Goal: Task Accomplishment & Management: Manage account settings

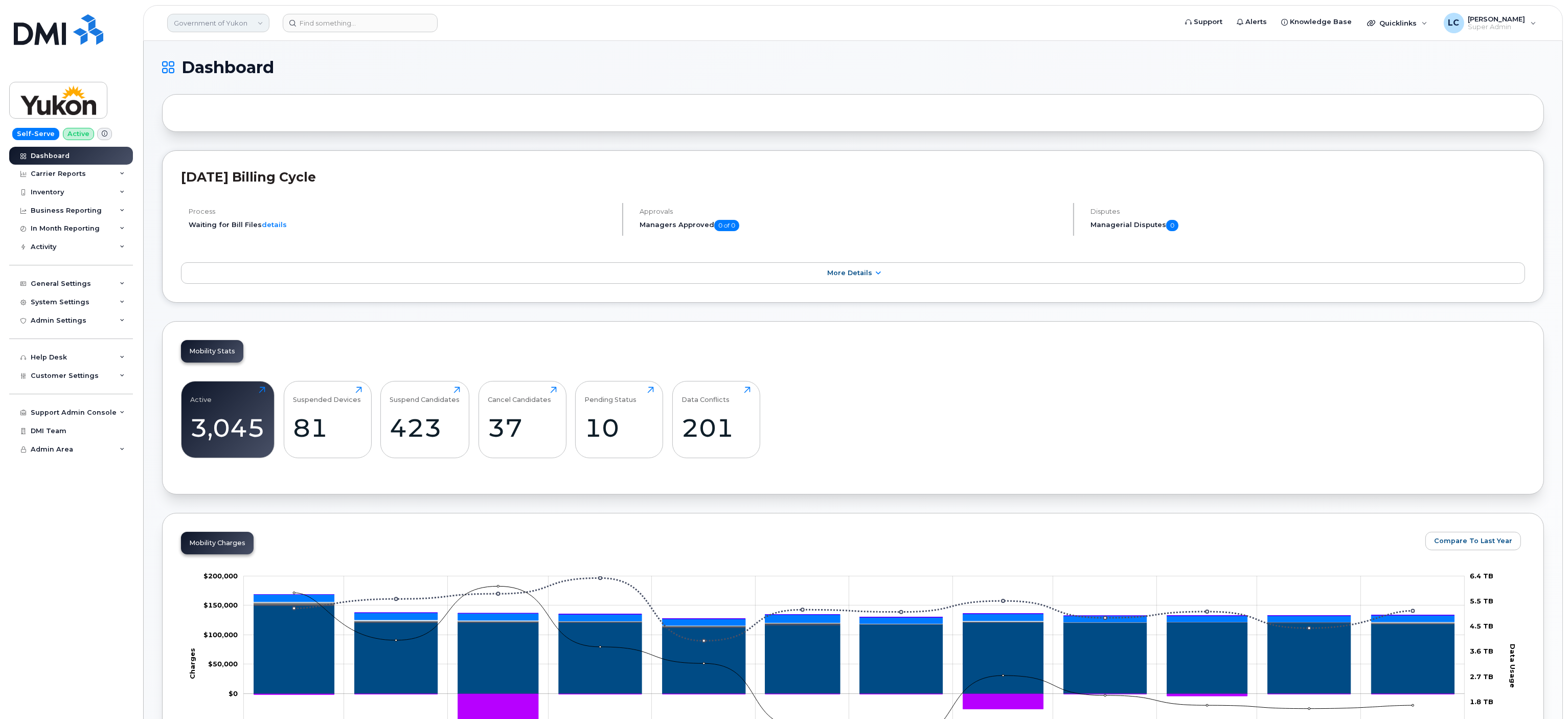
click at [225, 14] on link "Government of Yukon" at bounding box center [218, 23] width 102 height 19
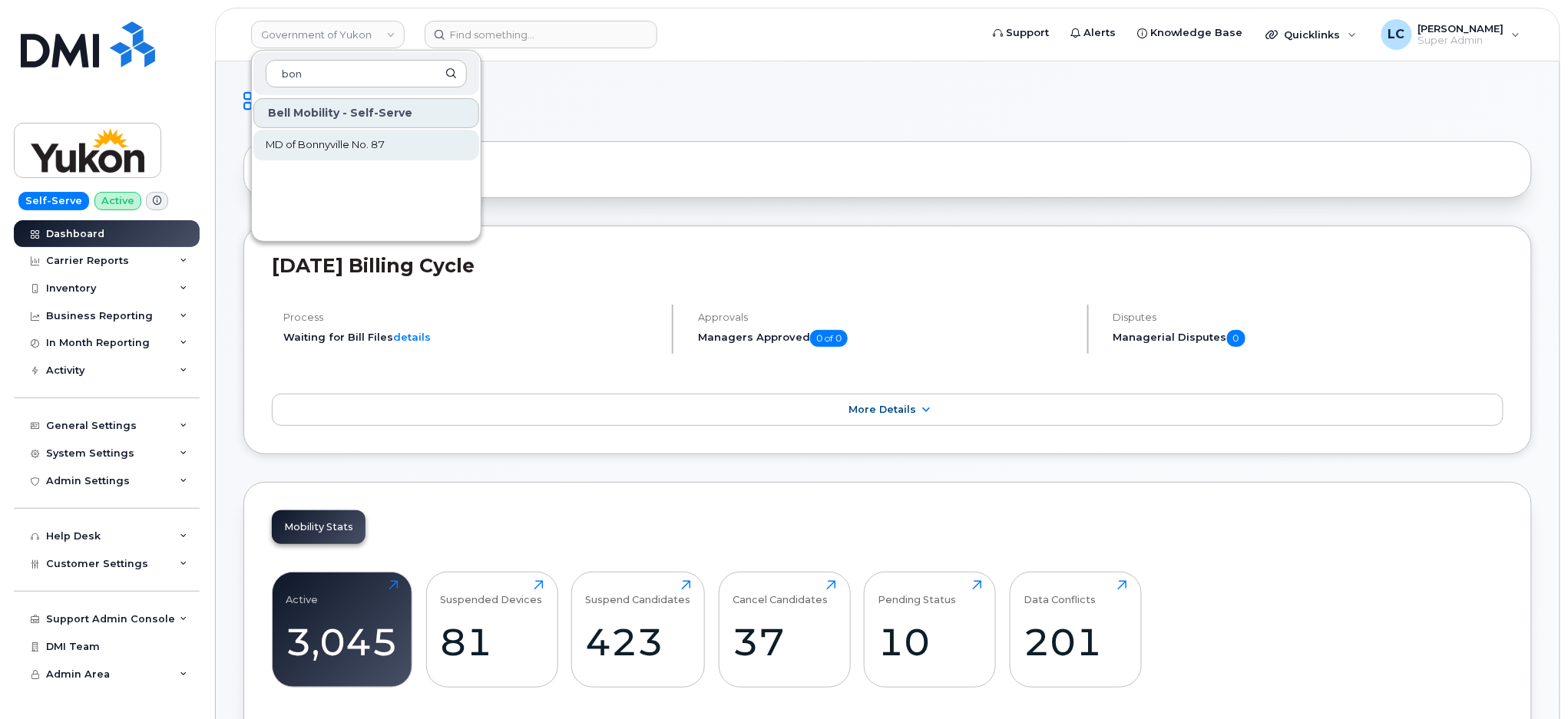
type input "bon"
click at [365, 145] on span "MD of Bonnyville No. 87" at bounding box center [325, 144] width 119 height 15
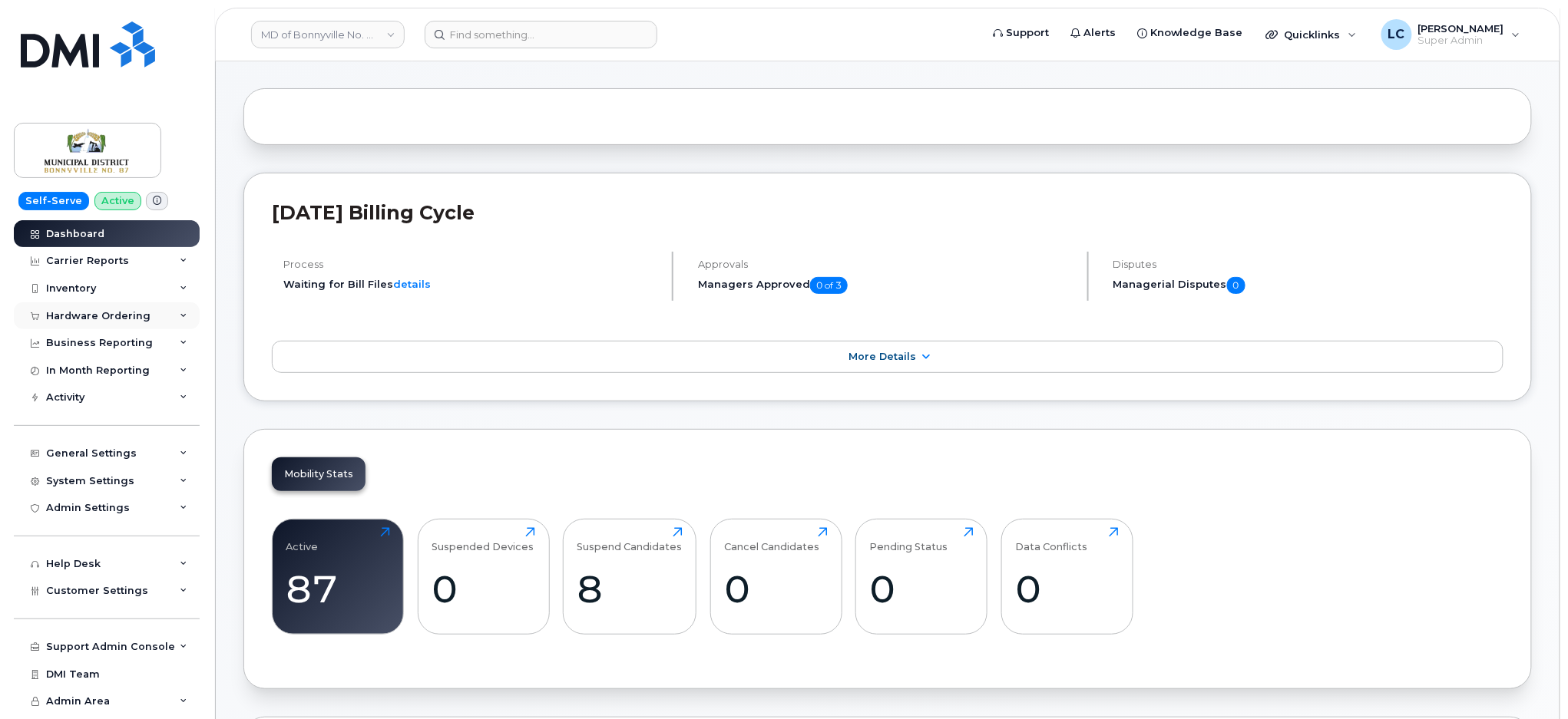
scroll to position [102, 0]
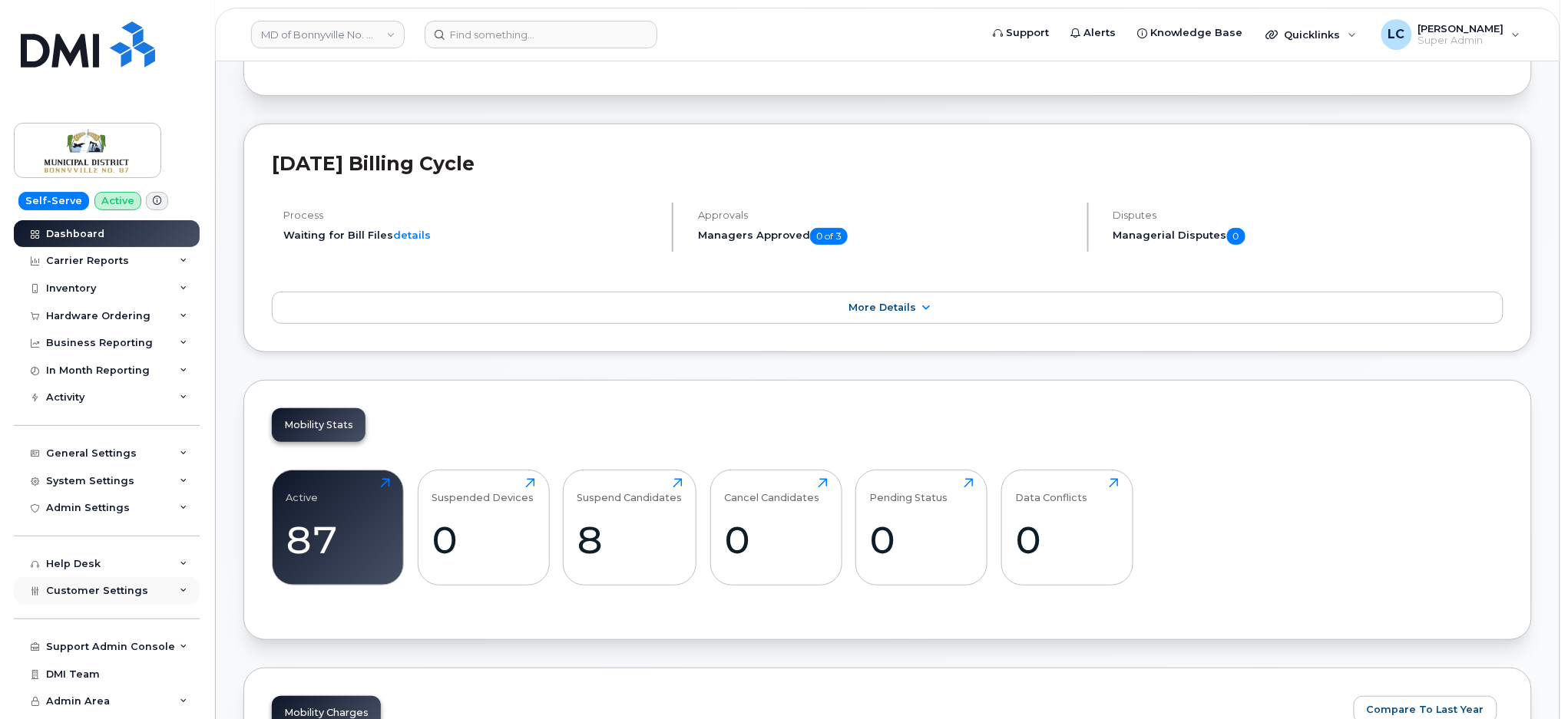
click at [126, 587] on span "Customer Settings" at bounding box center [97, 591] width 102 height 12
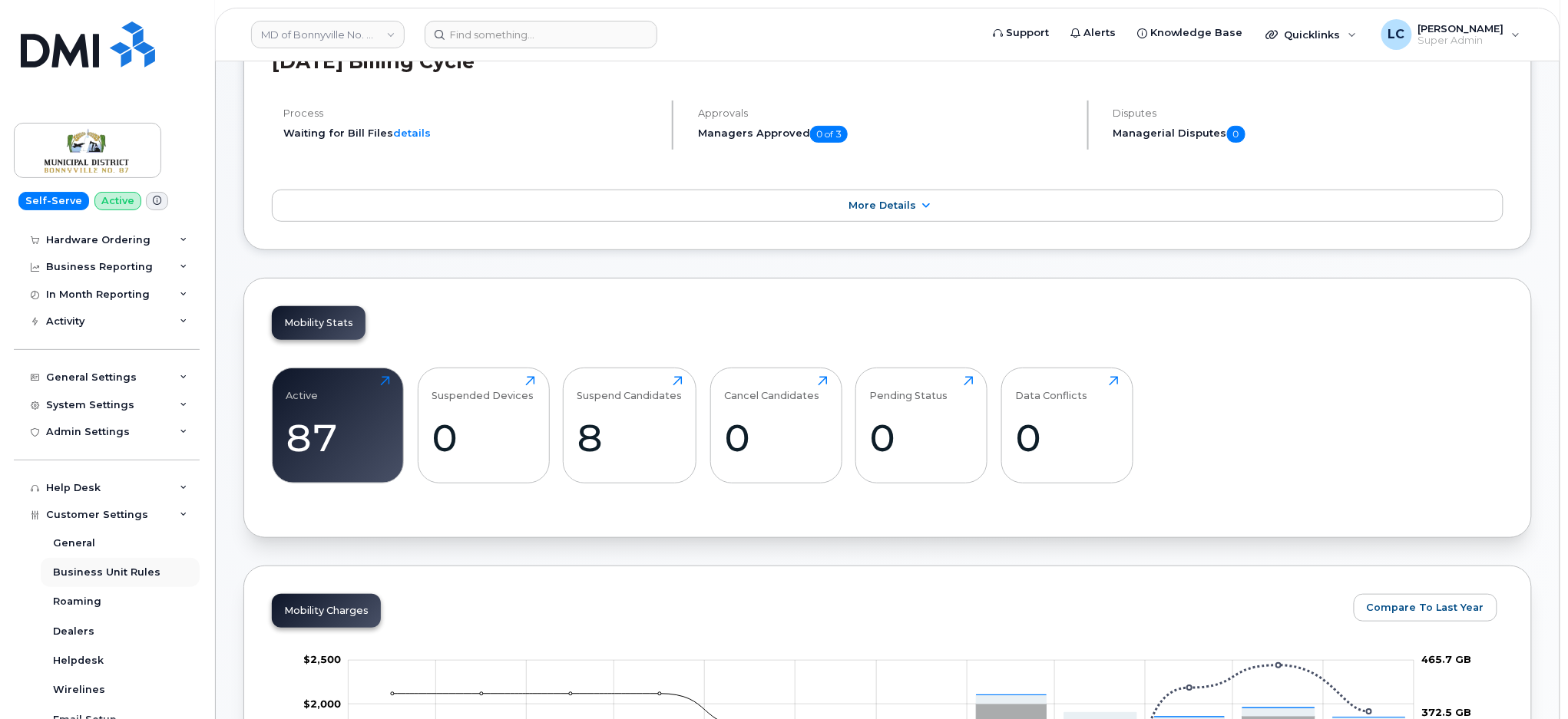
scroll to position [56, 0]
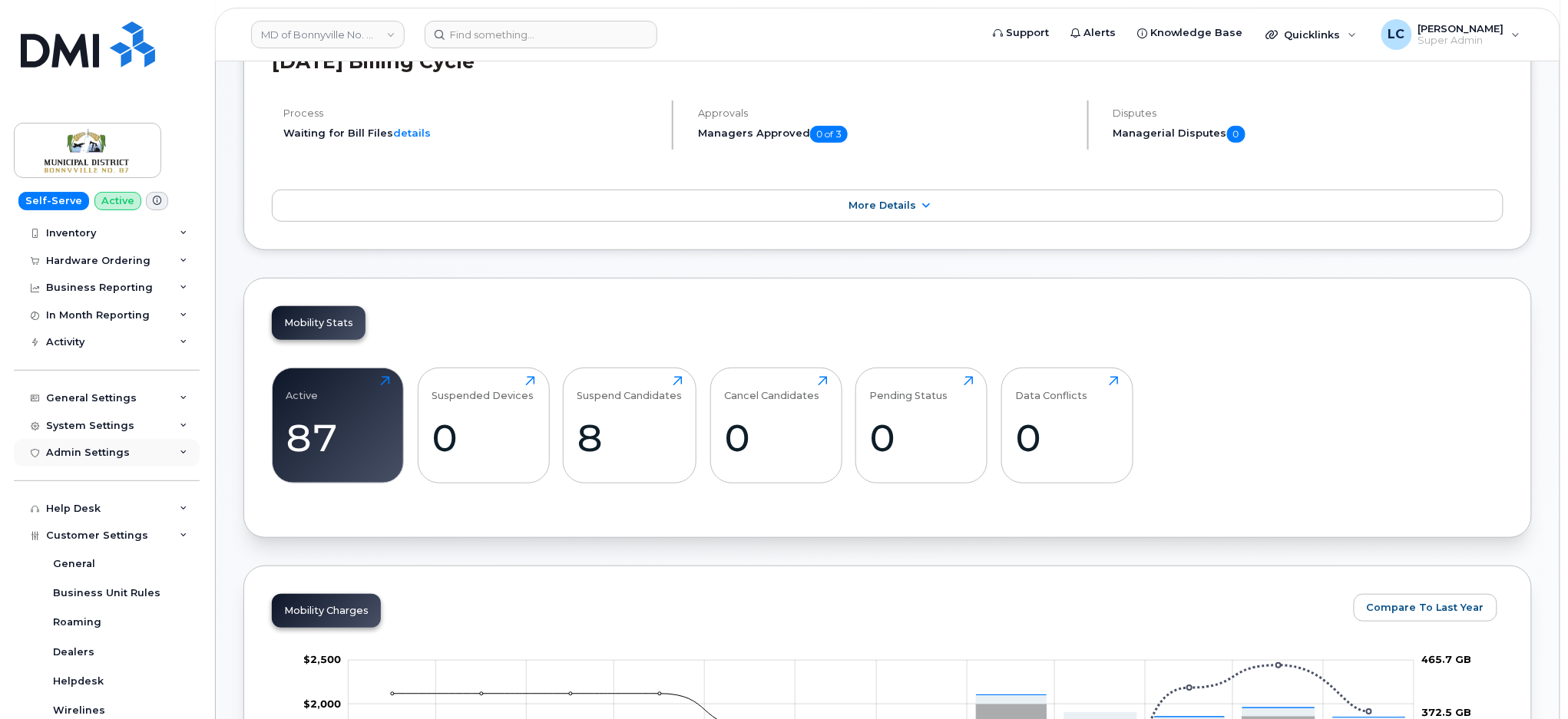
click at [109, 451] on div "Admin Settings" at bounding box center [88, 452] width 84 height 12
click at [119, 425] on div "System Settings" at bounding box center [90, 426] width 89 height 12
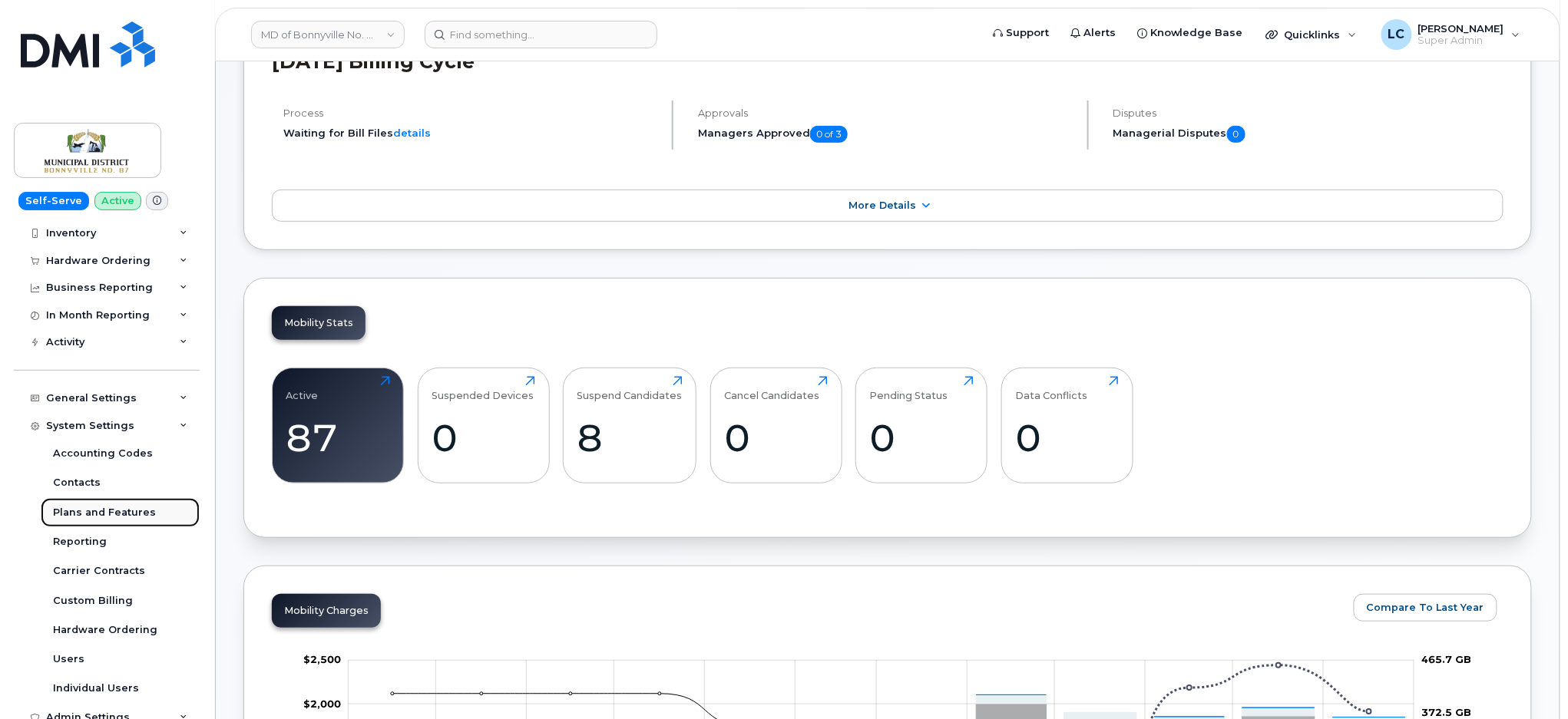
click at [102, 510] on div "Plans and Features" at bounding box center [103, 512] width 102 height 14
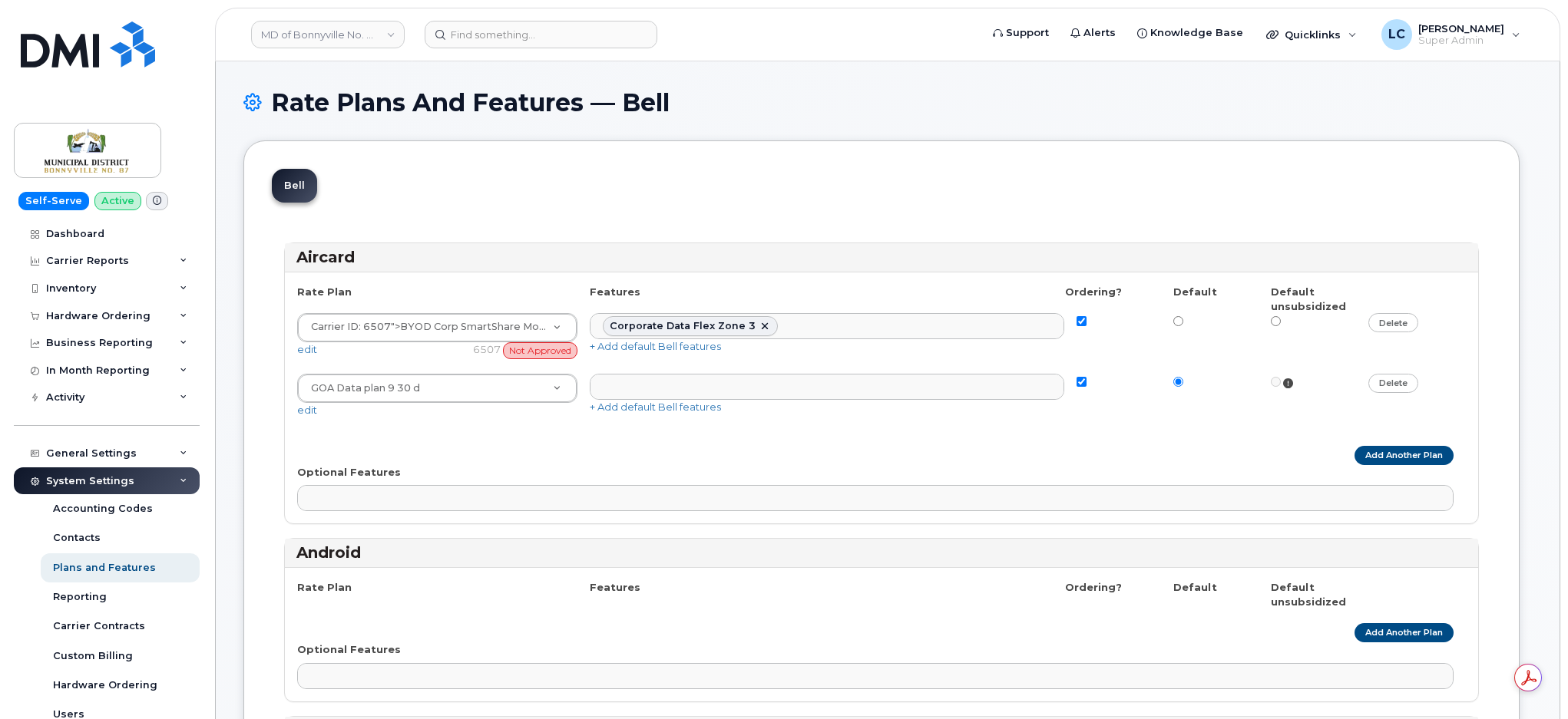
select select
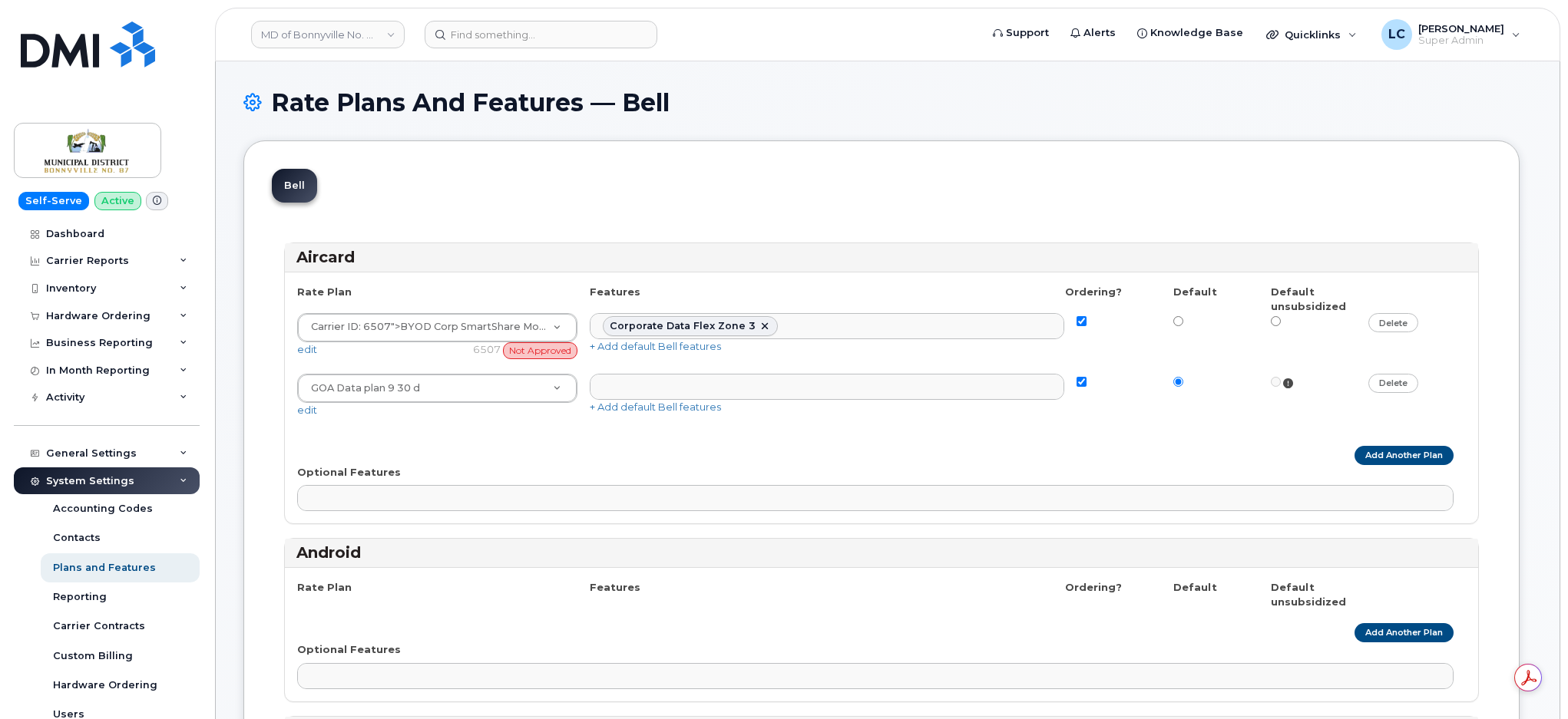
select select
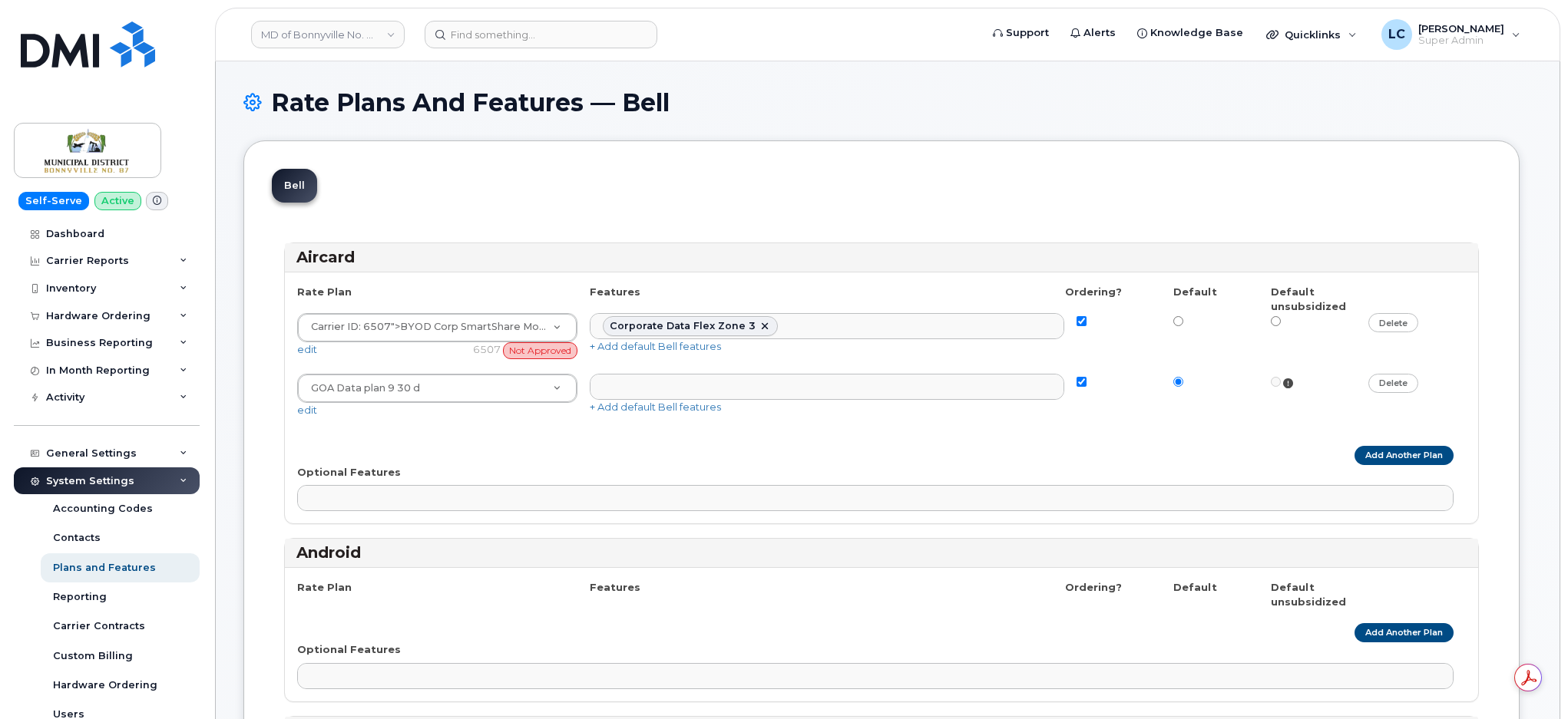
select select
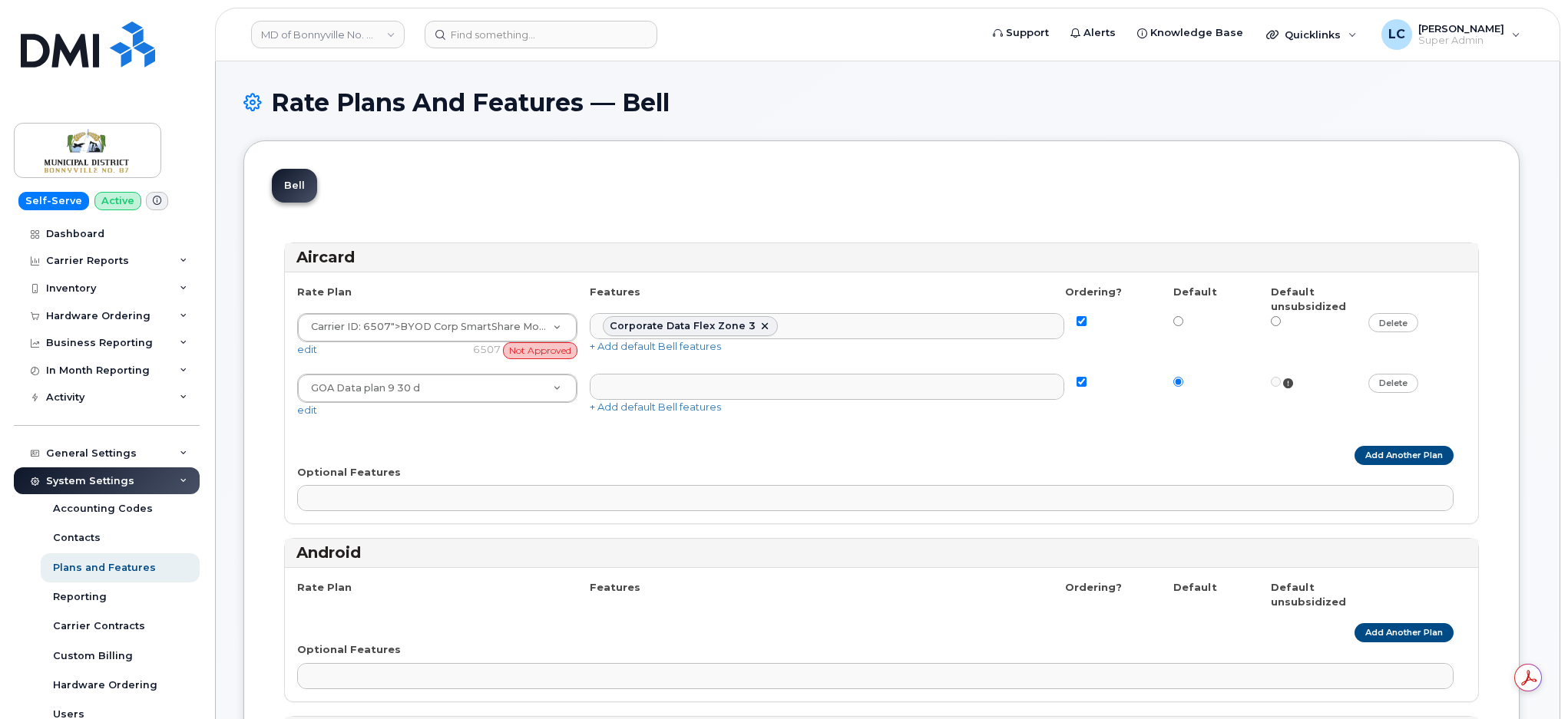
select select
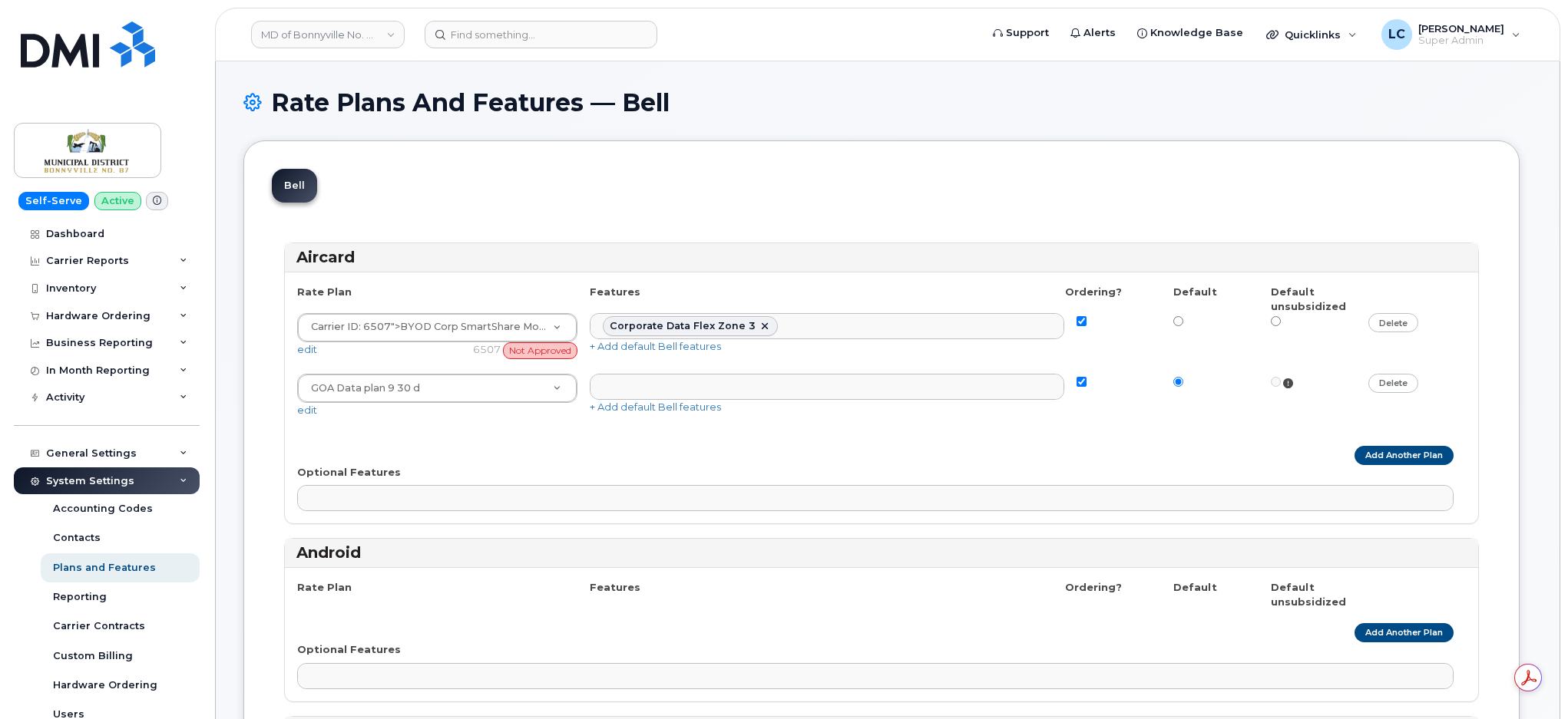
select select
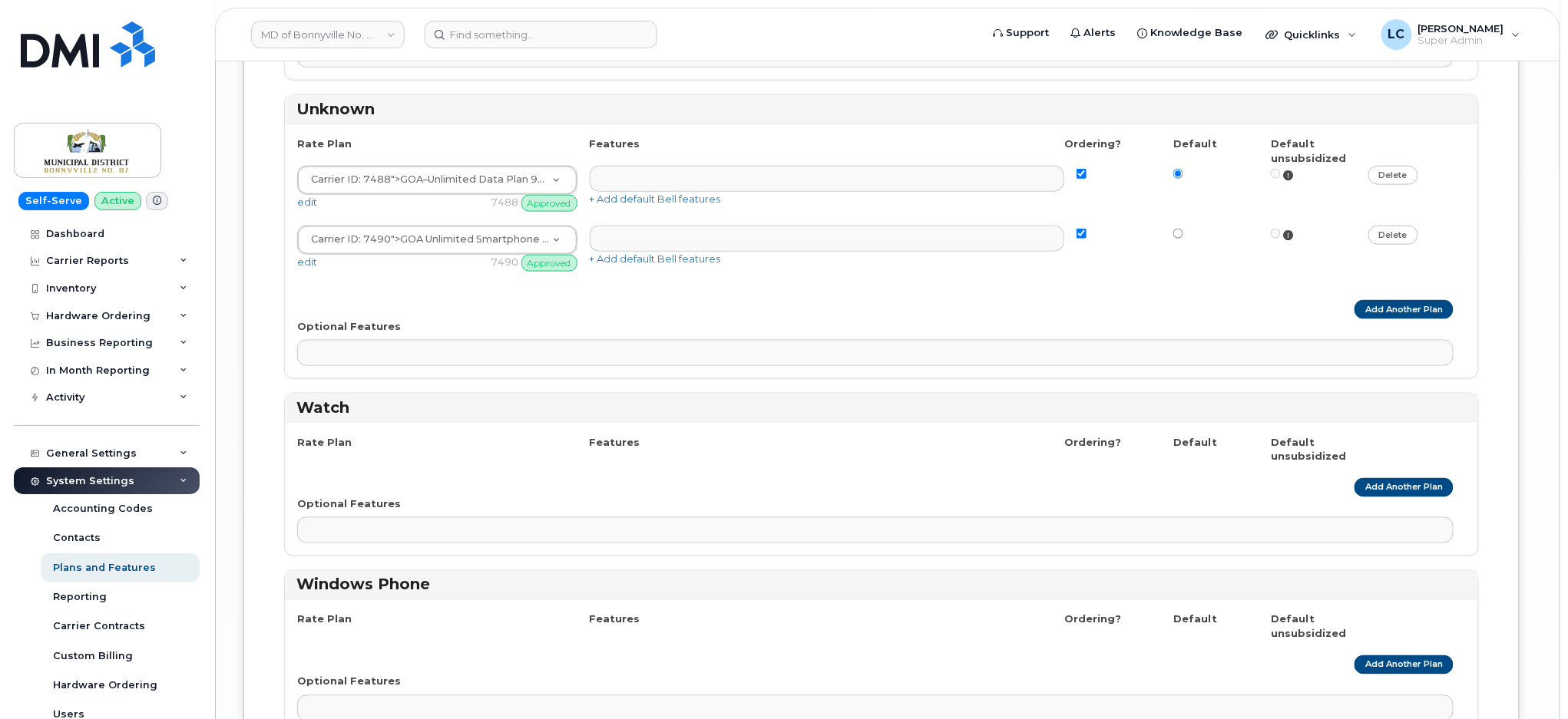
scroll to position [3069, 0]
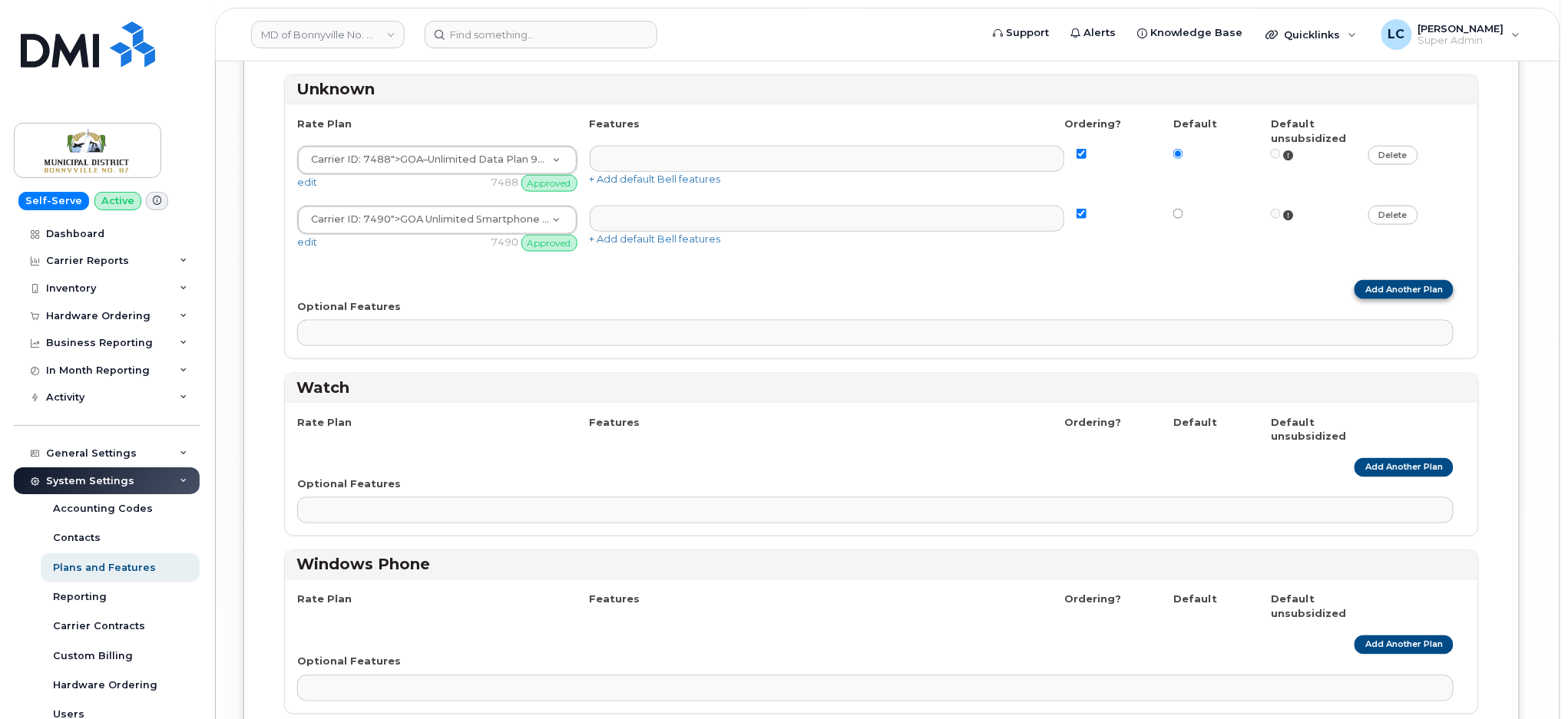
click at [1399, 291] on link "Add Another Plan" at bounding box center [1404, 289] width 99 height 19
select select
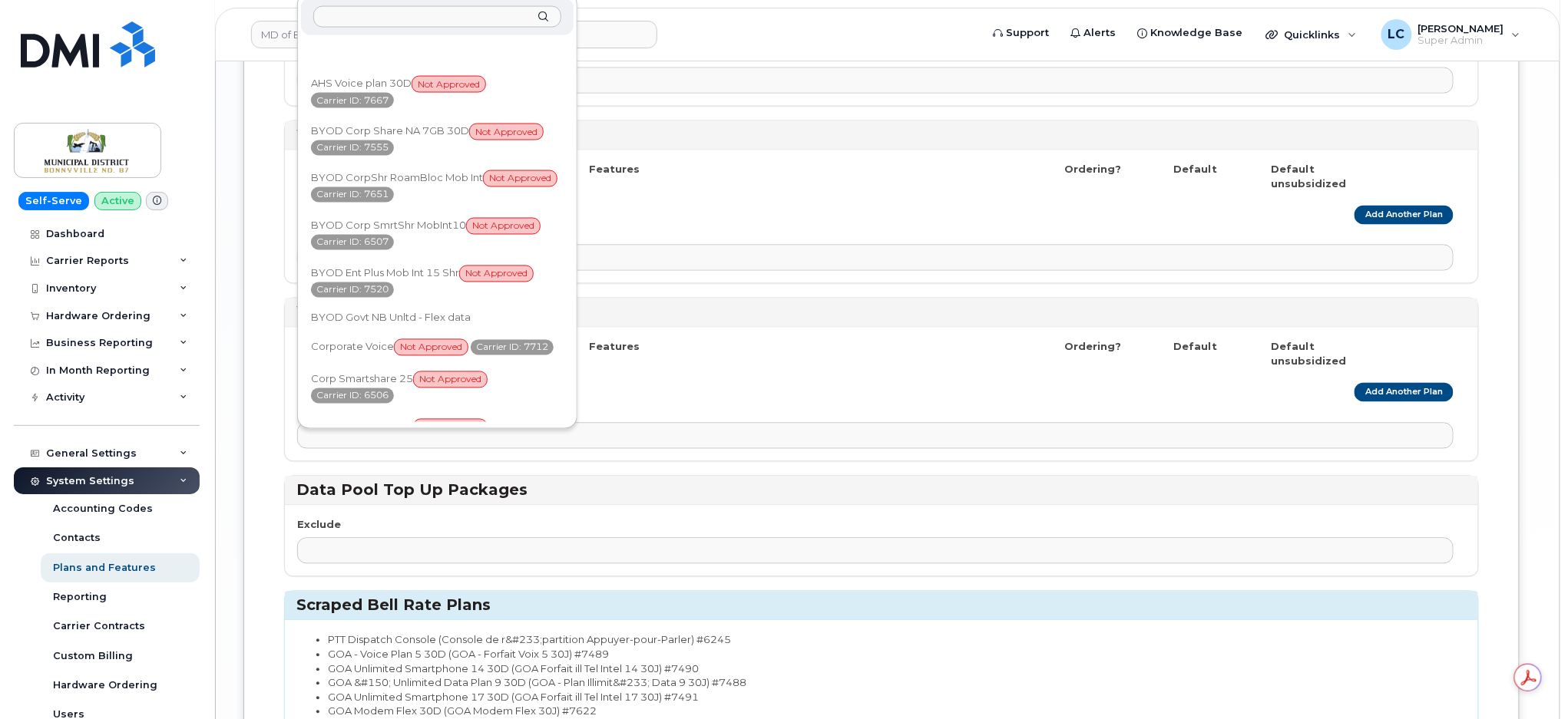
scroll to position [2984, 0]
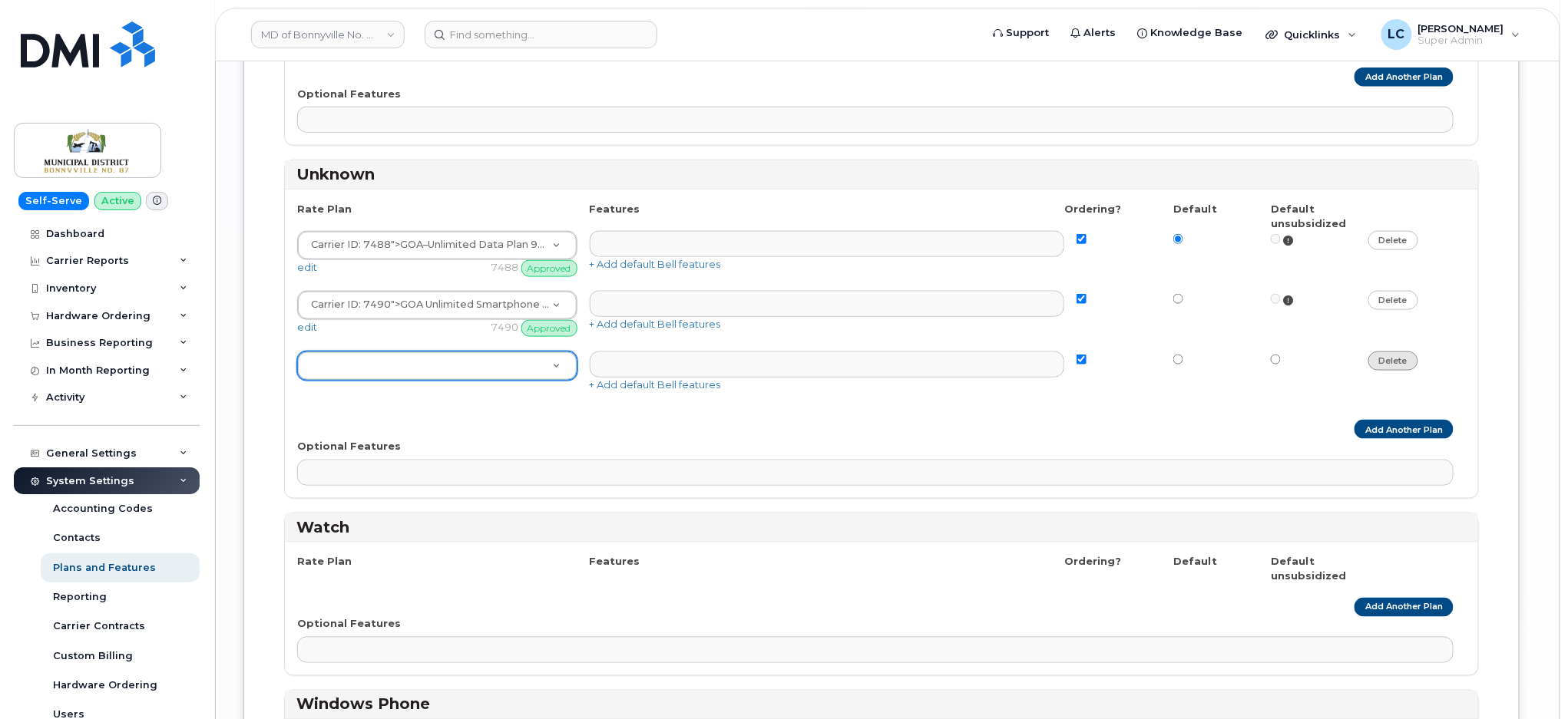
click at [1396, 364] on link "delete" at bounding box center [1393, 360] width 50 height 19
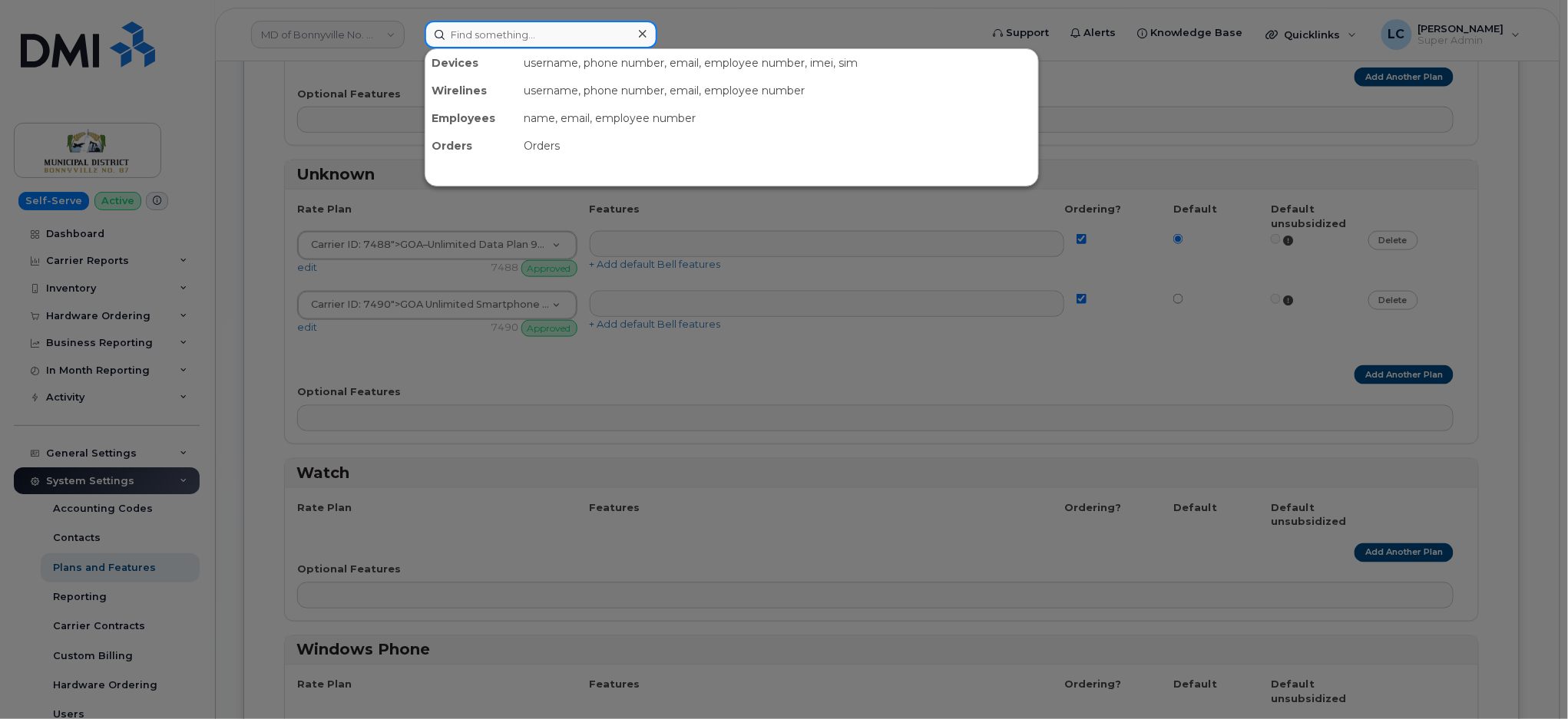
click at [519, 40] on input at bounding box center [541, 35] width 233 height 28
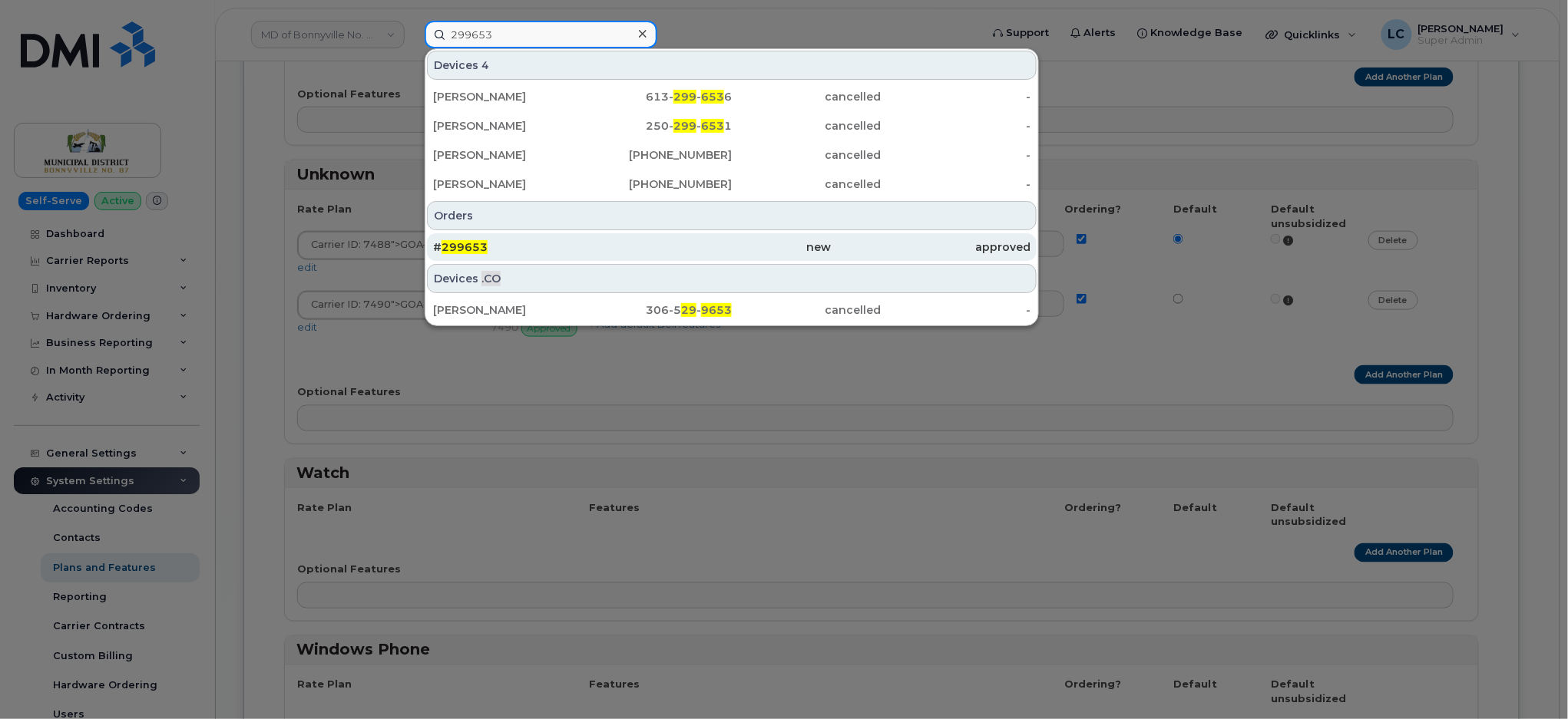
type input "299653"
click at [590, 244] on div "# 299653" at bounding box center [532, 247] width 199 height 15
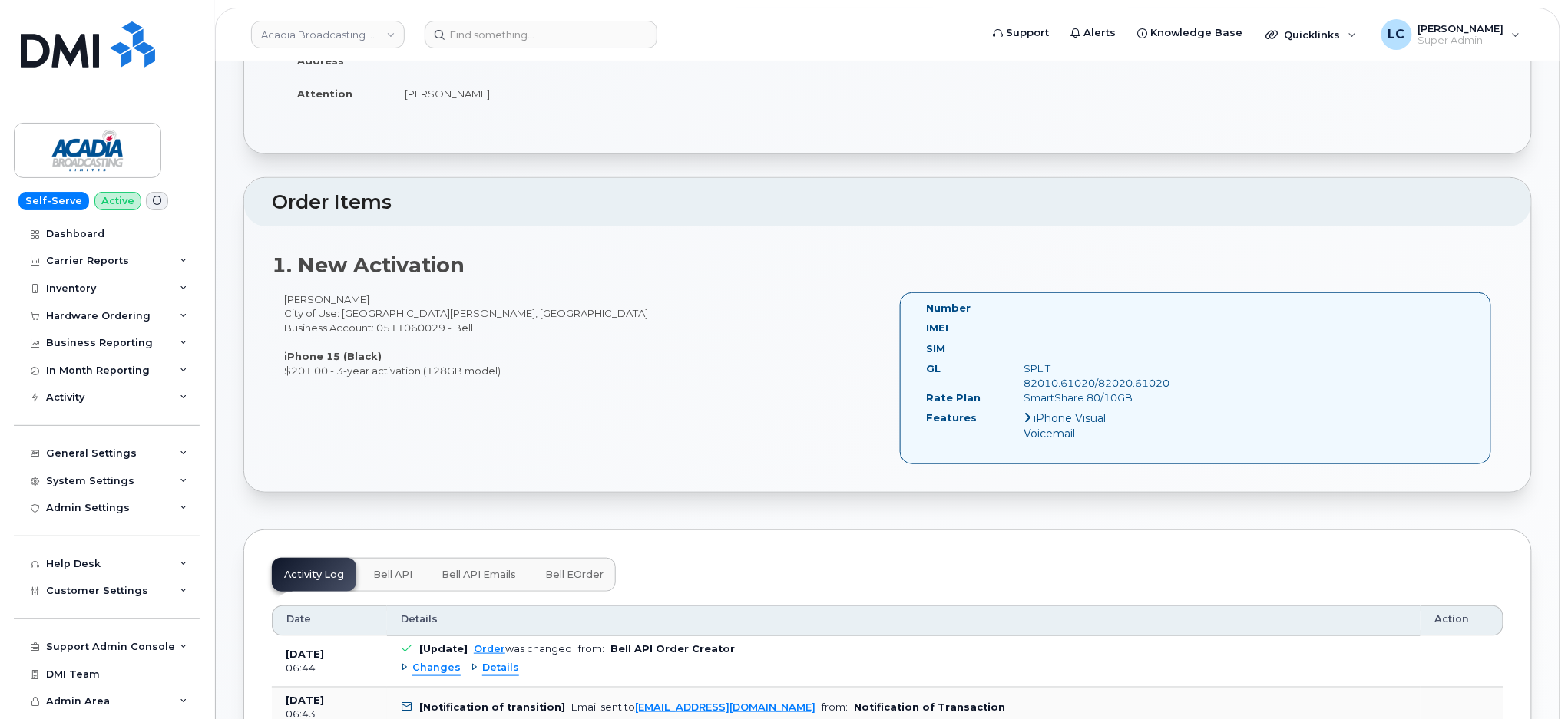
scroll to position [614, 0]
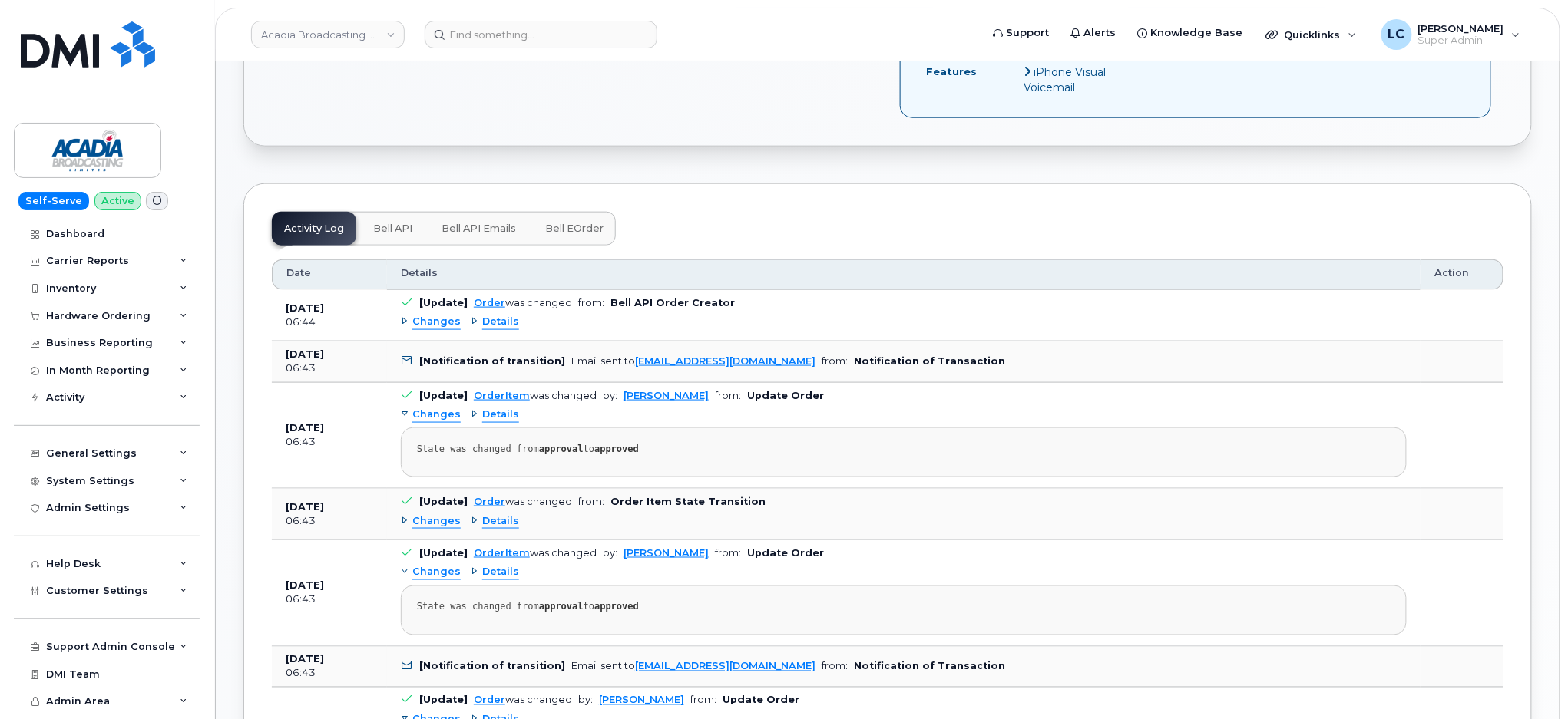
click at [568, 219] on button "Bell eOrder" at bounding box center [573, 229] width 83 height 34
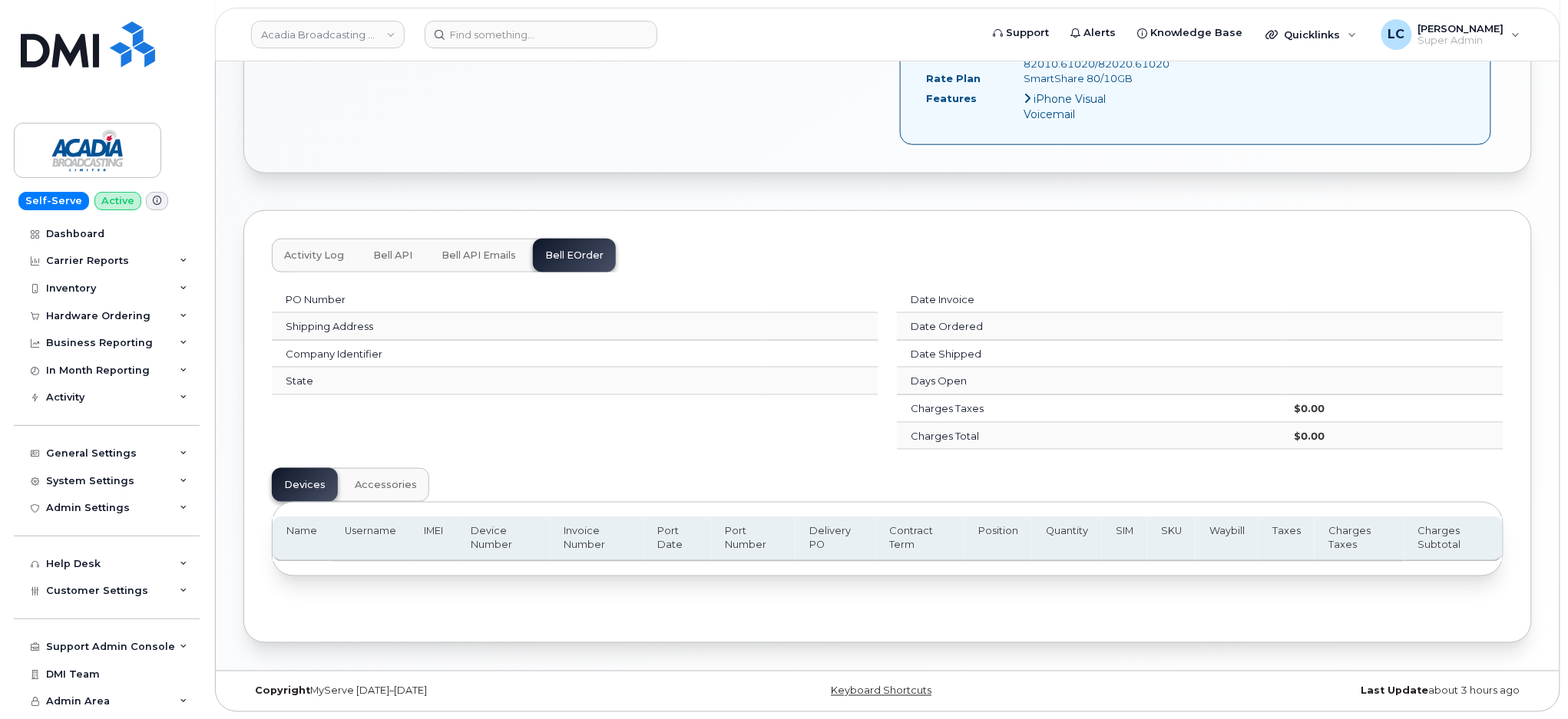
click at [489, 247] on button "Bell API Emails" at bounding box center [479, 256] width 99 height 34
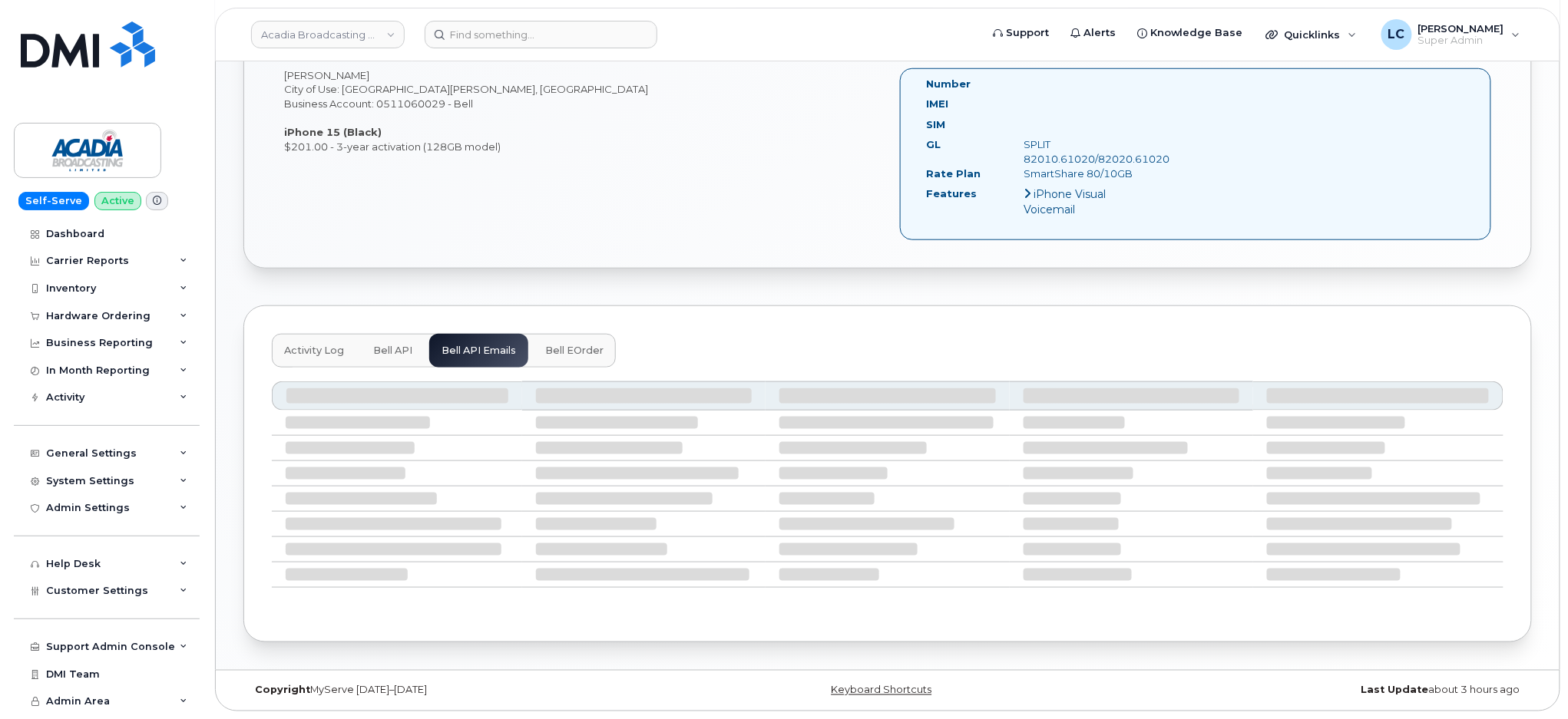
scroll to position [334, 0]
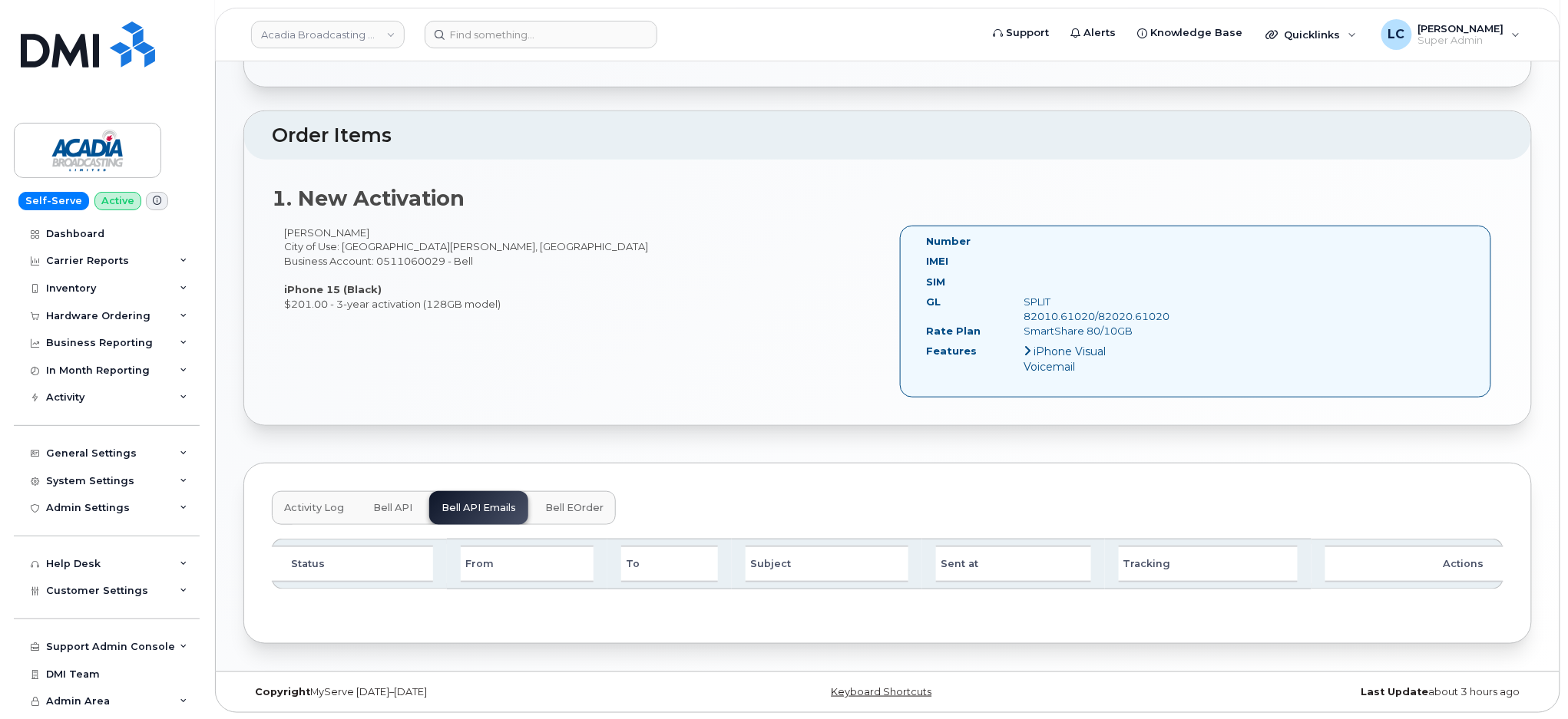
click at [364, 519] on button "Bell API" at bounding box center [393, 508] width 64 height 34
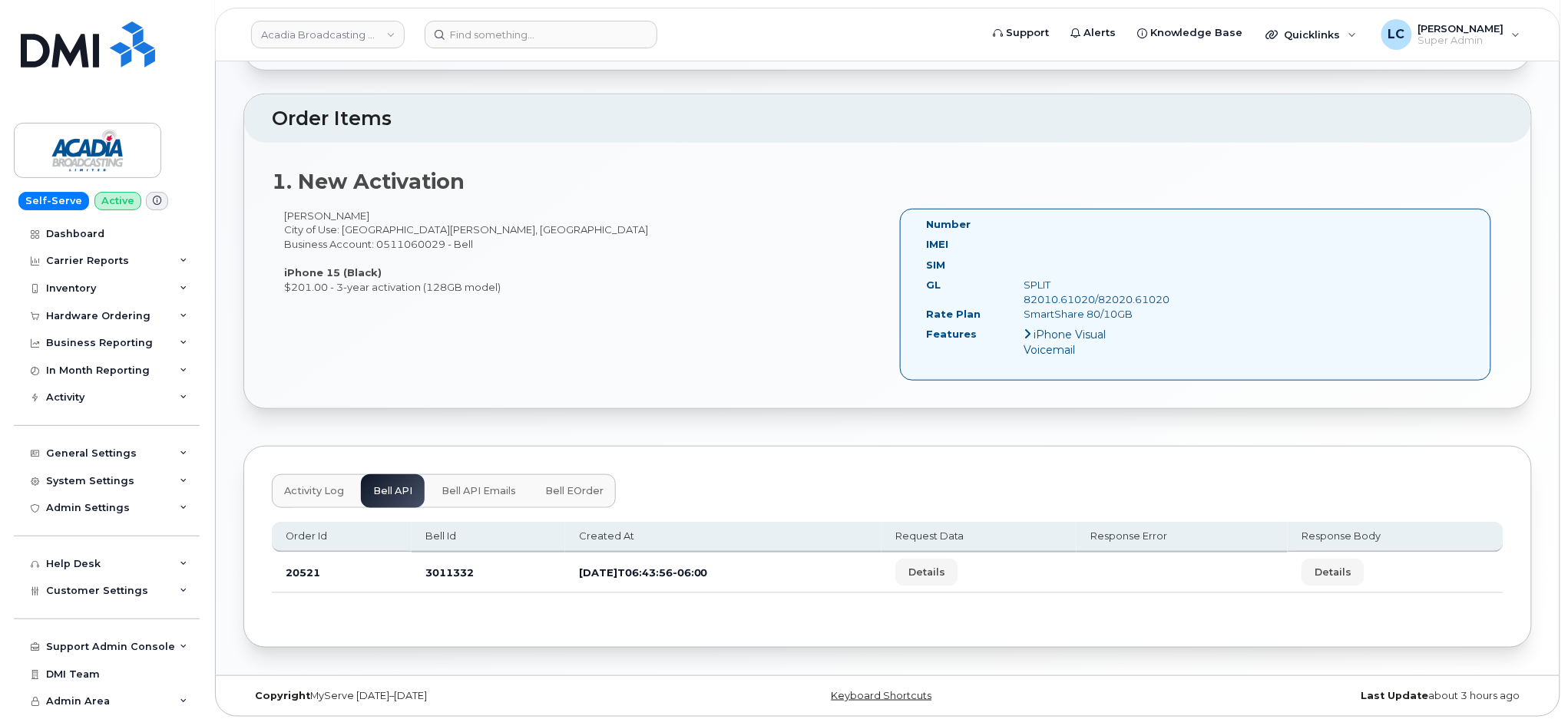
scroll to position [357, 0]
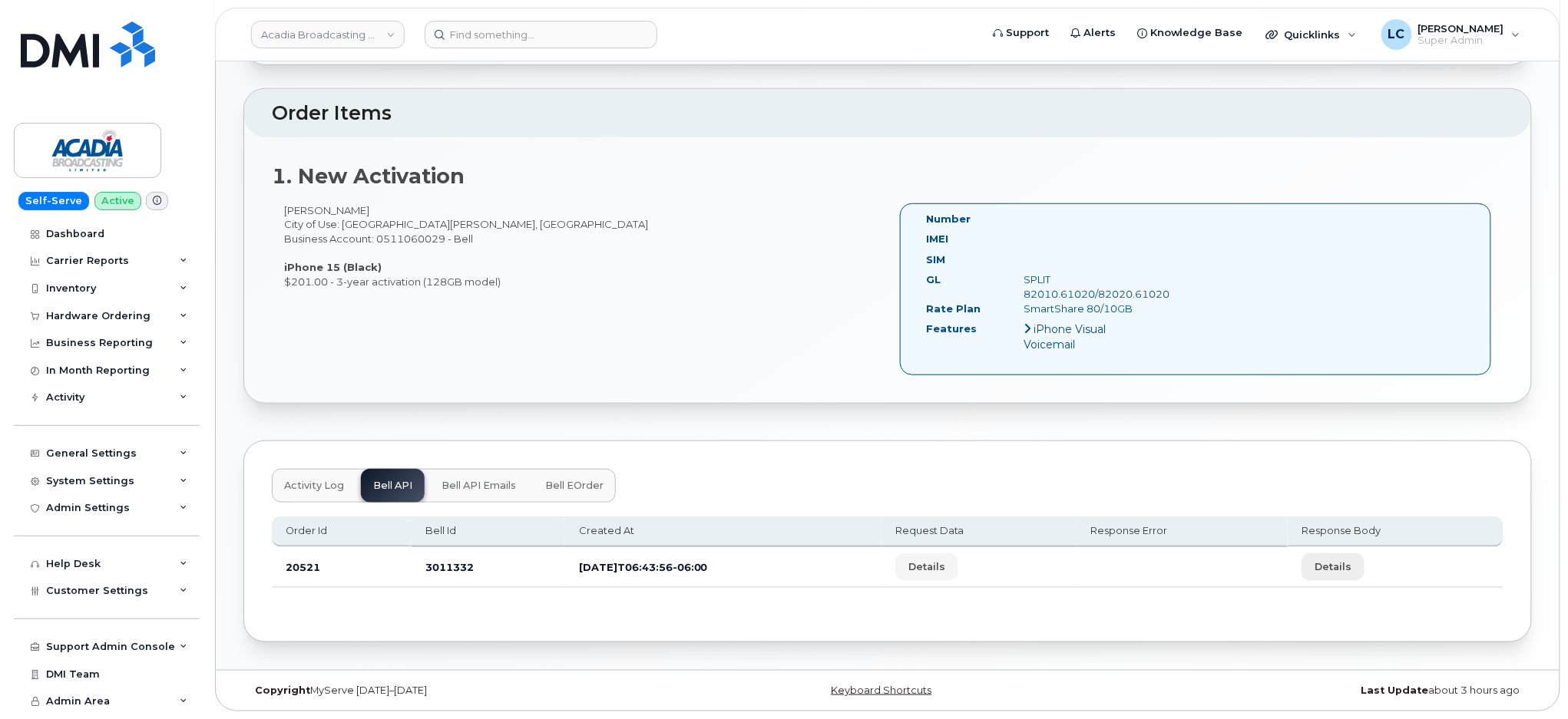
click at [1351, 568] on span "Details" at bounding box center [1332, 566] width 37 height 15
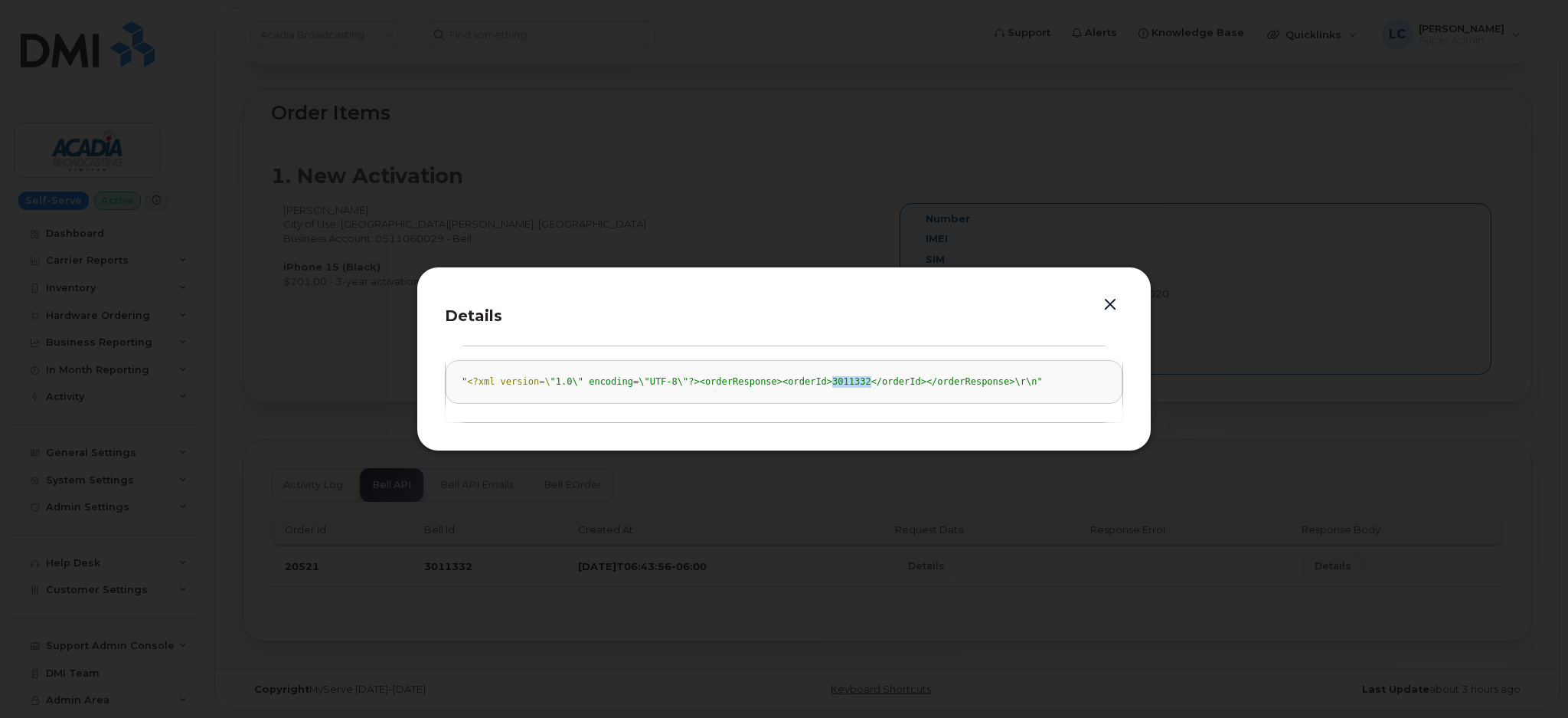
drag, startPoint x: 800, startPoint y: 379, endPoint x: 834, endPoint y: 384, distance: 34.4
click at [834, 384] on span ""1.0\" encoding=\"UTF-8\"?><orderResponse><orderId>3011332</orderId></orderResp…" at bounding box center [797, 381] width 492 height 11
copy span "3011332"
click at [1112, 303] on button "button" at bounding box center [1110, 305] width 23 height 22
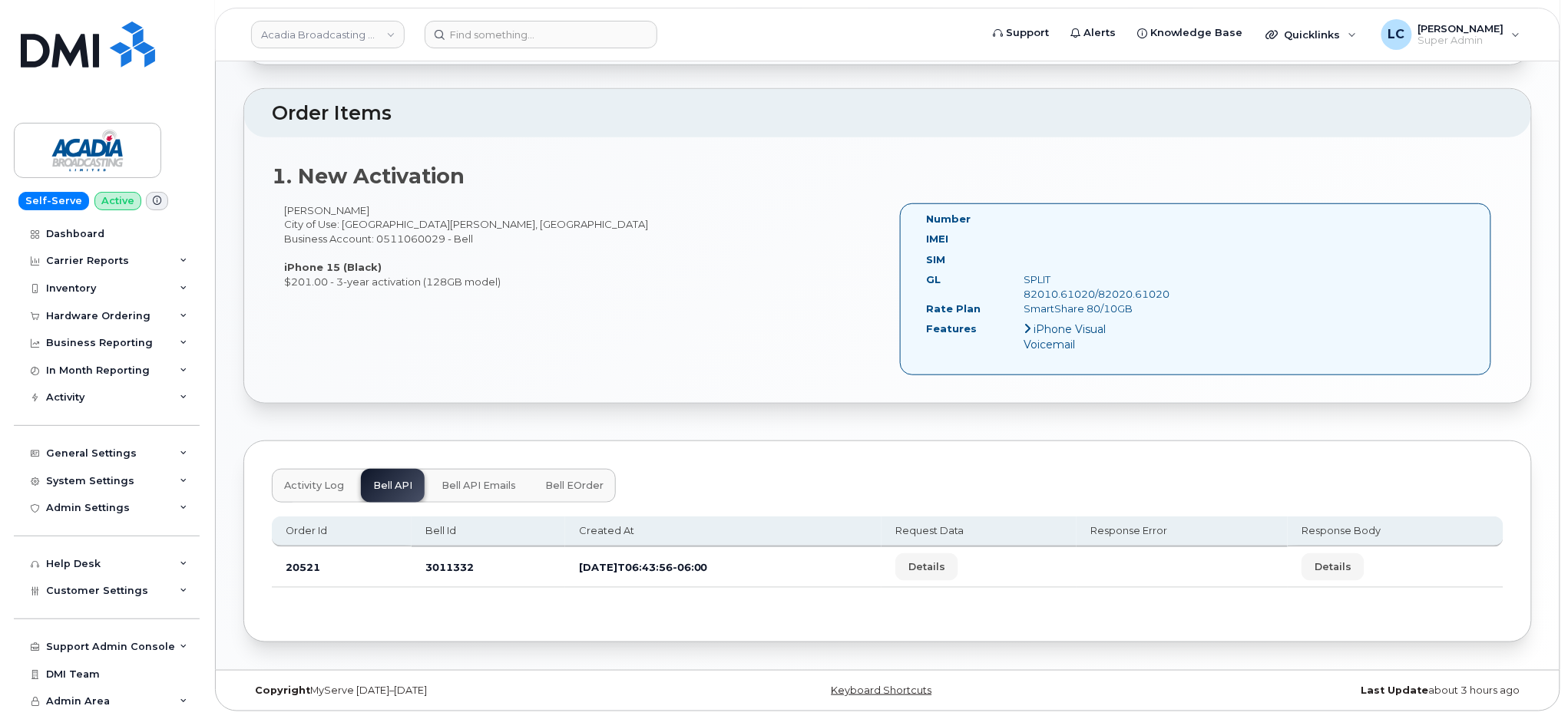
click at [650, 310] on div "Brian Tait City of Use: Saint John, New Brunswick Business Account: 0511060029 …" at bounding box center [887, 295] width 1232 height 186
click at [95, 593] on span "Customer Settings" at bounding box center [97, 591] width 102 height 12
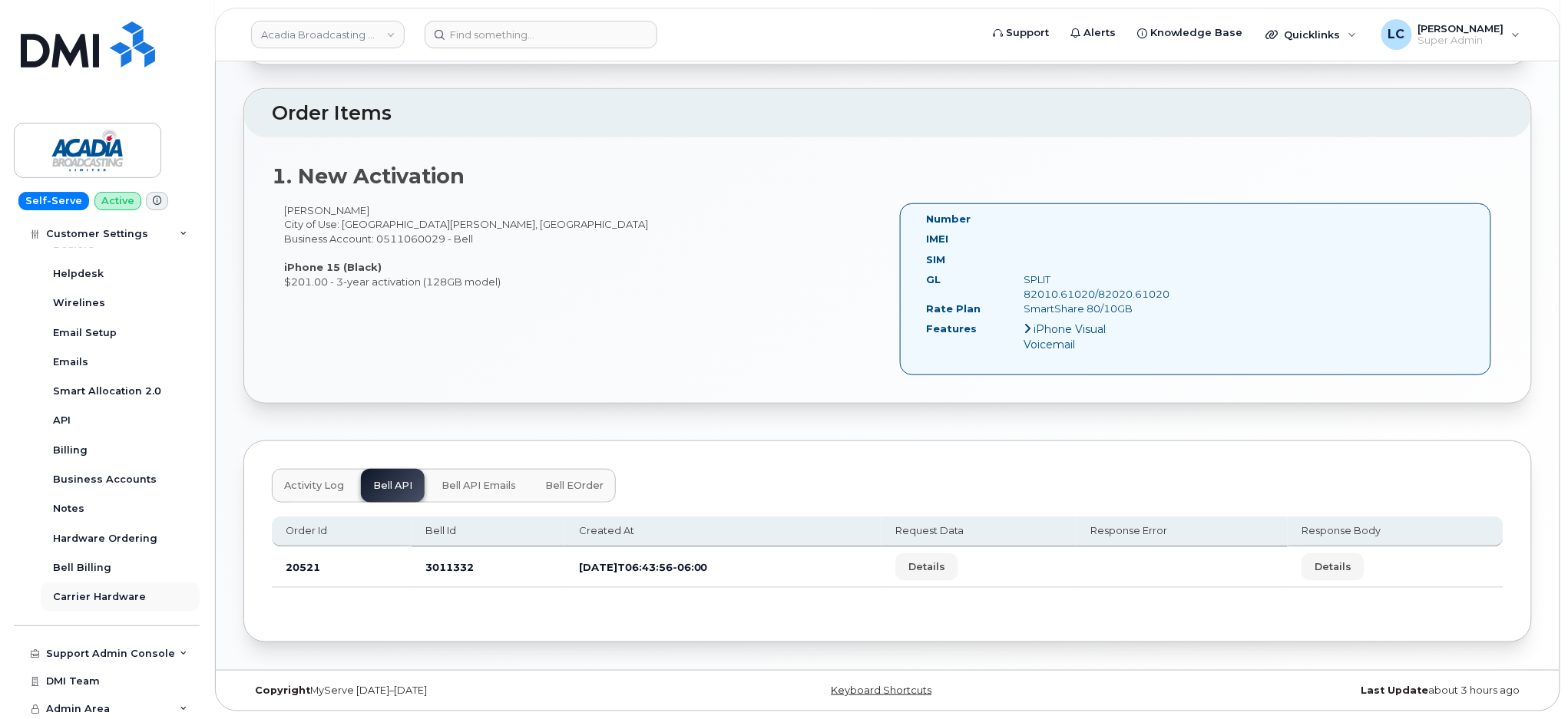
scroll to position [464, 0]
click at [122, 474] on div "Business Accounts" at bounding box center [104, 478] width 103 height 14
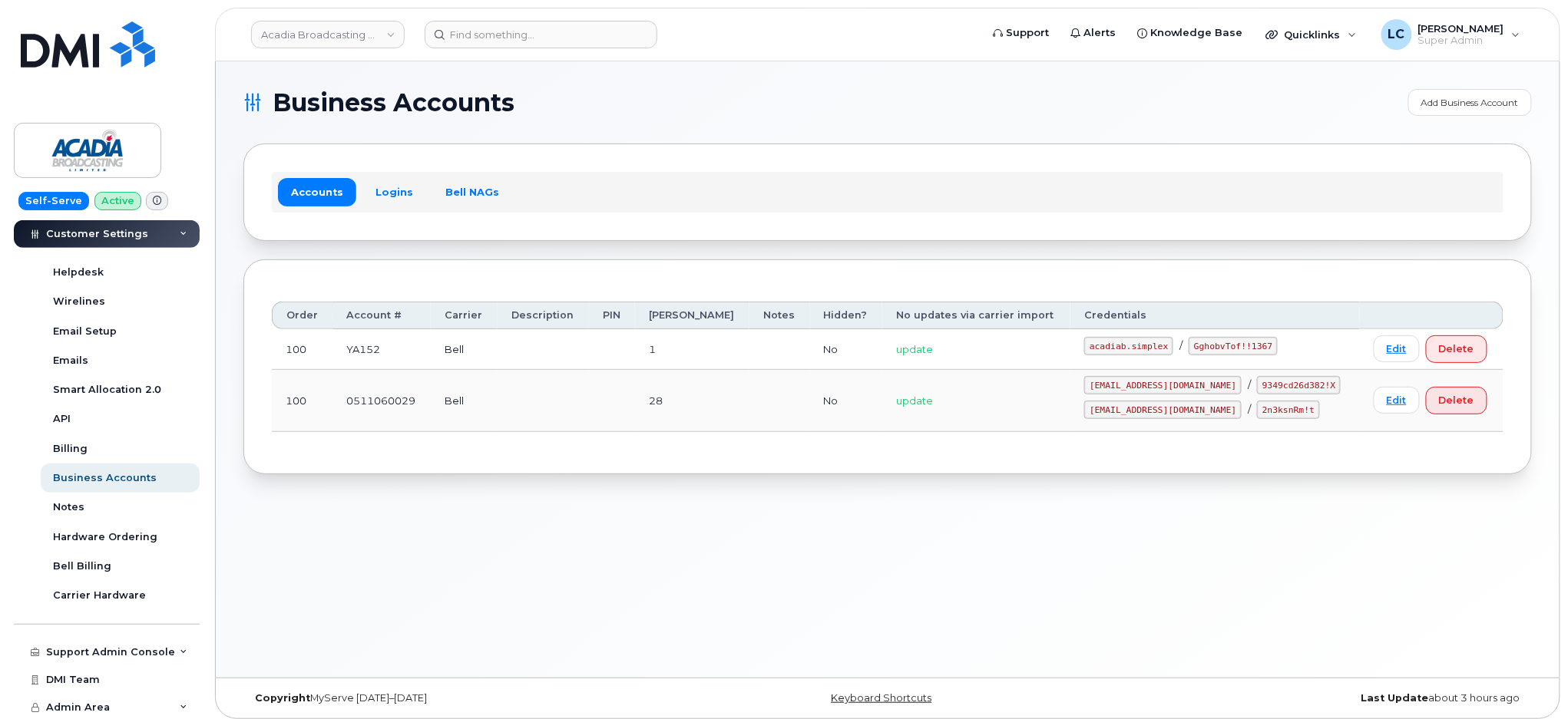
click at [729, 538] on div "Business Accounts Add Business Account Accounts Logins Bell NAGs Order Account …" at bounding box center [887, 370] width 1343 height 617
drag, startPoint x: 1189, startPoint y: 348, endPoint x: 1112, endPoint y: 349, distance: 77.0
click at [1112, 349] on code "acadiab.simplex" at bounding box center [1128, 346] width 90 height 19
copy code "acadiab.simplex"
drag, startPoint x: 1212, startPoint y: 343, endPoint x: 1292, endPoint y: 343, distance: 80.0
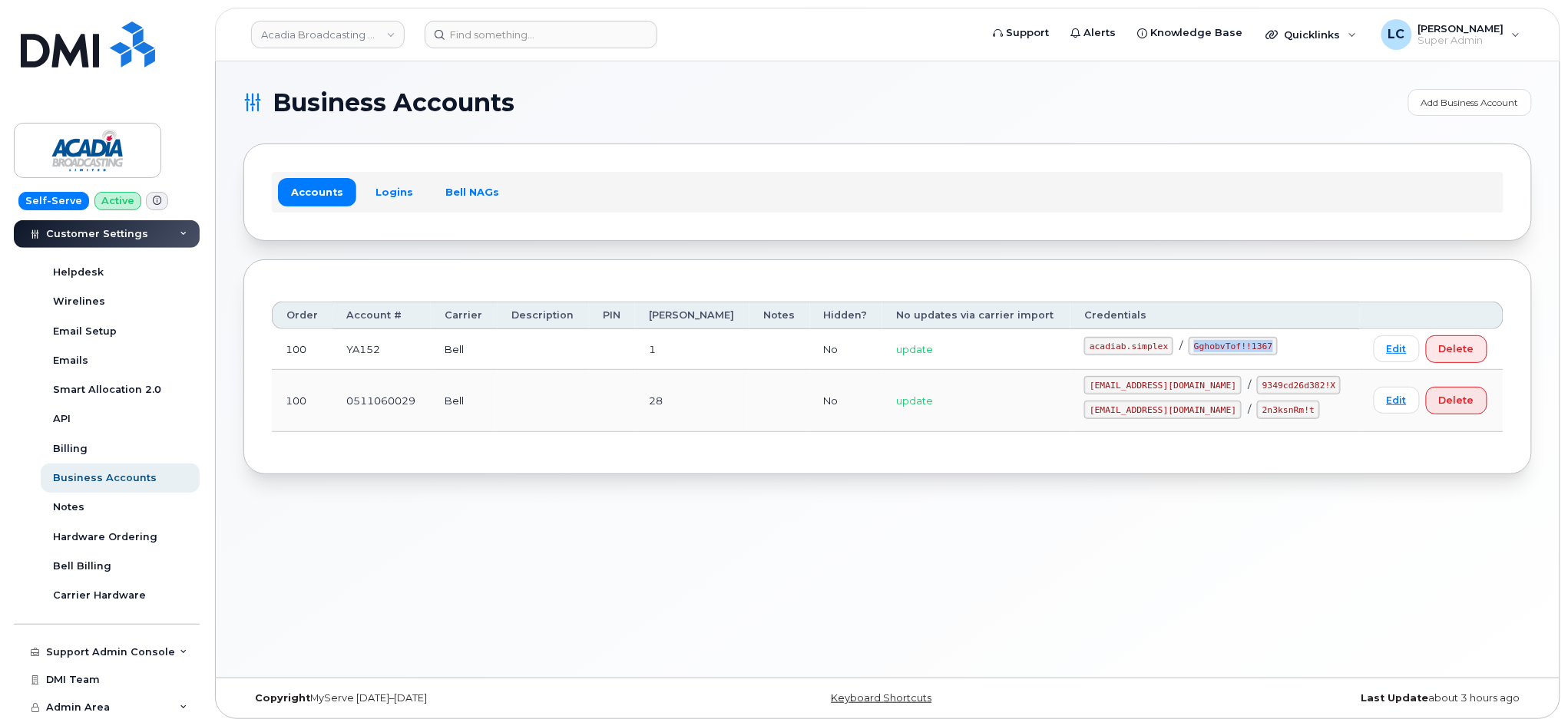
click at [1292, 343] on div "acadiab.simplex / GghobvTof!!1367" at bounding box center [1214, 346] width 261 height 19
copy code "GghobvTof!!1367"
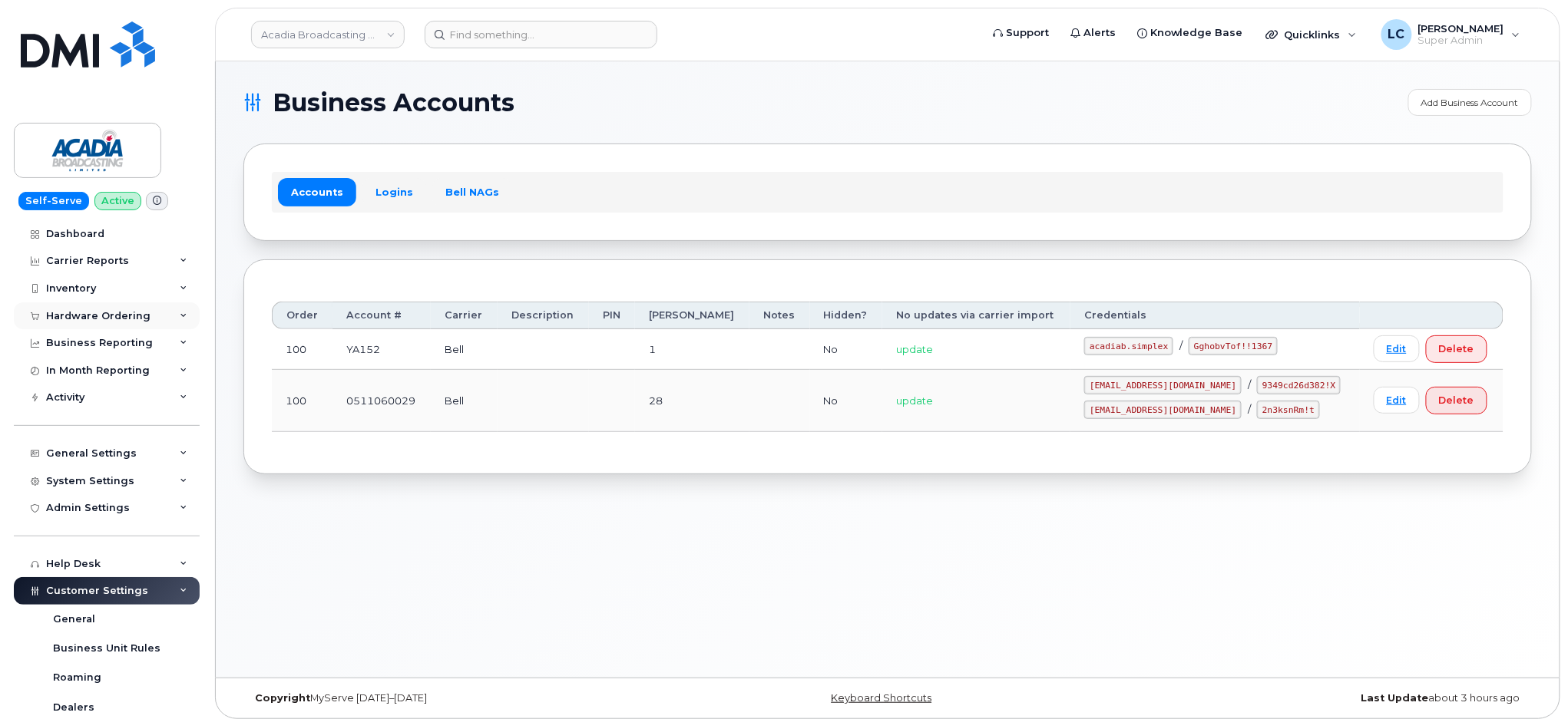
click at [97, 316] on div "Hardware Ordering" at bounding box center [98, 316] width 104 height 12
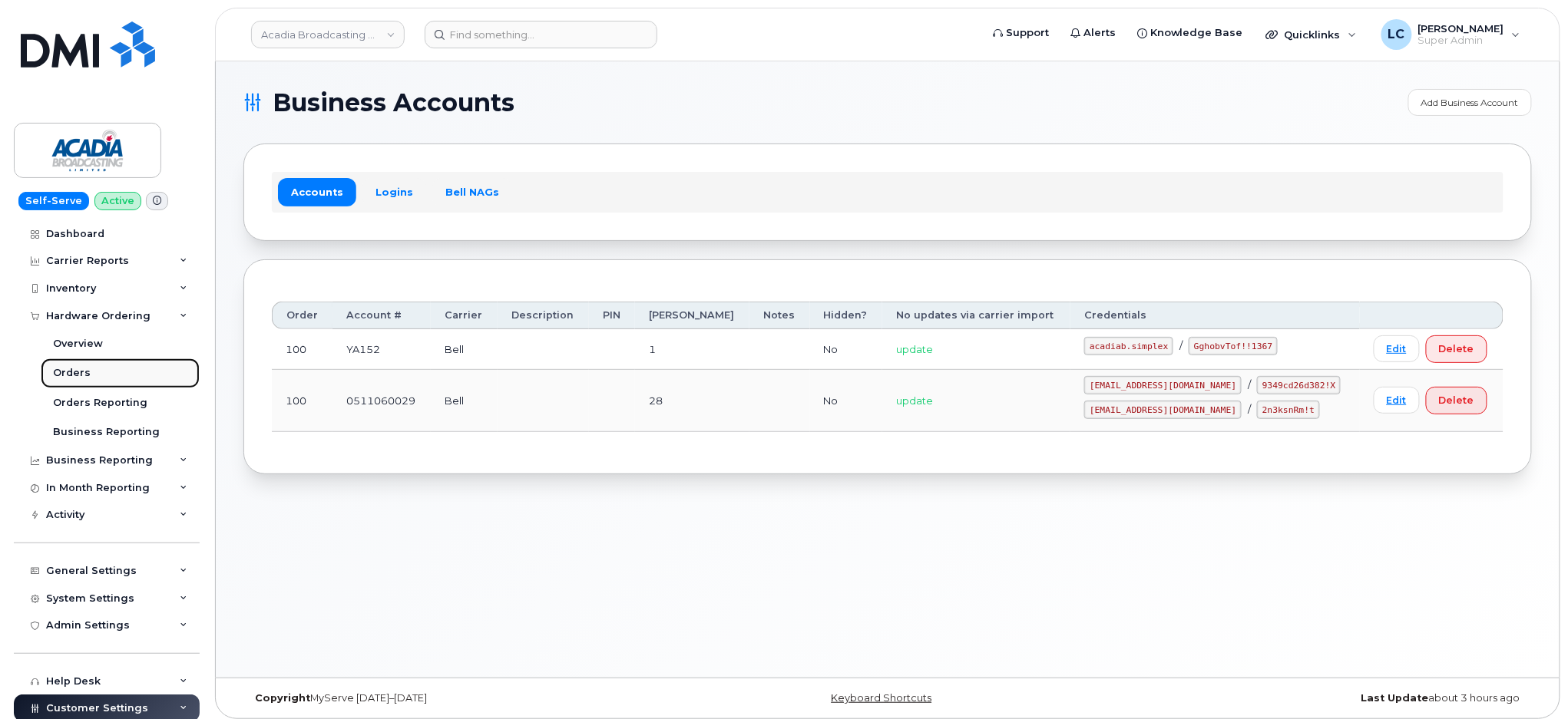
click at [102, 371] on link "Orders" at bounding box center [120, 372] width 159 height 29
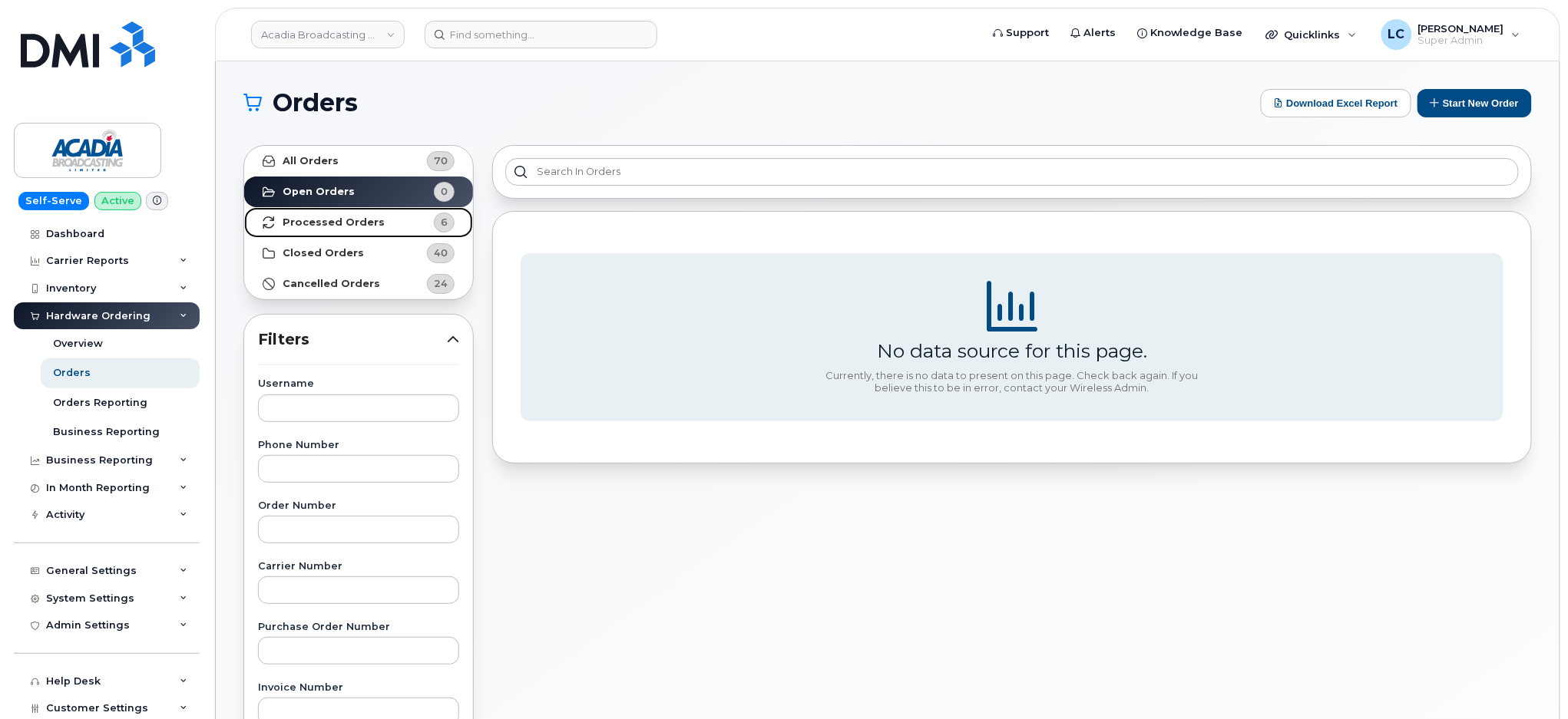
click at [422, 227] on span "6" at bounding box center [431, 223] width 46 height 20
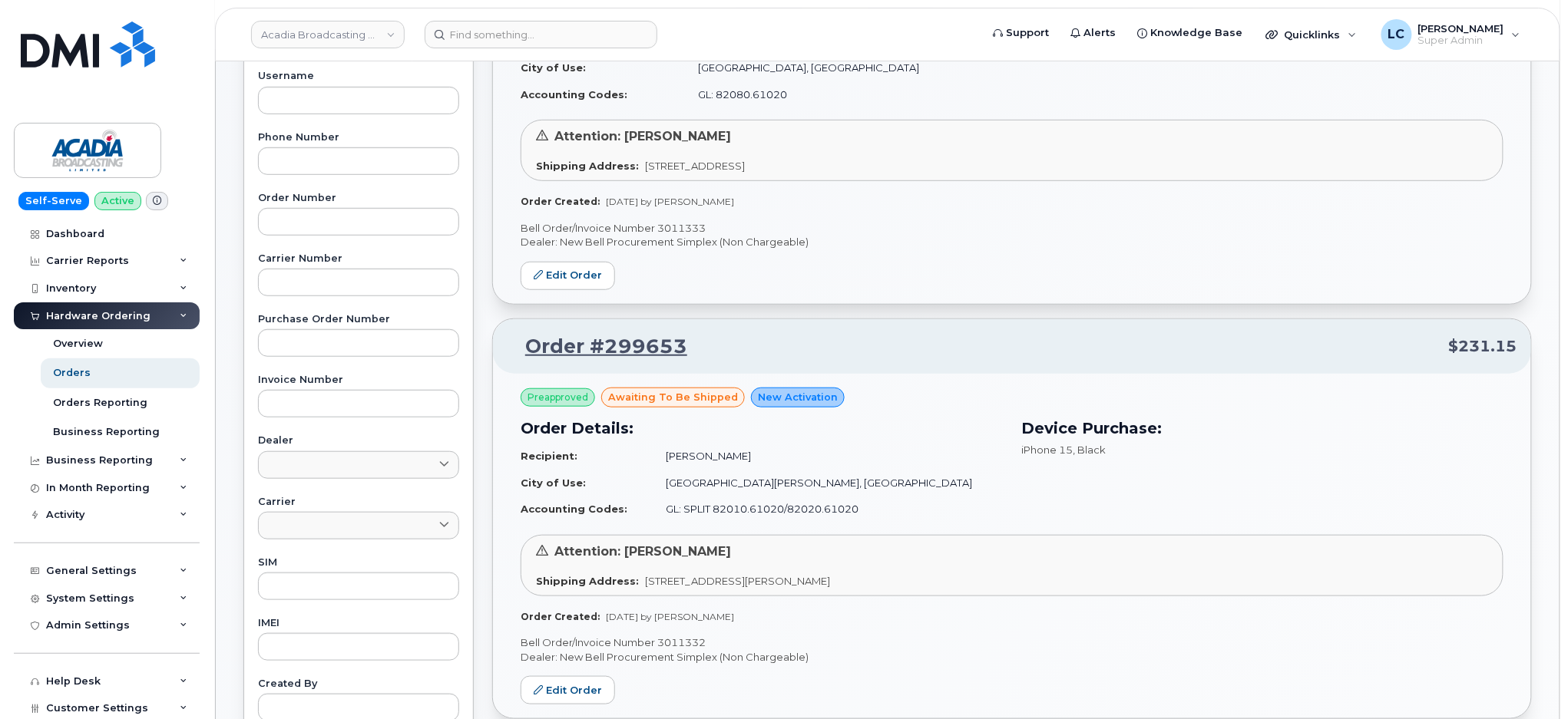
scroll to position [307, 0]
drag, startPoint x: 709, startPoint y: 222, endPoint x: 658, endPoint y: 227, distance: 51.2
click at [658, 227] on p "Bell Order/Invoice Number 3011333" at bounding box center [1012, 229] width 983 height 15
copy p "3011333"
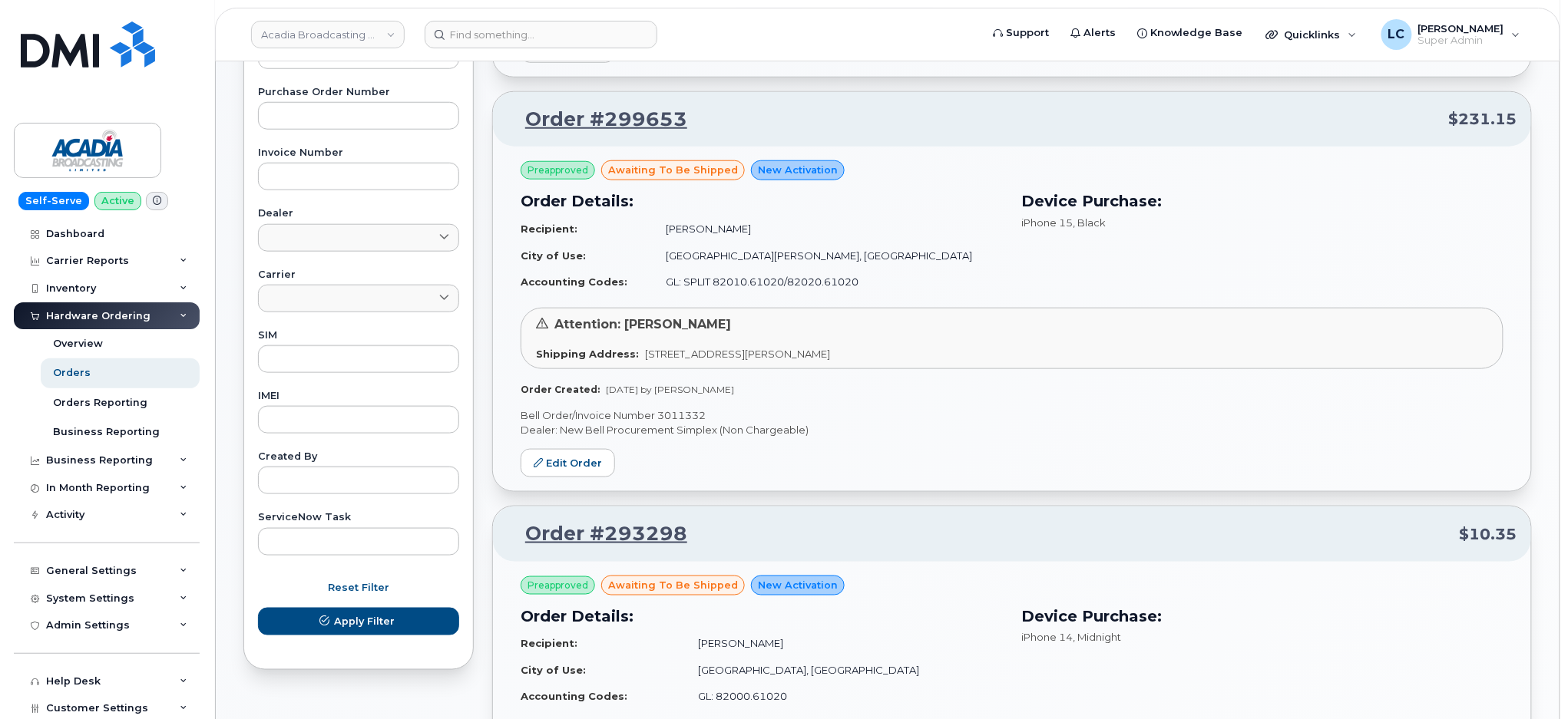
scroll to position [511, 0]
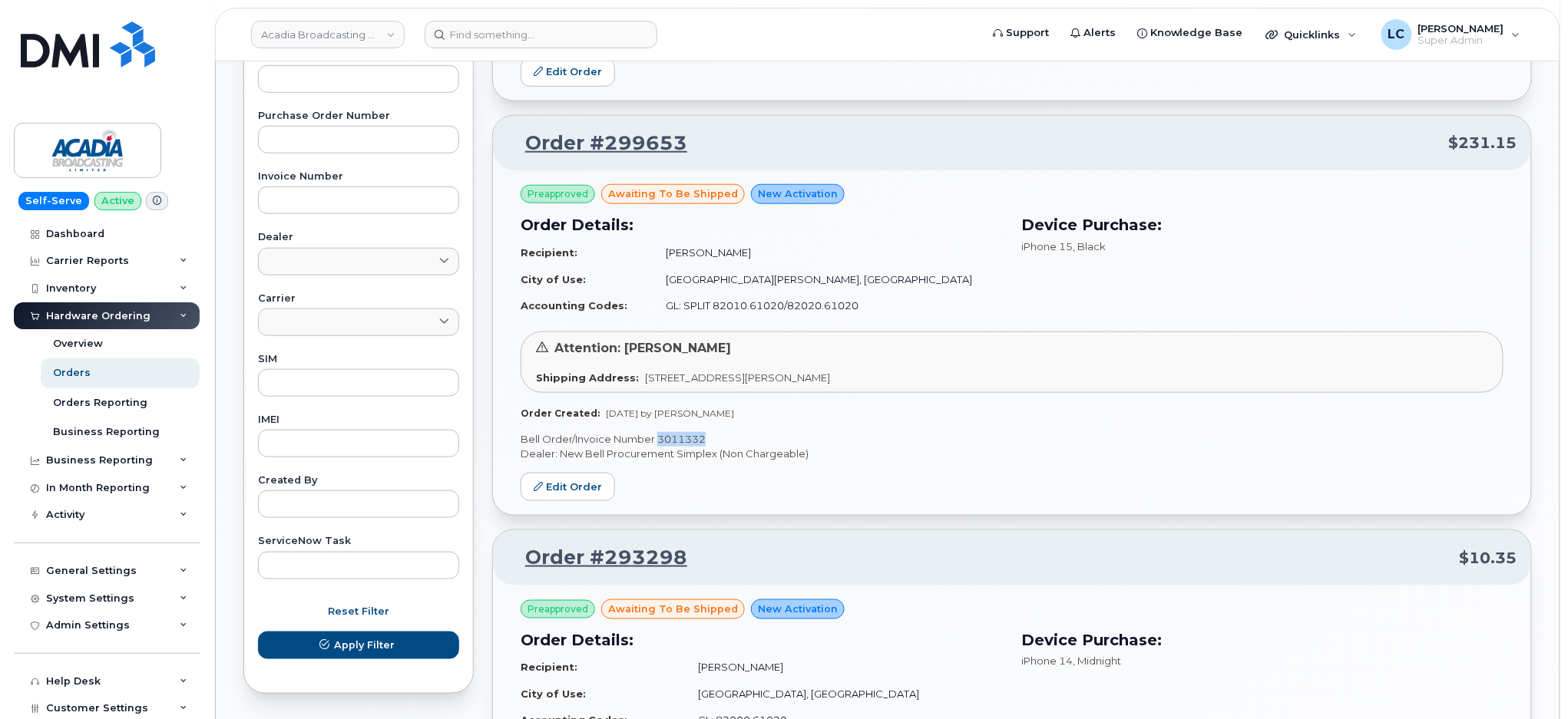
drag, startPoint x: 710, startPoint y: 435, endPoint x: 657, endPoint y: 440, distance: 53.2
click at [657, 440] on p "Bell Order/Invoice Number 3011332" at bounding box center [1012, 439] width 983 height 15
copy p "3011332"
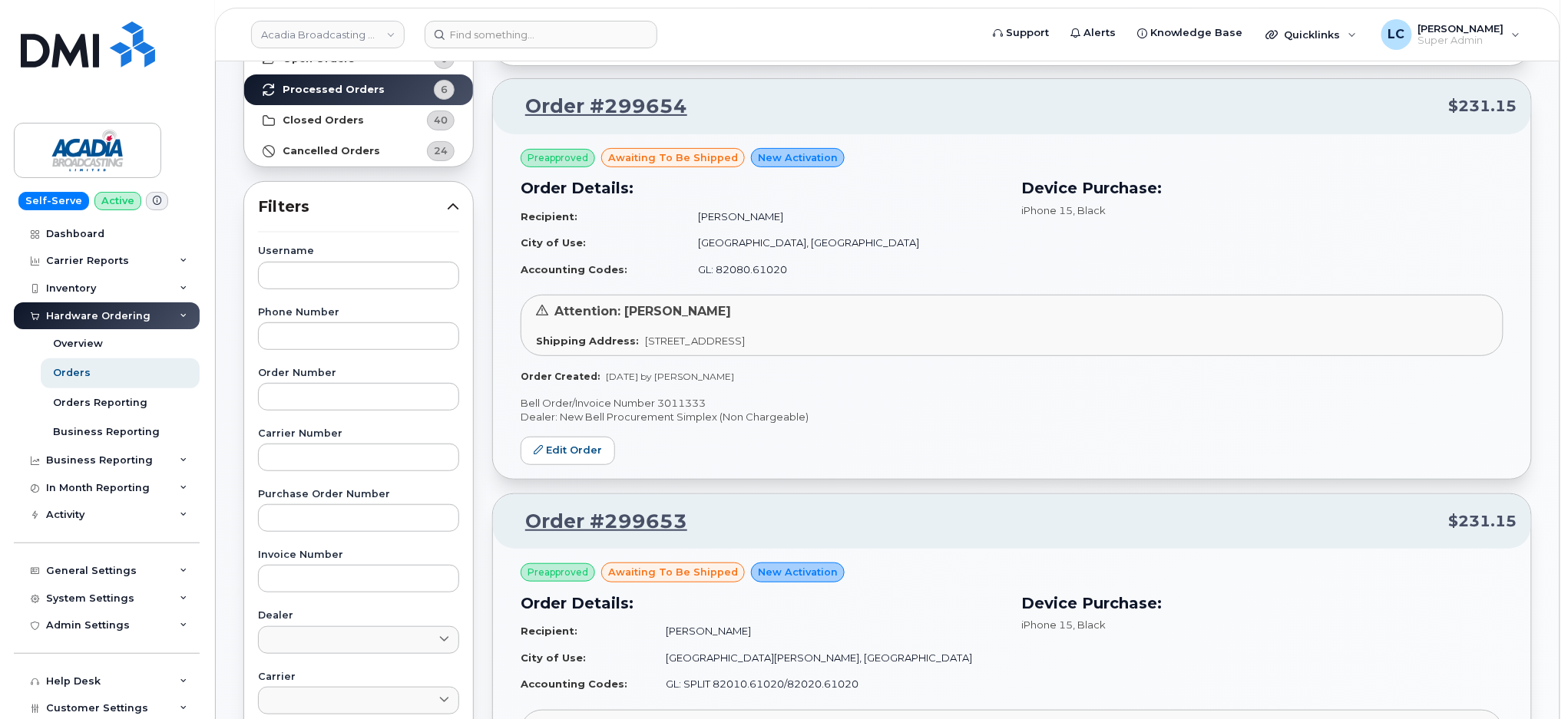
scroll to position [204, 0]
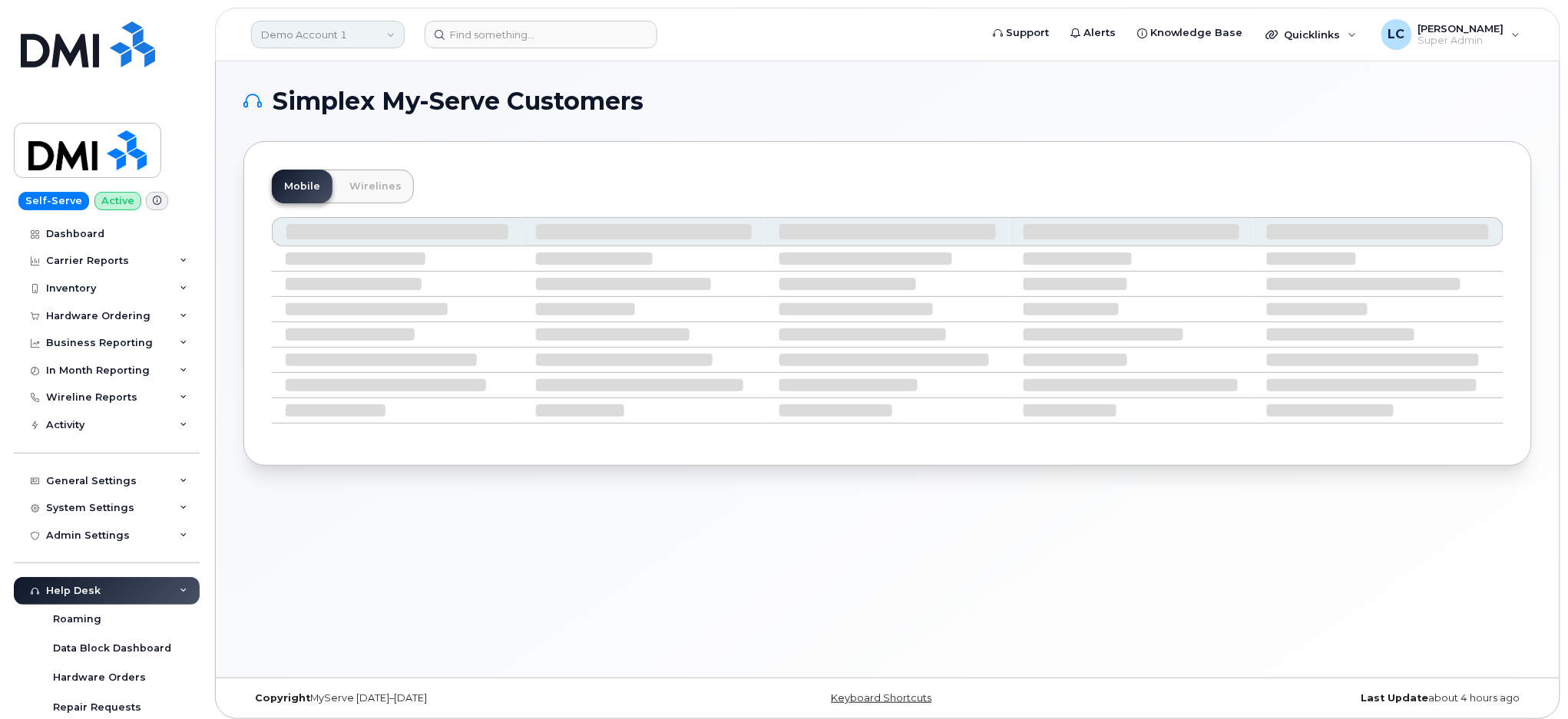
click at [359, 33] on link "Demo Account 1" at bounding box center [327, 35] width 153 height 28
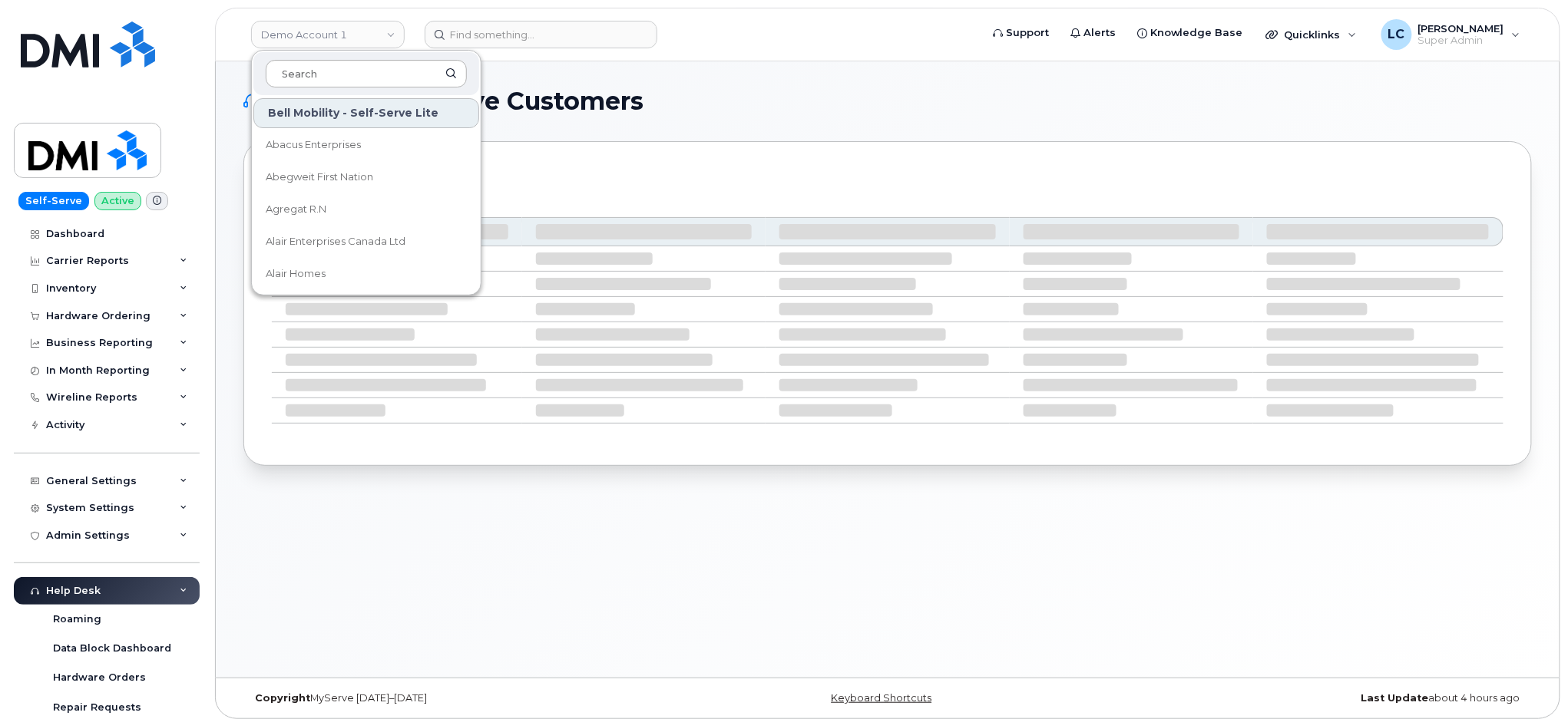
click at [370, 73] on input at bounding box center [366, 74] width 201 height 28
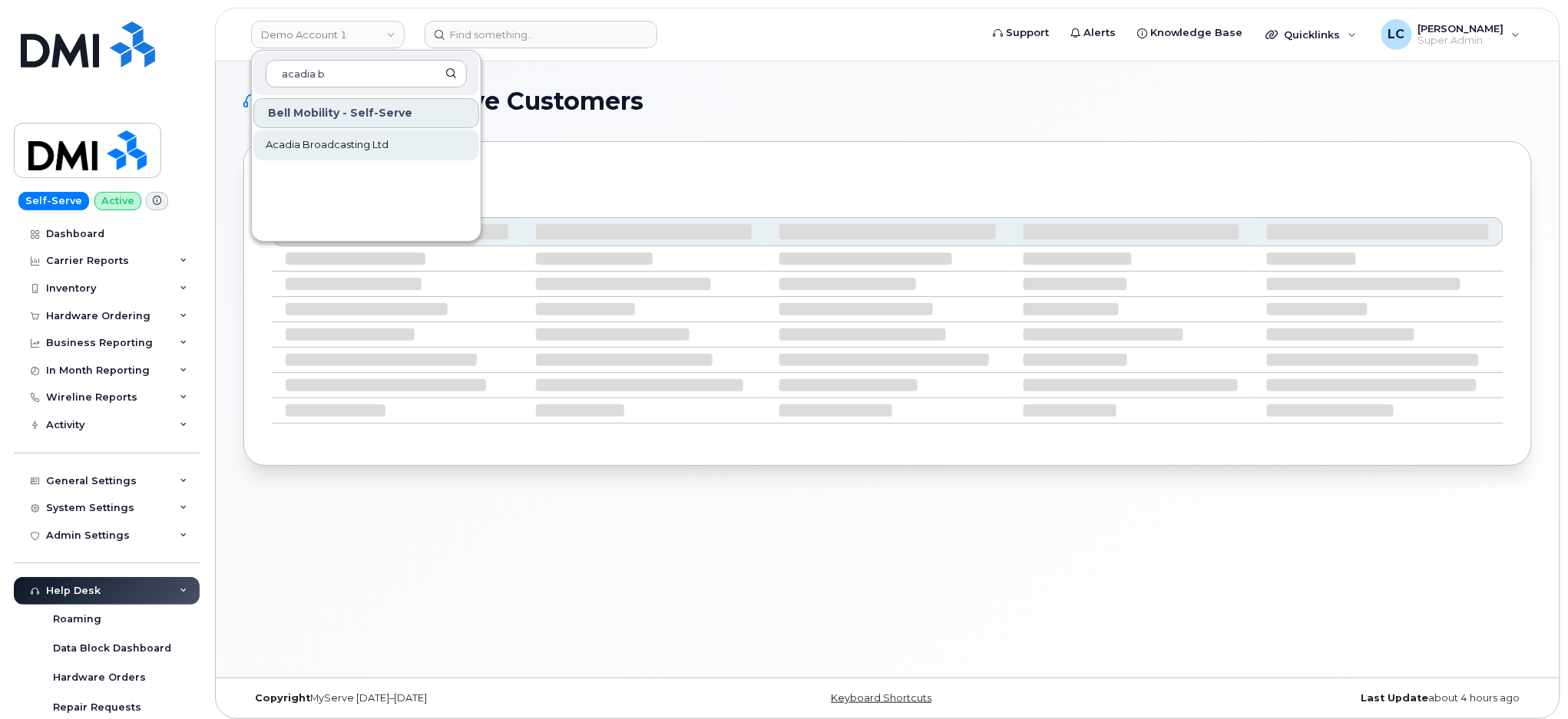
type input "acadia b"
click at [372, 146] on span "Acadia Broadcasting Ltd" at bounding box center [326, 144] width 122 height 15
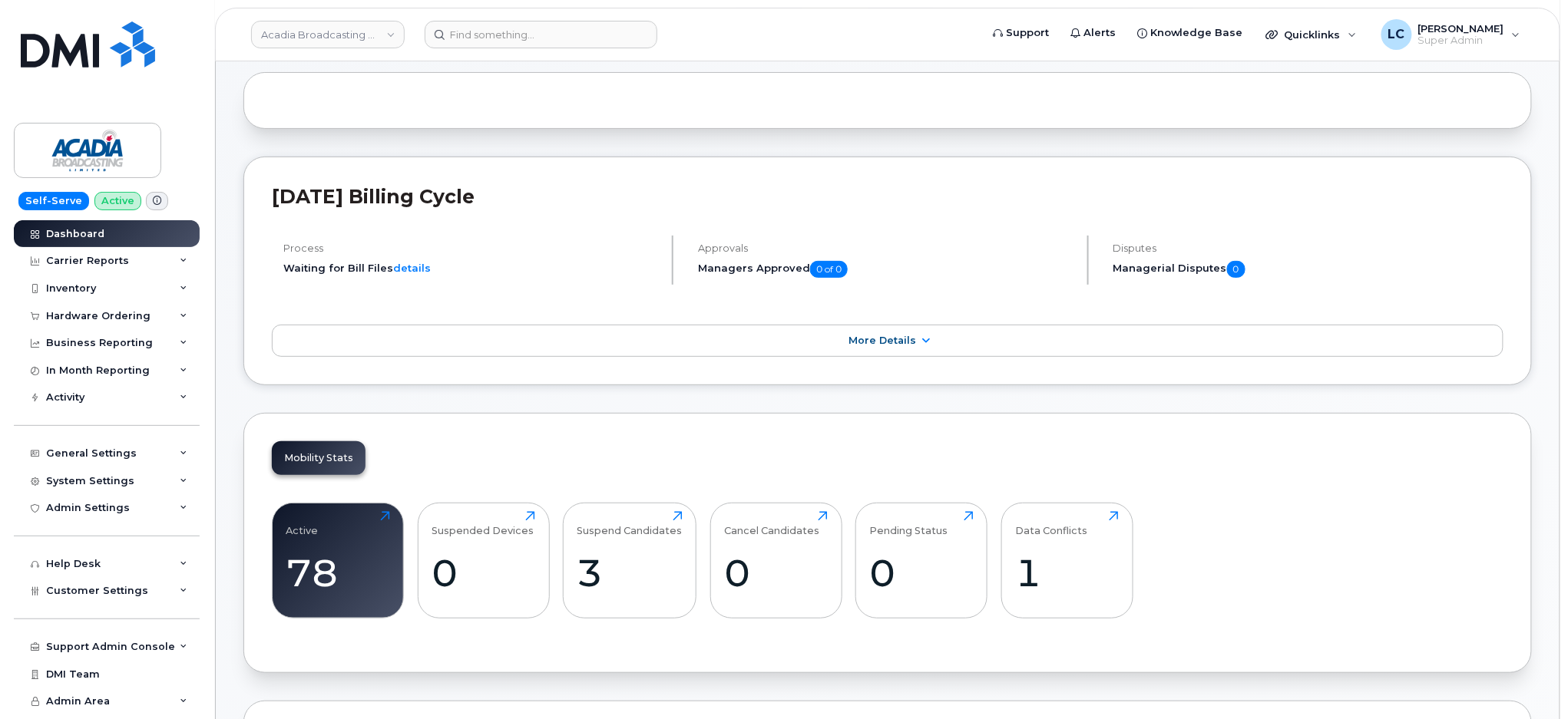
scroll to position [102, 0]
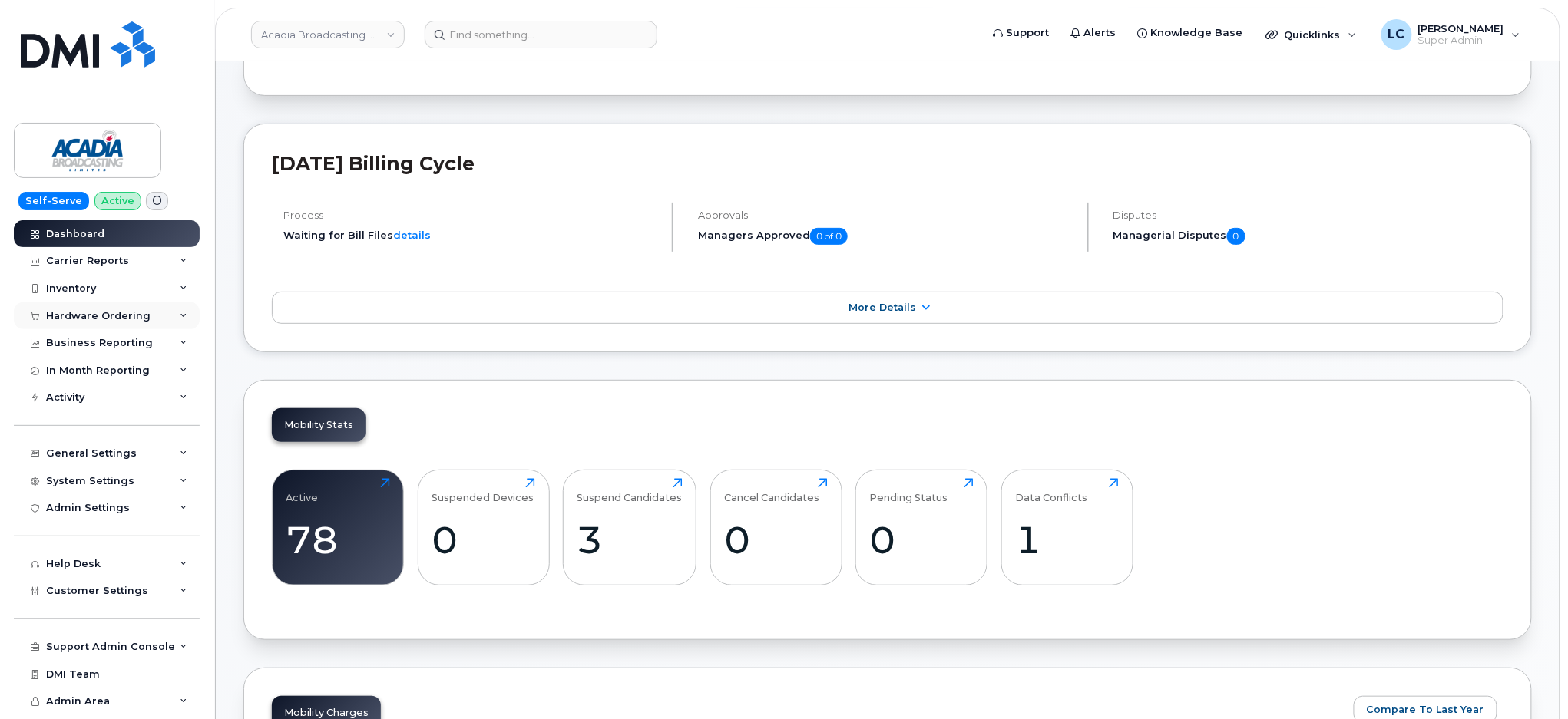
click at [123, 314] on div "Hardware Ordering" at bounding box center [98, 316] width 104 height 12
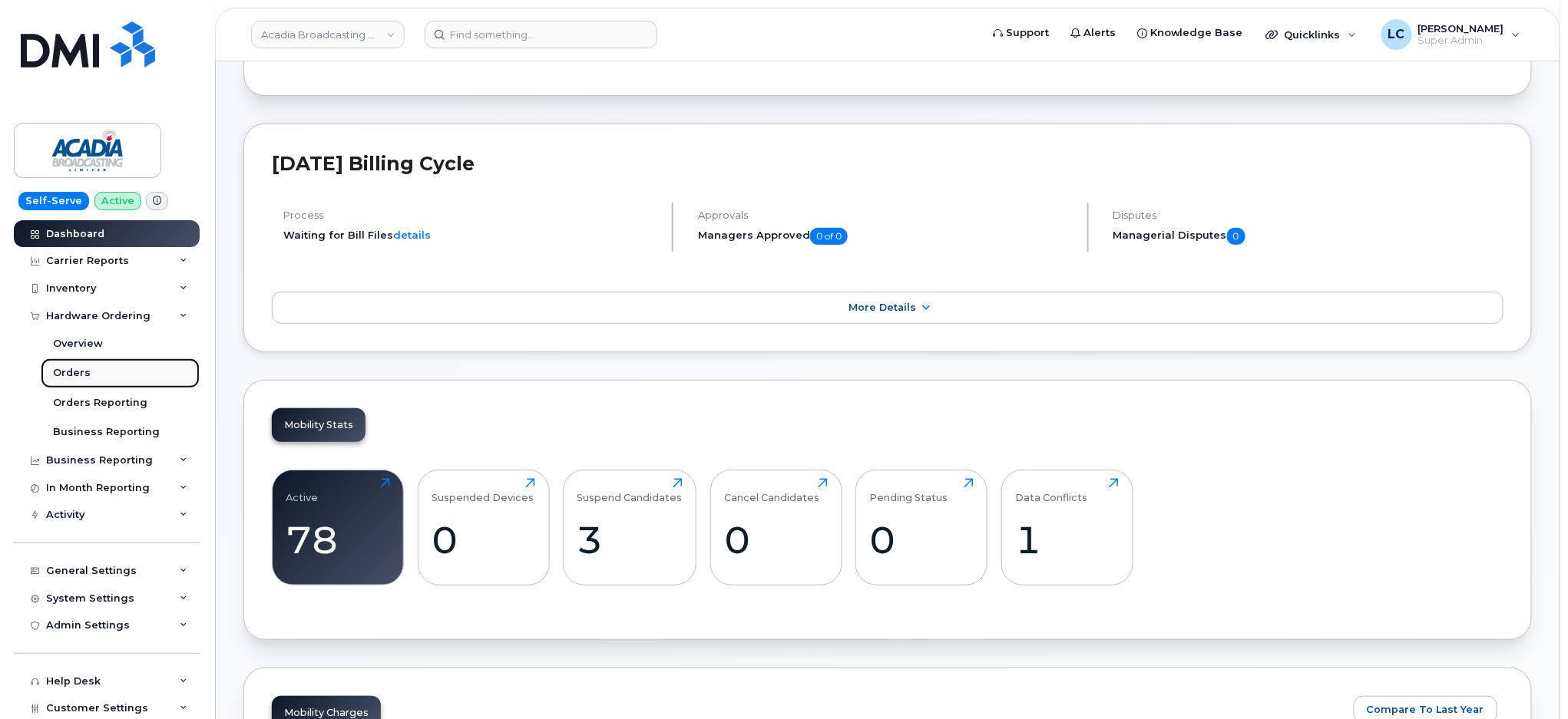
click at [102, 378] on link "Orders" at bounding box center [120, 372] width 159 height 29
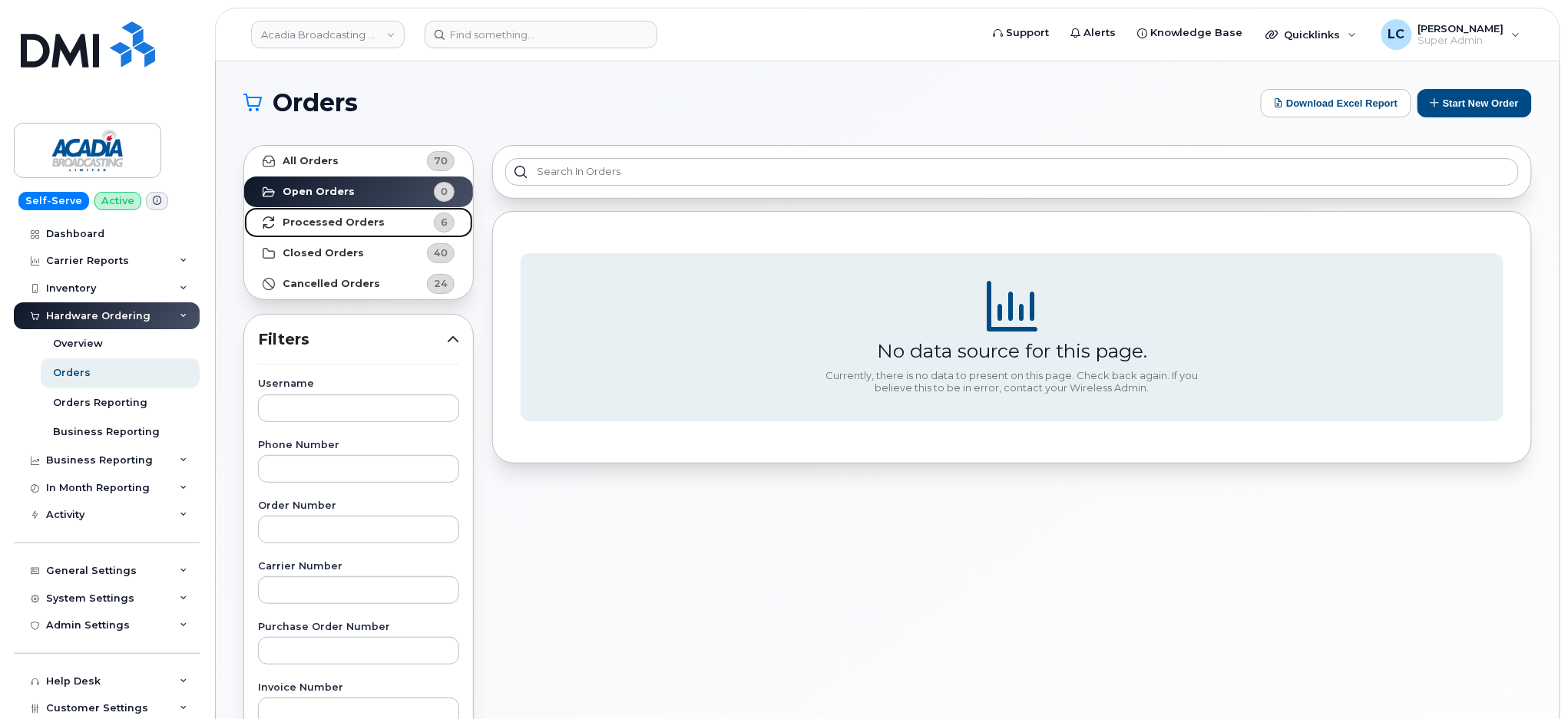
click at [354, 217] on strong "Processed Orders" at bounding box center [333, 223] width 102 height 12
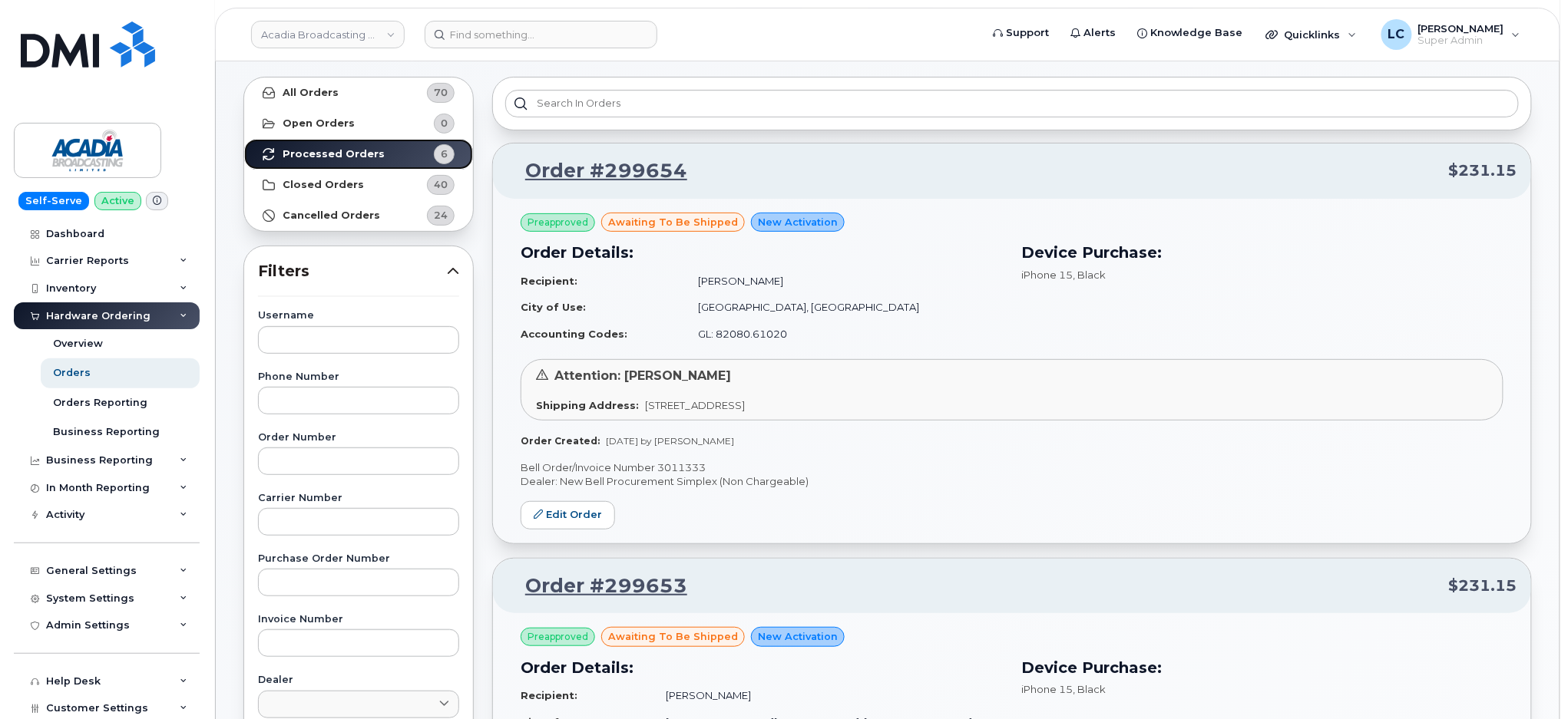
scroll to position [102, 0]
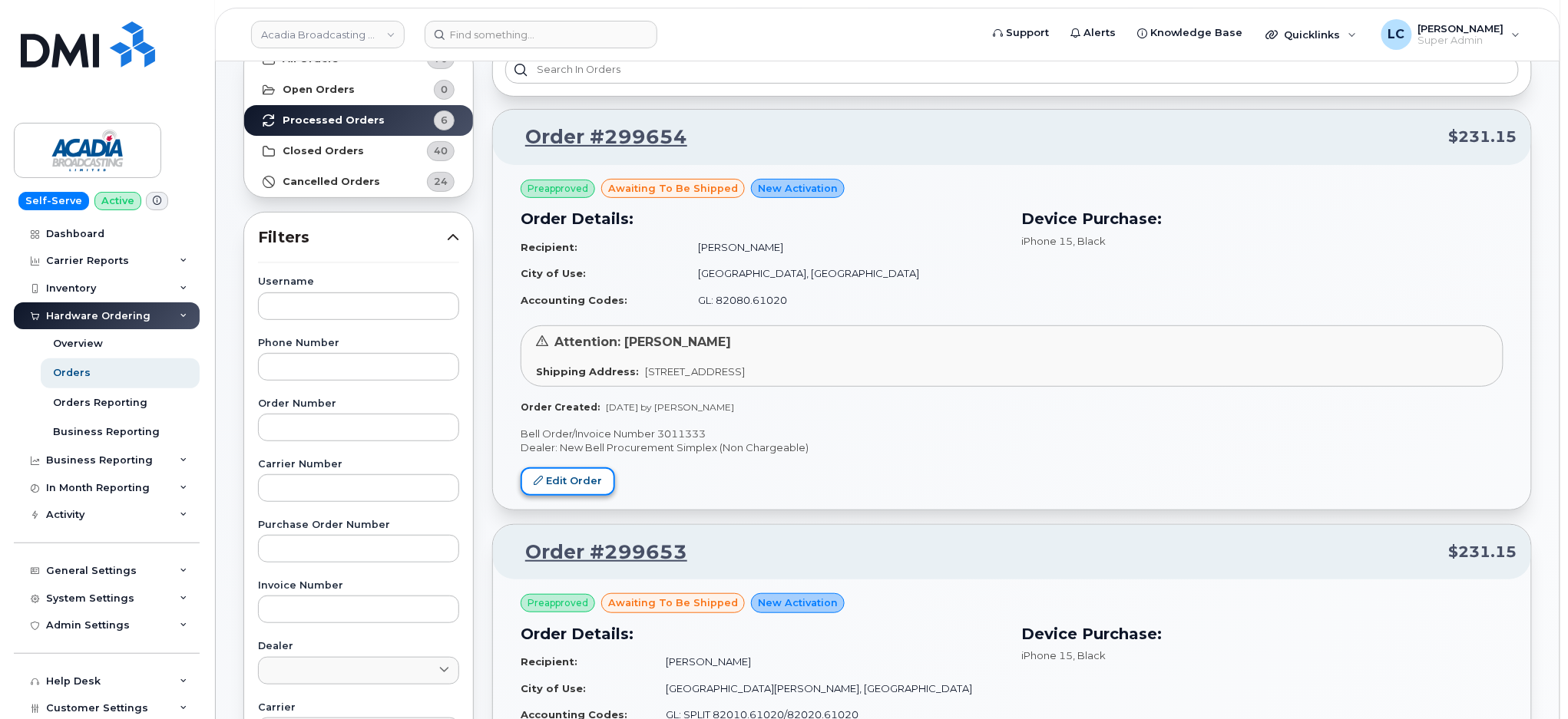
click at [604, 479] on link "Edit Order" at bounding box center [567, 481] width 95 height 29
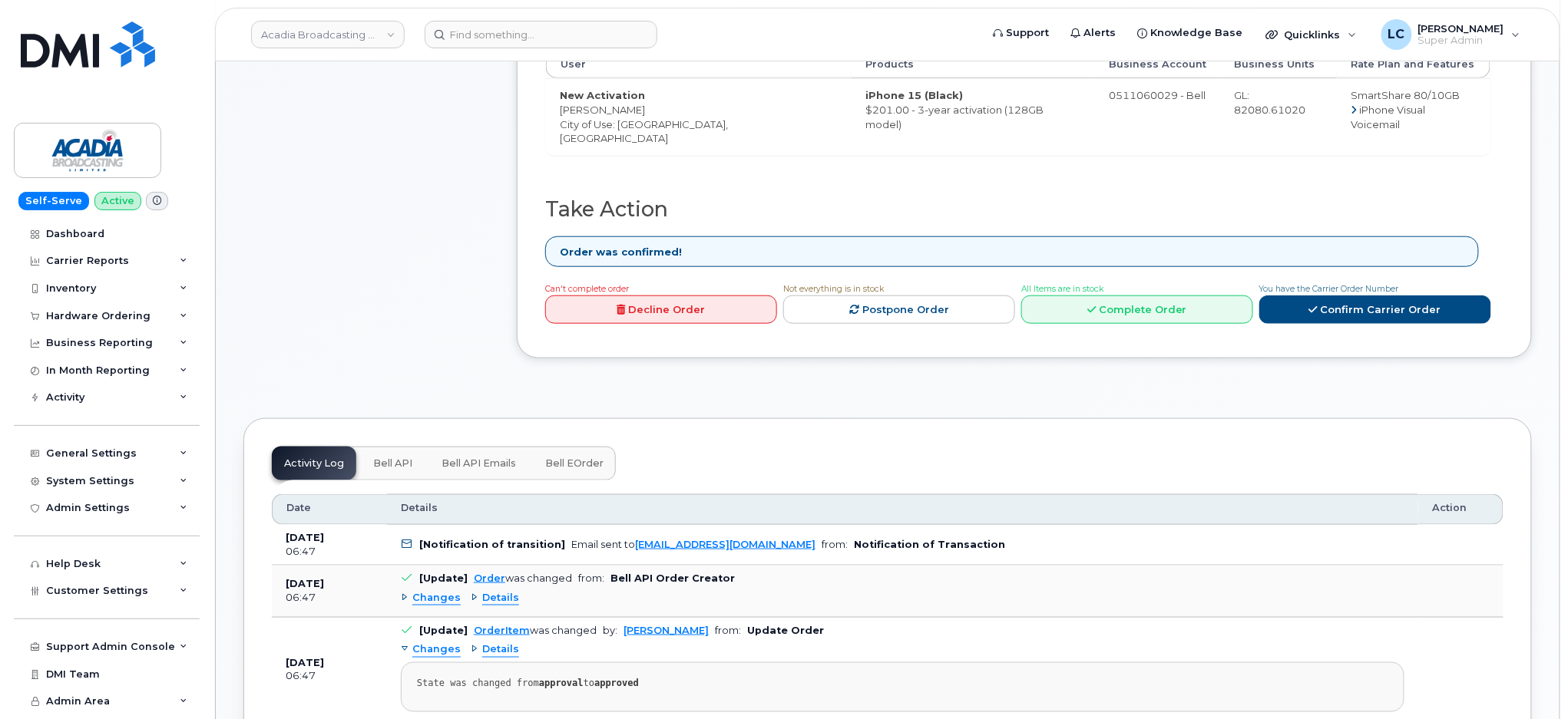
scroll to position [511, 0]
click at [1406, 294] on link "Confirm Carrier Order" at bounding box center [1374, 307] width 232 height 29
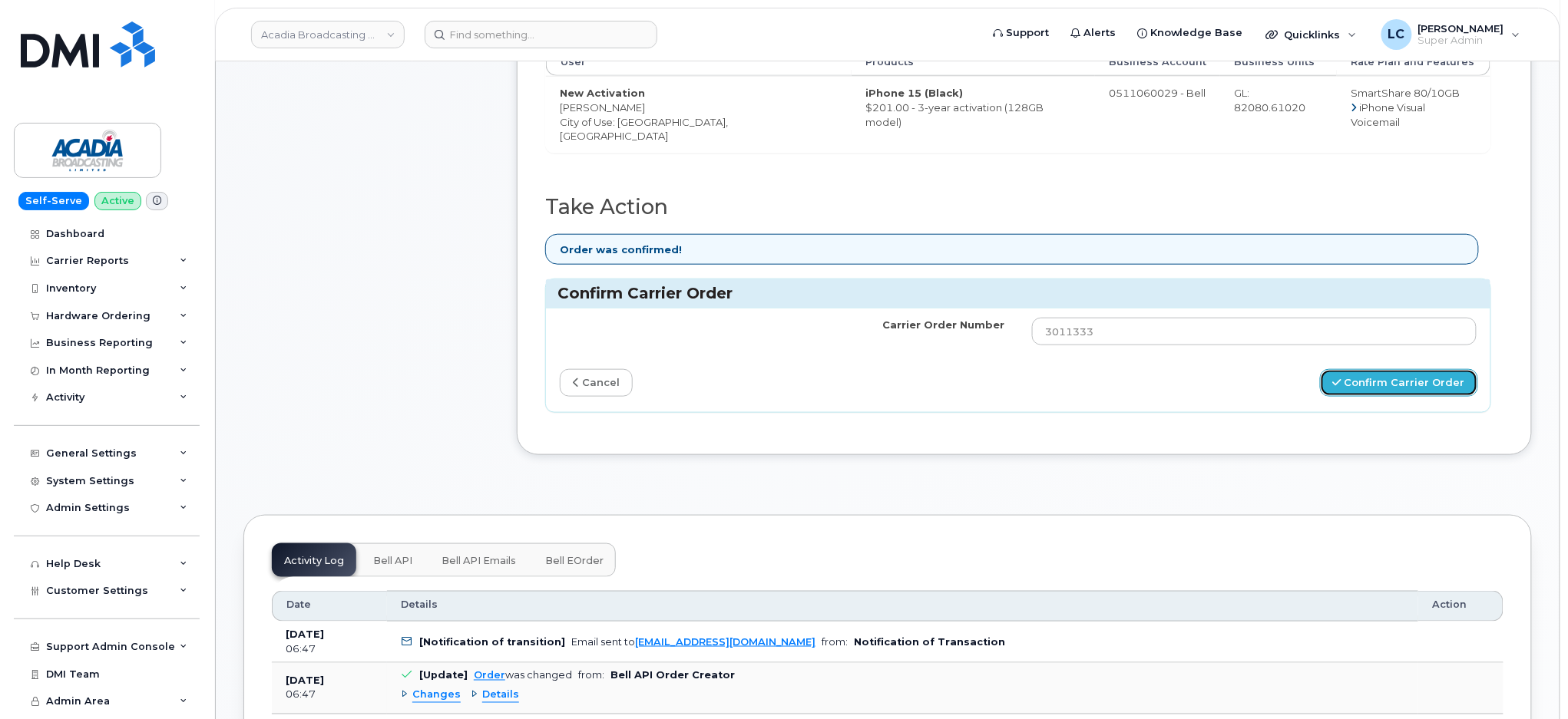
click at [1395, 369] on button "Confirm Carrier Order" at bounding box center [1398, 383] width 158 height 29
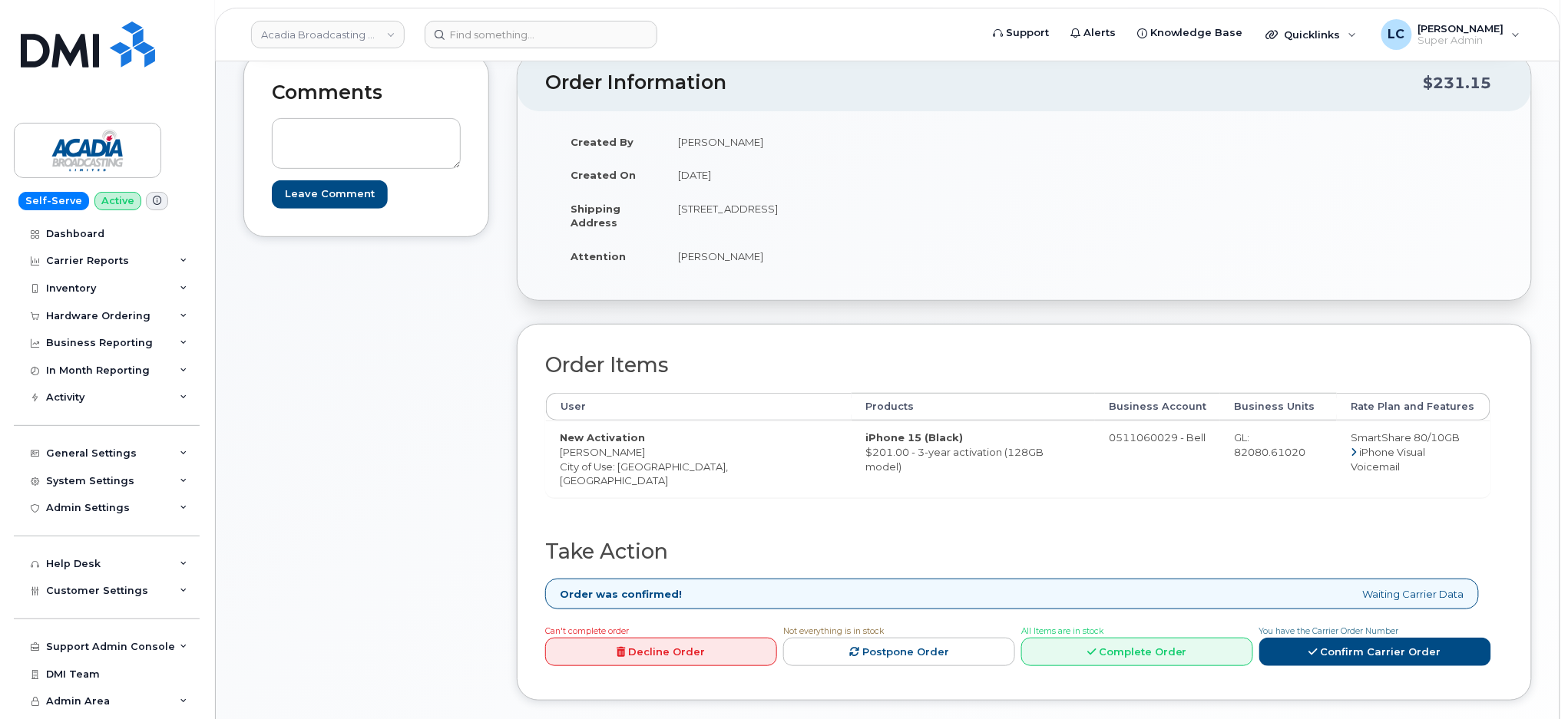
scroll to position [475, 0]
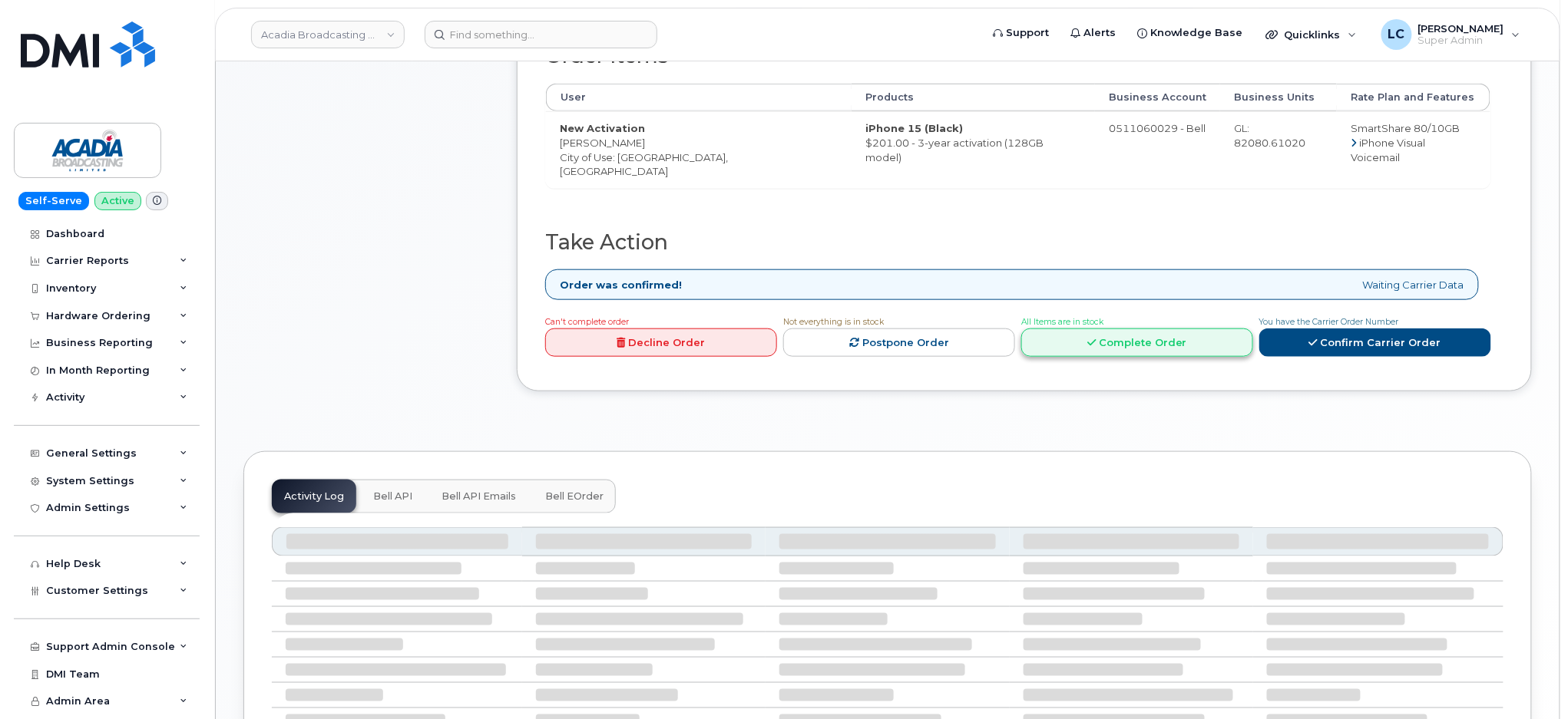
click at [1118, 328] on link "Complete Order" at bounding box center [1136, 342] width 232 height 29
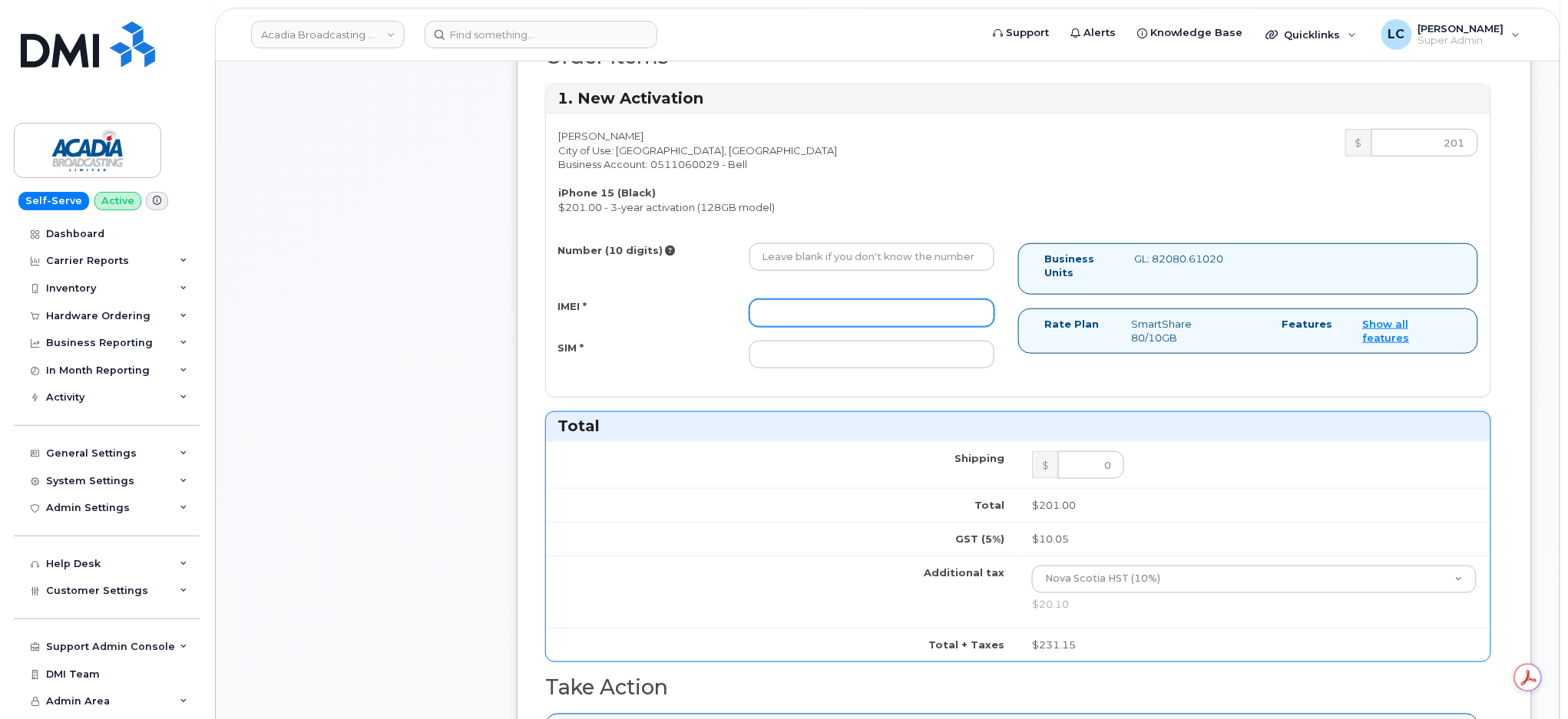
click at [856, 317] on input "IMEI *" at bounding box center [872, 313] width 245 height 28
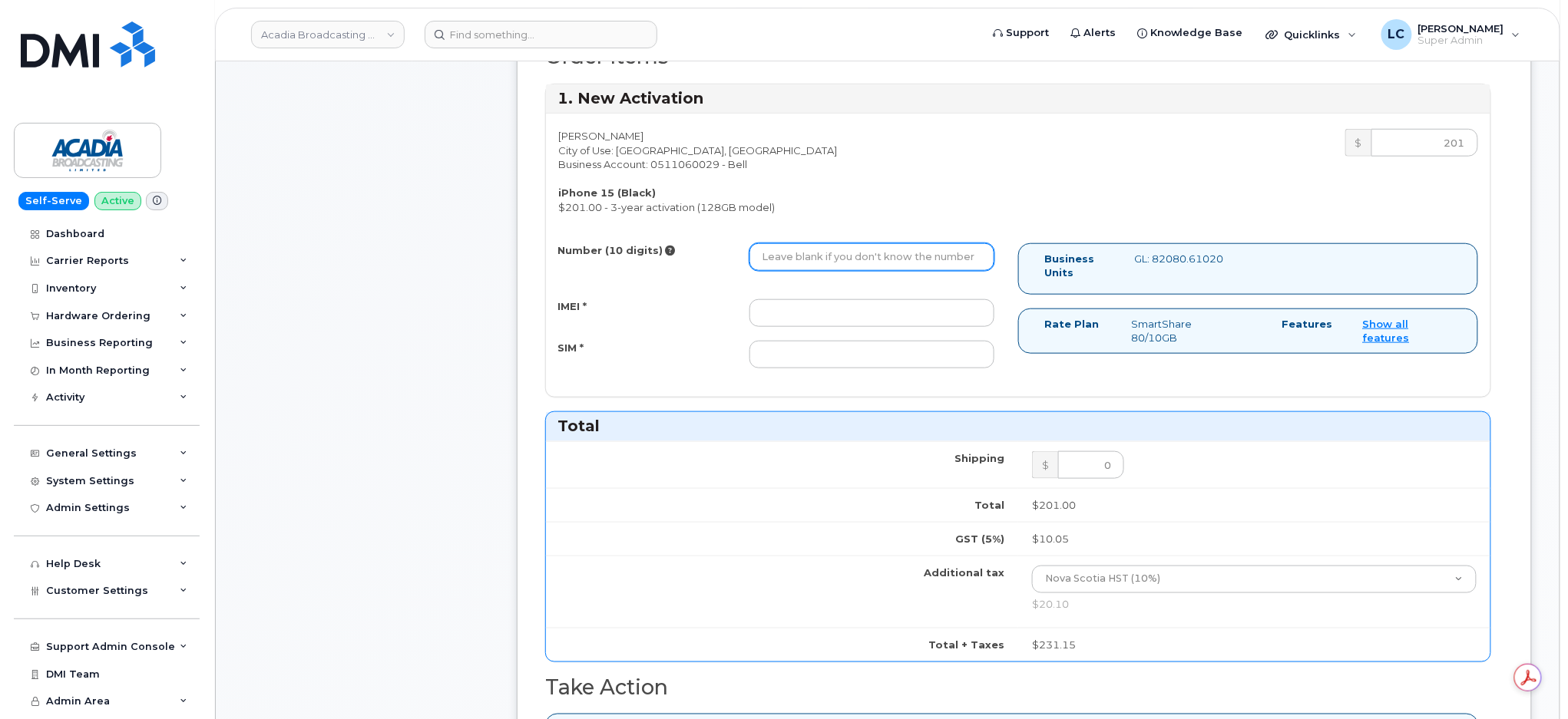
click at [886, 258] on input "Number (10 digits)" at bounding box center [872, 258] width 245 height 28
click at [830, 255] on input "Number (10 digits)" at bounding box center [872, 258] width 245 height 28
paste input "9026318472"
type input "9026318472"
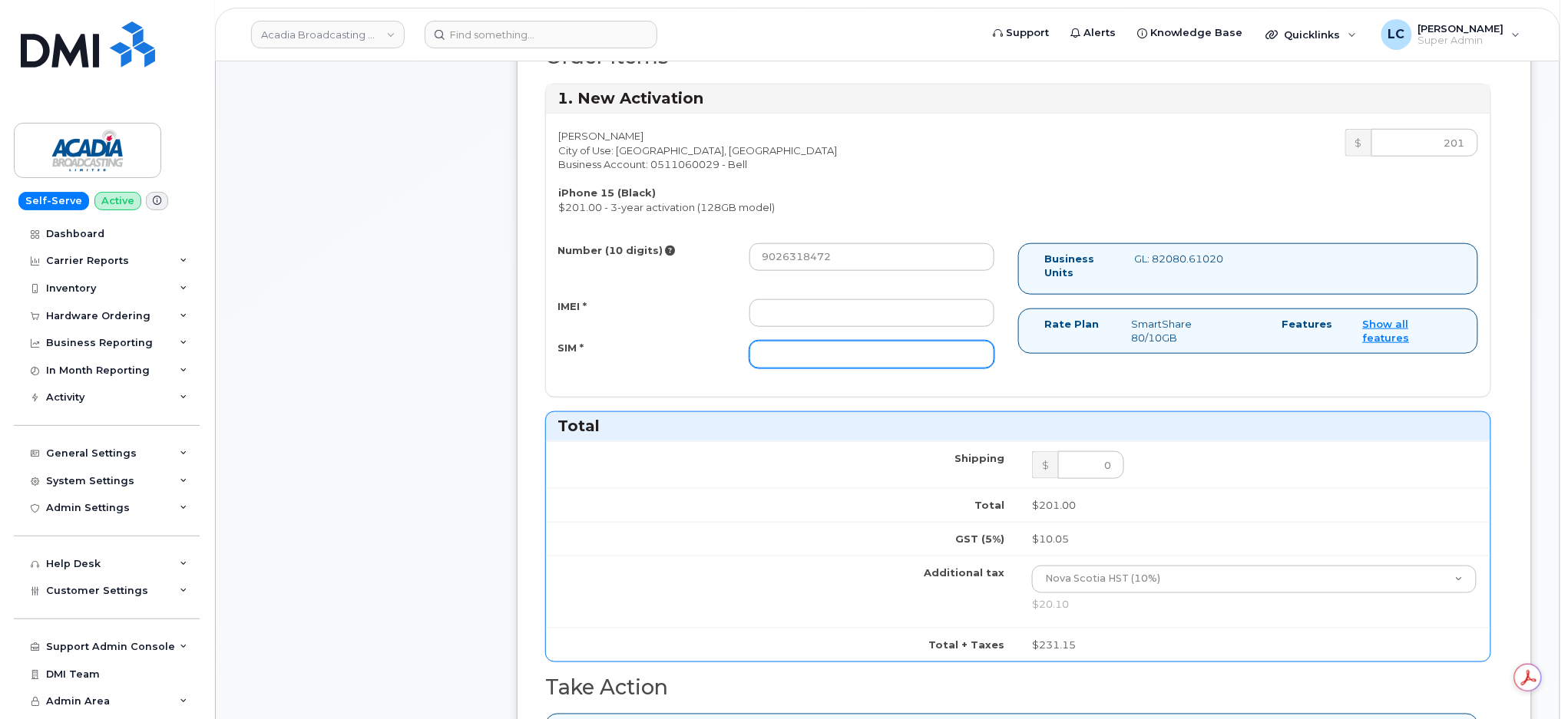
click at [796, 347] on input "SIM *" at bounding box center [872, 355] width 245 height 28
paste input "89302610207734681882"
drag, startPoint x: 787, startPoint y: 356, endPoint x: 610, endPoint y: 362, distance: 177.1
click at [613, 362] on div "SIM * 89302610207734681882" at bounding box center [776, 355] width 460 height 28
click at [948, 351] on input "89302610207734681882" at bounding box center [872, 355] width 245 height 28
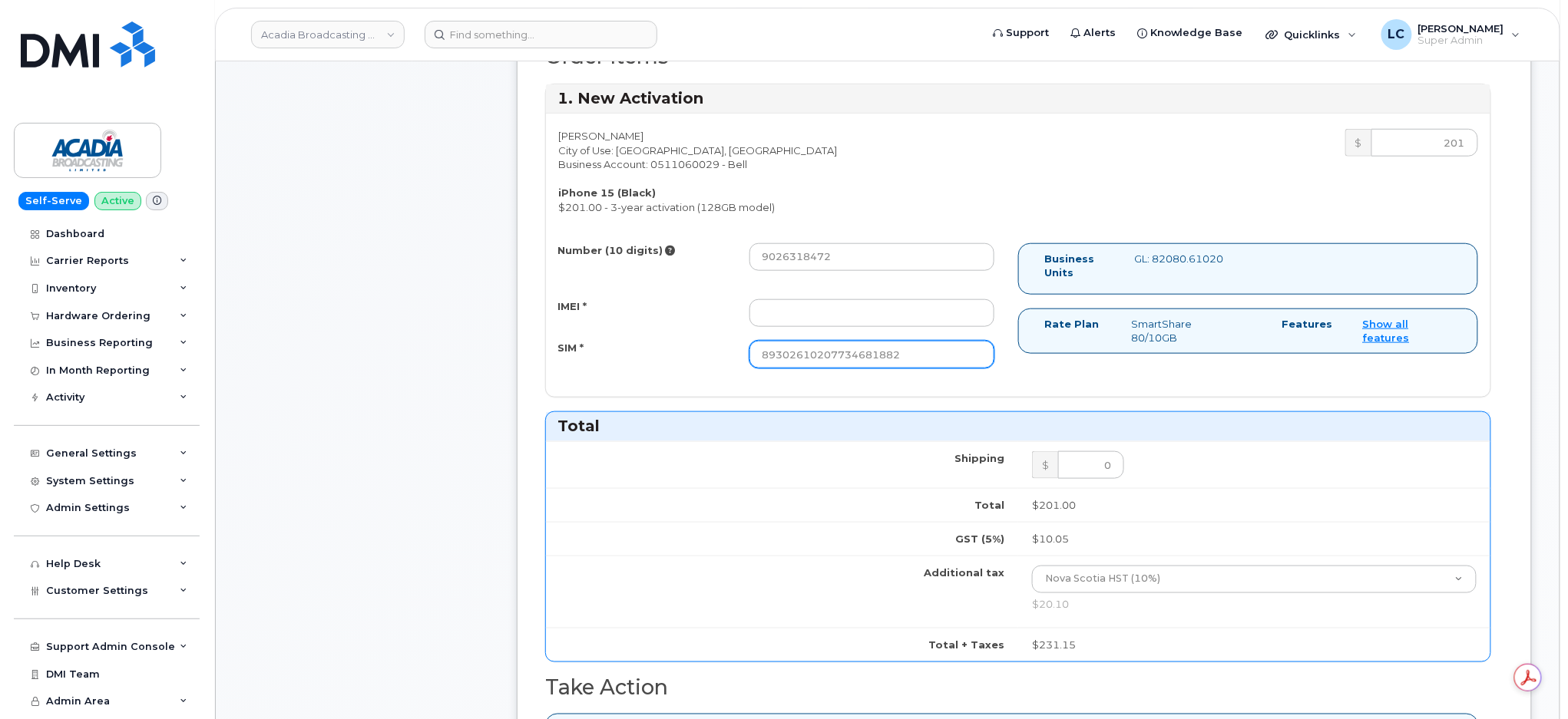
type input "89302610207734681882"
click at [814, 304] on input "IMEI *" at bounding box center [872, 313] width 245 height 28
paste input "355700859797033"
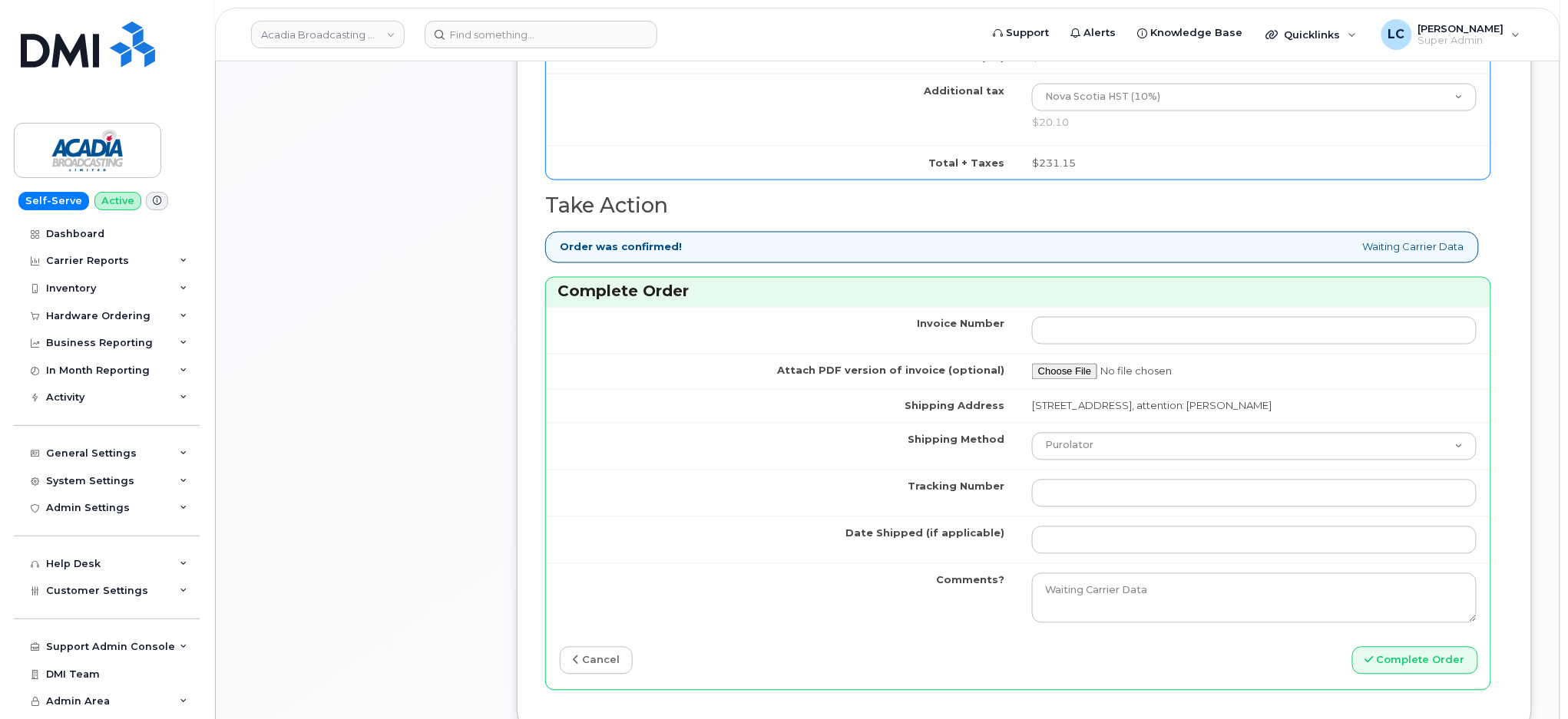
scroll to position [988, 0]
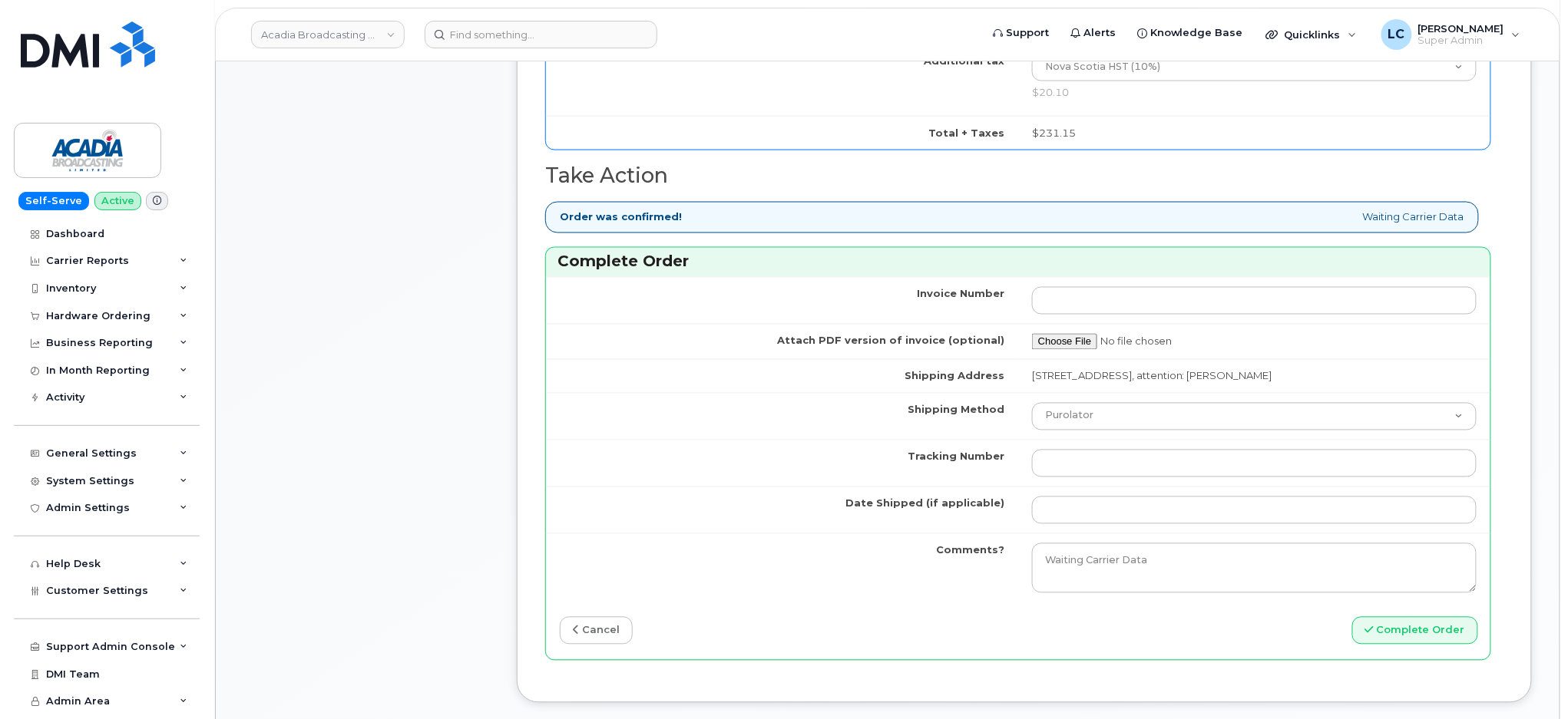
type input "355700859797033"
click at [1084, 467] on input "Tracking Number" at bounding box center [1254, 463] width 445 height 28
paste input "476423813308"
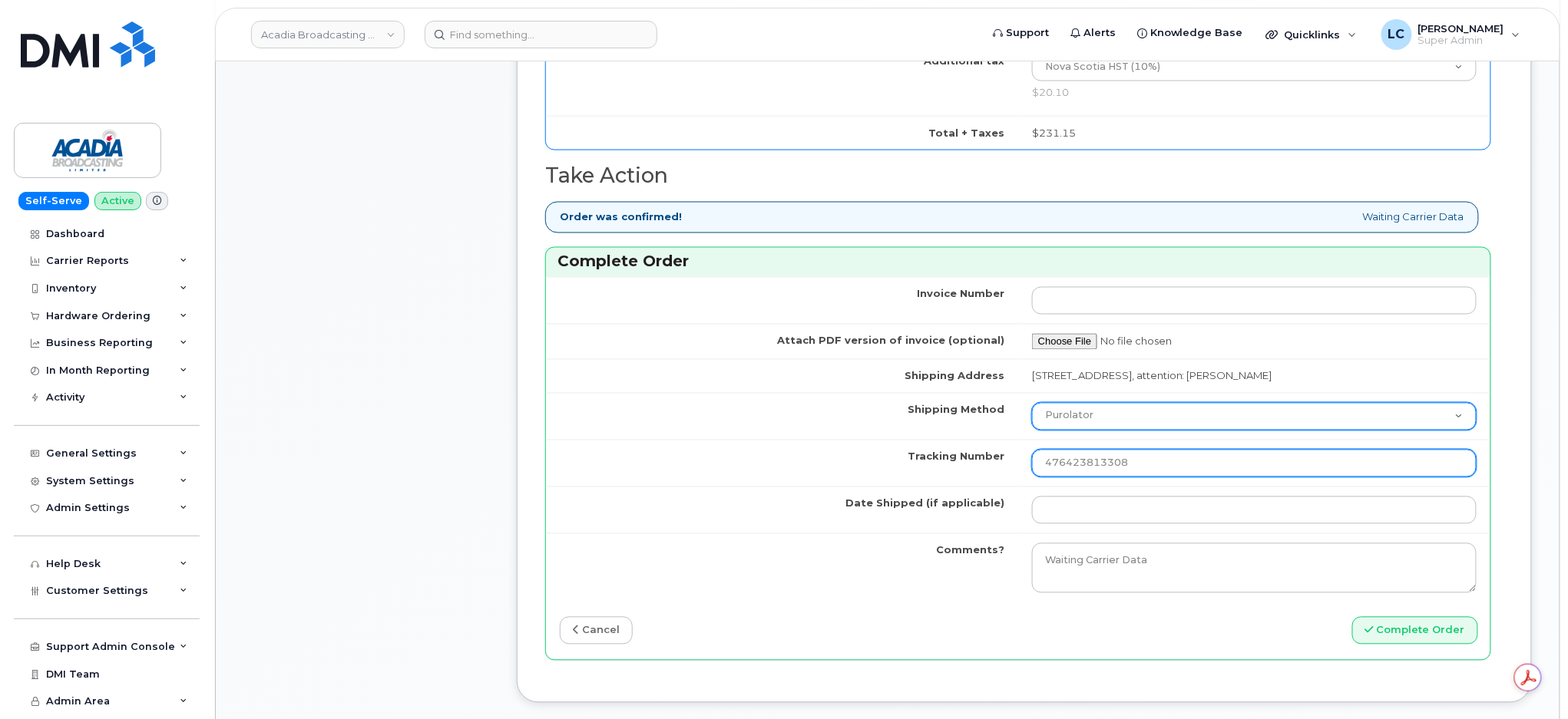
type input "476423813308"
click at [1087, 431] on select "Purolator UPS FedEx Canada Post Courier Other Drop Off Pick Up" at bounding box center [1254, 417] width 445 height 28
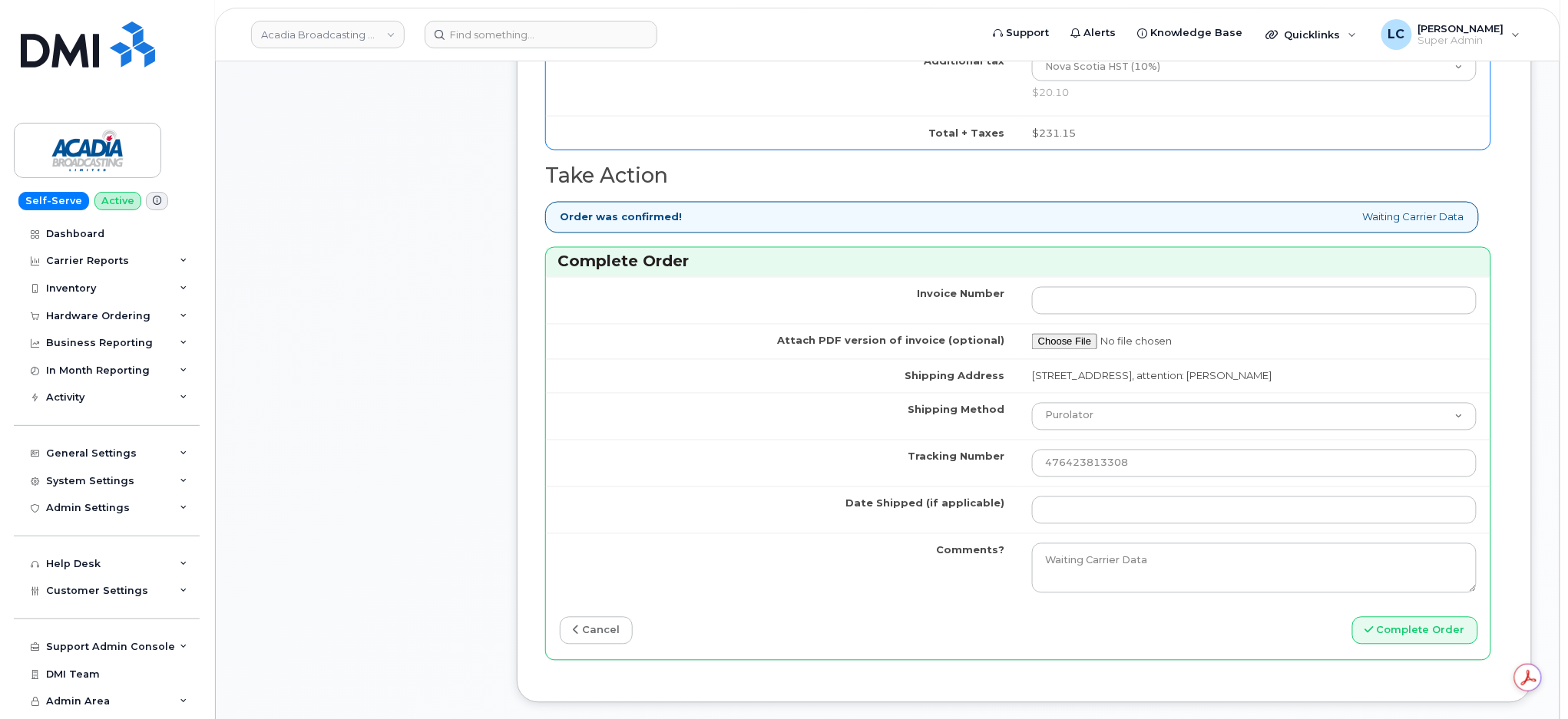
click at [949, 418] on label "Shipping Method" at bounding box center [955, 410] width 97 height 15
click at [1032, 418] on select "Purolator UPS FedEx Canada Post Courier Other Drop Off Pick Up" at bounding box center [1254, 417] width 445 height 28
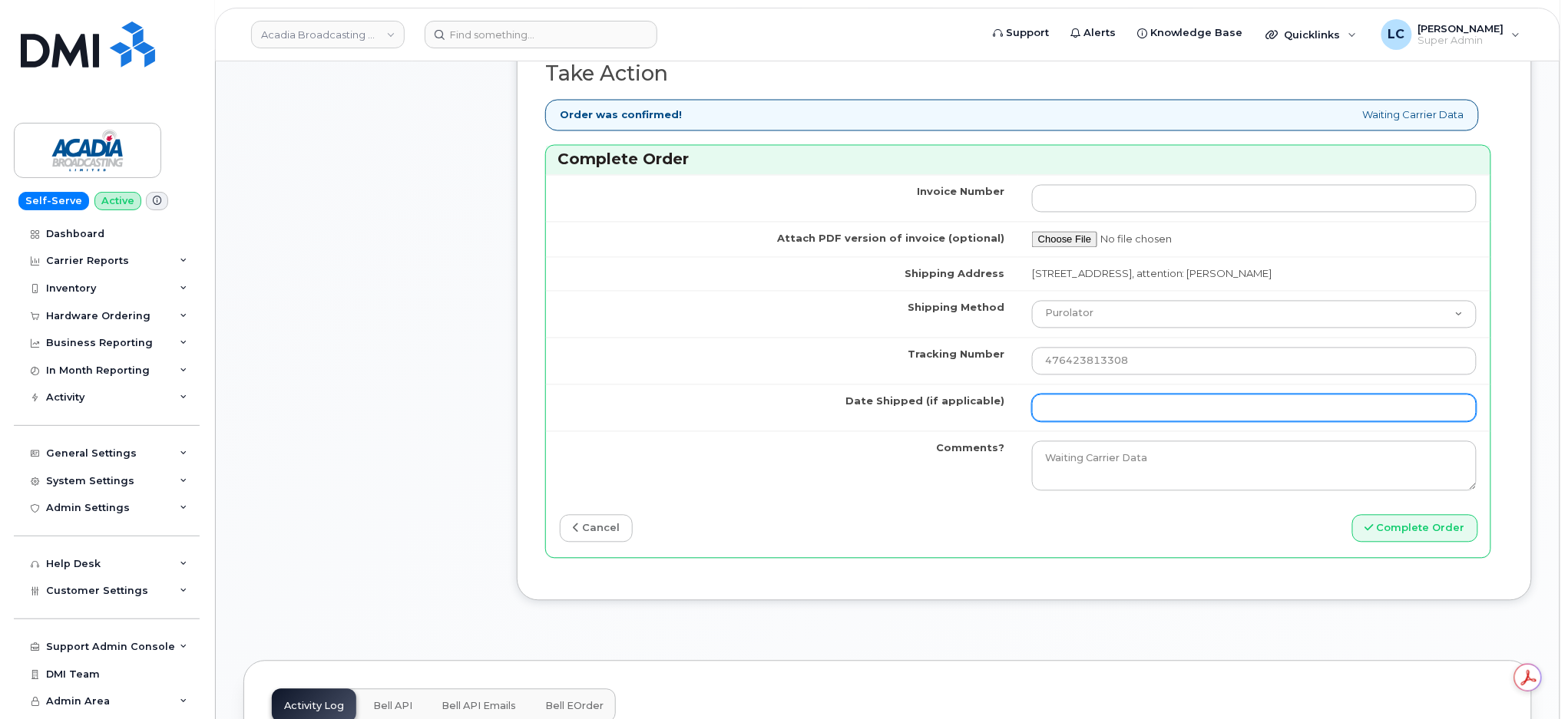
click at [1322, 422] on input "Date Shipped (if applicable)" at bounding box center [1254, 409] width 445 height 28
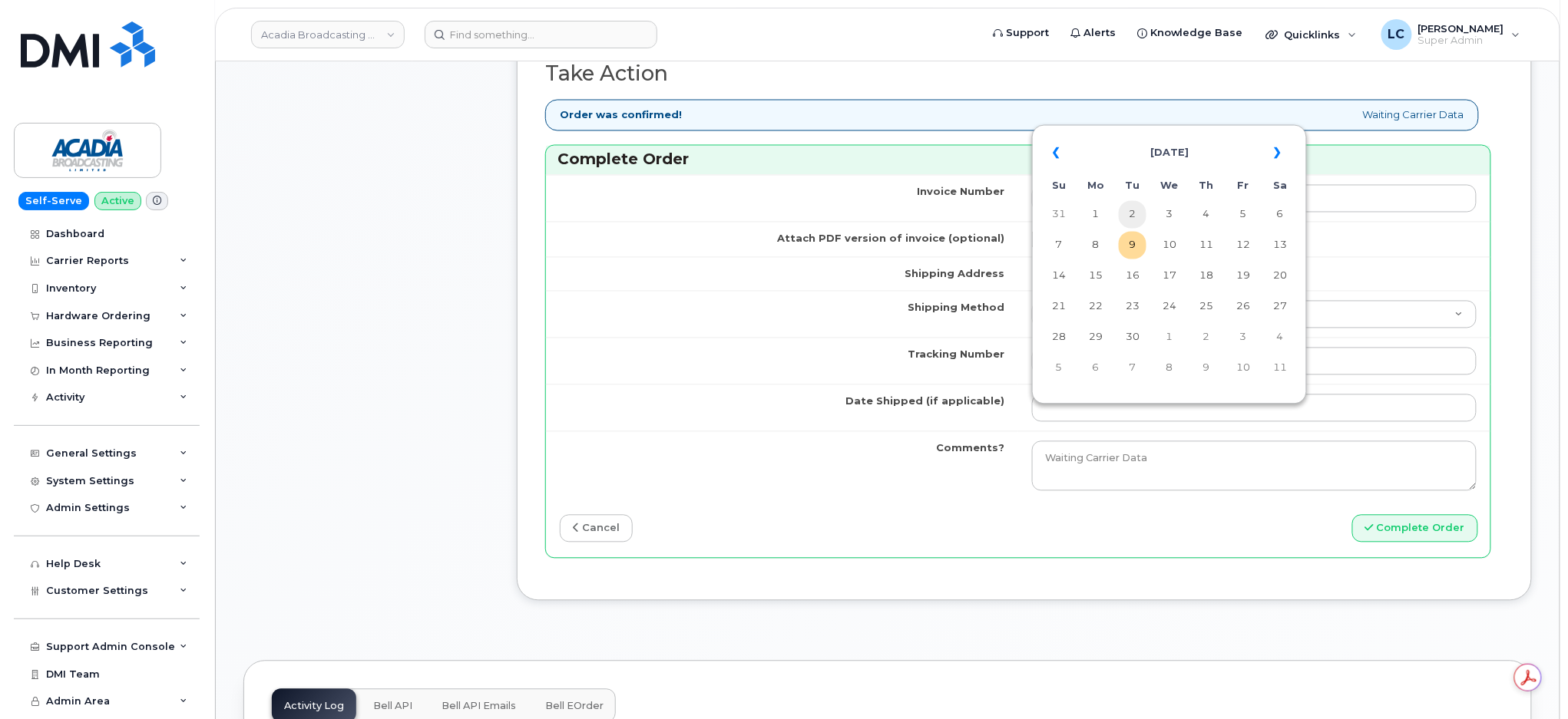
click at [1136, 213] on td "2" at bounding box center [1132, 215] width 28 height 28
type input "2025-09-02"
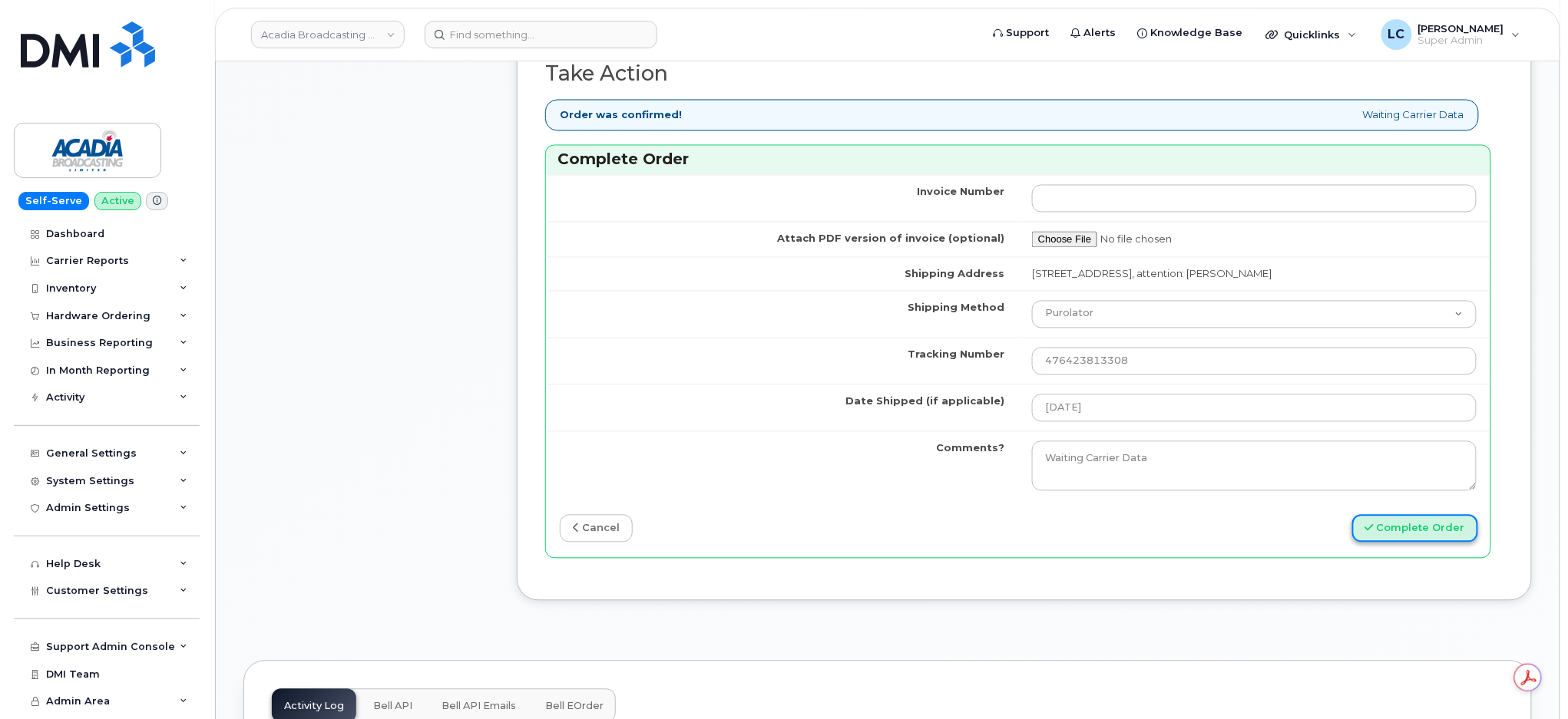
click at [1438, 538] on button "Complete Order" at bounding box center [1415, 529] width 126 height 29
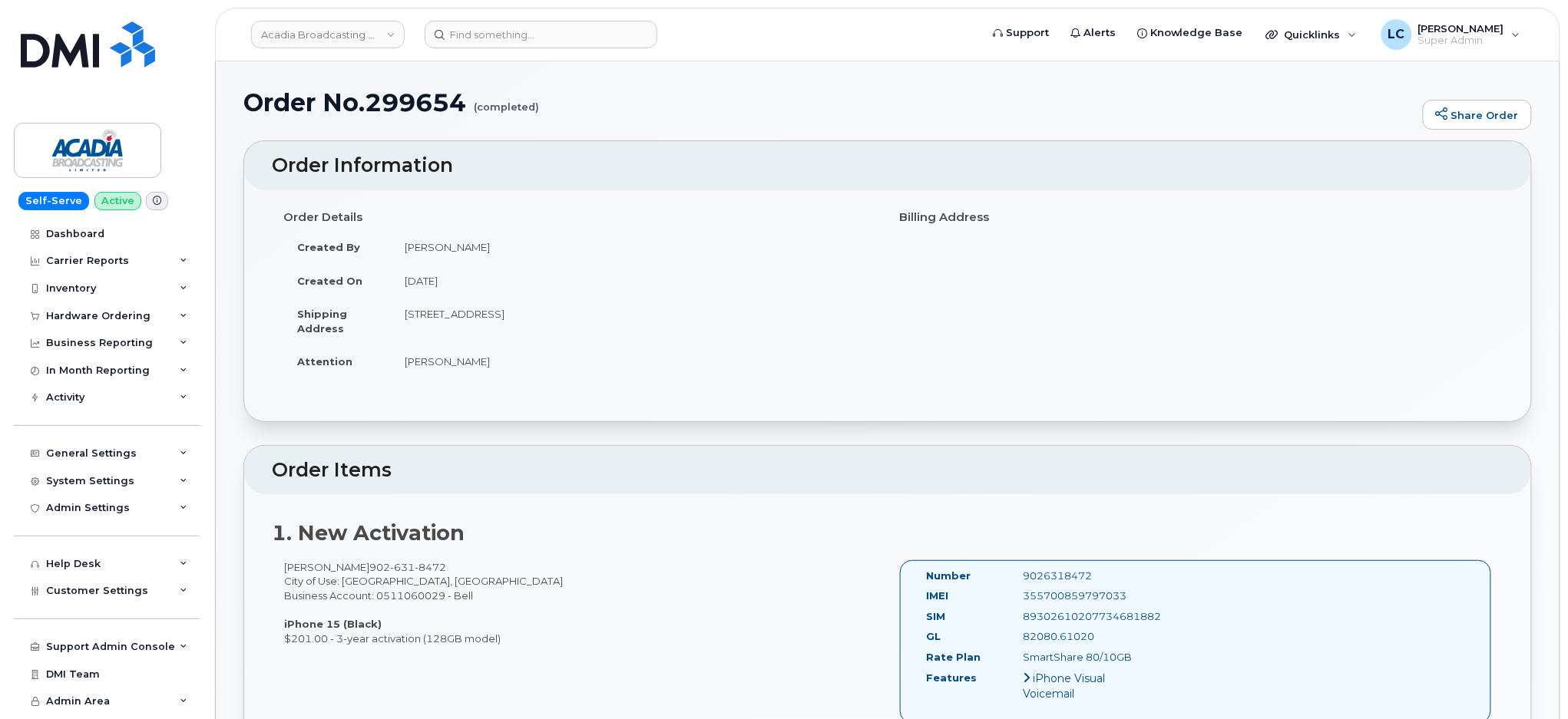
click at [714, 91] on h1 "Order No.299654 (completed)" at bounding box center [829, 102] width 1171 height 27
click at [151, 308] on div "Hardware Ordering" at bounding box center [106, 316] width 186 height 28
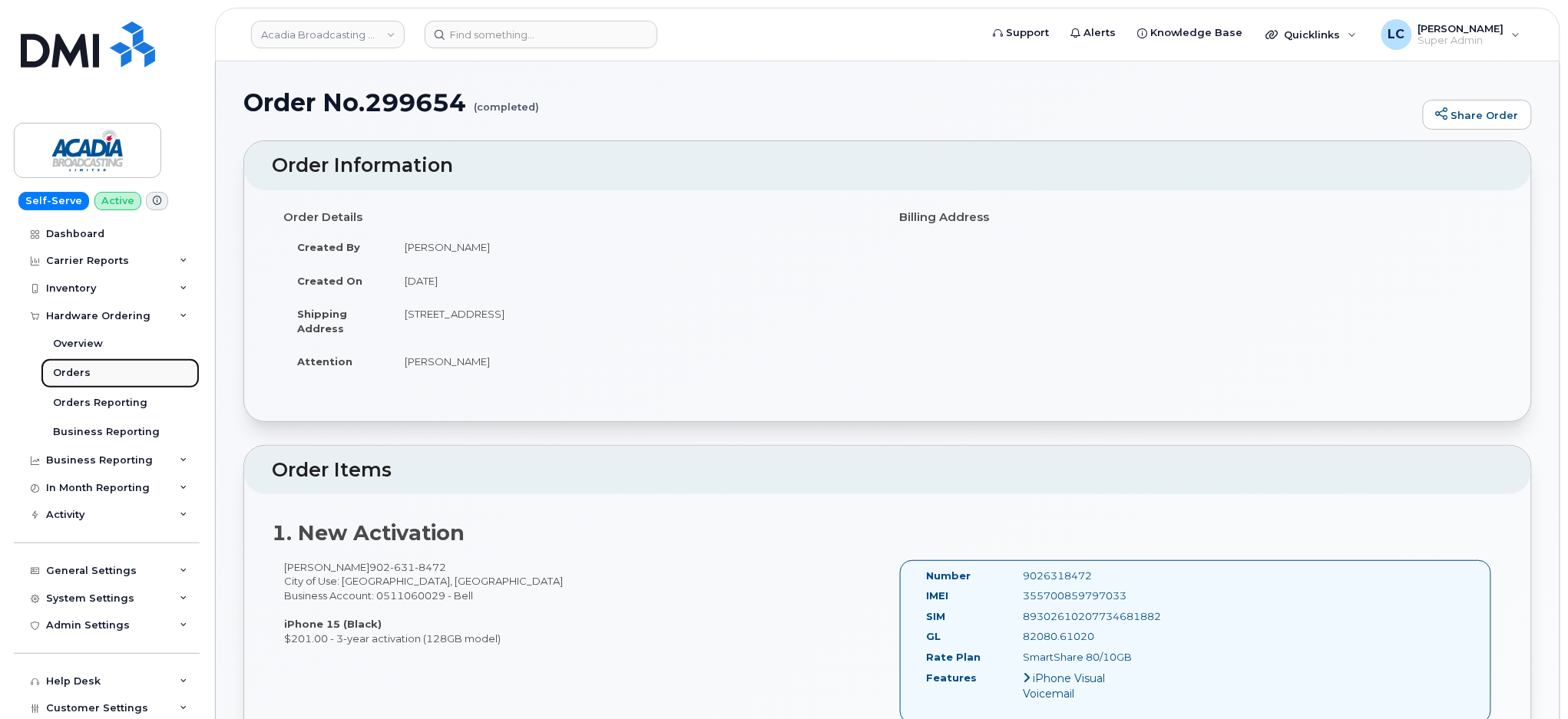
click at [79, 369] on div "Orders" at bounding box center [72, 373] width 38 height 14
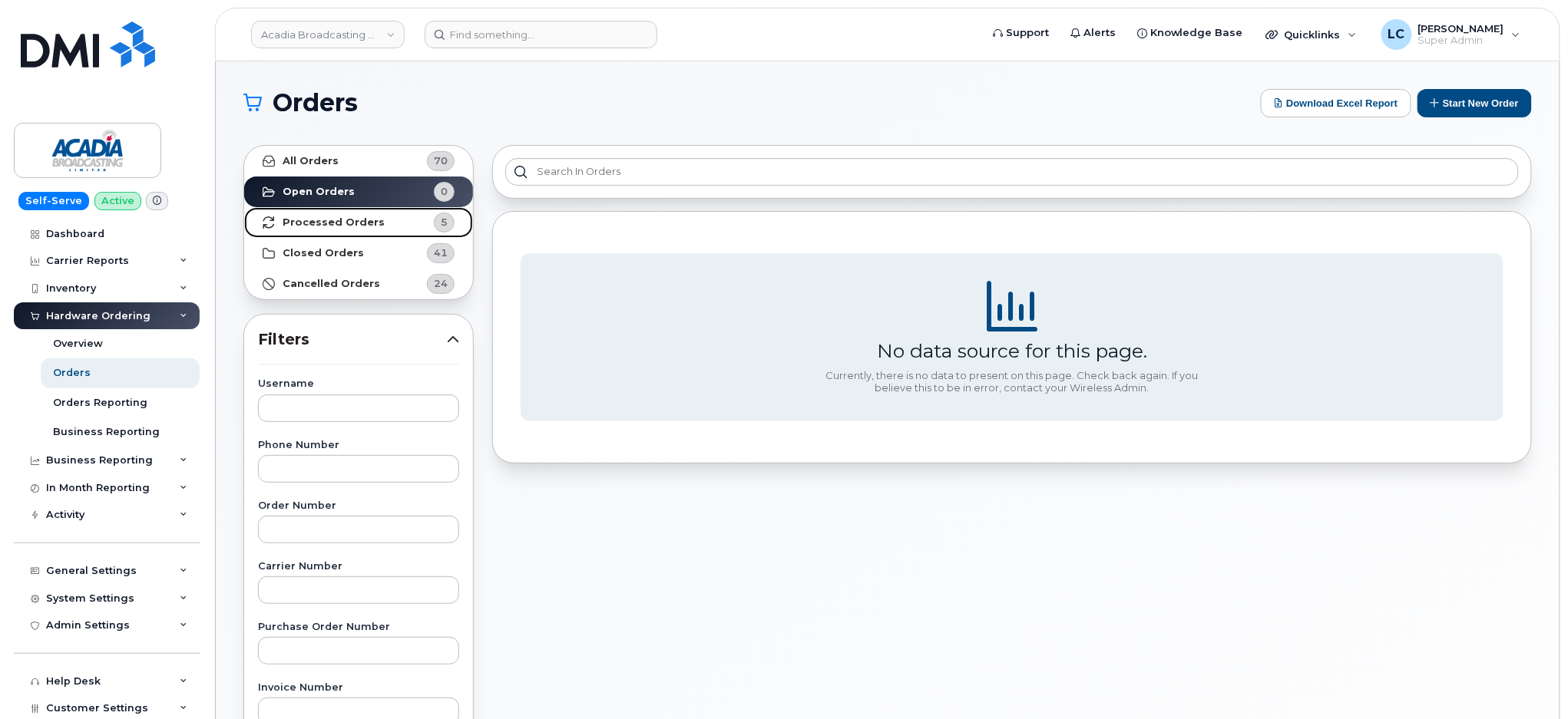
click at [398, 217] on link "Processed Orders 5" at bounding box center [358, 222] width 229 height 31
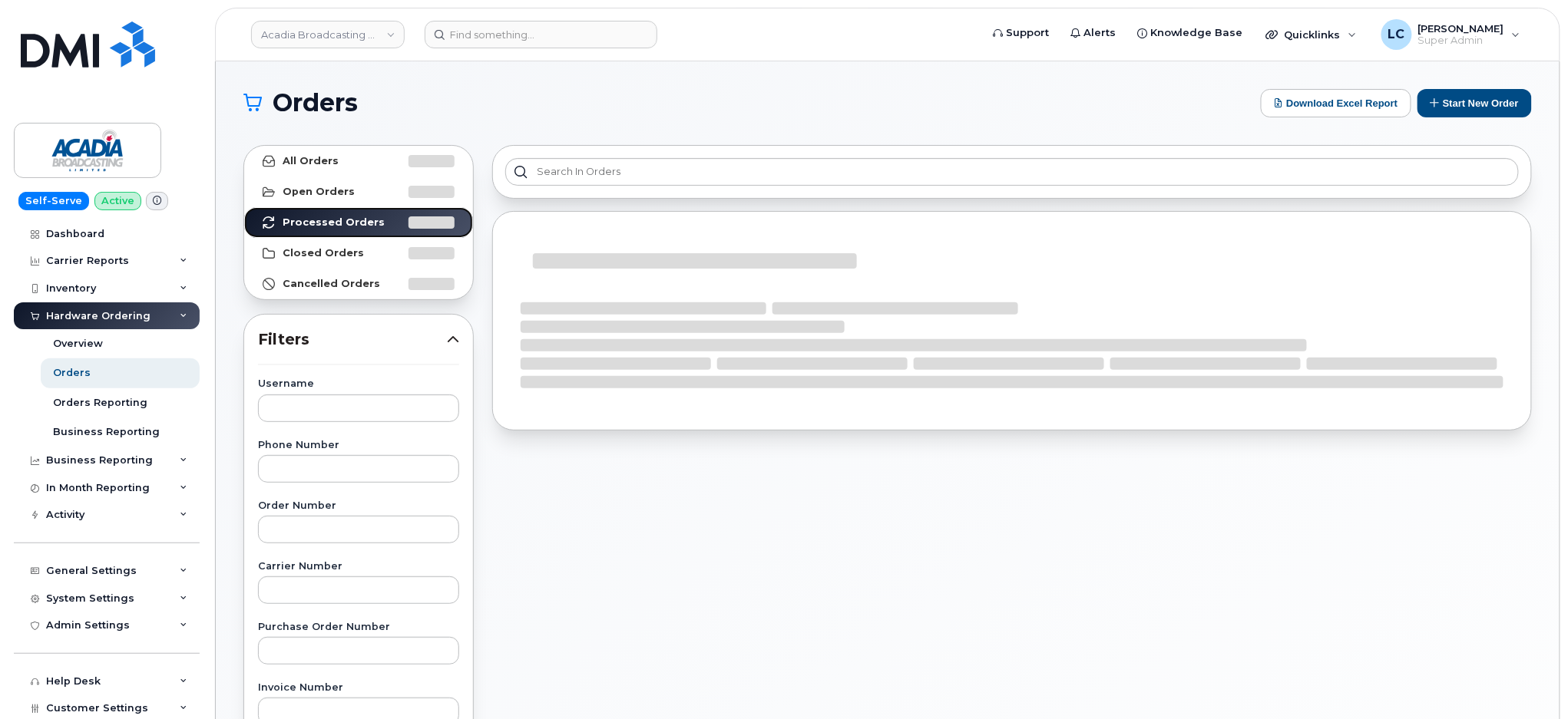
scroll to position [102, 0]
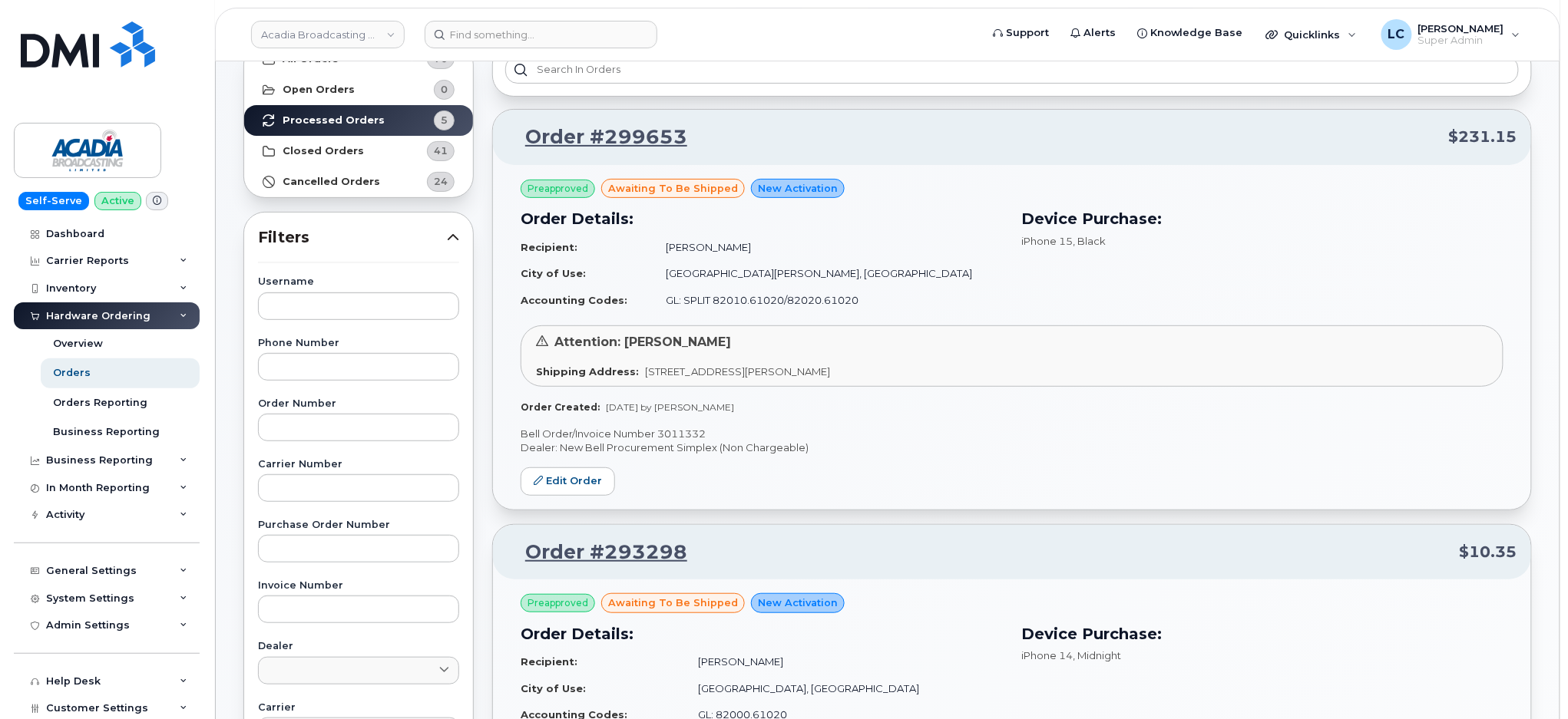
click at [698, 428] on p "Bell Order/Invoice Number 3011332" at bounding box center [1012, 434] width 983 height 15
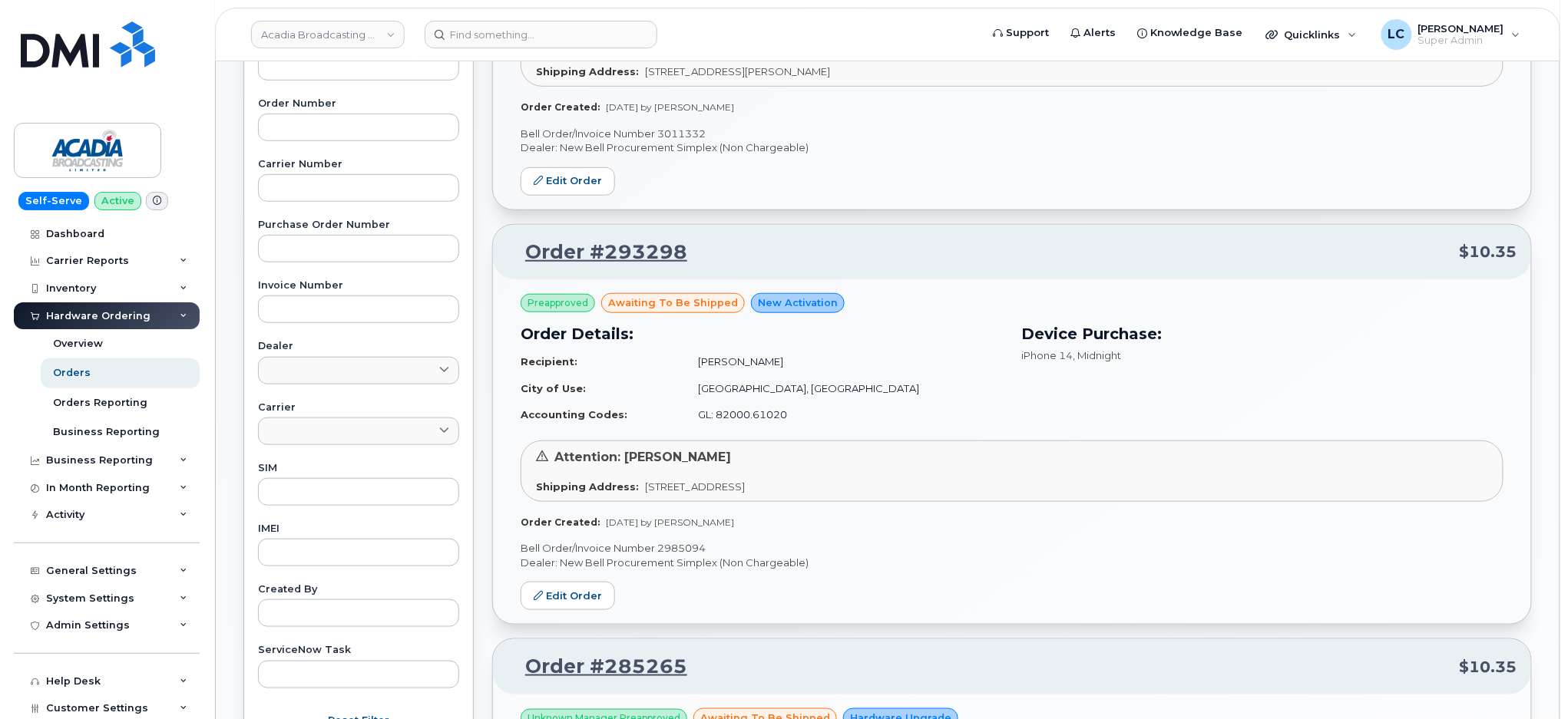
scroll to position [409, 0]
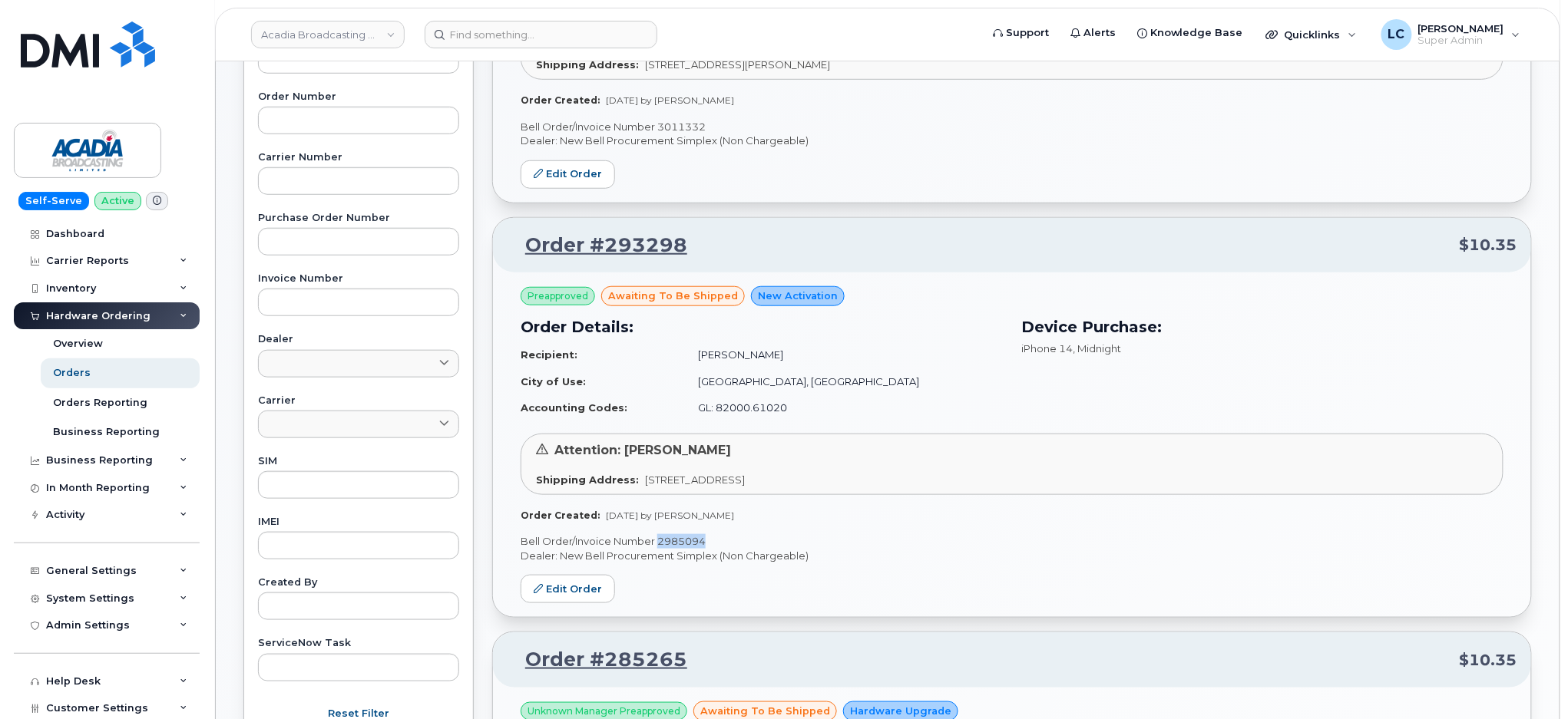
drag, startPoint x: 719, startPoint y: 534, endPoint x: 658, endPoint y: 539, distance: 61.2
click at [658, 539] on p "Bell Order/Invoice Number 2985094" at bounding box center [1012, 541] width 983 height 15
copy p "2985094"
click at [76, 35] on img at bounding box center [88, 45] width 134 height 46
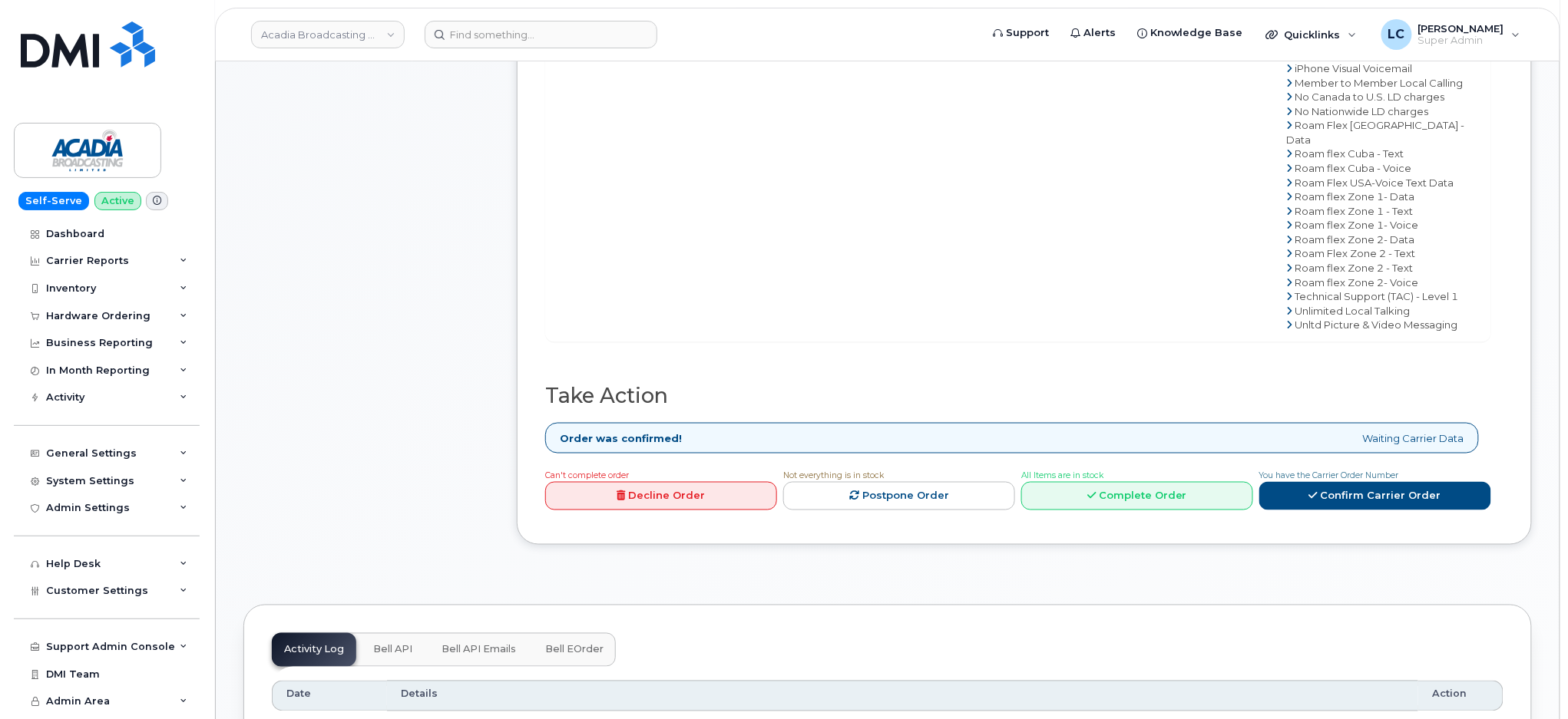
scroll to position [817, 0]
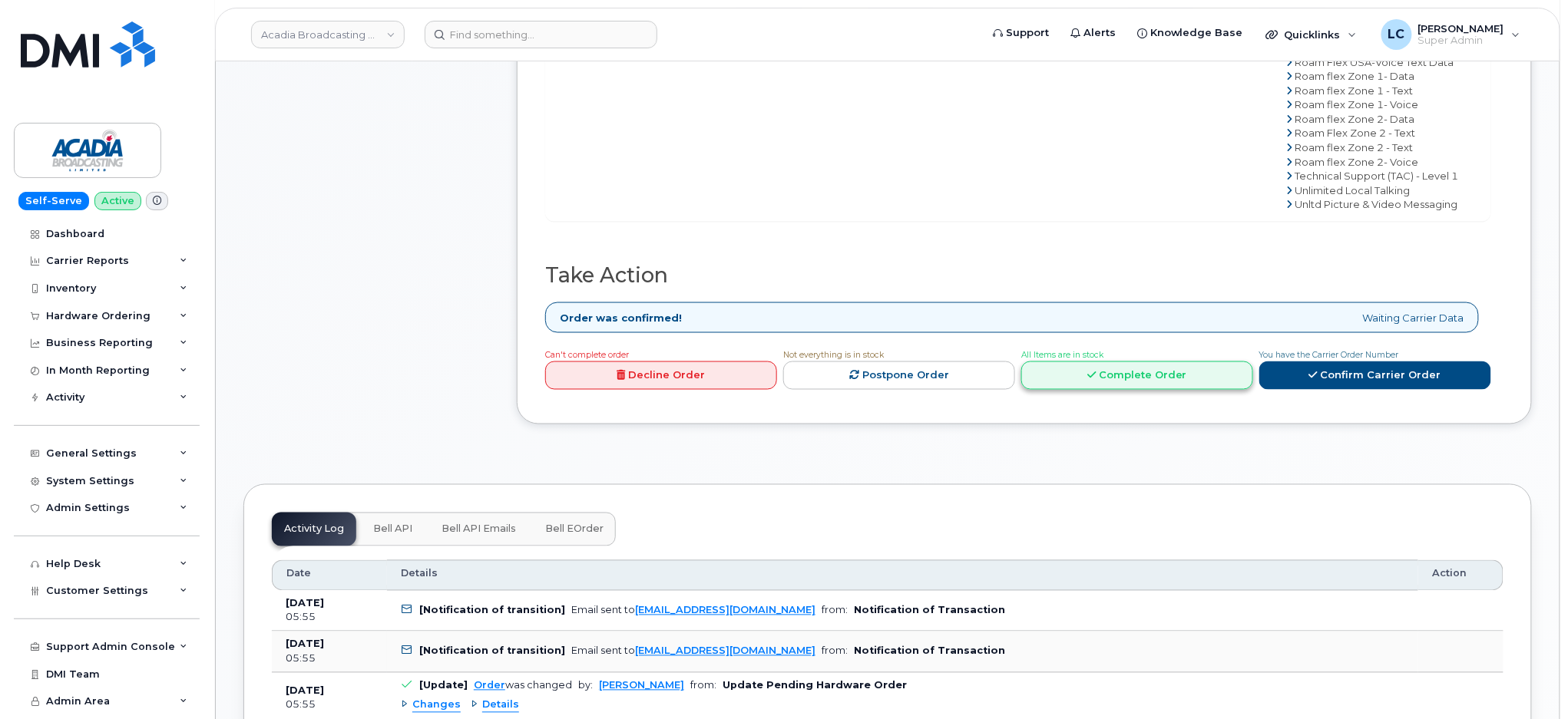
click at [1140, 363] on link "Complete Order" at bounding box center [1136, 375] width 232 height 29
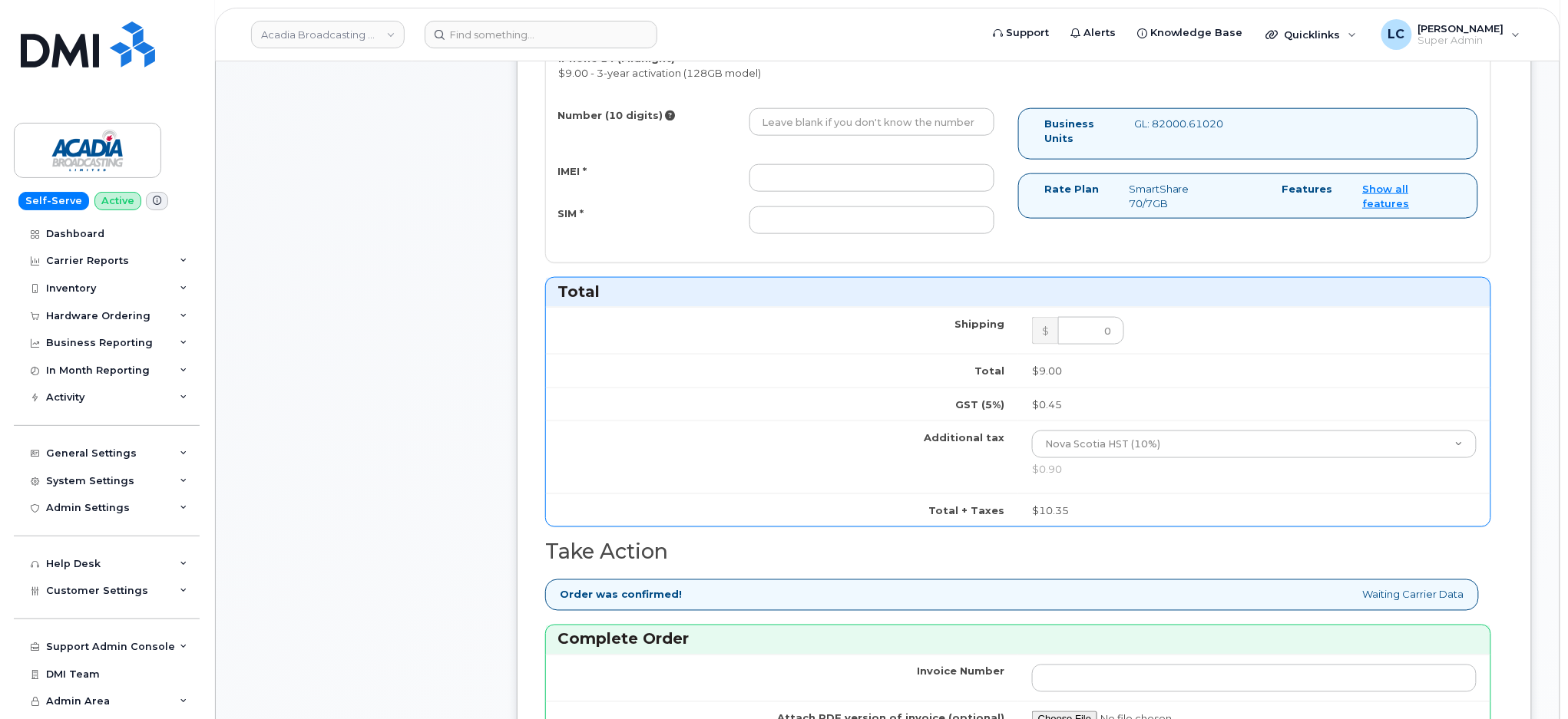
scroll to position [614, 0]
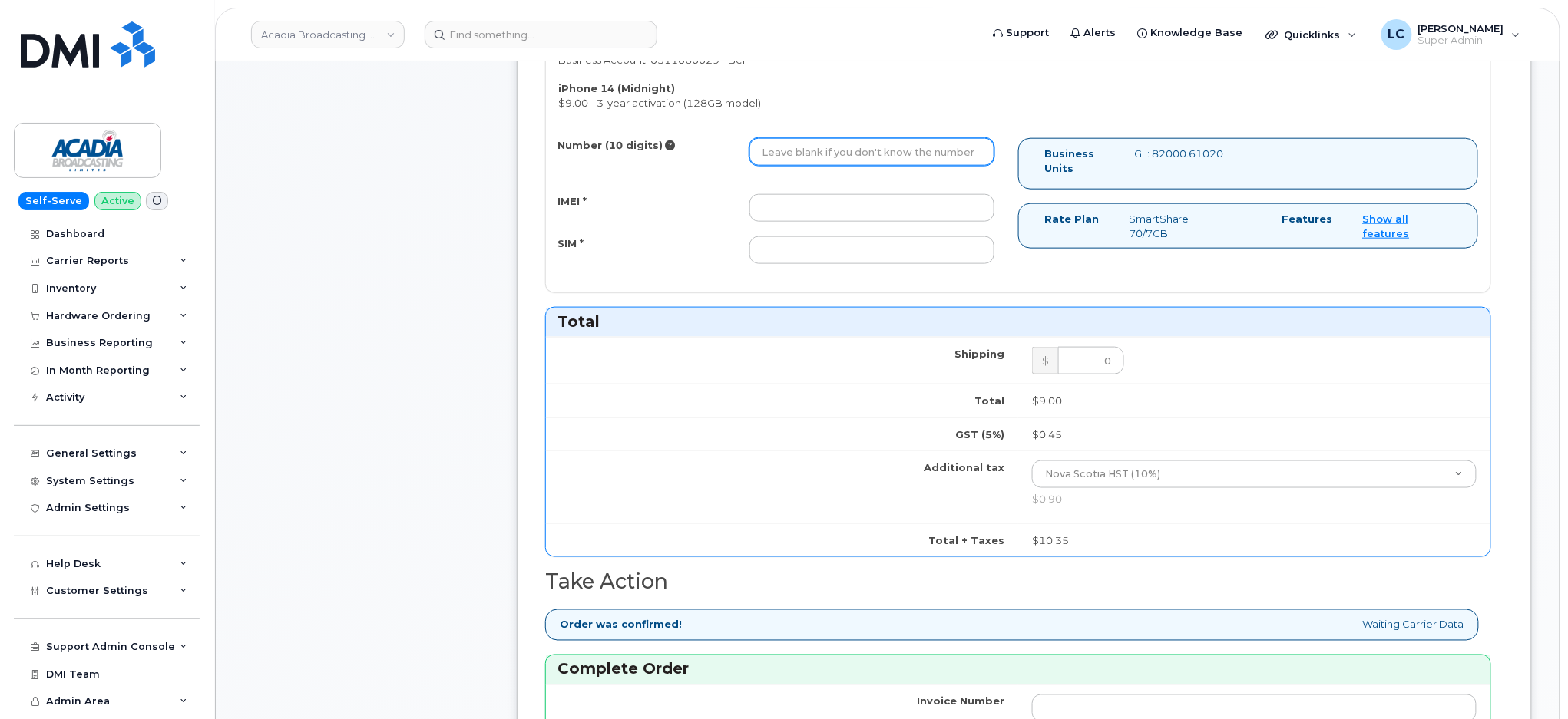
click at [915, 154] on input "Number (10 digits)" at bounding box center [872, 152] width 245 height 28
paste input "7826406502"
type input "7826406502"
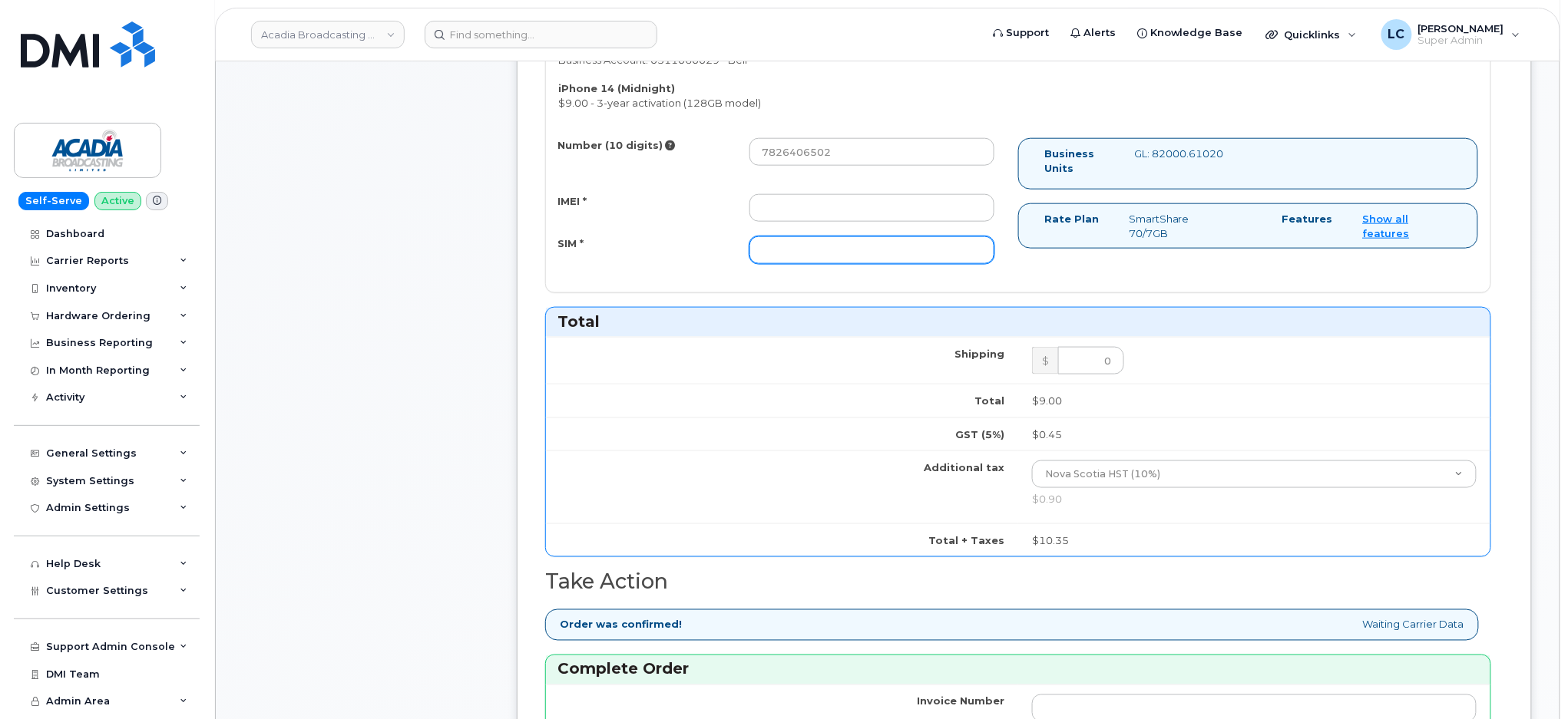
click at [922, 255] on input "SIM *" at bounding box center [872, 251] width 245 height 28
paste input "89302610207419197964"
drag, startPoint x: 782, startPoint y: 247, endPoint x: 617, endPoint y: 241, distance: 165.1
click at [617, 241] on div "SIM * 89302610207419197964" at bounding box center [776, 251] width 460 height 28
type input "89302610207419197964"
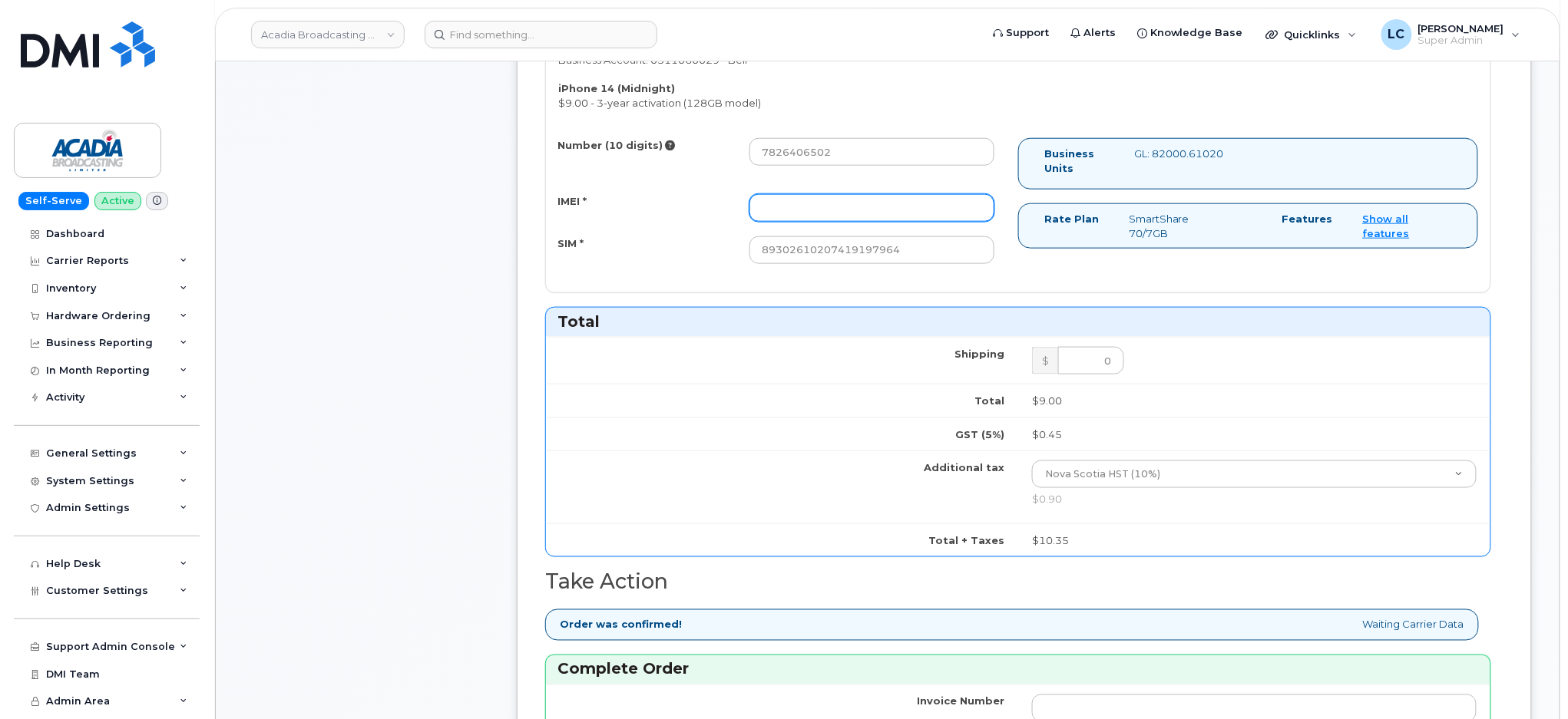
click at [791, 216] on input "IMEI *" at bounding box center [872, 208] width 245 height 28
paste input "356638832830225"
type input "356638832830225"
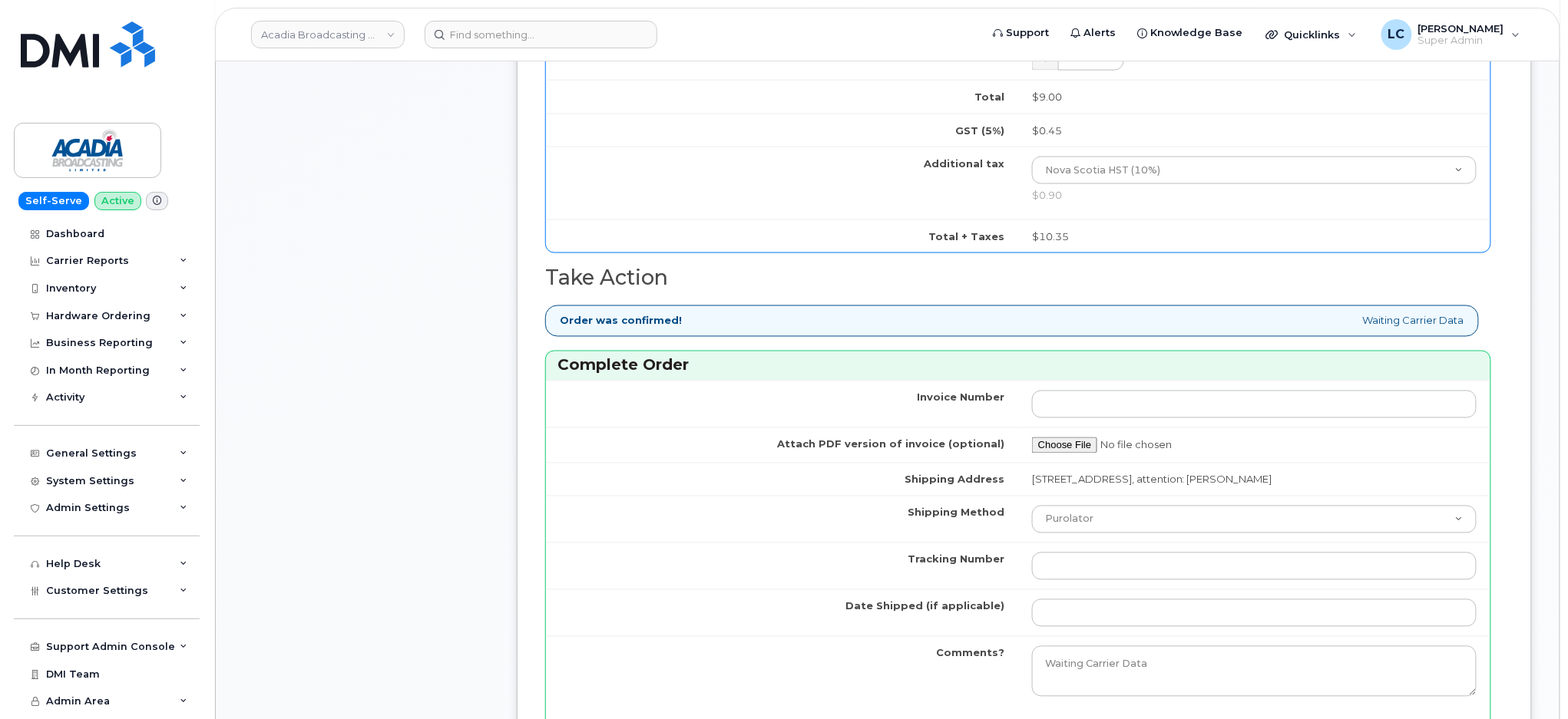
scroll to position [921, 0]
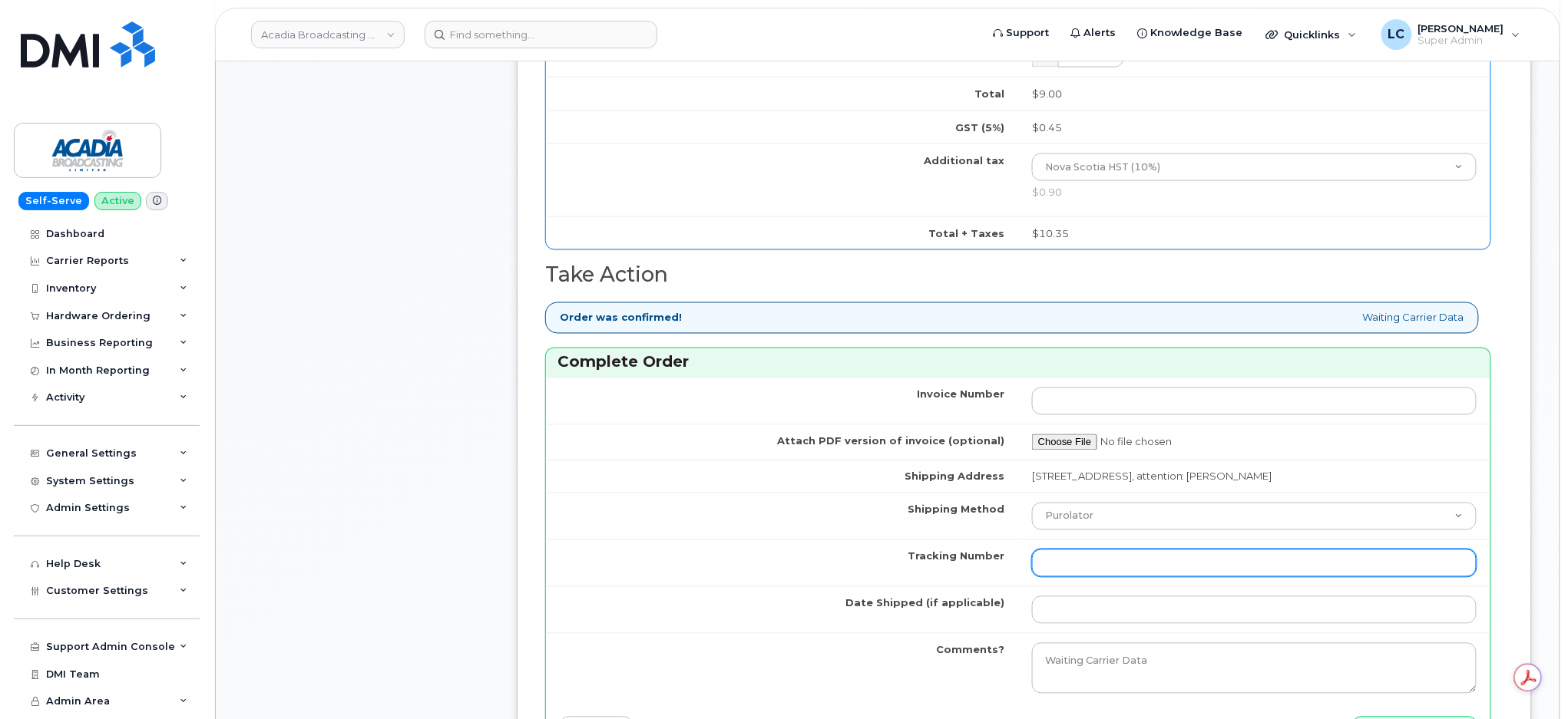
click at [1087, 559] on input "Tracking Number" at bounding box center [1254, 563] width 445 height 28
paste input "335514326305"
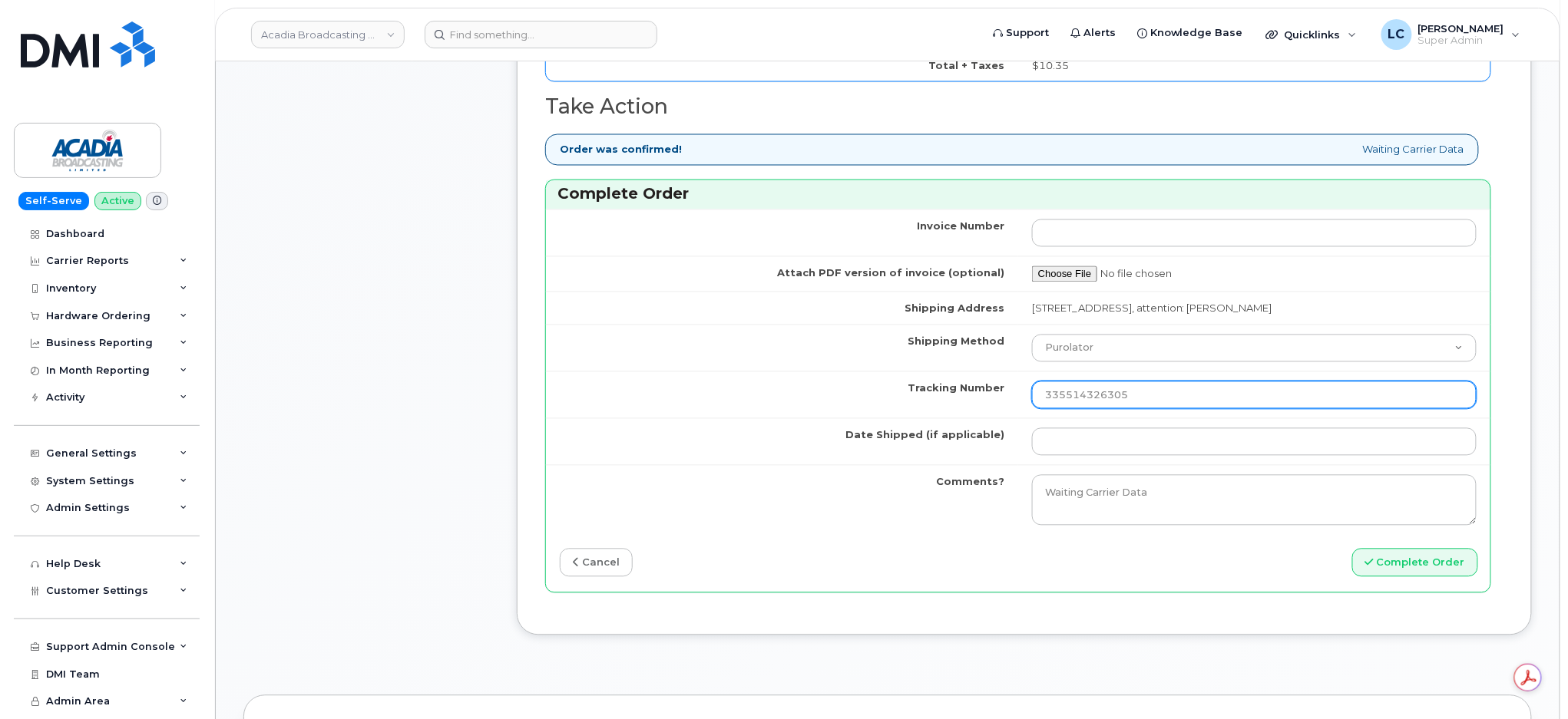
scroll to position [1125, 0]
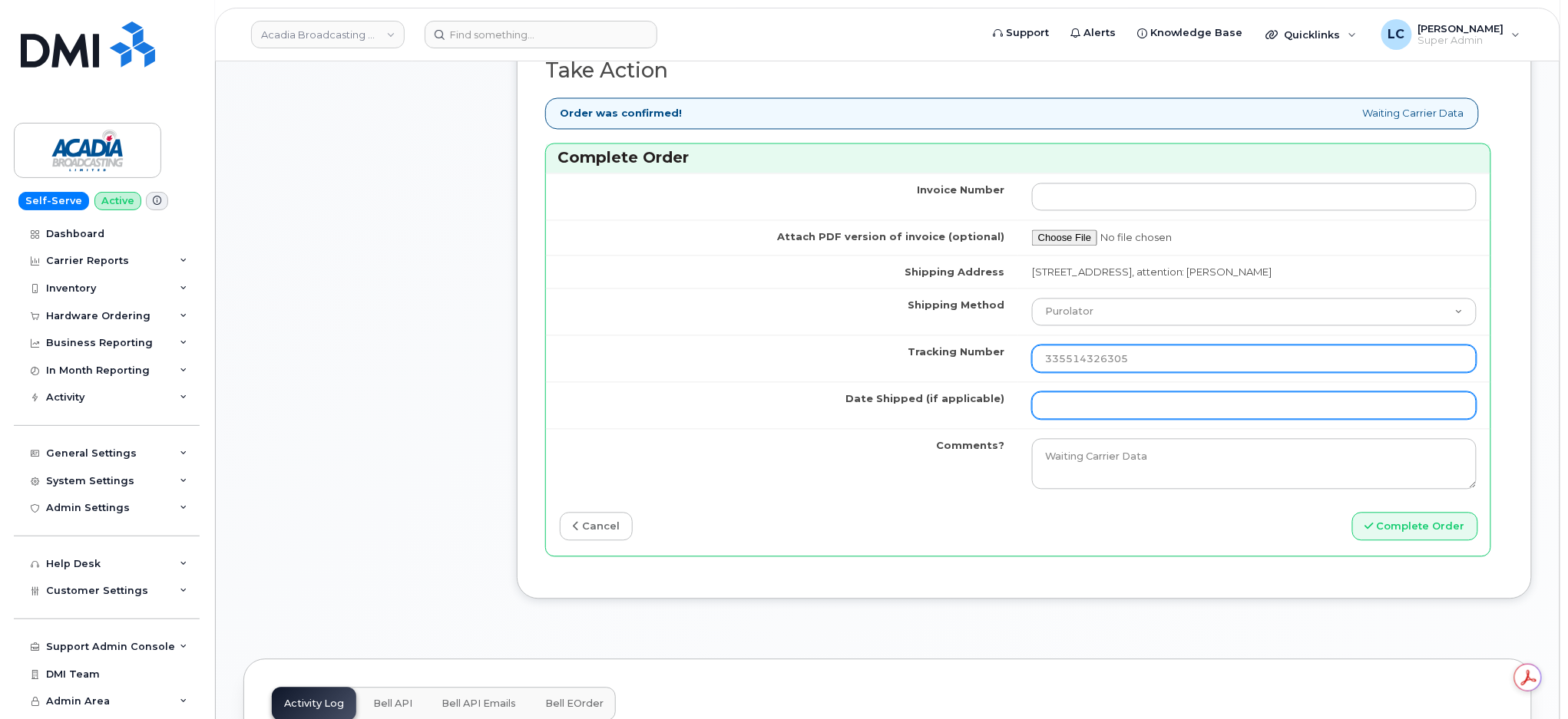
type input "335514326305"
click at [1145, 398] on input "Date Shipped (if applicable)" at bounding box center [1254, 406] width 445 height 28
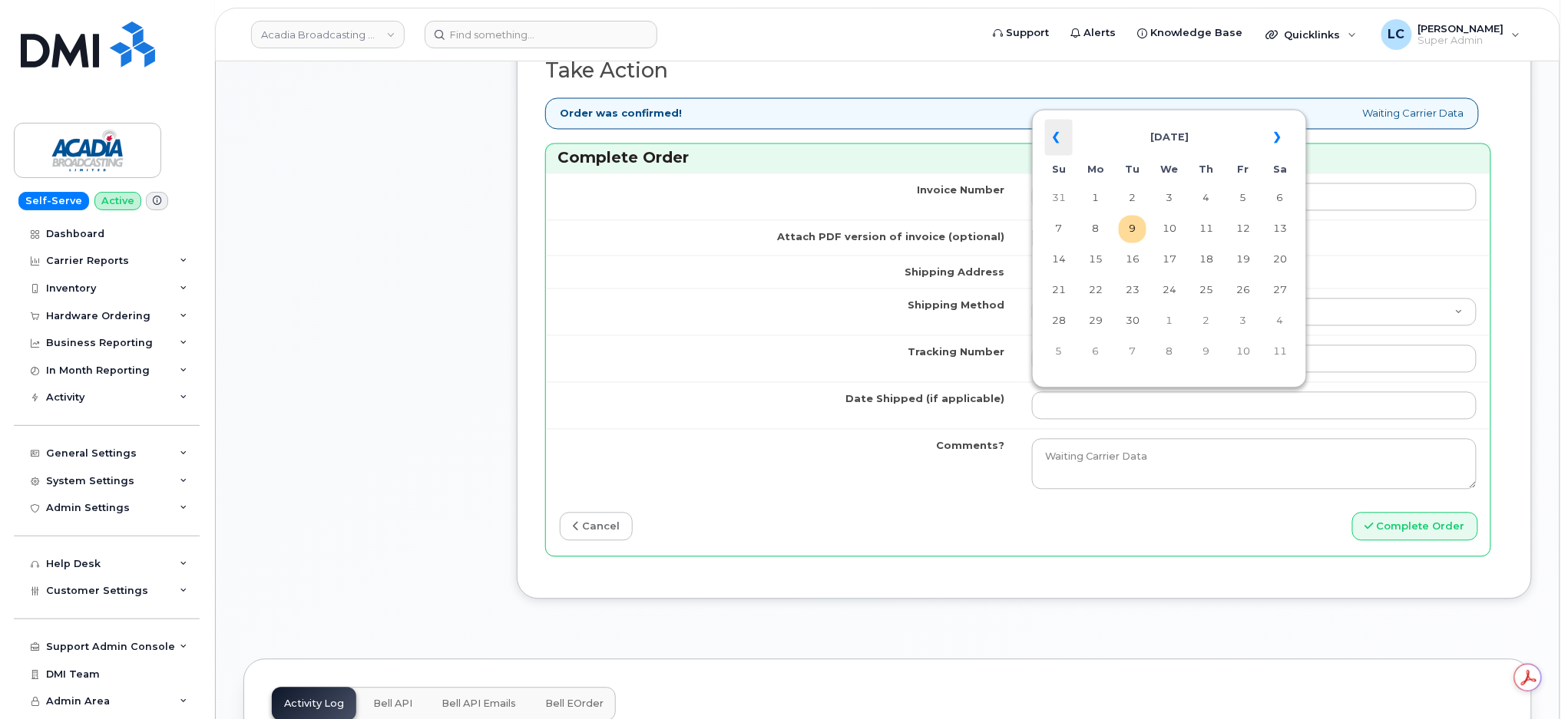
click at [1066, 141] on th "«" at bounding box center [1059, 137] width 28 height 37
click at [1143, 290] on td "17" at bounding box center [1132, 291] width 28 height 28
type input "2025-06-17"
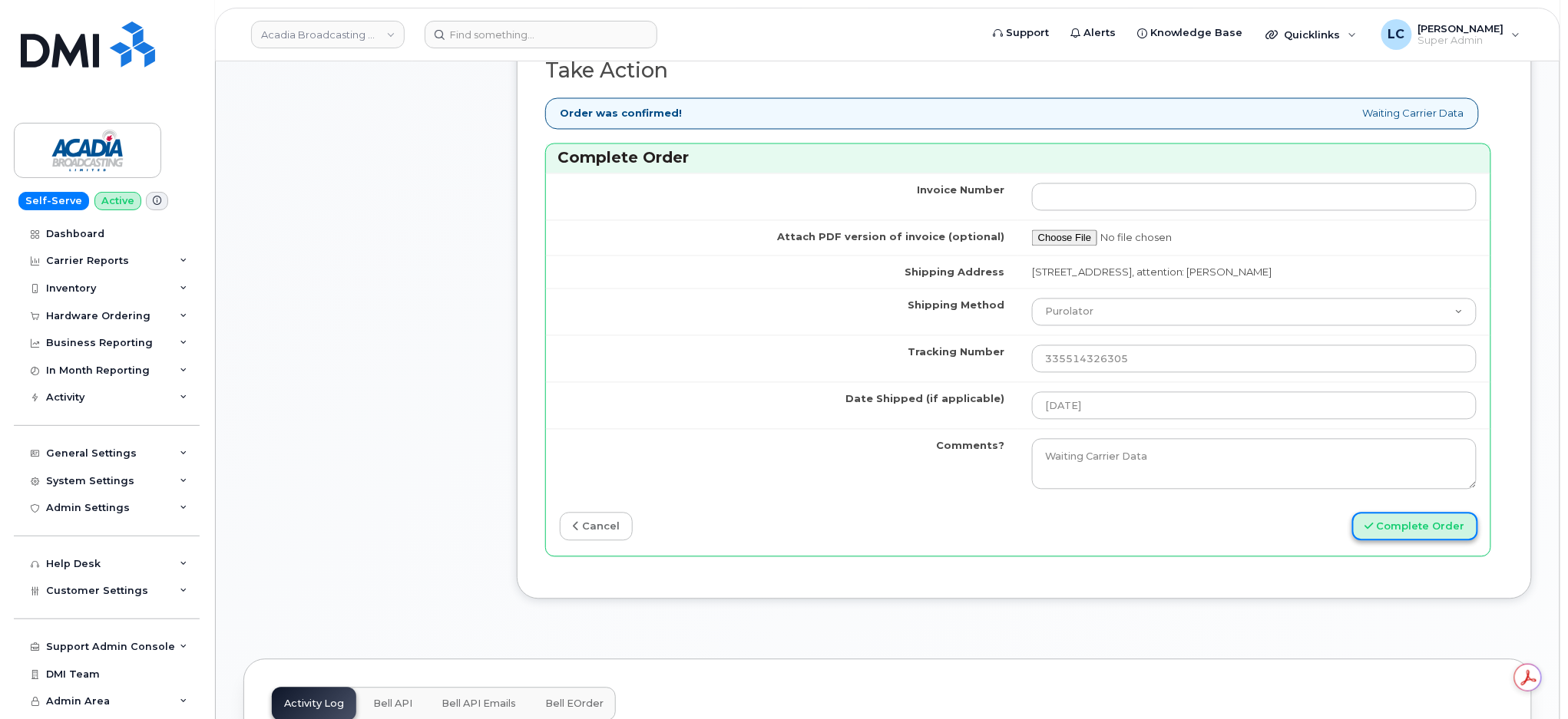
click at [1410, 533] on button "Complete Order" at bounding box center [1415, 526] width 126 height 29
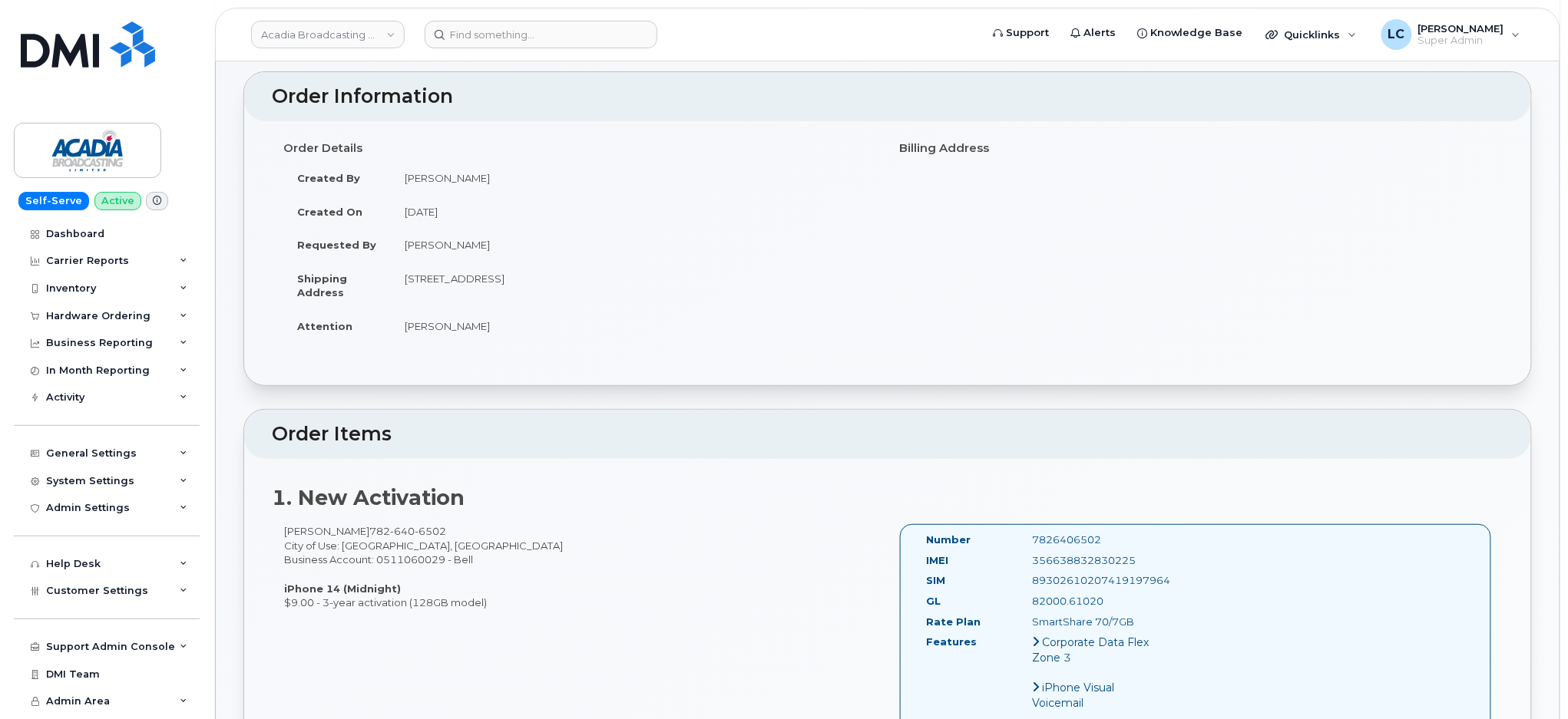
scroll to position [102, 0]
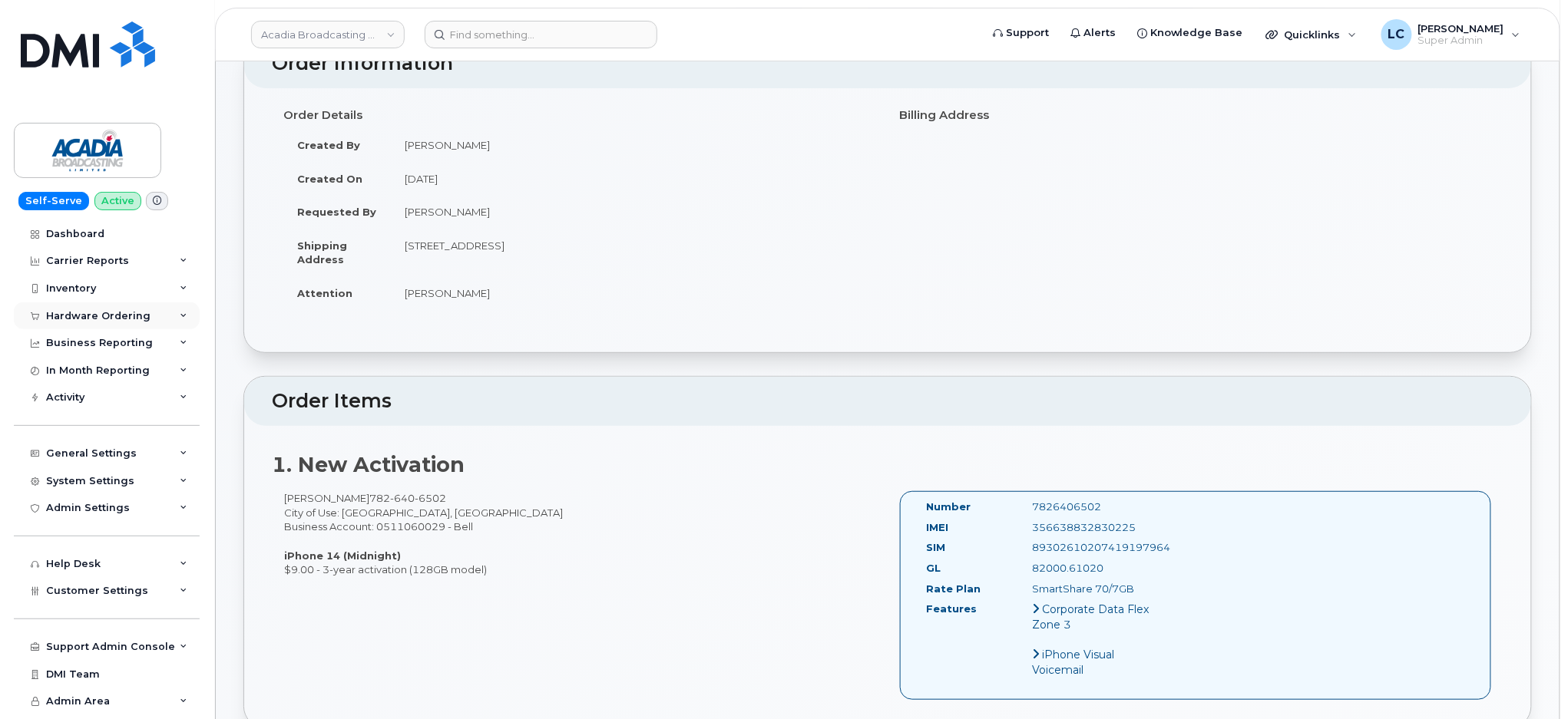
click at [87, 314] on div "Hardware Ordering" at bounding box center [98, 316] width 104 height 12
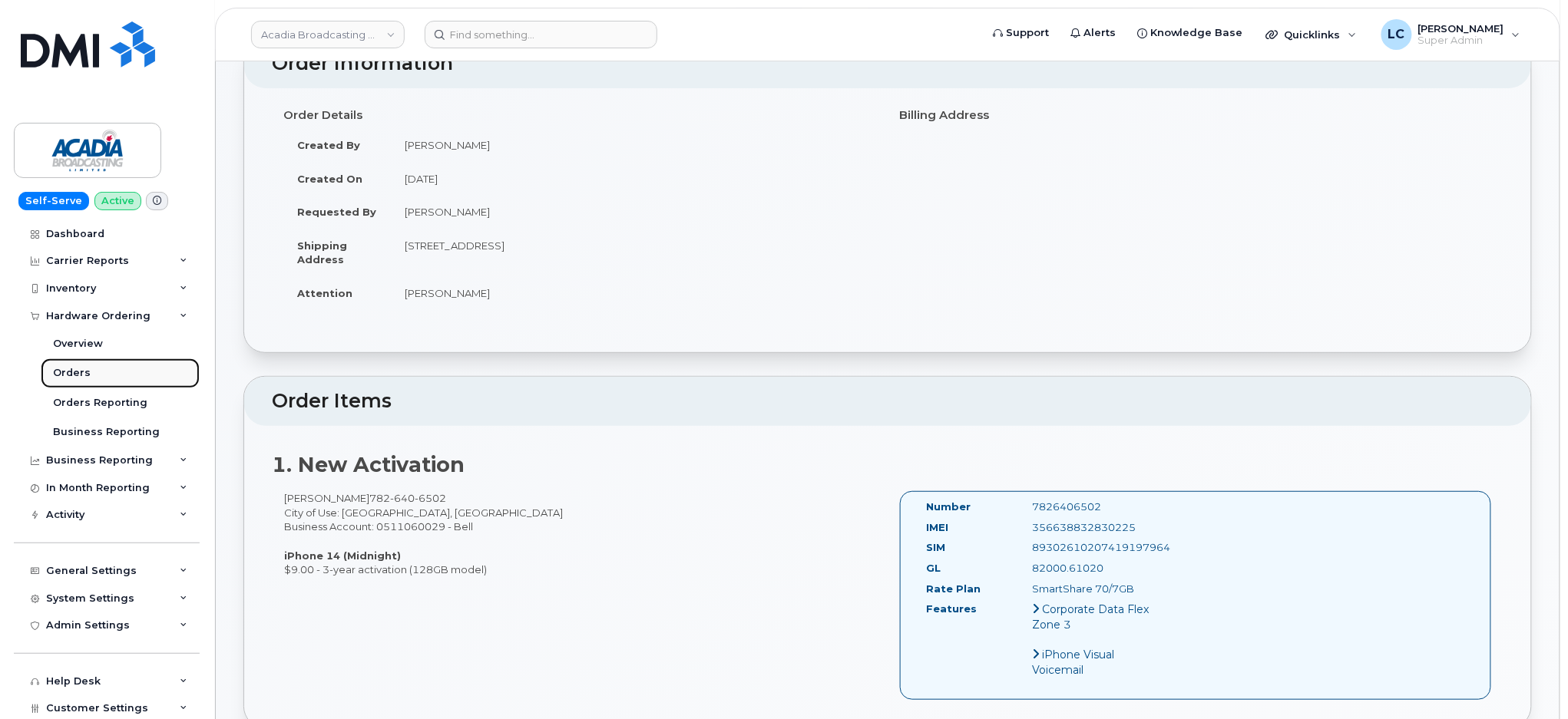
click at [96, 377] on link "Orders" at bounding box center [120, 372] width 159 height 29
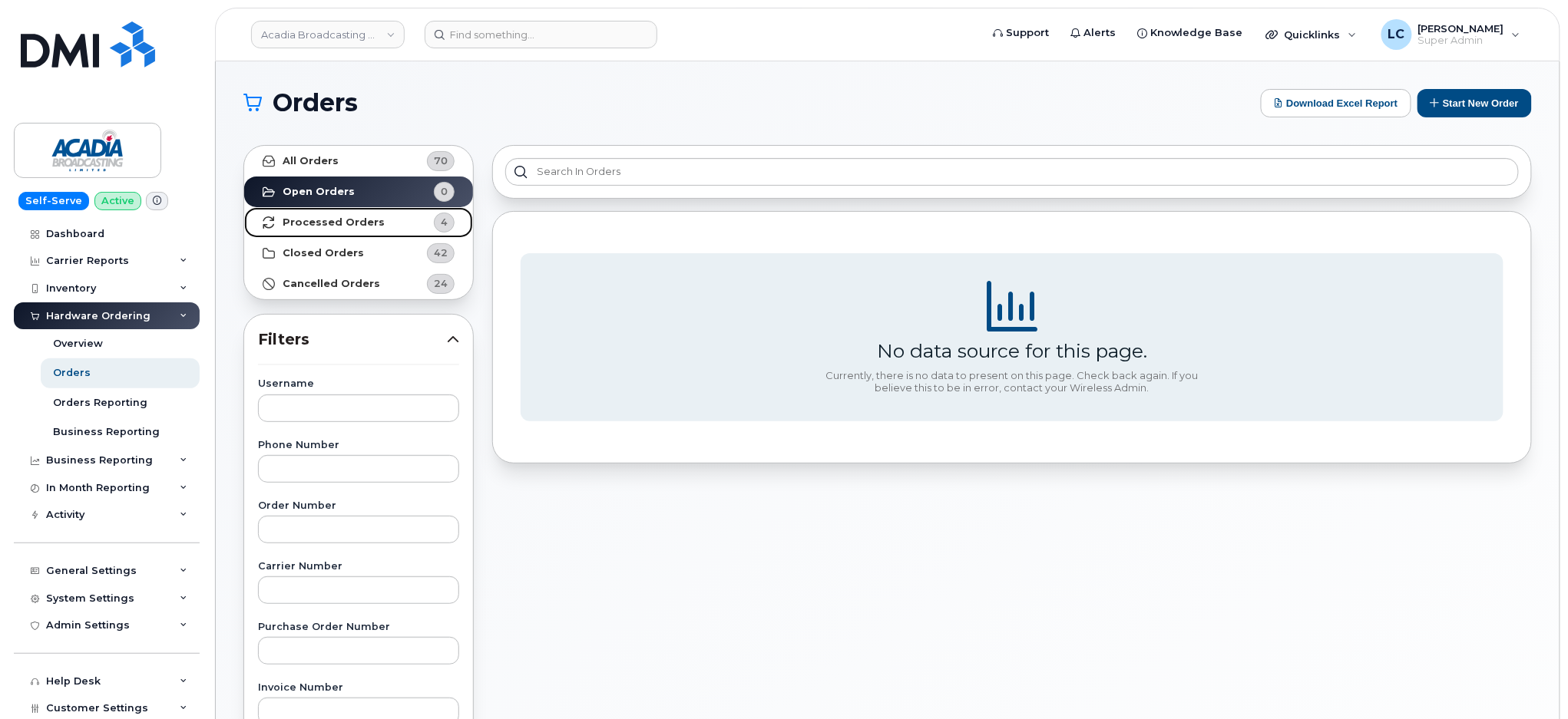
click at [415, 224] on span "4" at bounding box center [431, 223] width 46 height 20
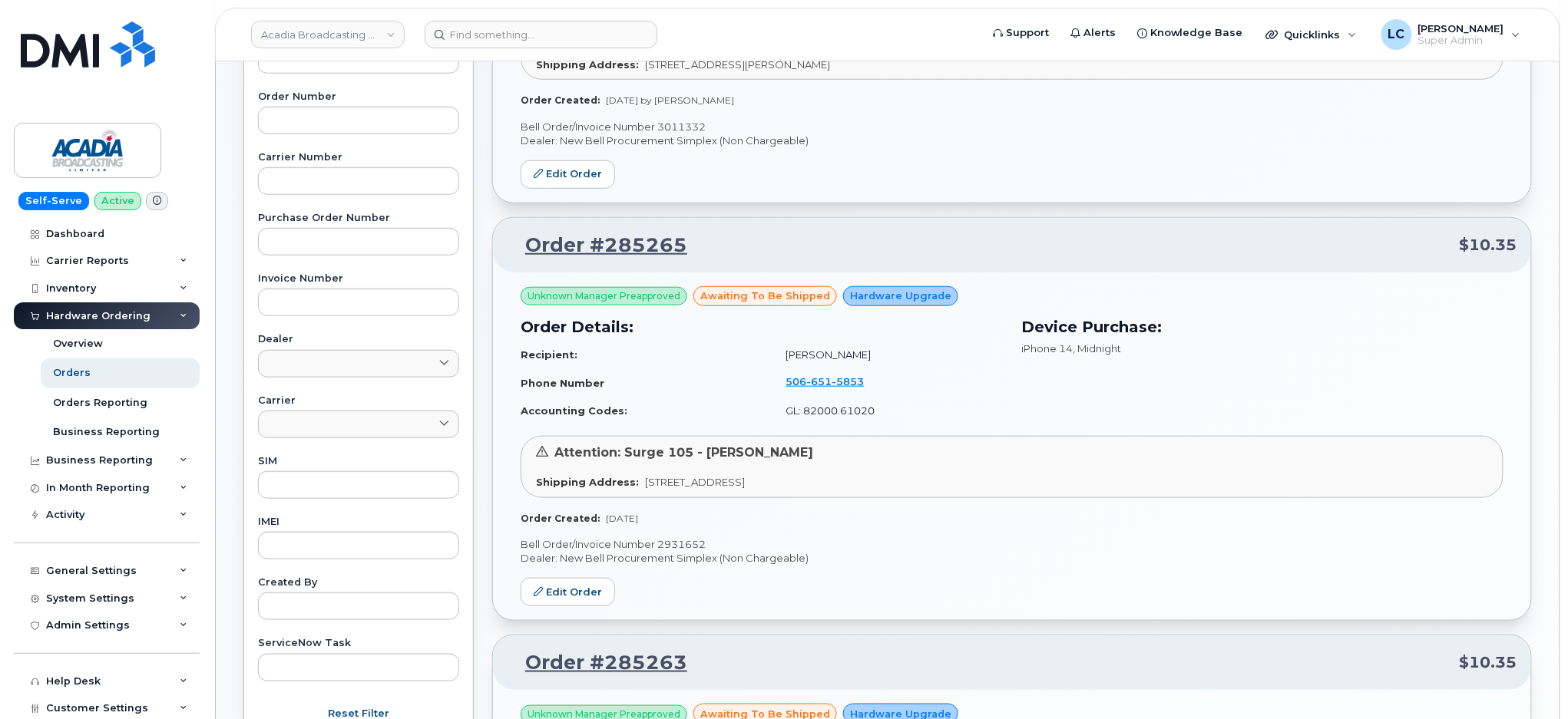
scroll to position [511, 0]
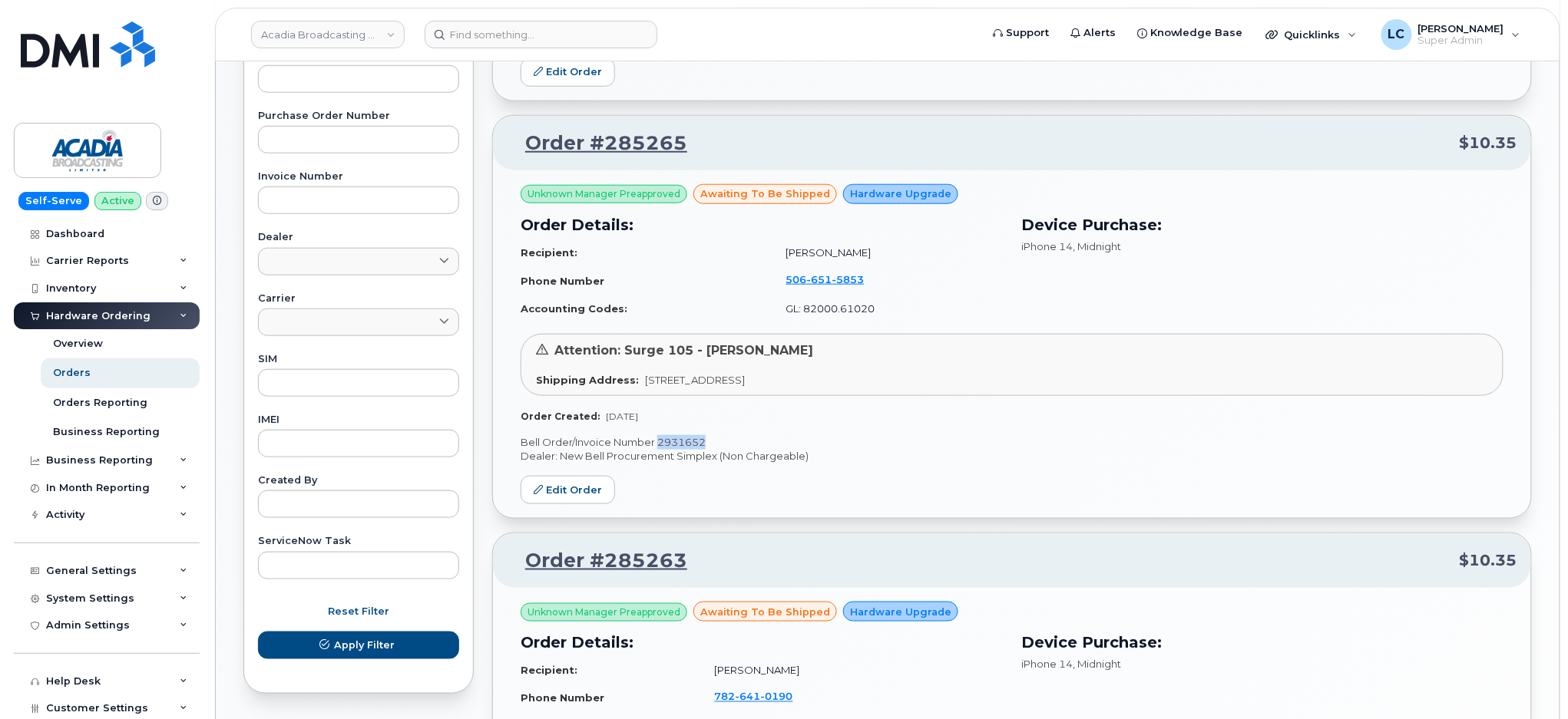
drag, startPoint x: 714, startPoint y: 442, endPoint x: 657, endPoint y: 441, distance: 57.0
click at [657, 441] on p "Bell Order/Invoice Number 2931652" at bounding box center [1012, 442] width 983 height 15
copy p "2931652"
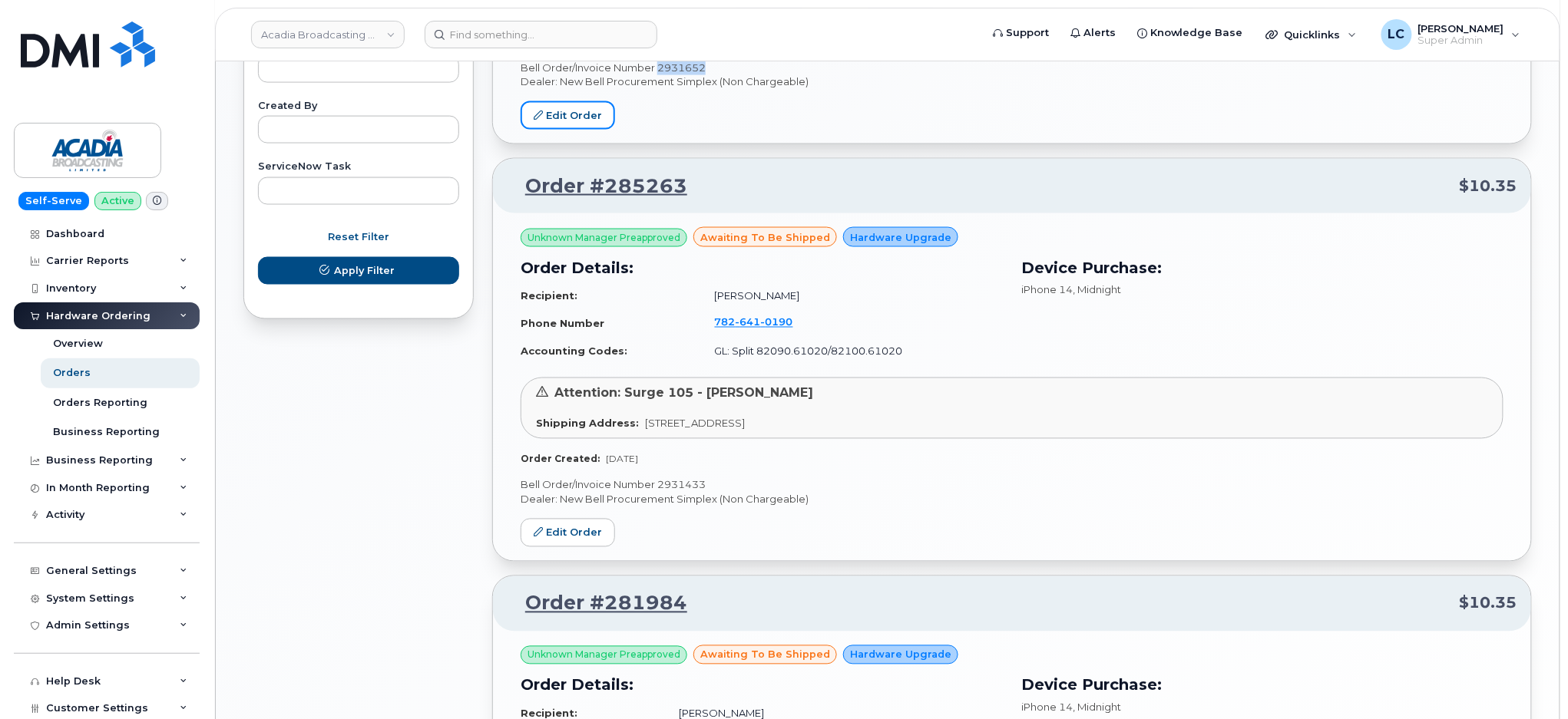
scroll to position [921, 0]
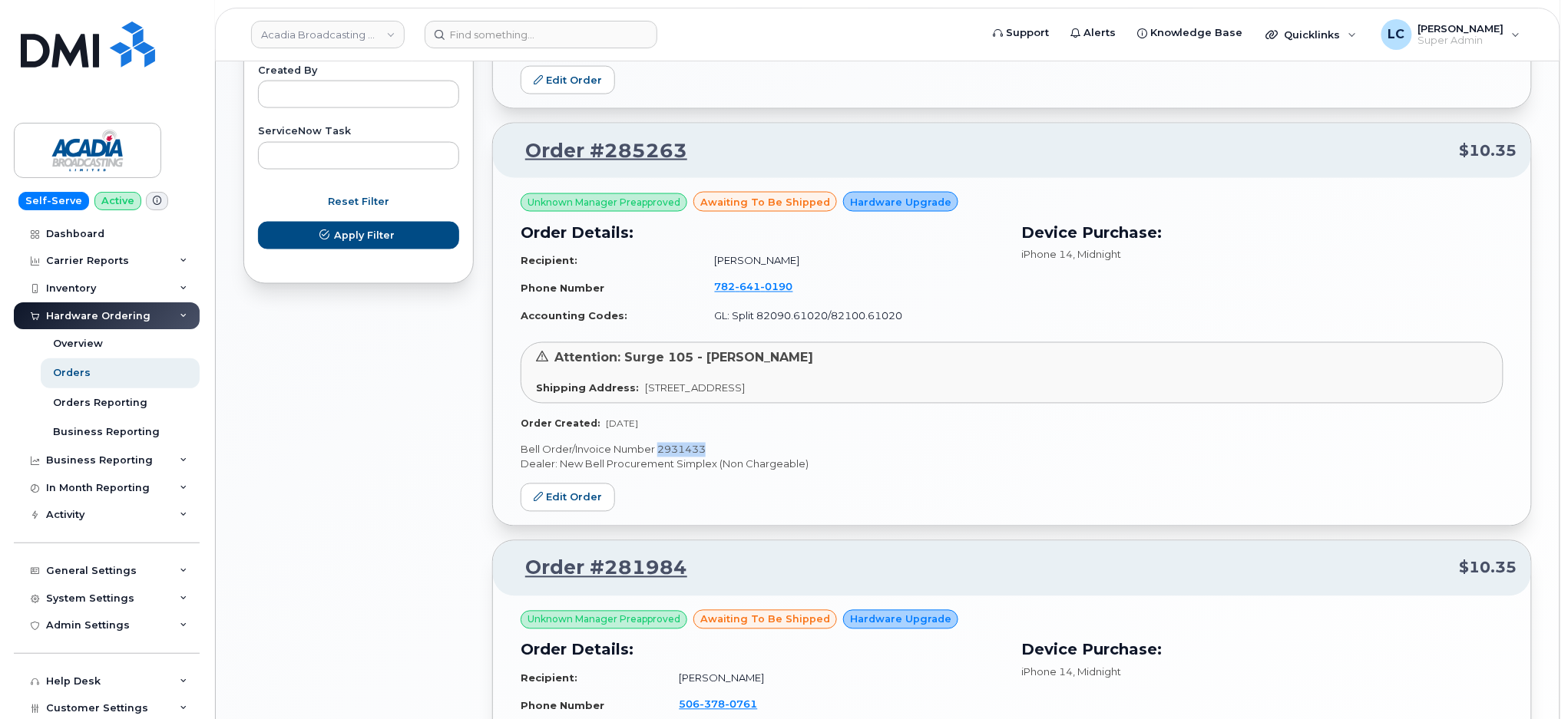
drag, startPoint x: 721, startPoint y: 443, endPoint x: 656, endPoint y: 451, distance: 65.5
click at [656, 451] on p "Bell Order/Invoice Number 2931433" at bounding box center [1012, 449] width 983 height 15
copy p "2931433"
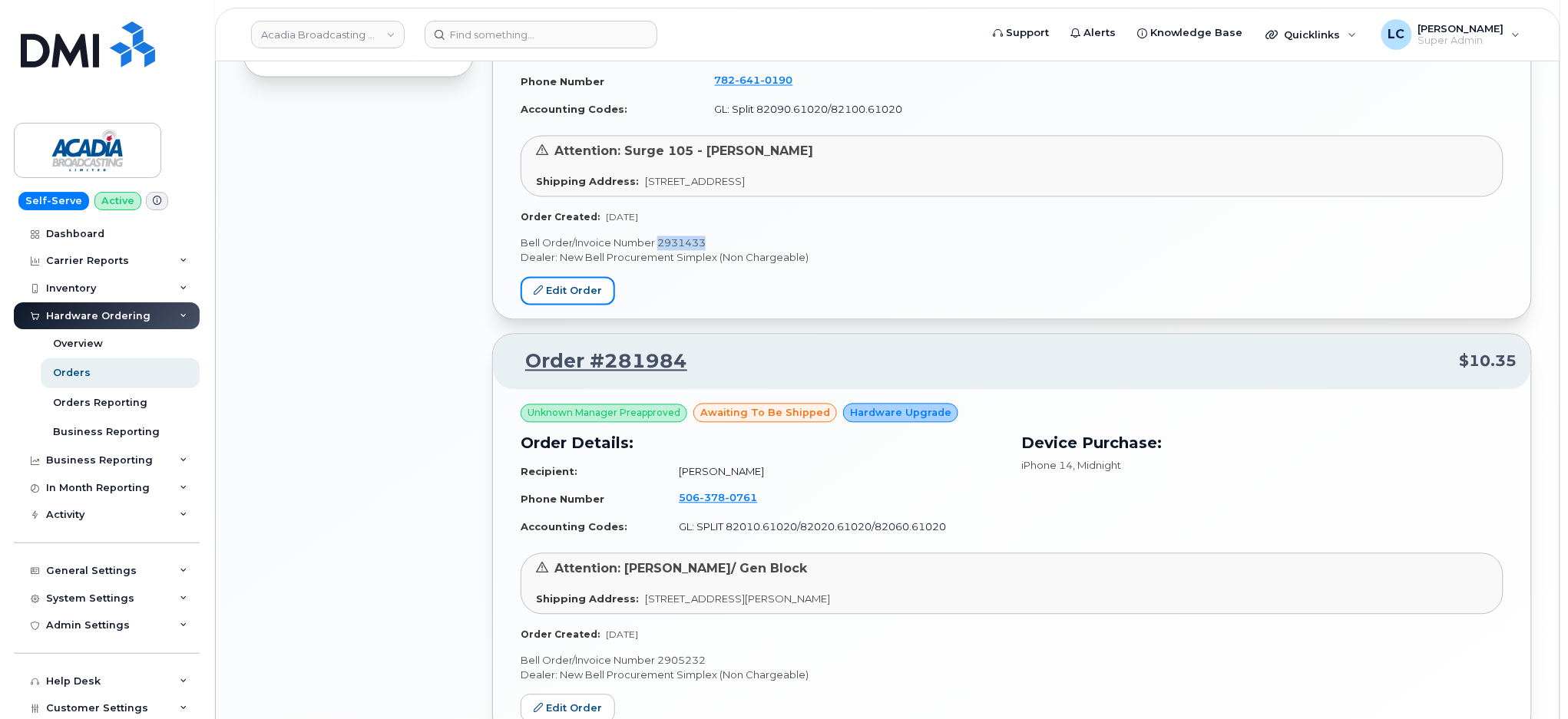
scroll to position [1236, 0]
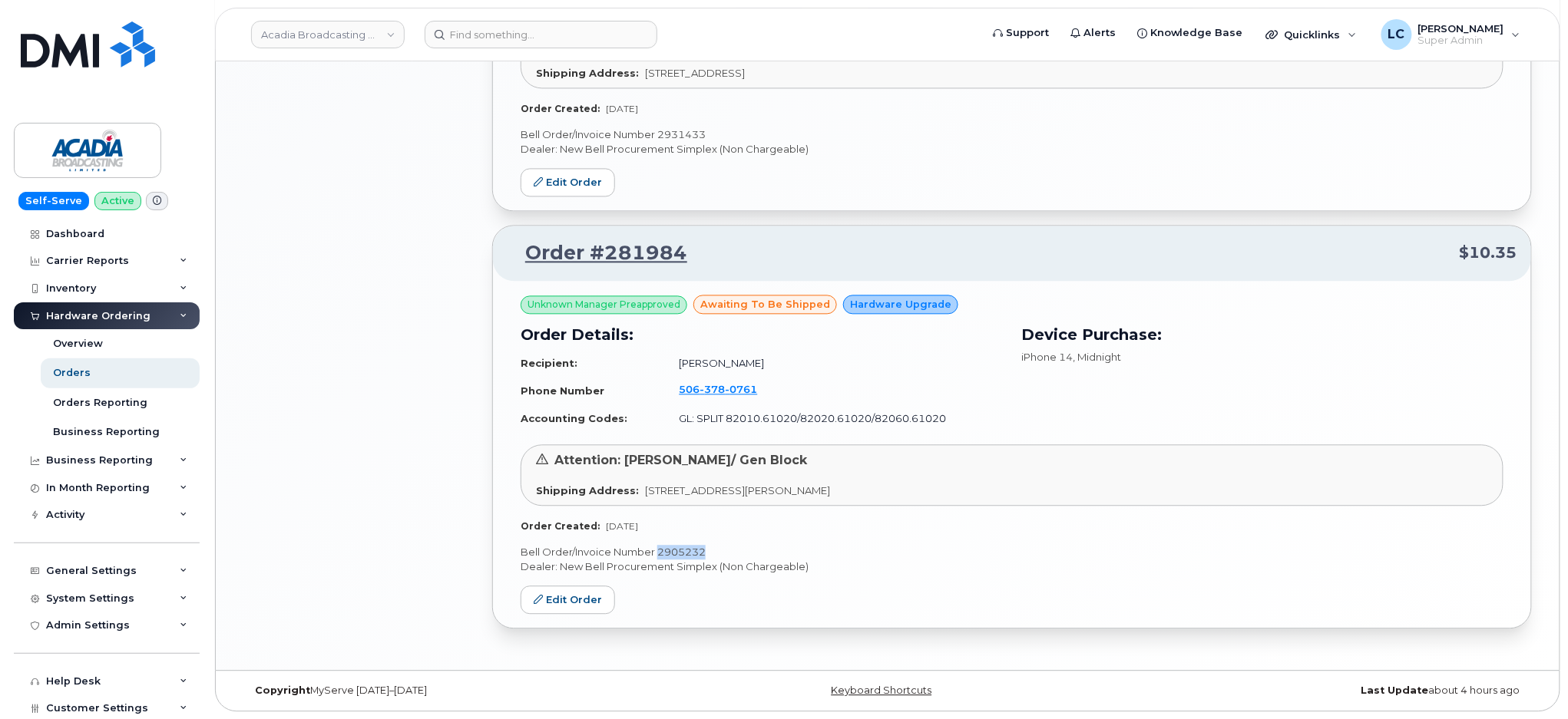
drag, startPoint x: 707, startPoint y: 543, endPoint x: 657, endPoint y: 556, distance: 51.7
click at [657, 556] on div "Unknown Manager Preapproved awaiting to be shipped Hardware Upgrade Order Detai…" at bounding box center [1011, 453] width 1038 height 347
copy p "2905232"
click at [577, 602] on link "Edit Order" at bounding box center [567, 600] width 95 height 29
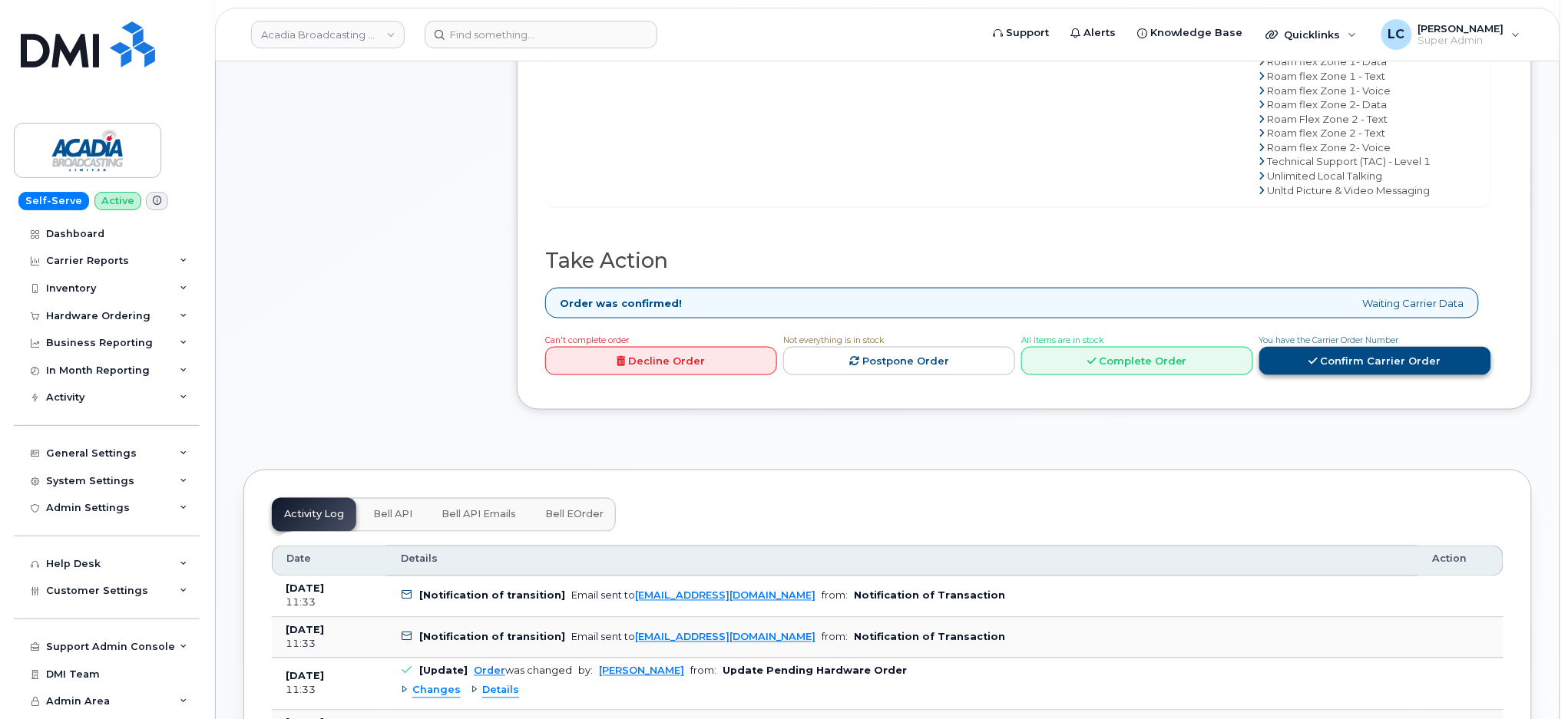
scroll to position [716, 0]
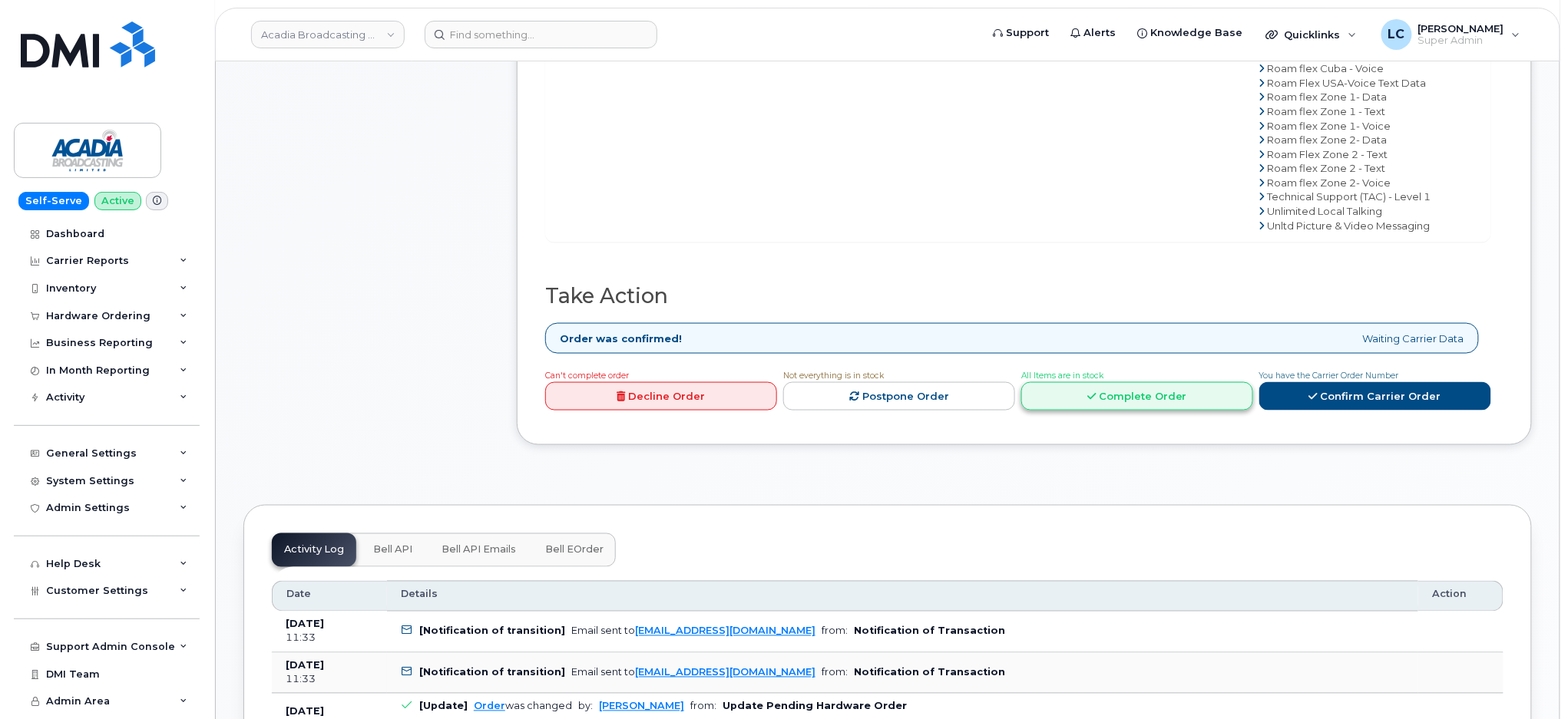
click at [1230, 390] on link "Complete Order" at bounding box center [1136, 396] width 232 height 29
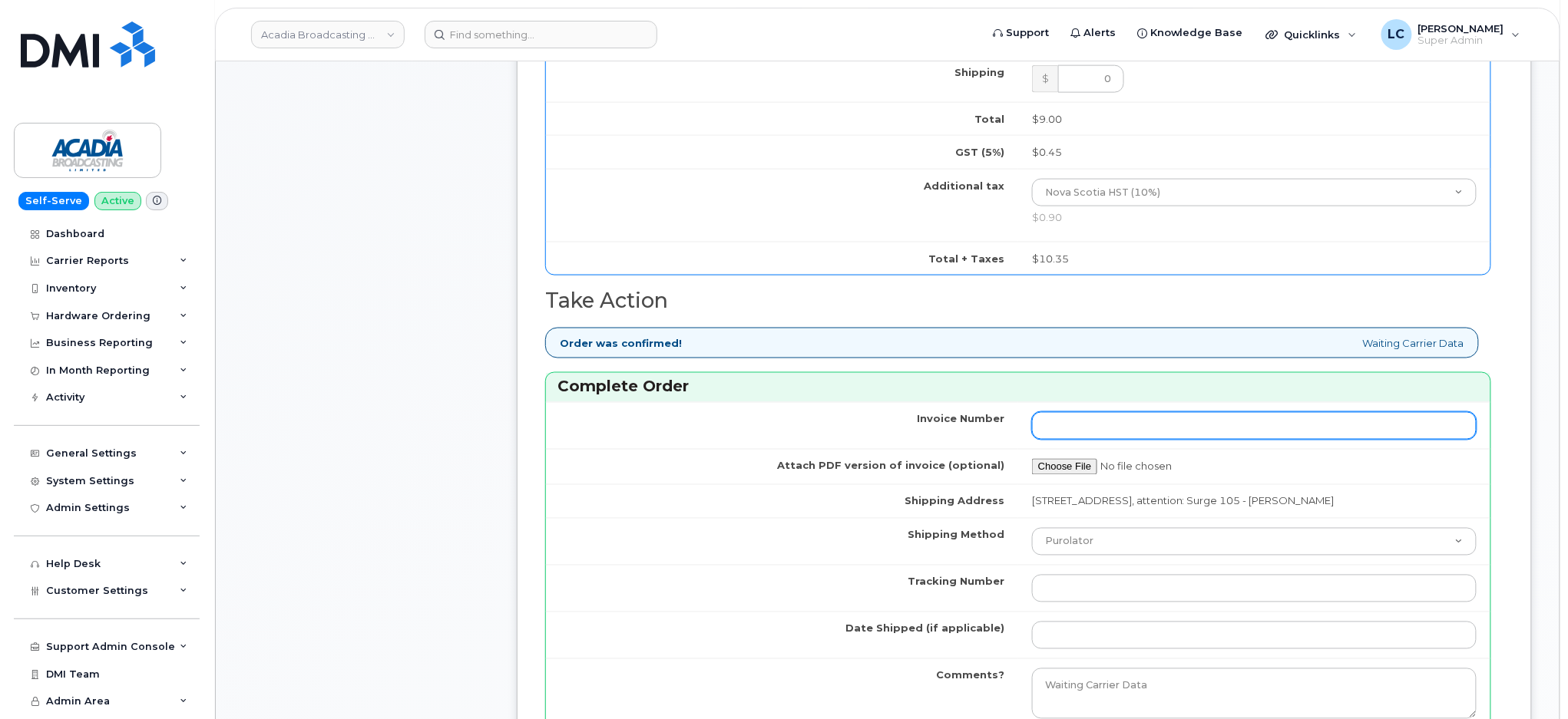
scroll to position [921, 0]
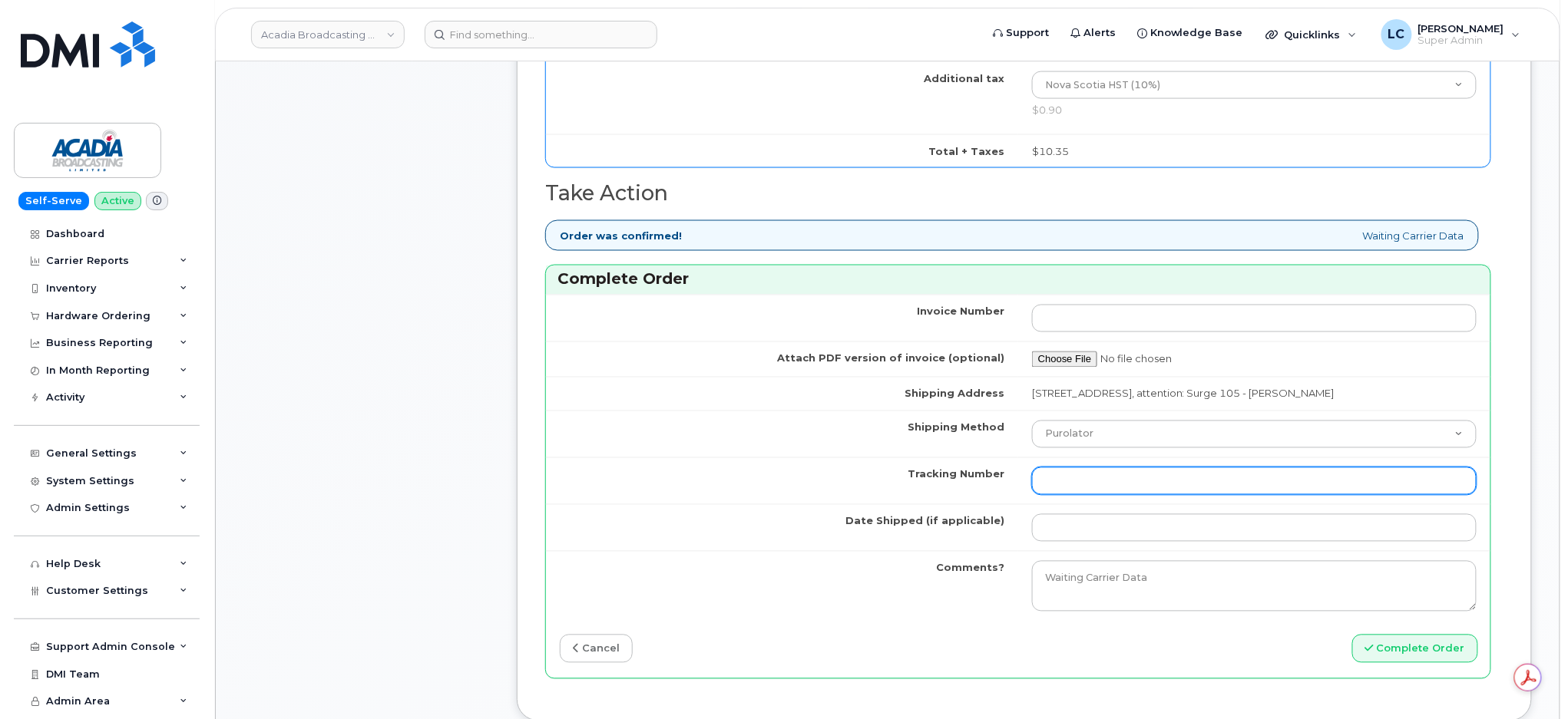
click at [1113, 495] on input "Tracking Number" at bounding box center [1254, 481] width 445 height 28
paste input "335245574454"
type input "335245574454"
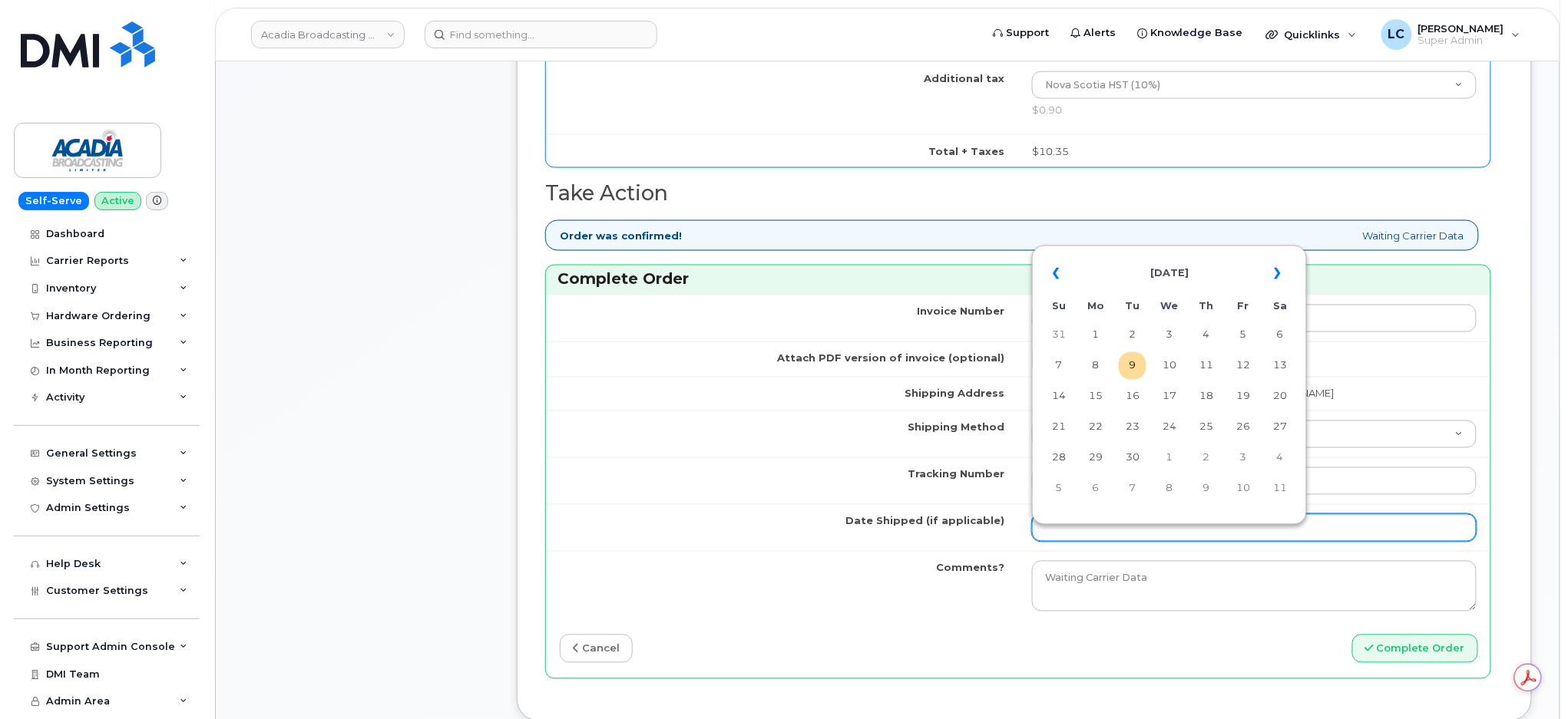
click at [1150, 542] on input "Date Shipped (if applicable)" at bounding box center [1254, 528] width 445 height 28
click at [1063, 275] on th "«" at bounding box center [1059, 273] width 28 height 37
click at [1064, 274] on th "«" at bounding box center [1059, 273] width 28 height 37
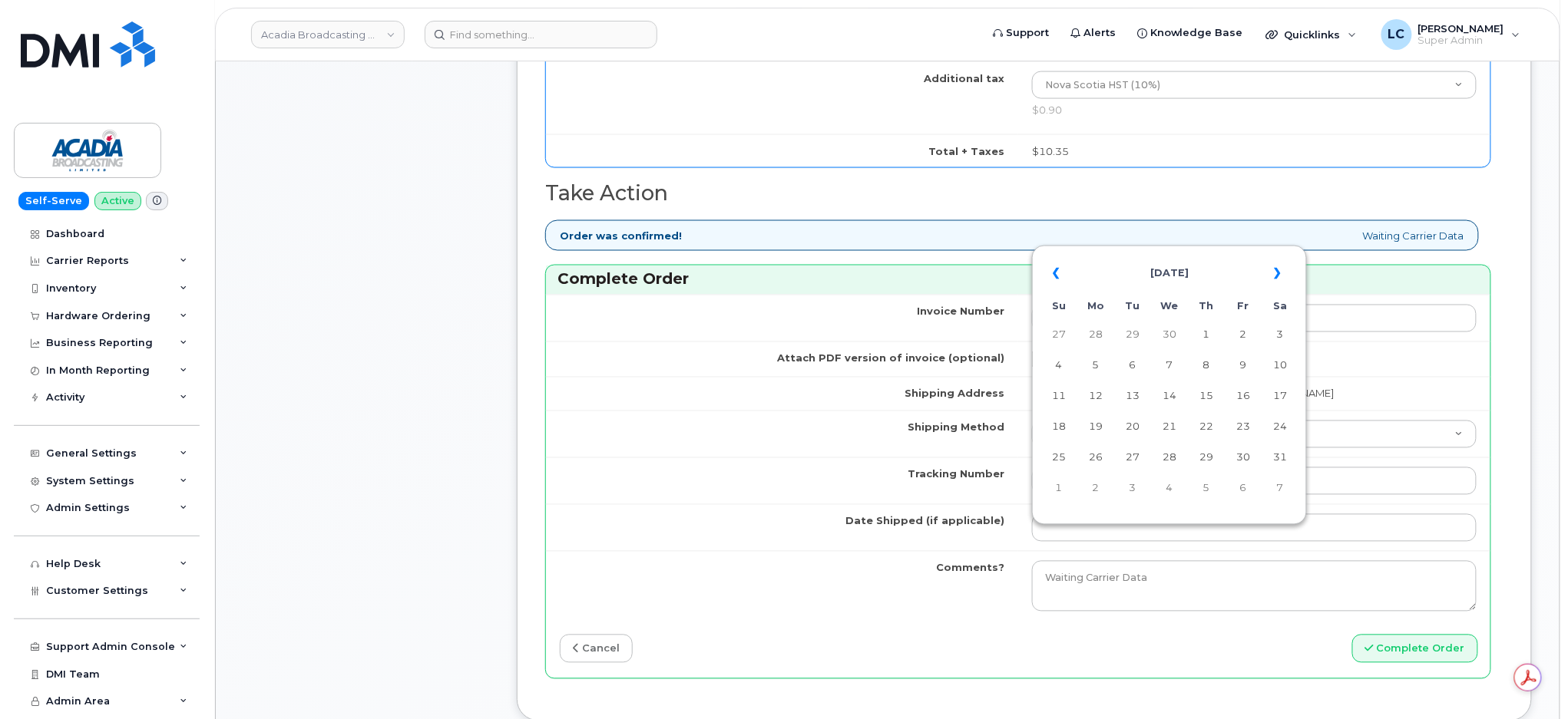
click at [1064, 274] on th "«" at bounding box center [1059, 273] width 28 height 37
click at [1064, 275] on th "«" at bounding box center [1059, 273] width 28 height 37
click at [1143, 377] on td "4" at bounding box center [1132, 366] width 28 height 28
type input "2025-02-04"
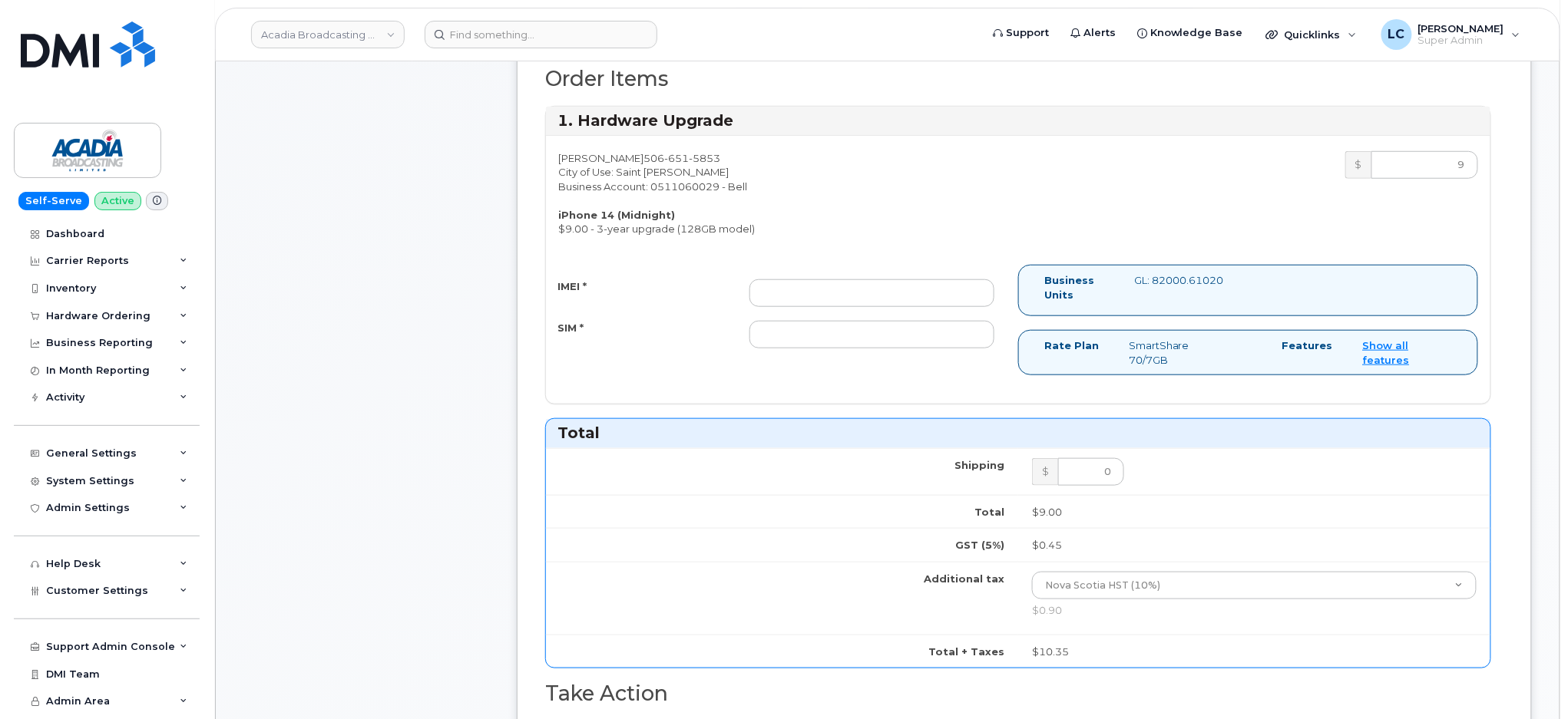
scroll to position [409, 0]
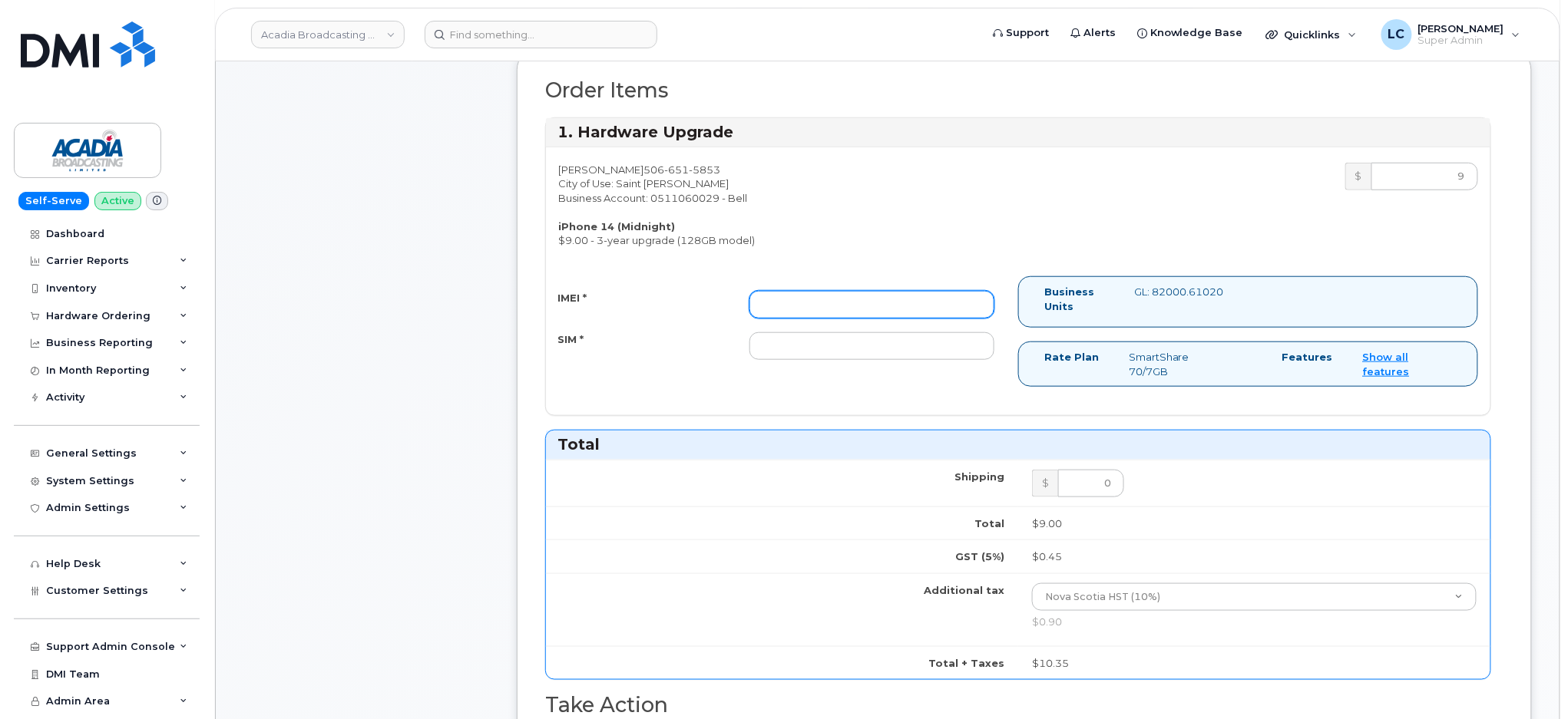
click at [850, 294] on input "IMEI *" at bounding box center [872, 304] width 245 height 28
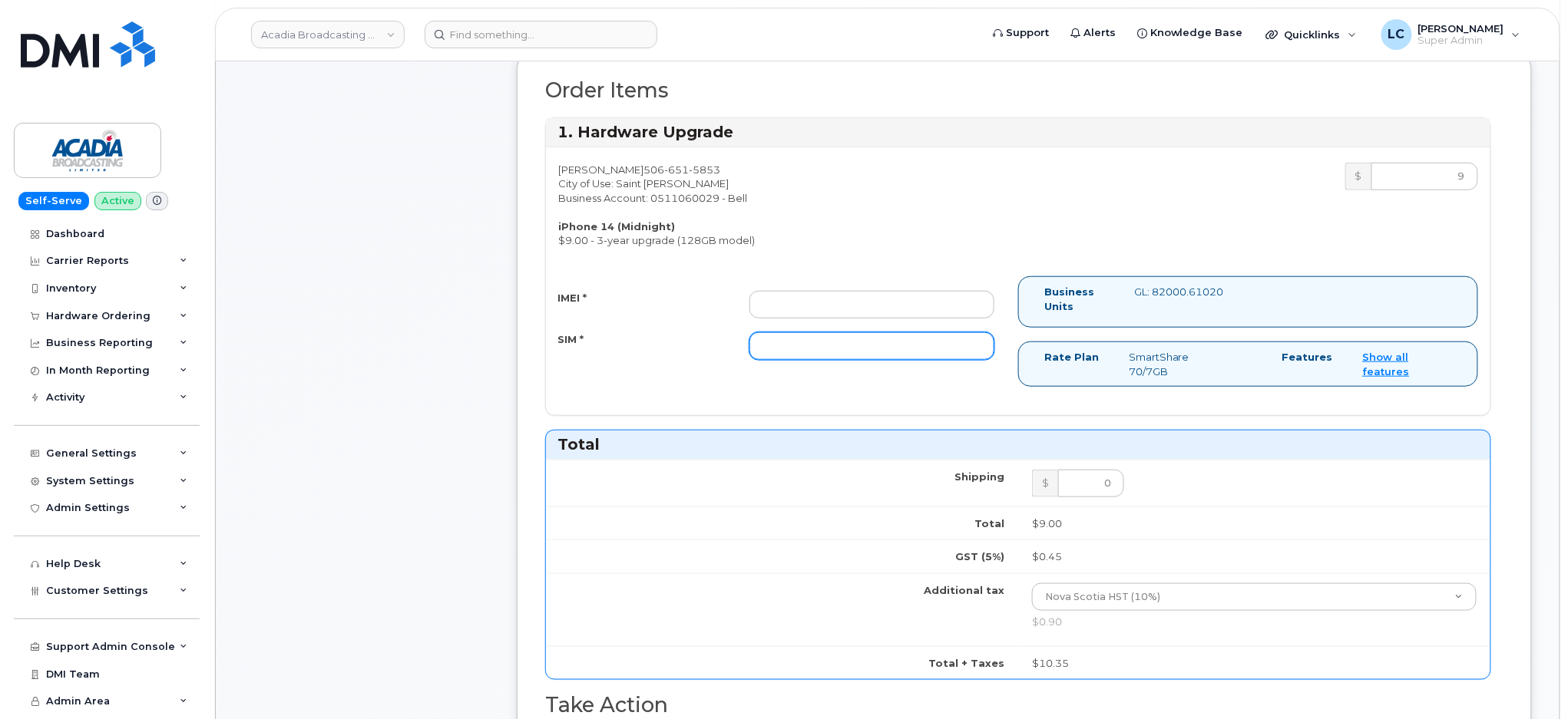
click at [864, 344] on input "SIM *" at bounding box center [872, 346] width 245 height 28
paste input "89302610207415369245"
type input "89302610207415369245"
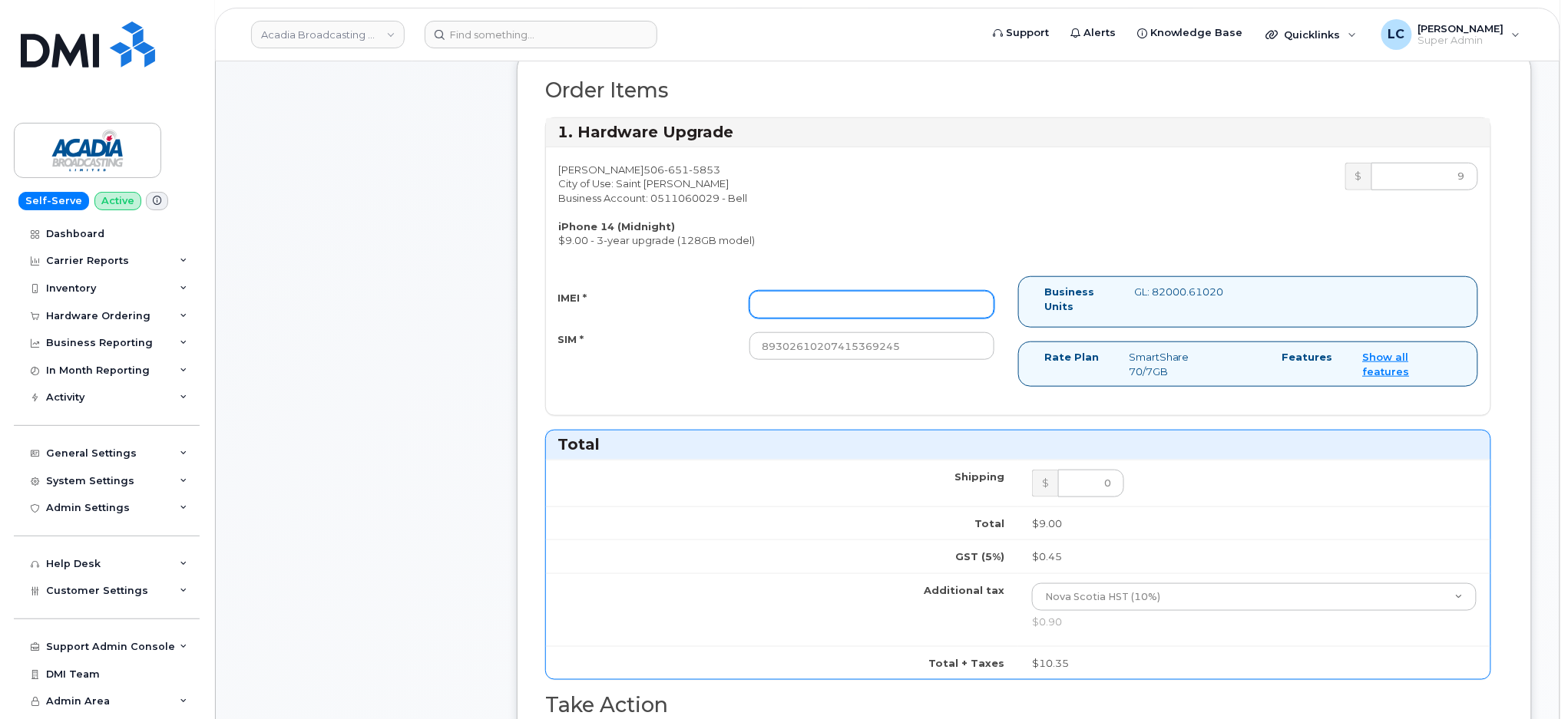
click at [938, 301] on input "IMEI *" at bounding box center [872, 304] width 245 height 28
paste input "354355888147055"
drag, startPoint x: 786, startPoint y: 305, endPoint x: 661, endPoint y: 310, distance: 125.1
click at [661, 310] on div "IMEI * 354355888147055" at bounding box center [776, 304] width 460 height 28
click at [771, 303] on input "354355888147055" at bounding box center [872, 304] width 245 height 28
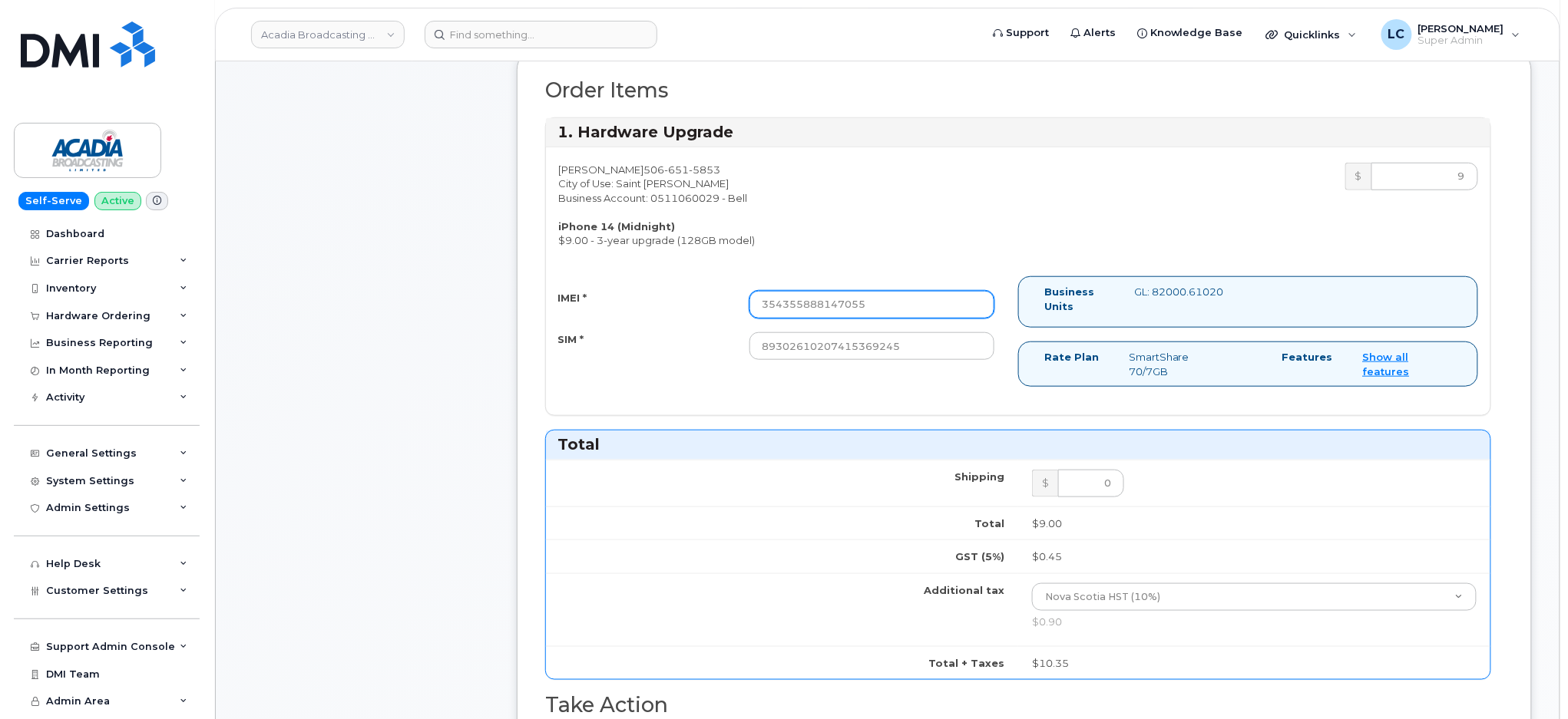
click at [781, 301] on input "354355888147055" at bounding box center [872, 304] width 245 height 28
drag, startPoint x: 784, startPoint y: 305, endPoint x: 702, endPoint y: 317, distance: 82.9
click at [704, 316] on div "IMEI * 354355888147055" at bounding box center [776, 304] width 460 height 28
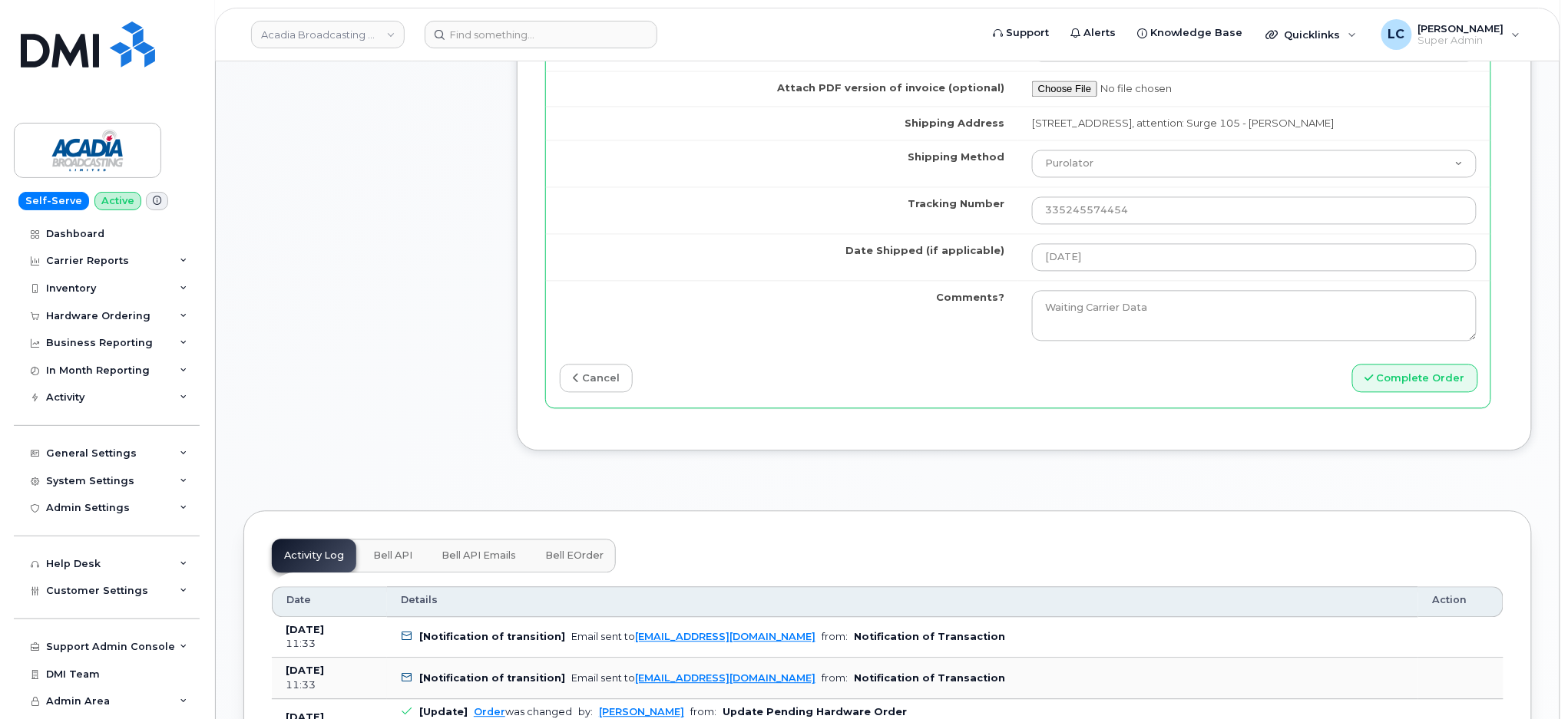
scroll to position [1227, 0]
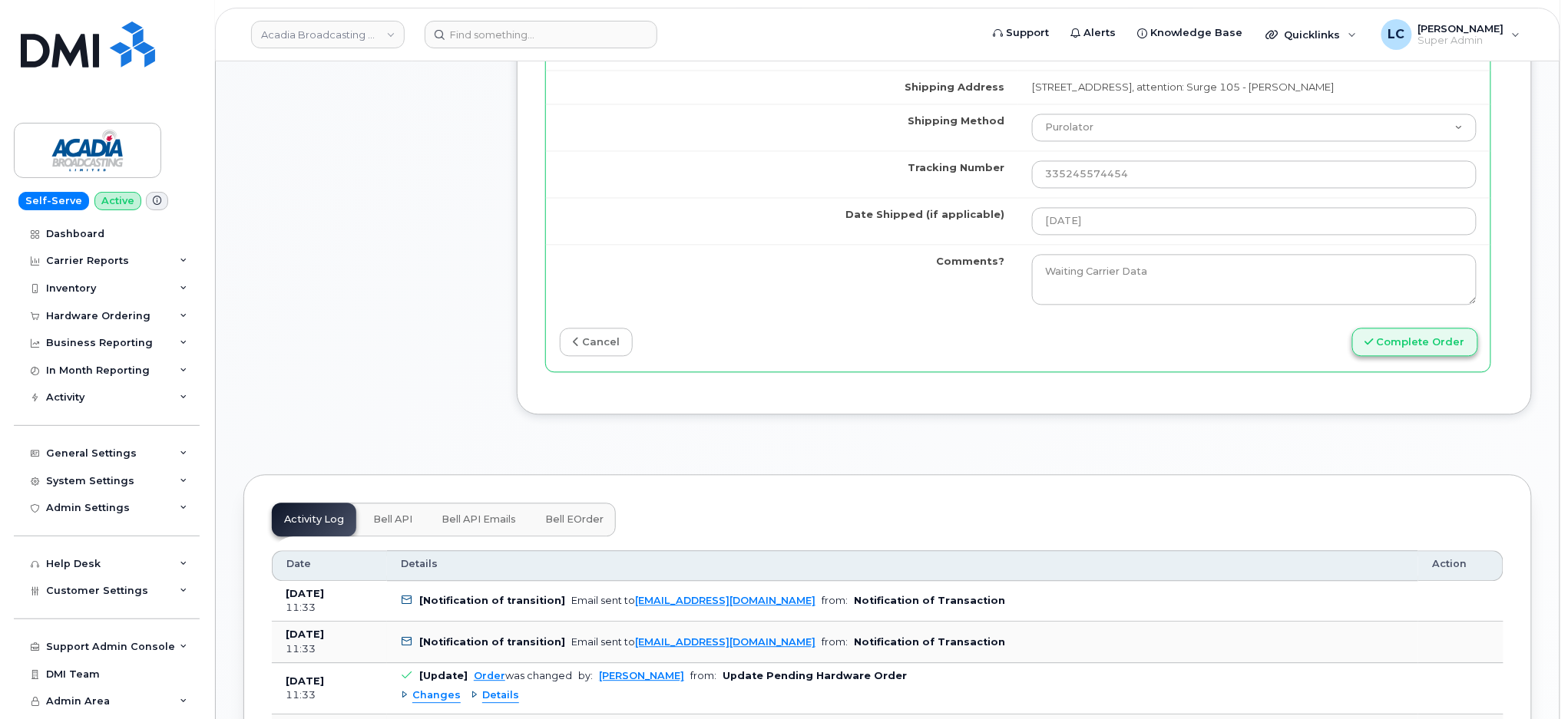
type input "354355888147055"
drag, startPoint x: 1405, startPoint y: 353, endPoint x: 1394, endPoint y: 354, distance: 11.0
click at [1404, 353] on button "Complete Order" at bounding box center [1415, 341] width 126 height 29
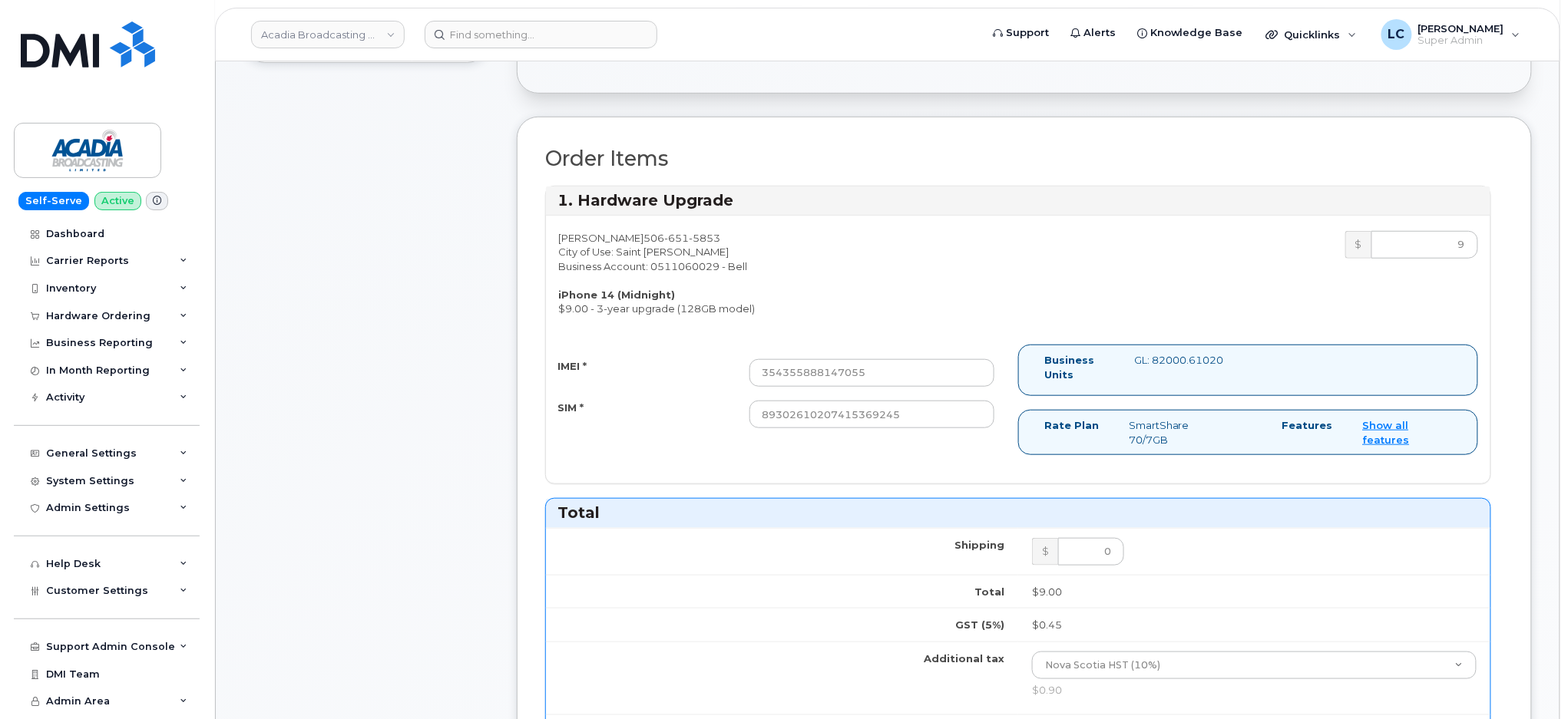
scroll to position [307, 0]
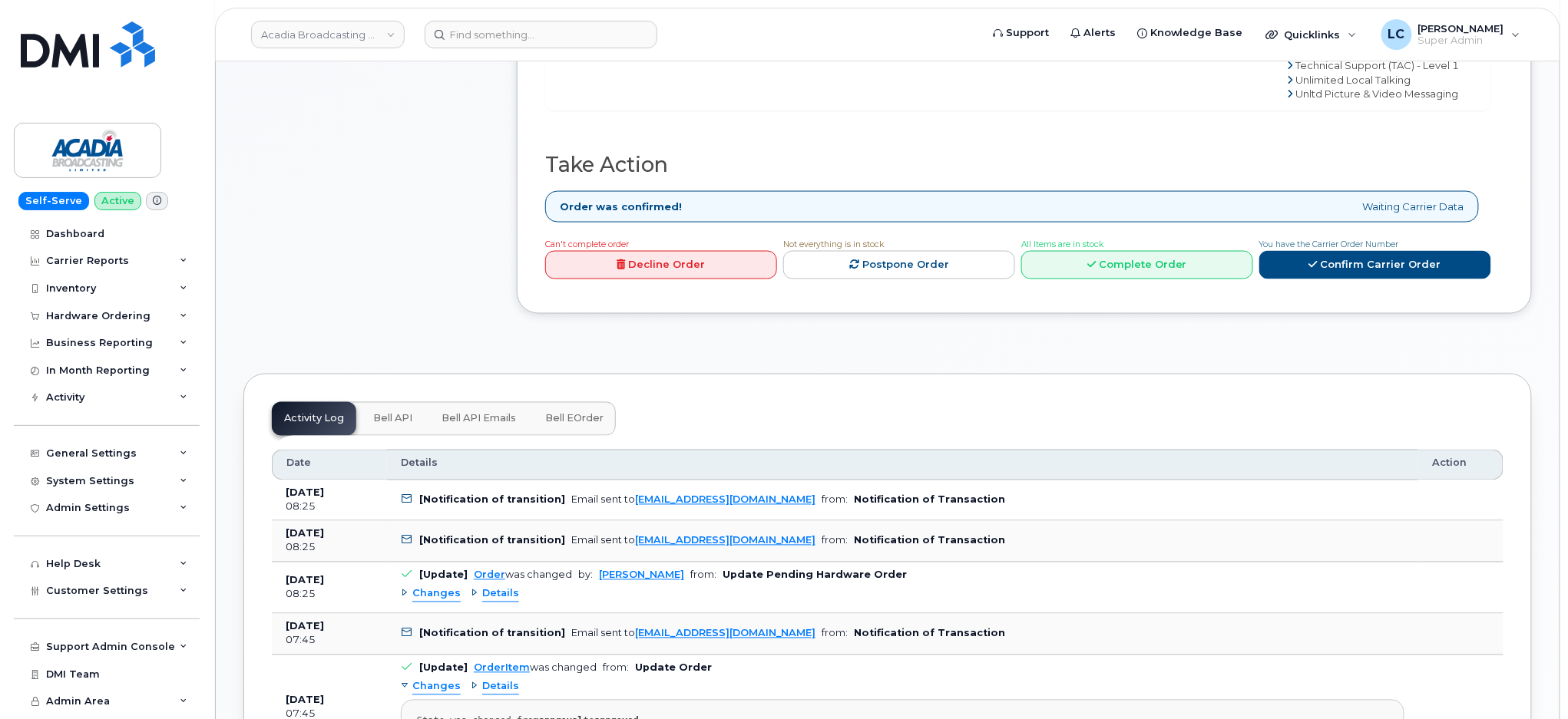
scroll to position [817, 0]
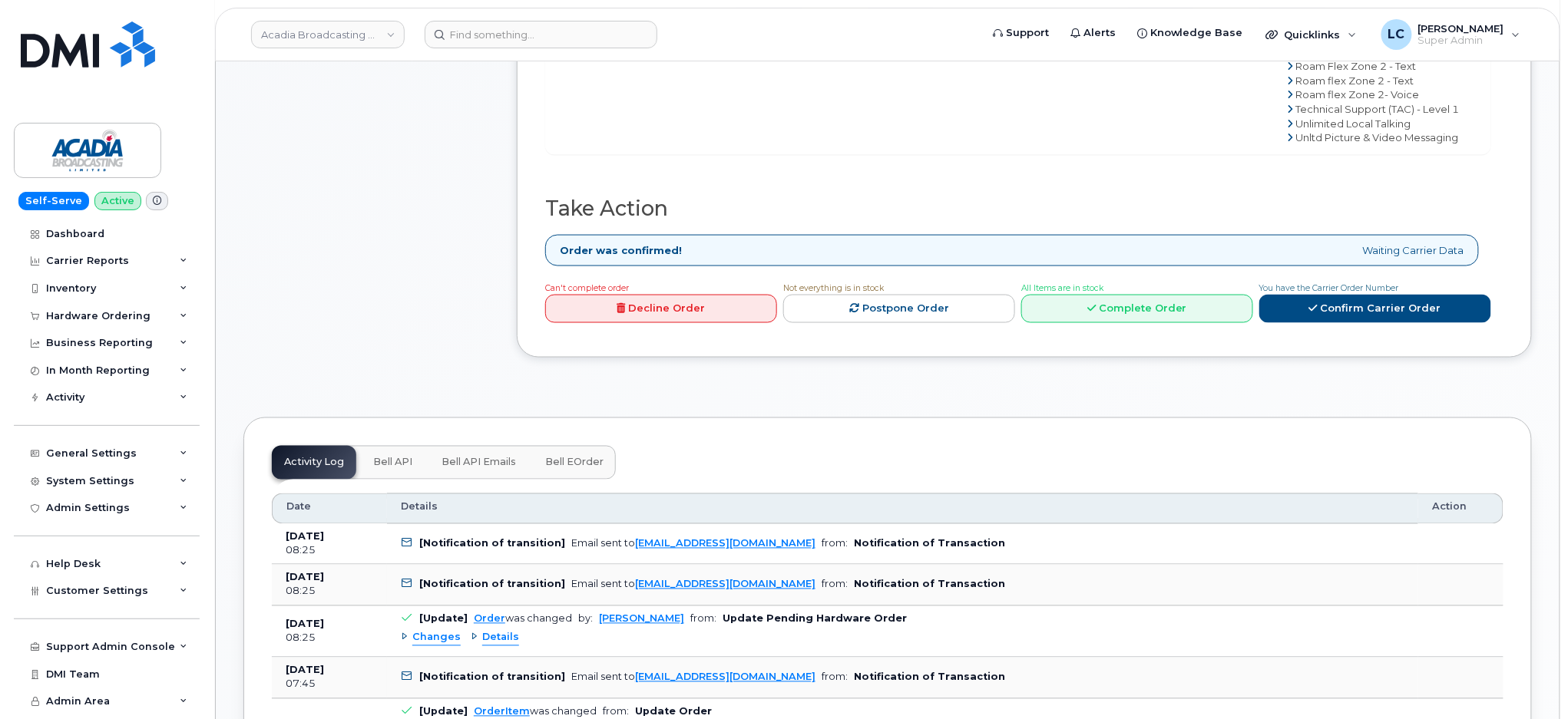
click at [1176, 282] on div "All Items are in stock Complete Order" at bounding box center [1136, 301] width 232 height 43
click at [1169, 304] on link "Complete Order" at bounding box center [1136, 308] width 232 height 29
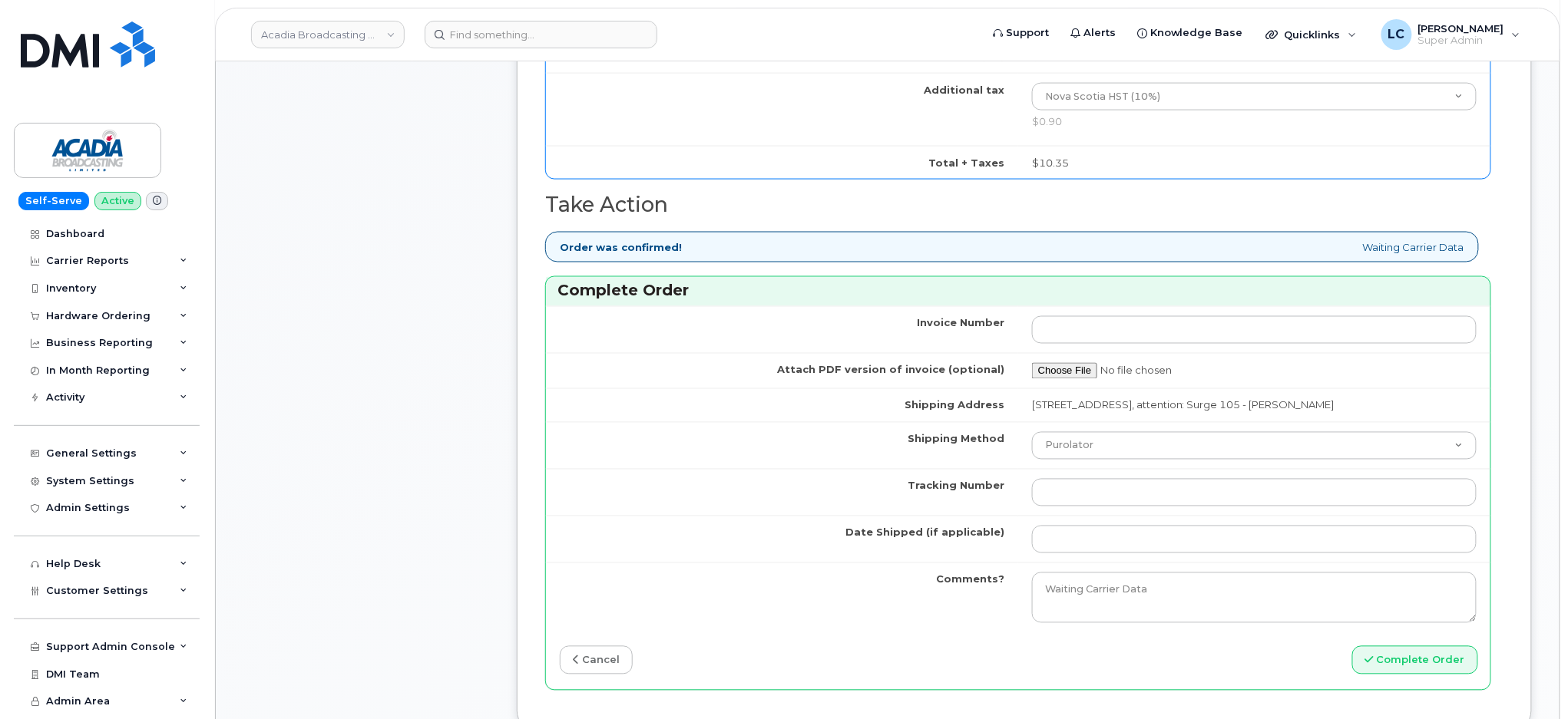
scroll to position [1022, 0]
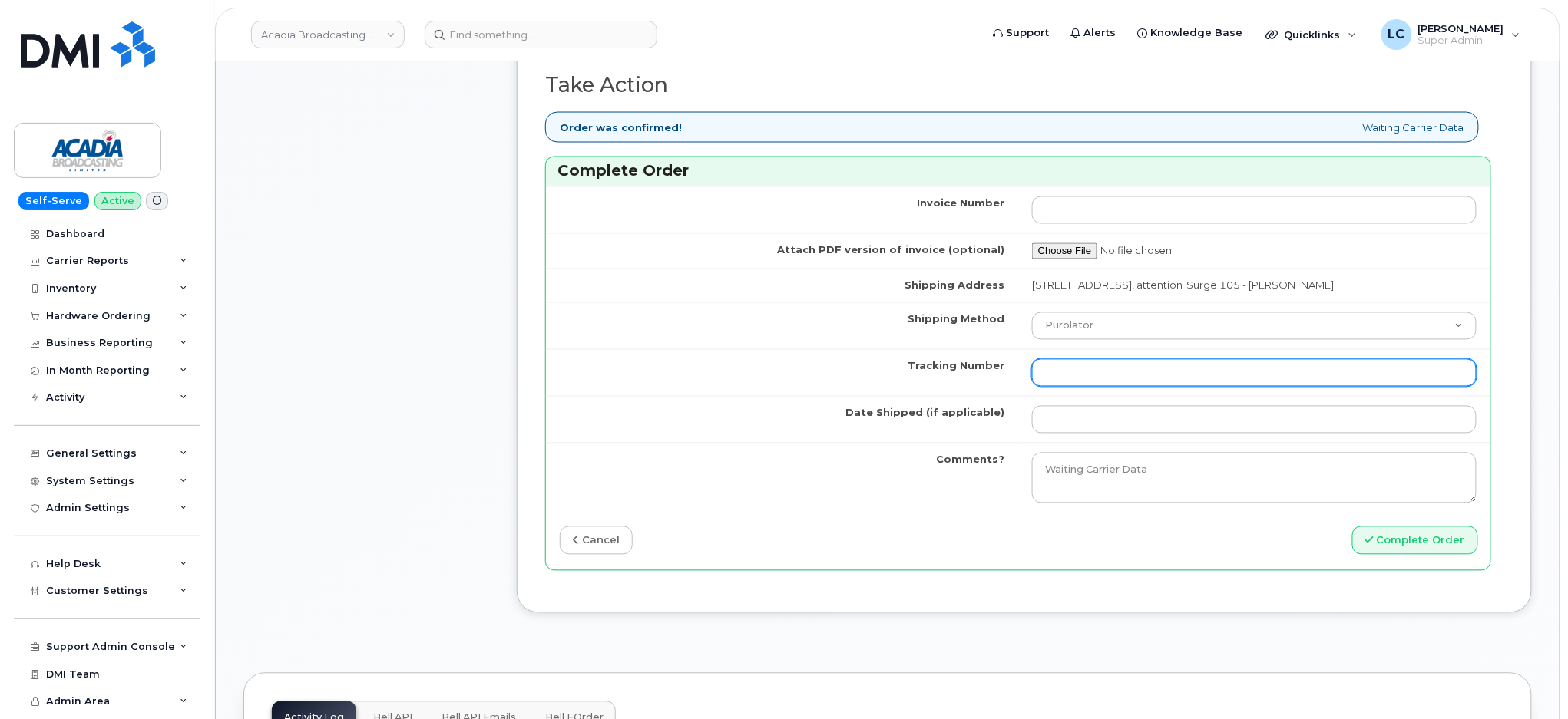
click at [1077, 387] on input "Tracking Number" at bounding box center [1254, 373] width 445 height 28
paste input "335245484274"
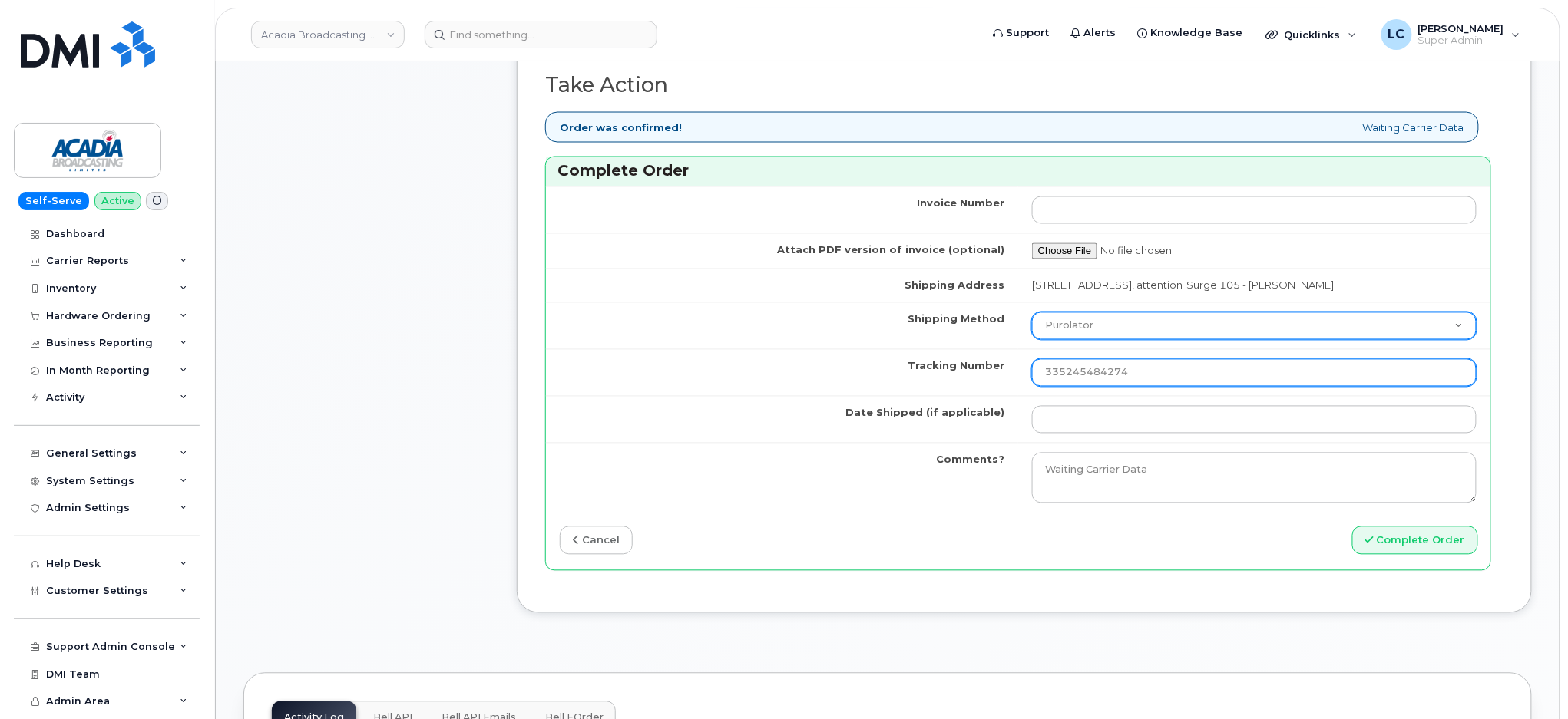
type input "335245484274"
click at [1128, 340] on select "Purolator UPS FedEx Canada Post Courier Other Drop Off Pick Up" at bounding box center [1254, 326] width 445 height 28
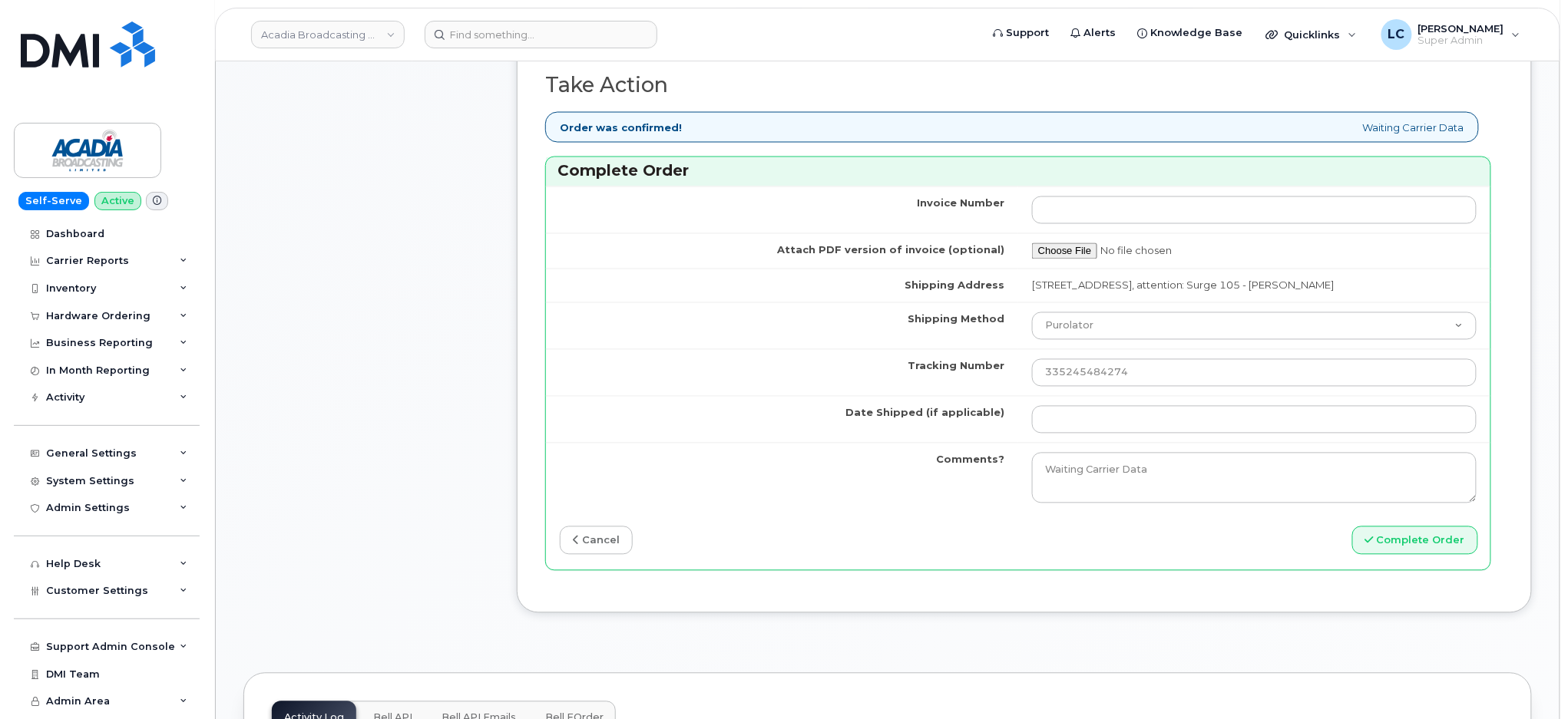
click at [921, 349] on td "Shipping Method" at bounding box center [782, 325] width 473 height 47
click at [1136, 434] on input "Date Shipped (if applicable)" at bounding box center [1254, 420] width 445 height 28
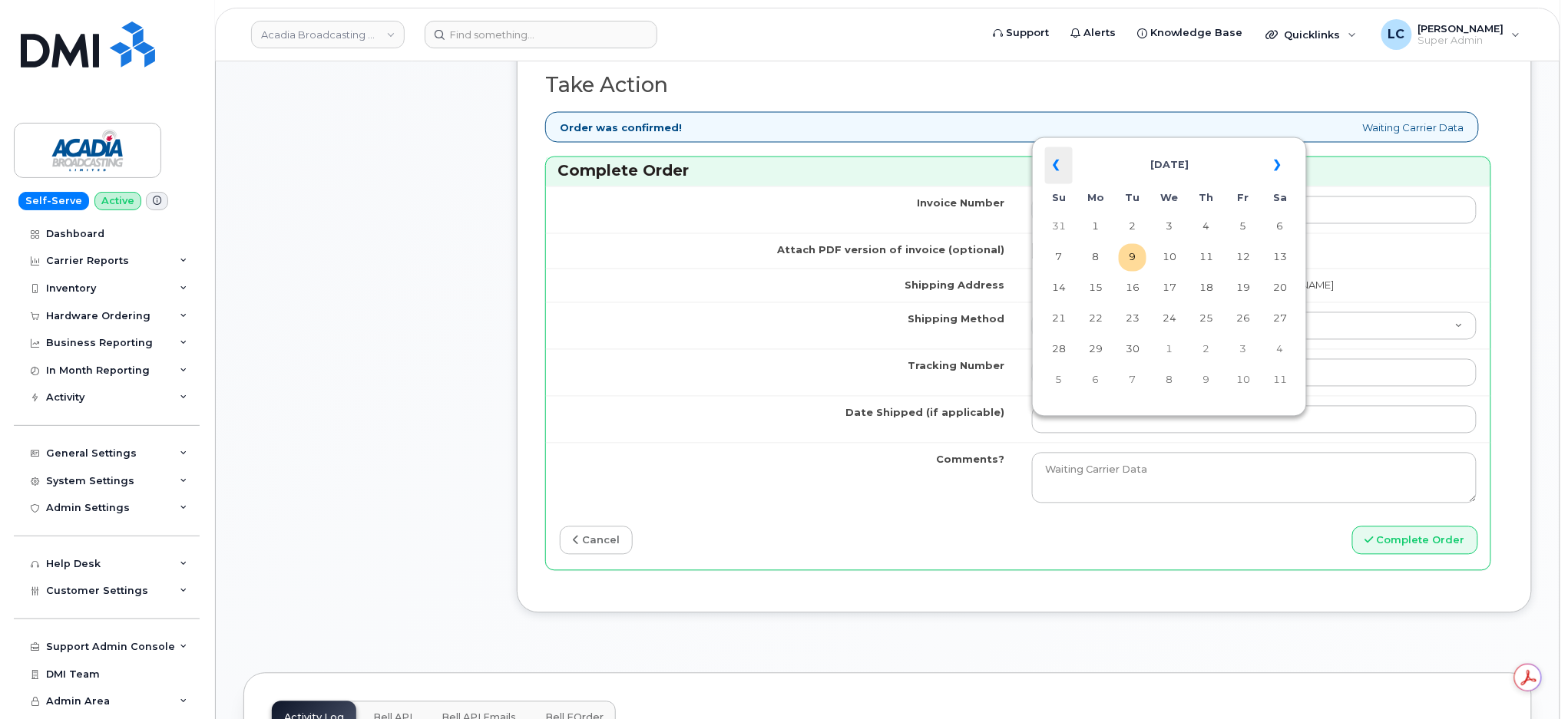
click at [1065, 166] on th "«" at bounding box center [1059, 165] width 28 height 37
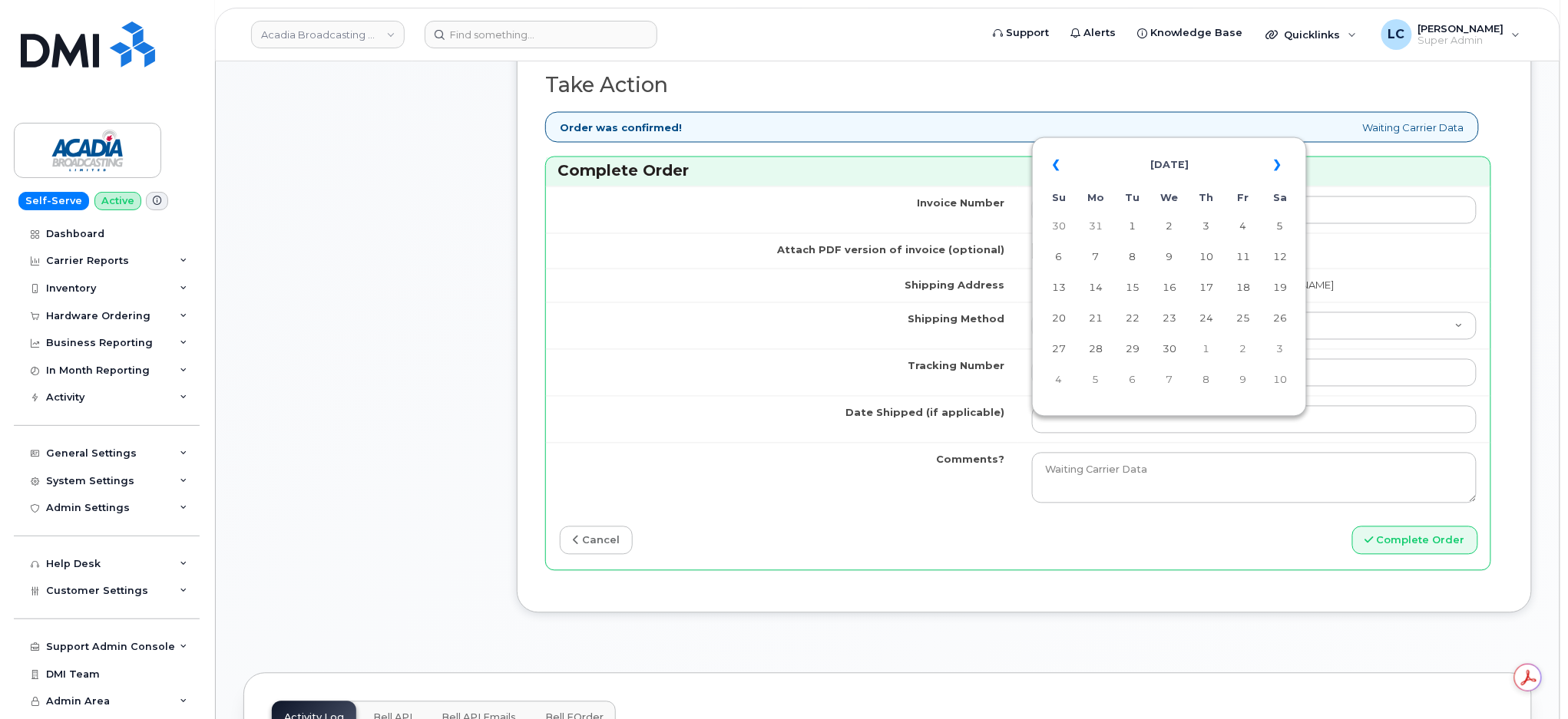
click at [1065, 166] on th "«" at bounding box center [1059, 165] width 28 height 37
click at [1137, 264] on td "4" at bounding box center [1132, 258] width 28 height 28
type input "[DATE]"
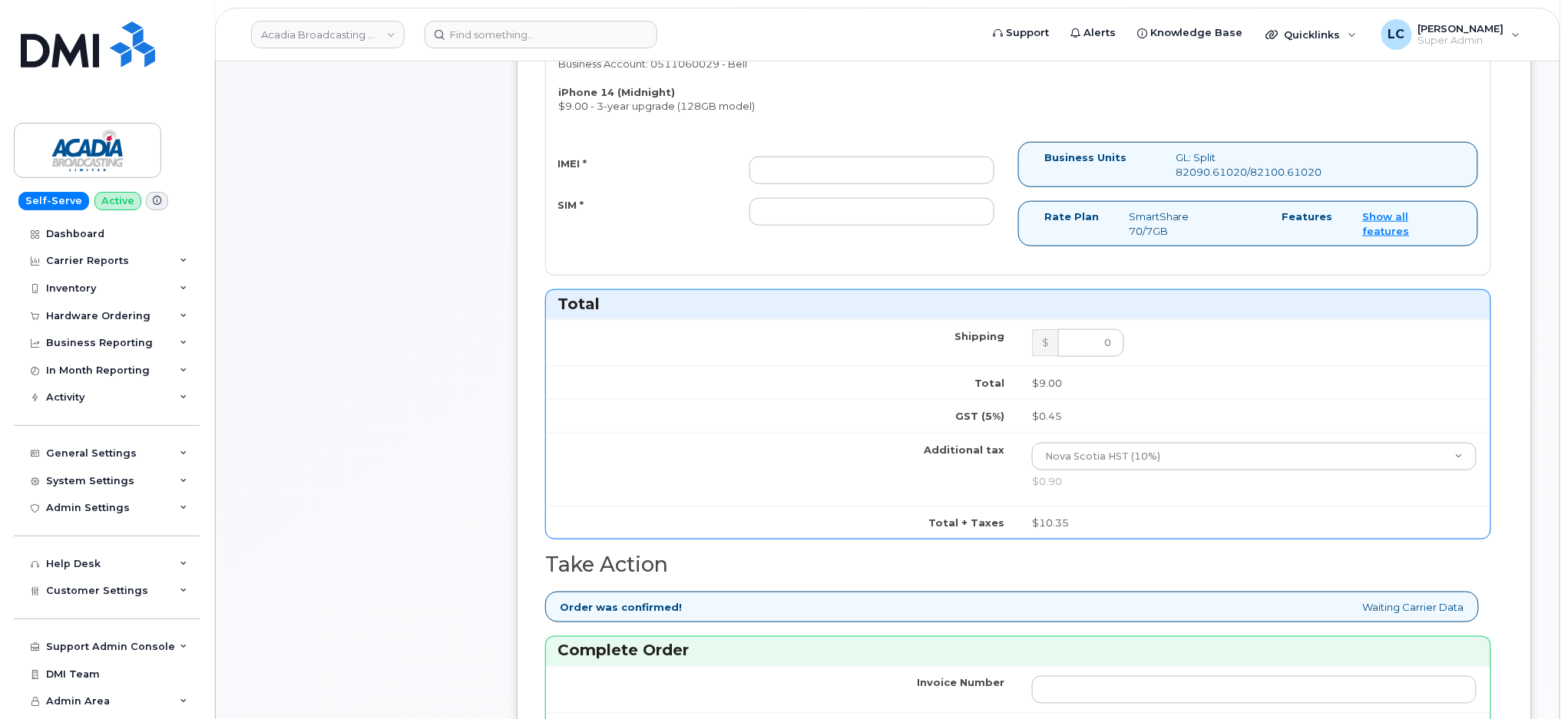
scroll to position [409, 0]
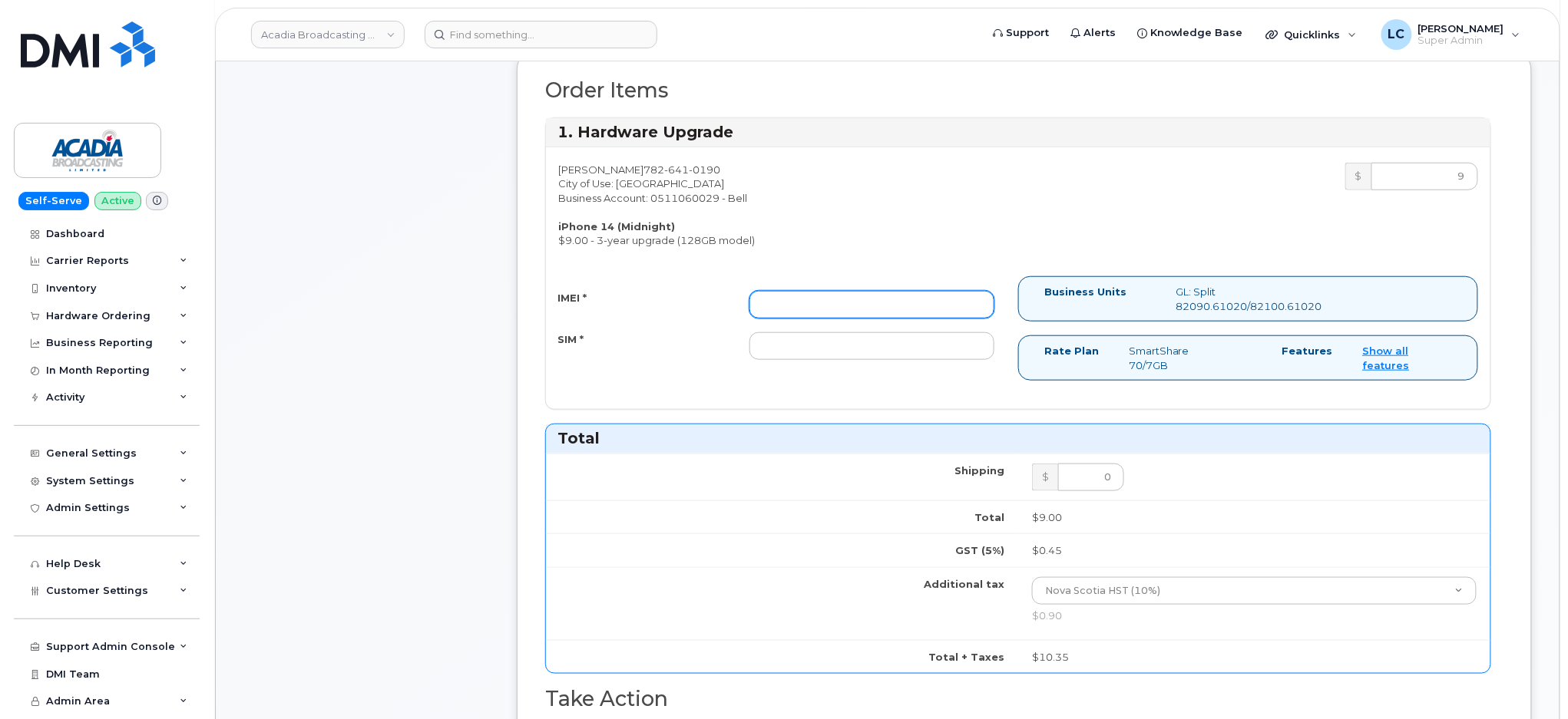
click at [801, 305] on input "IMEI *" at bounding box center [872, 304] width 245 height 28
paste input "354355887107209"
type input "354355887107209"
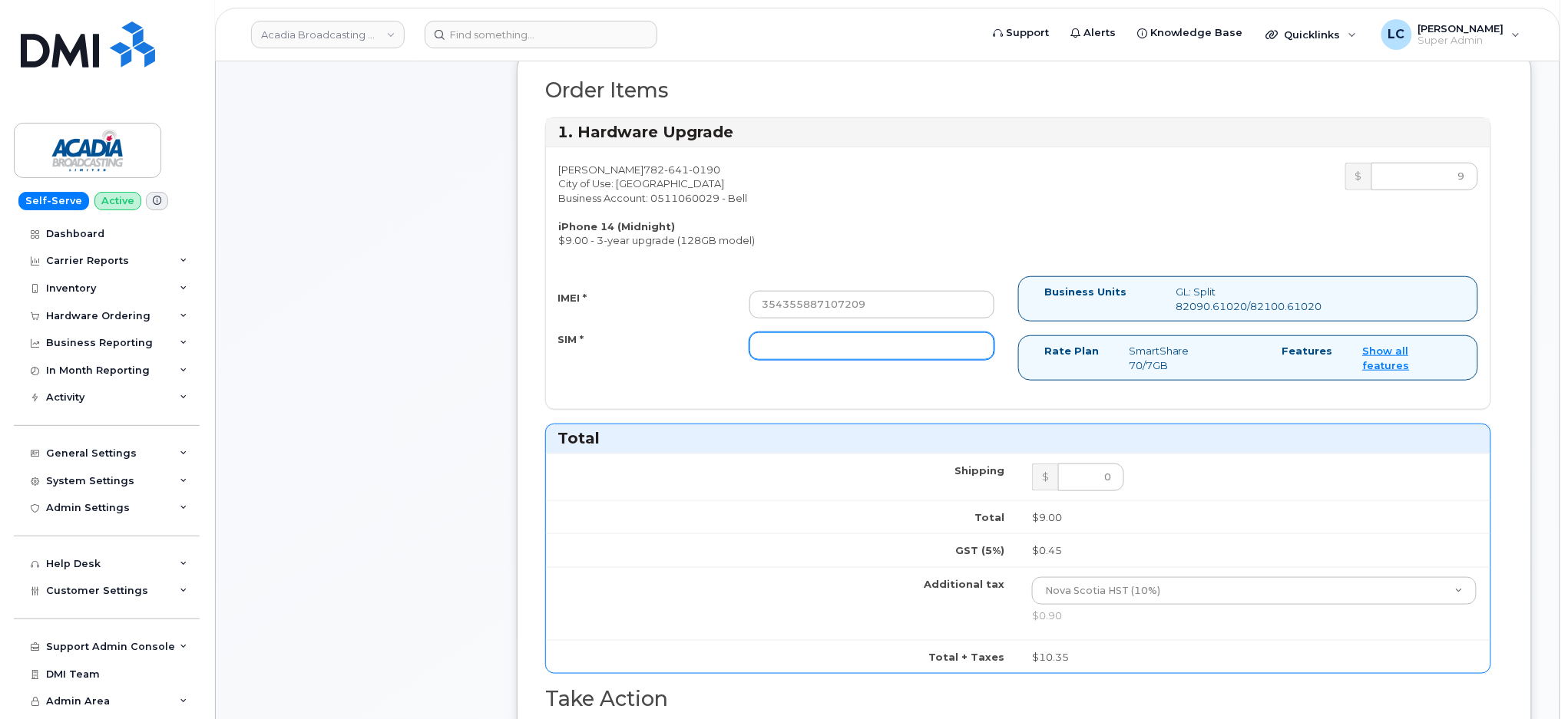
click at [829, 342] on input "SIM *" at bounding box center [872, 346] width 245 height 28
paste input "89302610207415351425"
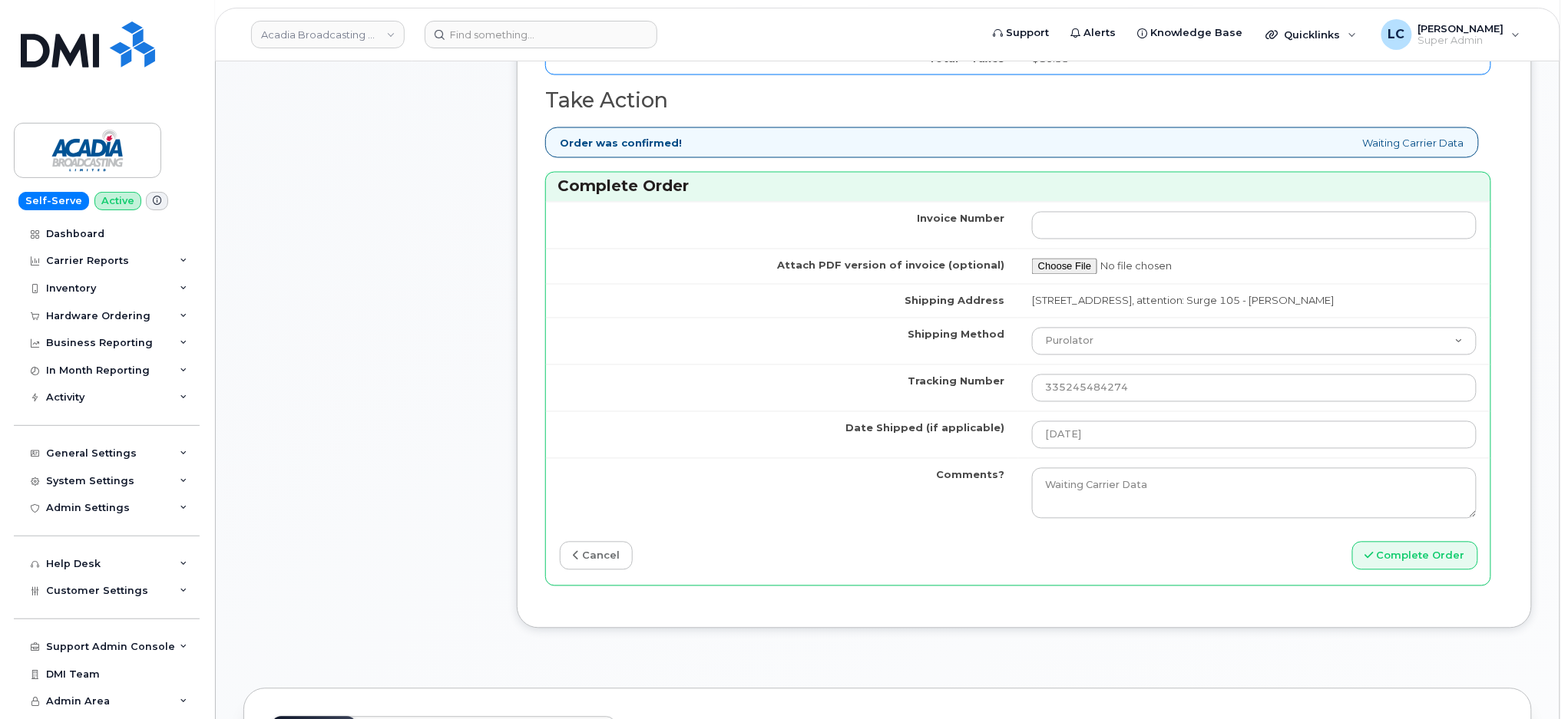
scroll to position [1022, 0]
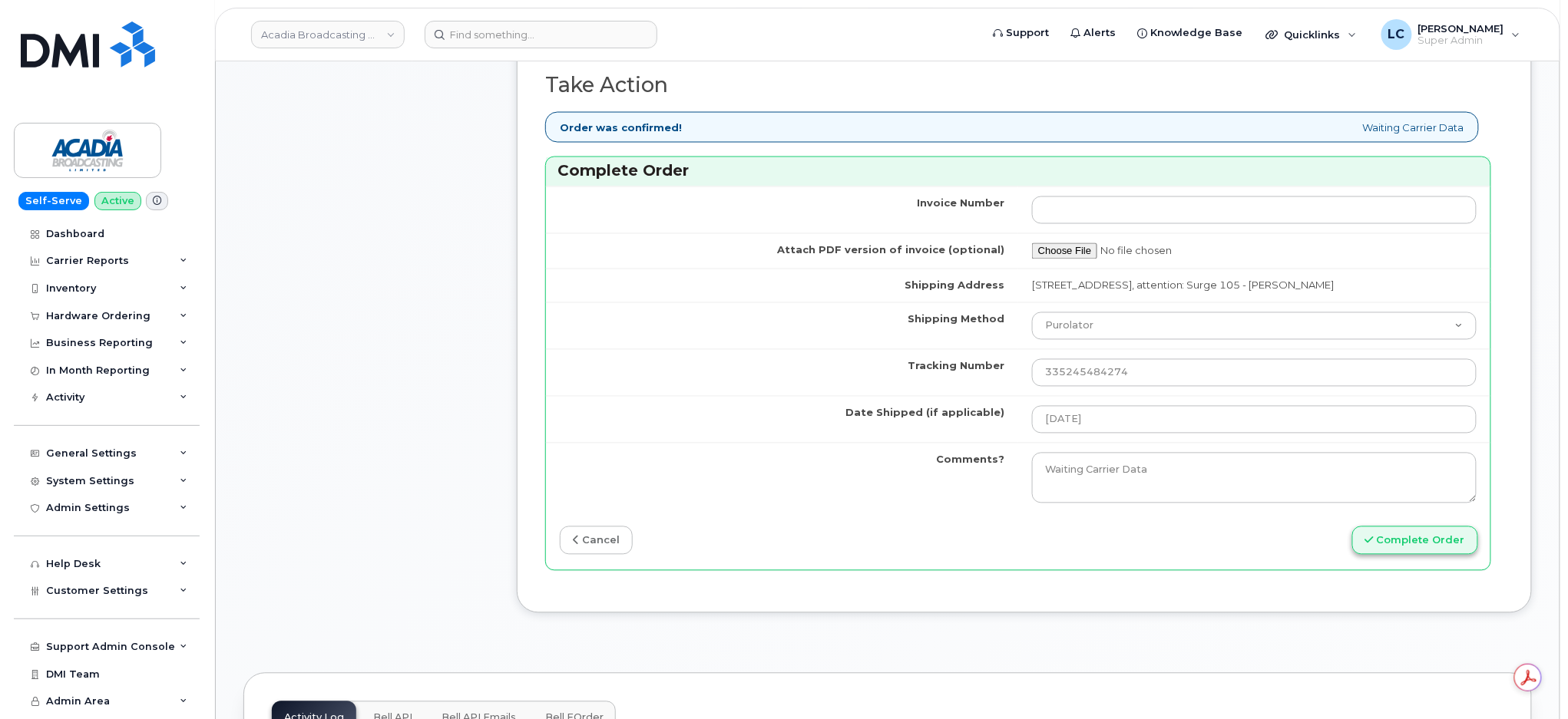
type input "89302610207415351425"
click at [1406, 555] on button "Complete Order" at bounding box center [1415, 540] width 126 height 29
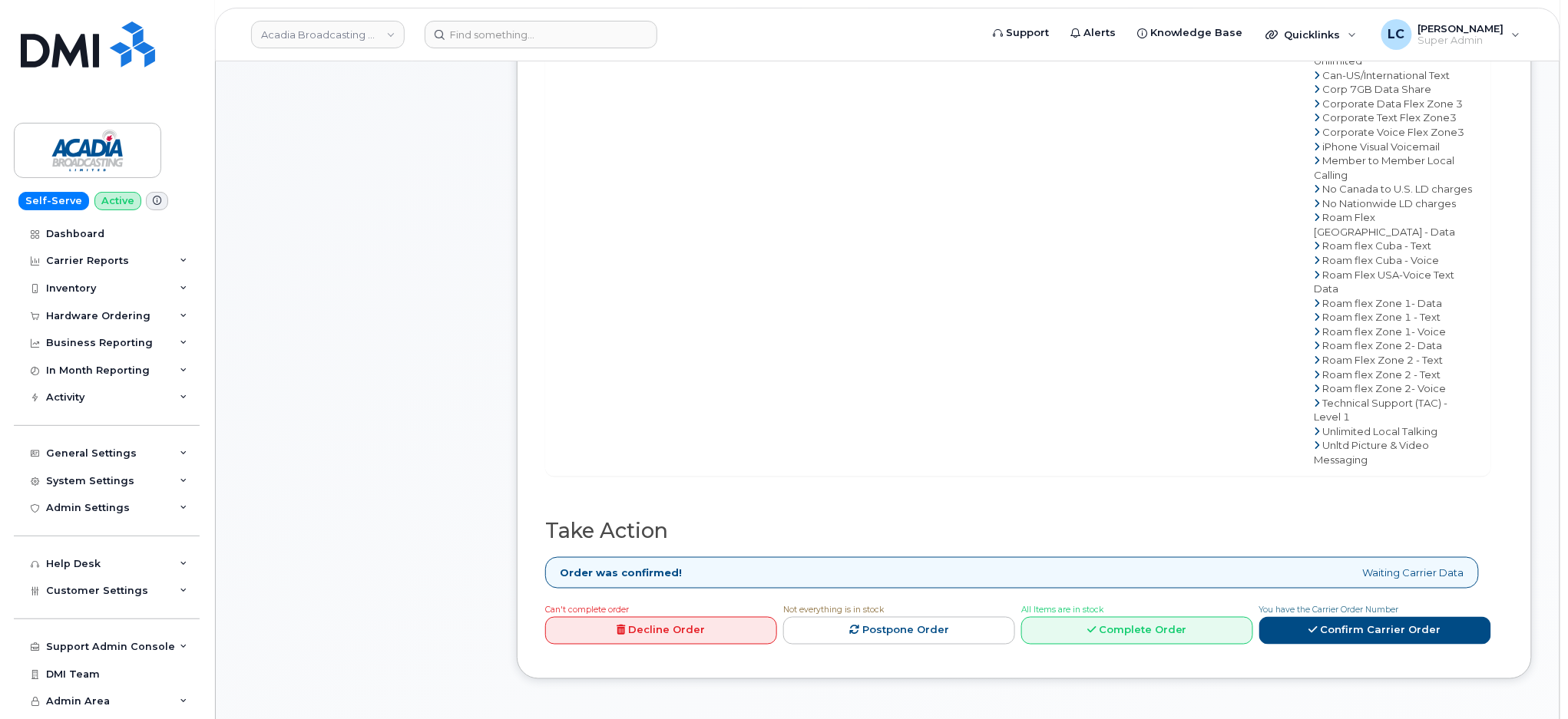
scroll to position [716, 0]
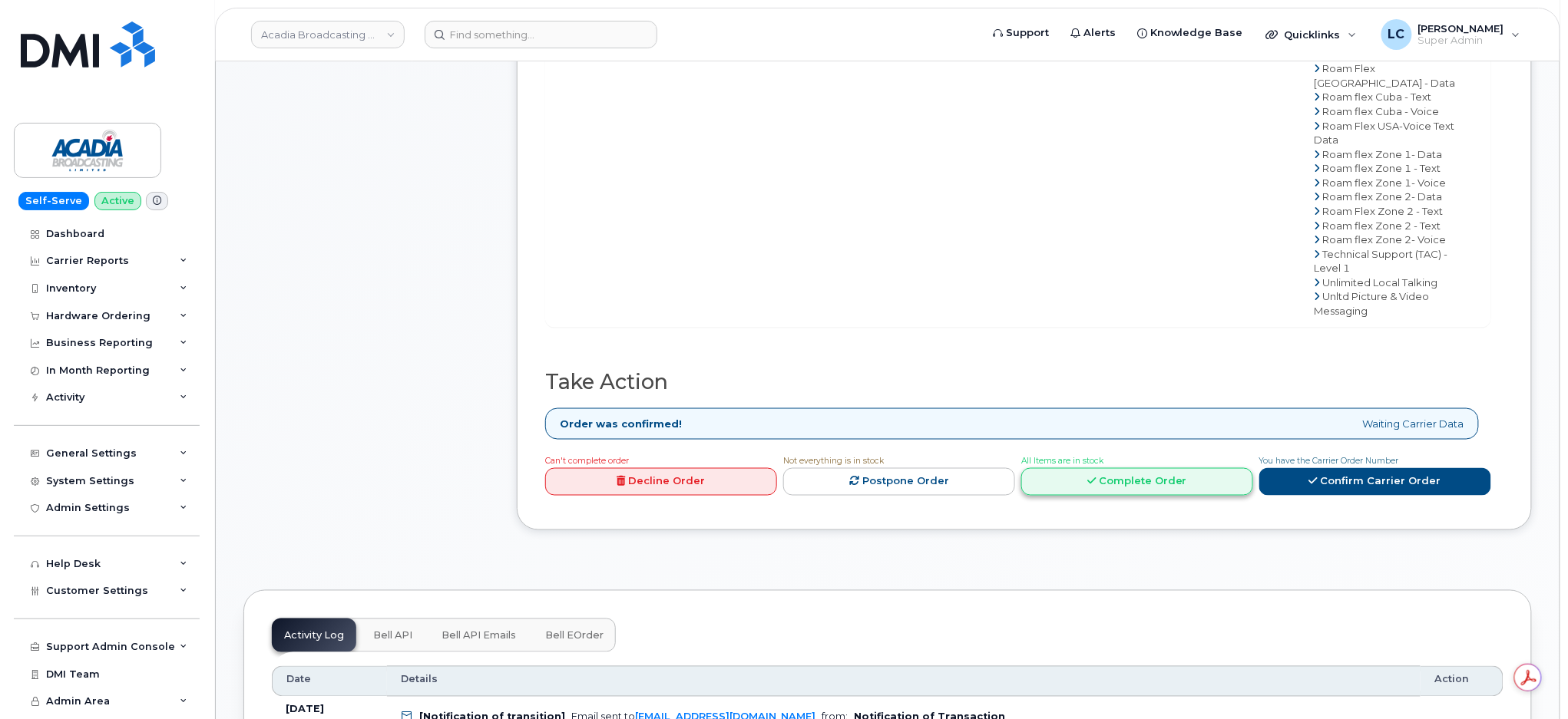
click at [1146, 488] on link "Complete Order" at bounding box center [1136, 482] width 232 height 29
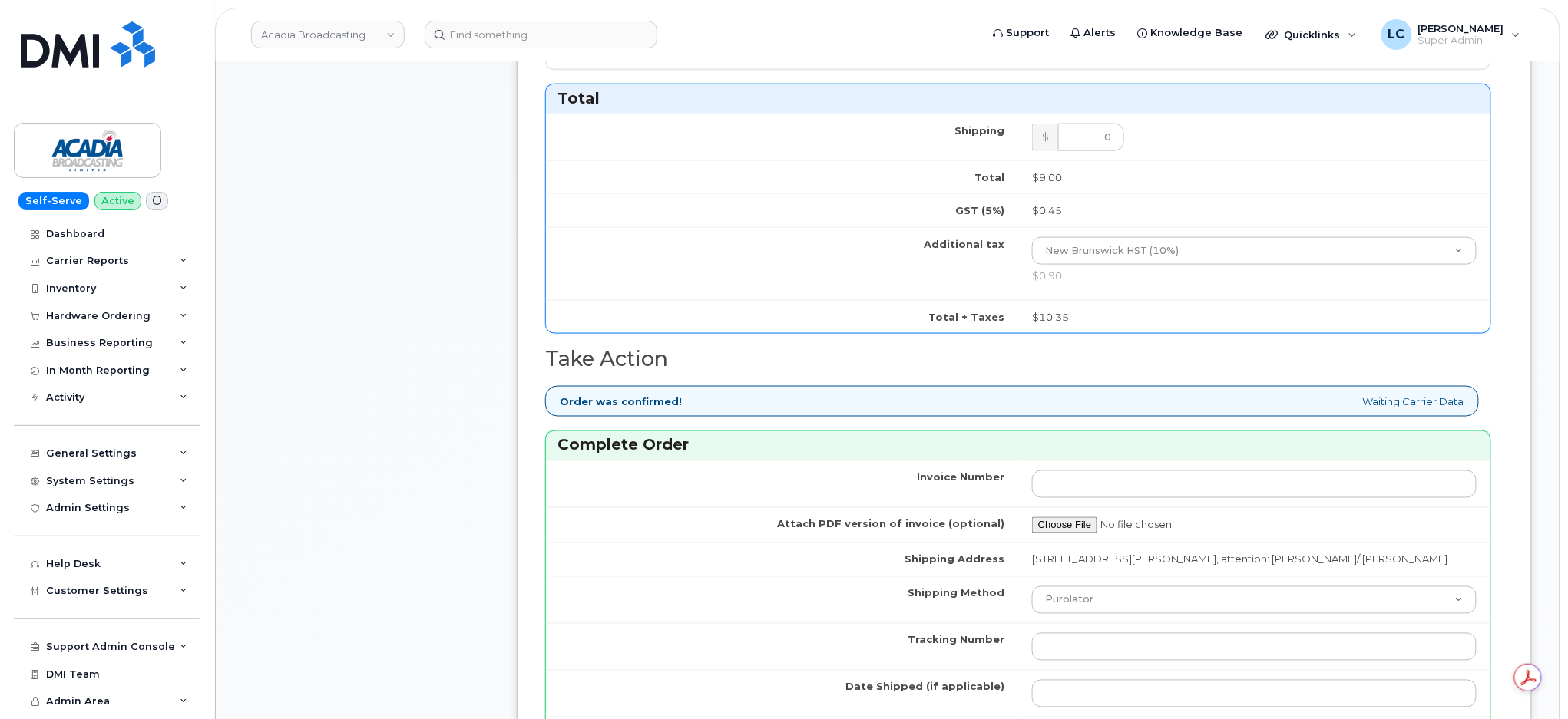
scroll to position [817, 0]
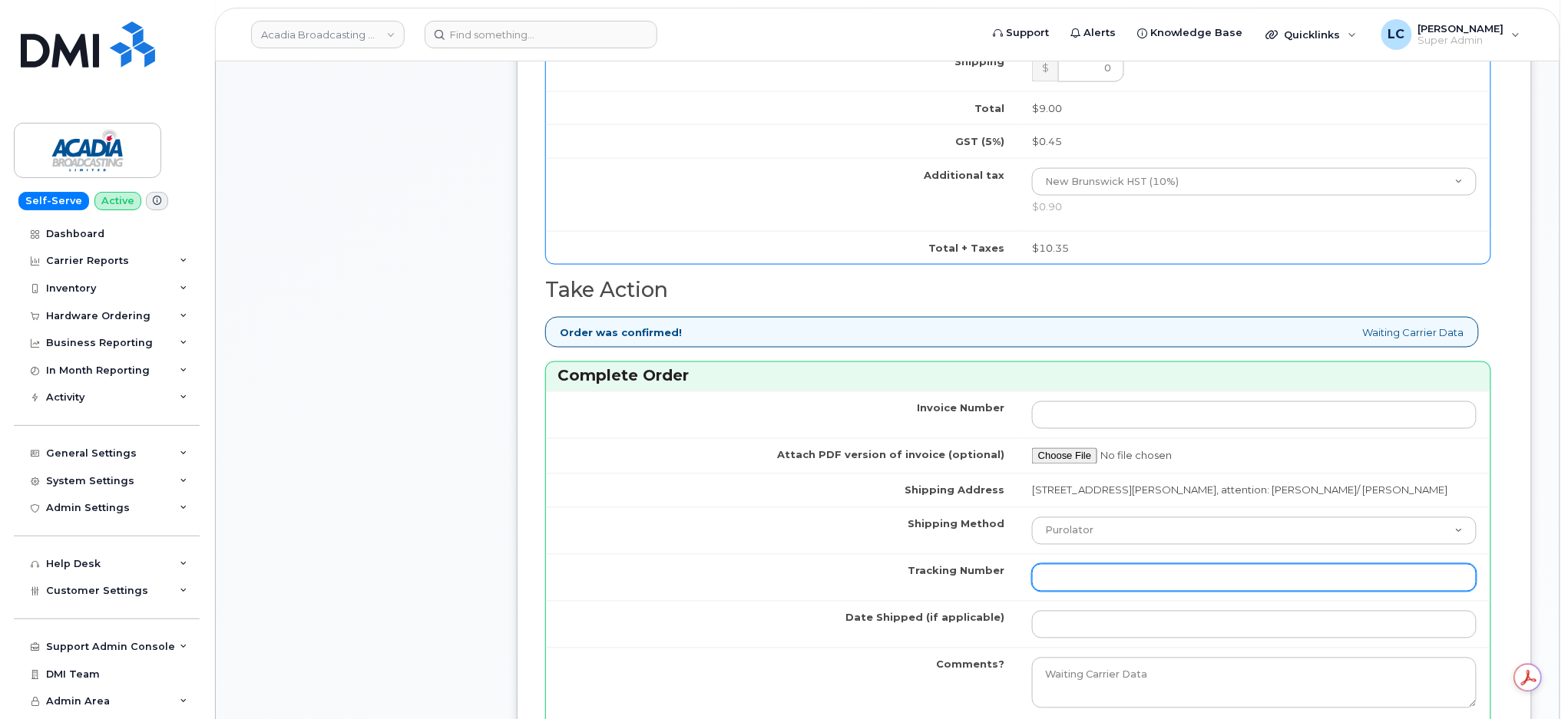
click at [1135, 585] on input "Tracking Number" at bounding box center [1254, 578] width 445 height 28
paste input "335064286933"
type input "335064286933"
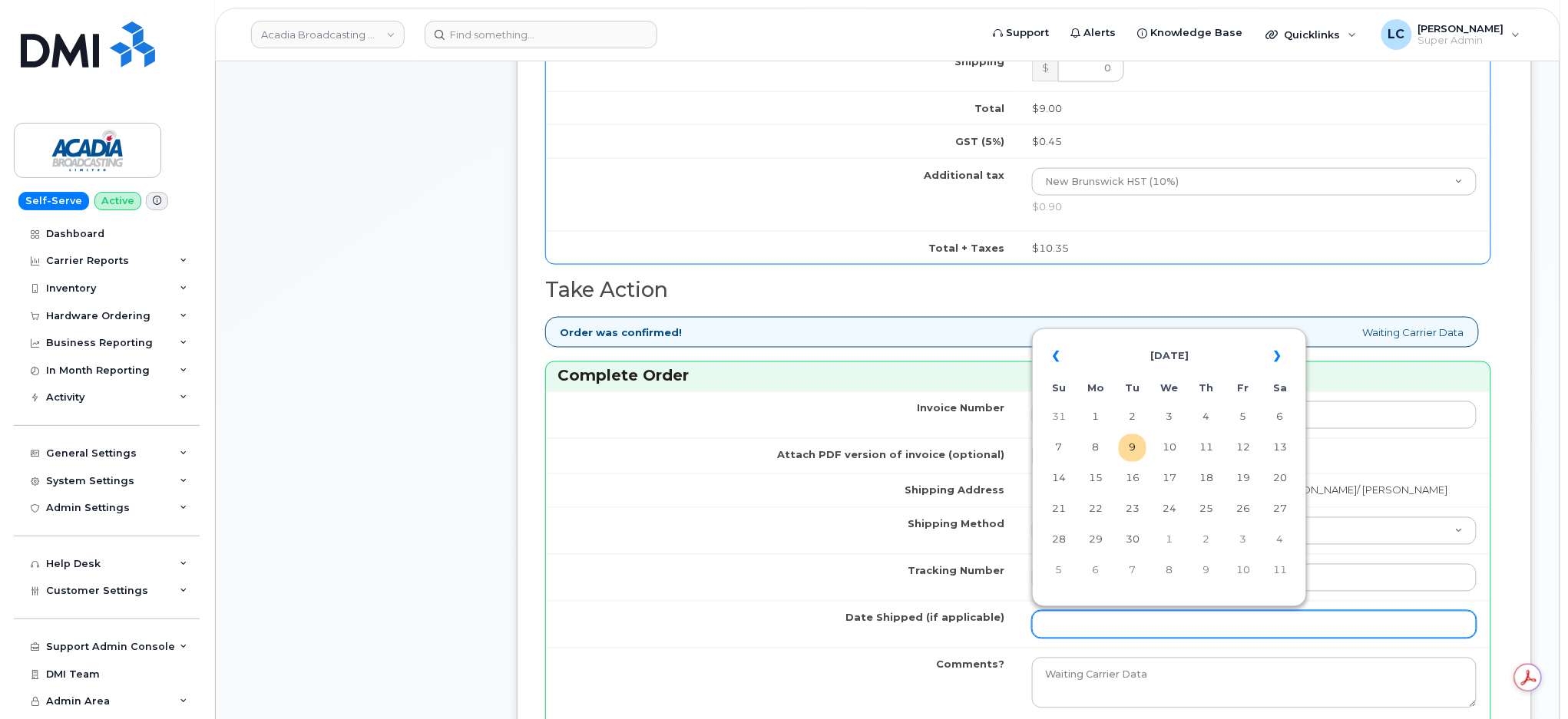
click at [1090, 625] on input "Date Shipped (if applicable)" at bounding box center [1254, 625] width 445 height 28
click at [1060, 351] on th "«" at bounding box center [1059, 356] width 28 height 37
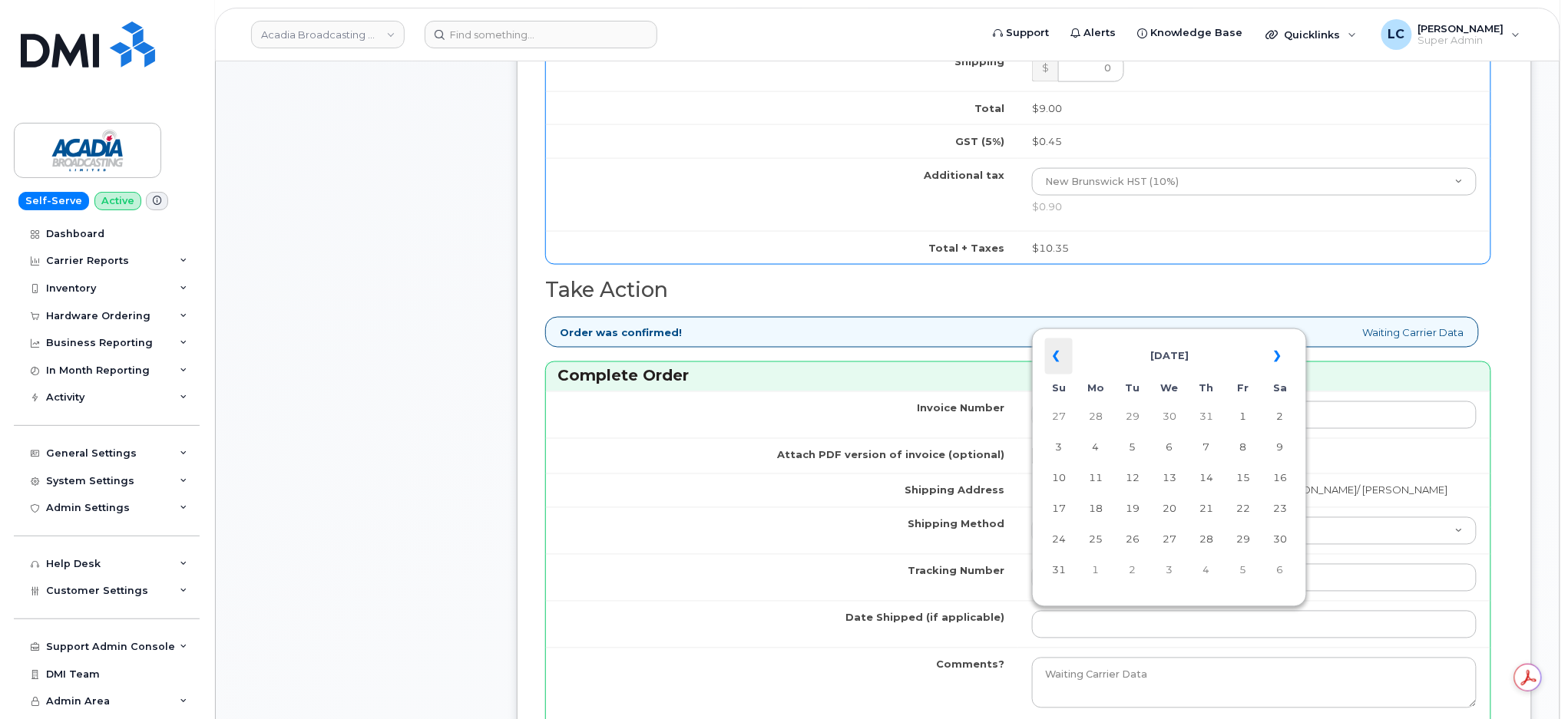
click at [1060, 351] on th "«" at bounding box center [1059, 356] width 28 height 37
click at [1061, 351] on th "«" at bounding box center [1059, 356] width 28 height 37
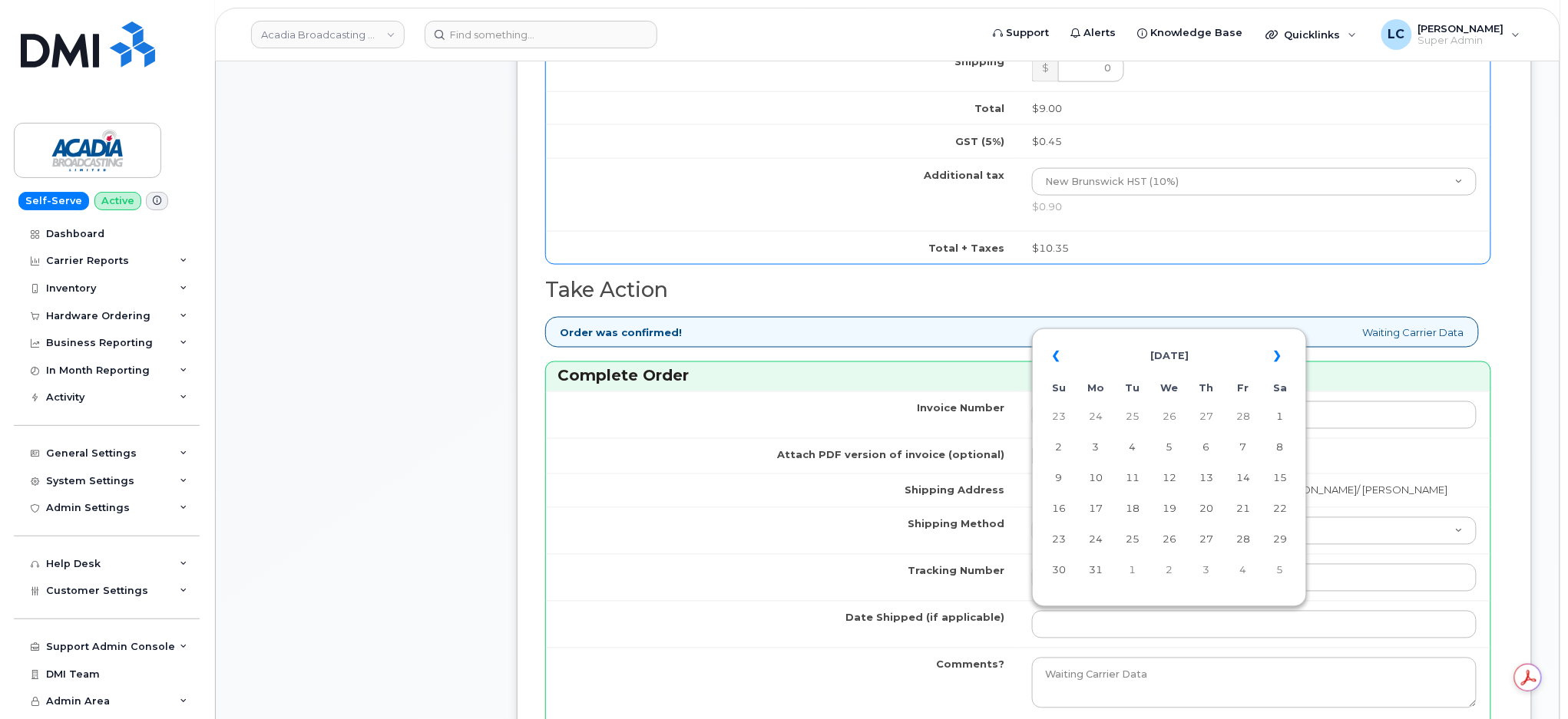
click at [1061, 351] on th "«" at bounding box center [1059, 356] width 28 height 37
click at [1206, 512] on td "21" at bounding box center [1206, 509] width 28 height 28
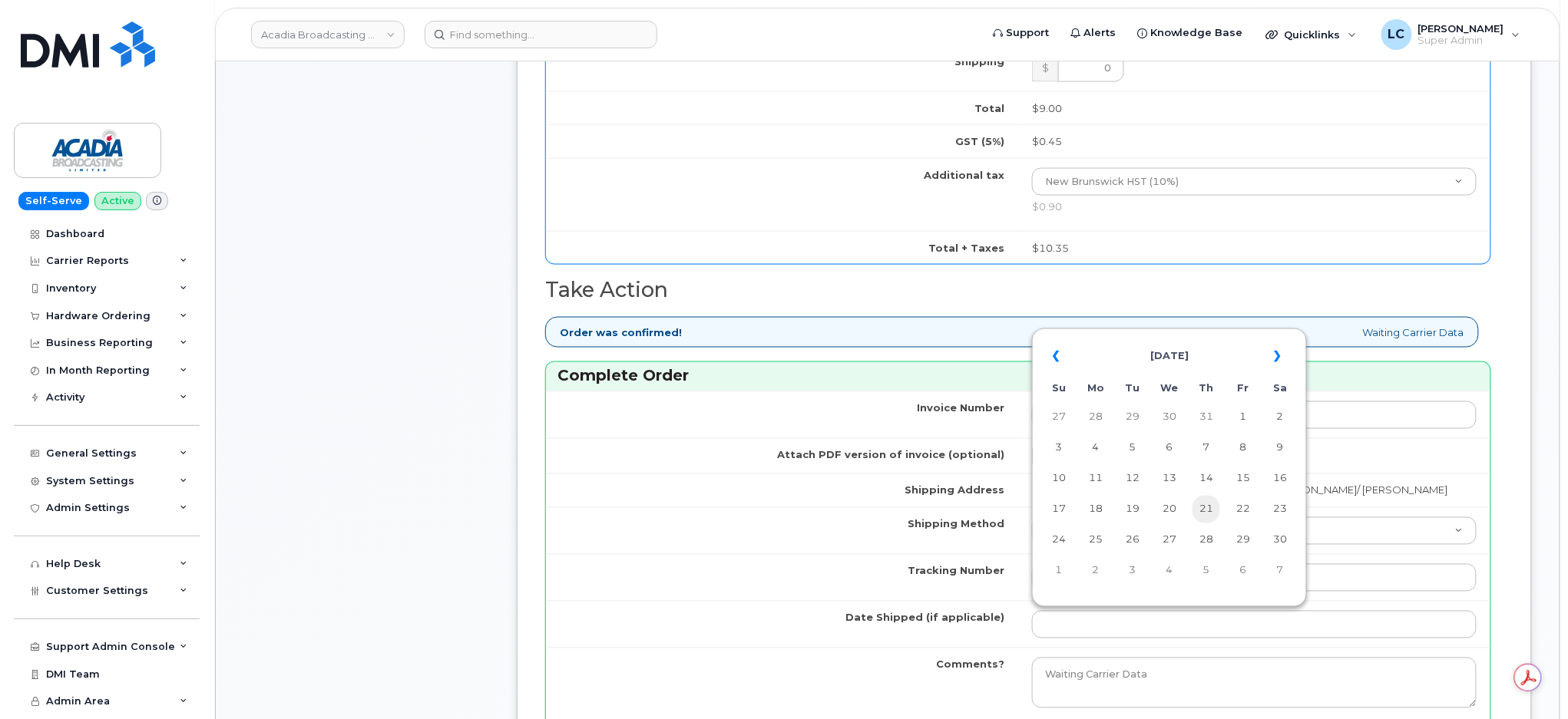
type input "[DATE]"
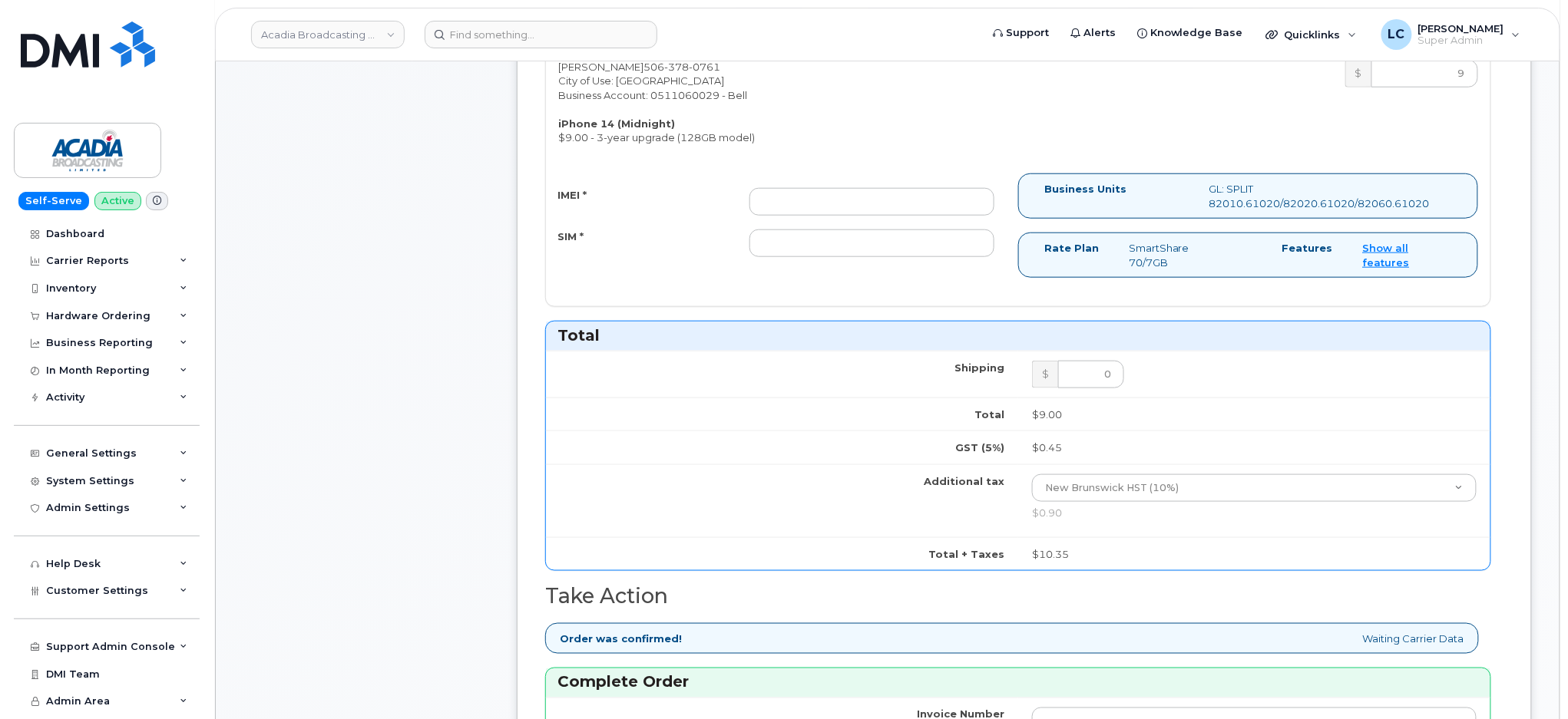
scroll to position [511, 0]
click at [839, 197] on input "IMEI *" at bounding box center [872, 203] width 245 height 28
paste input "351307355945506"
type input "351307355945506"
click at [802, 245] on input "SIM *" at bounding box center [872, 244] width 245 height 28
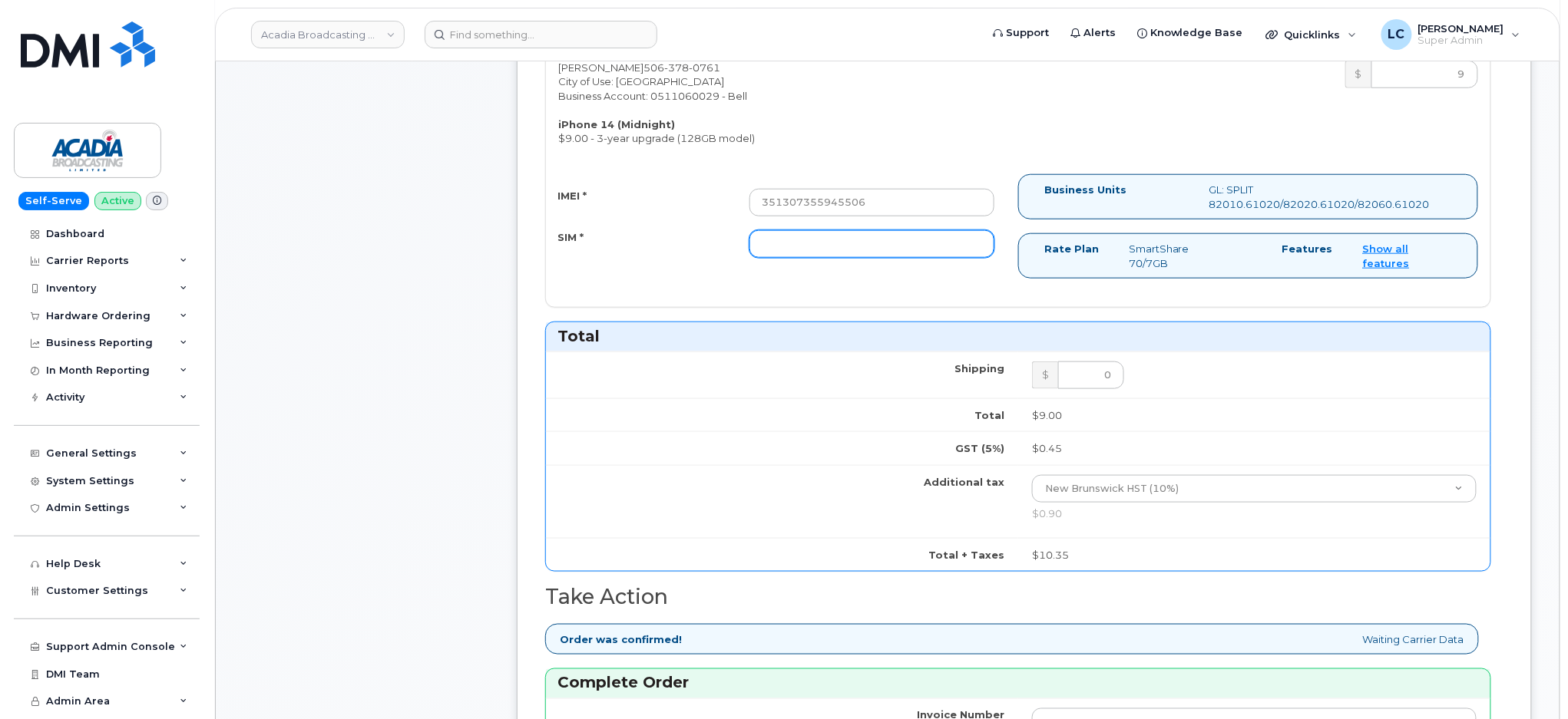
paste input "89302610207714240691"
type input "89302610207714240691"
click at [905, 127] on div "[PERSON_NAME] [PHONE_NUMBER] City of Use: [GEOGRAPHIC_DATA] Business Account: 0…" at bounding box center [782, 103] width 473 height 86
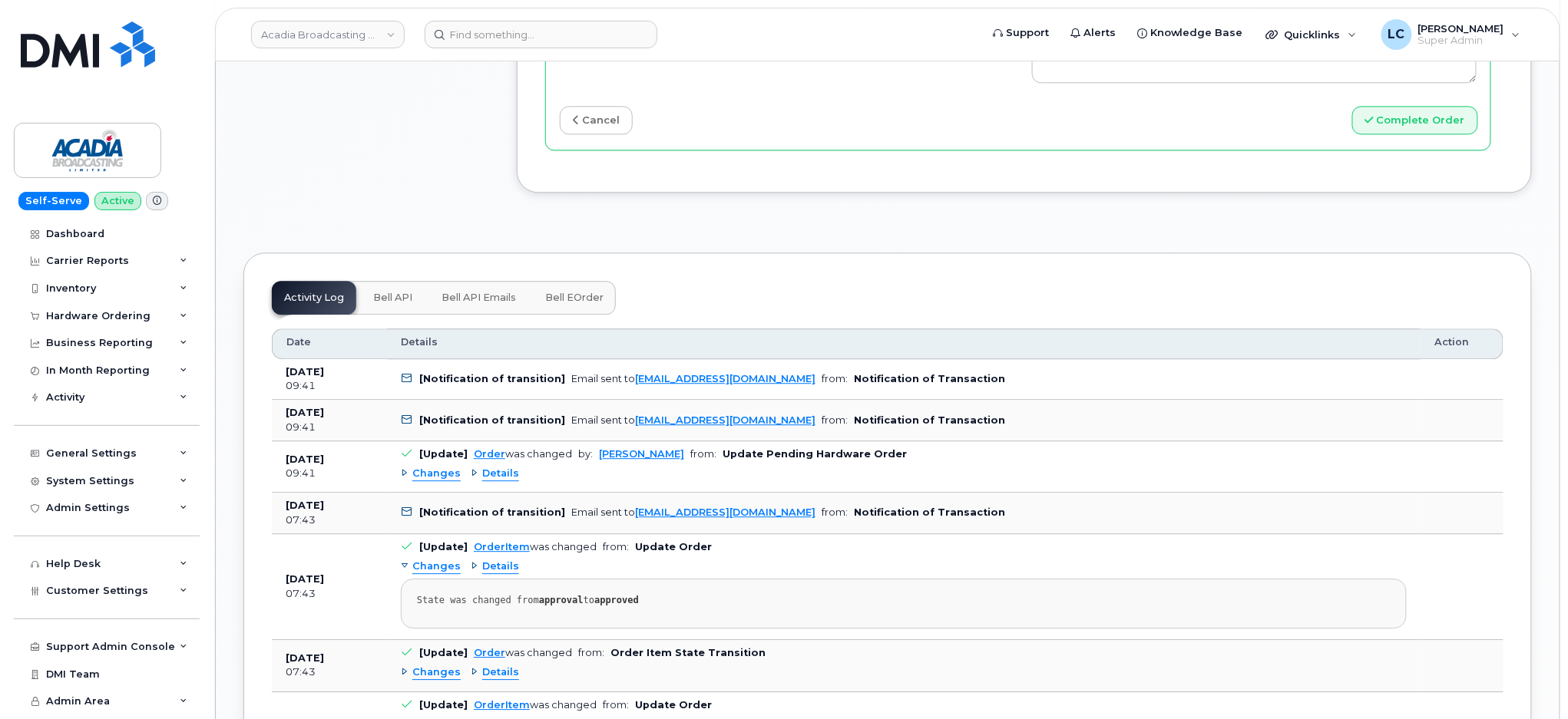
scroll to position [1330, 0]
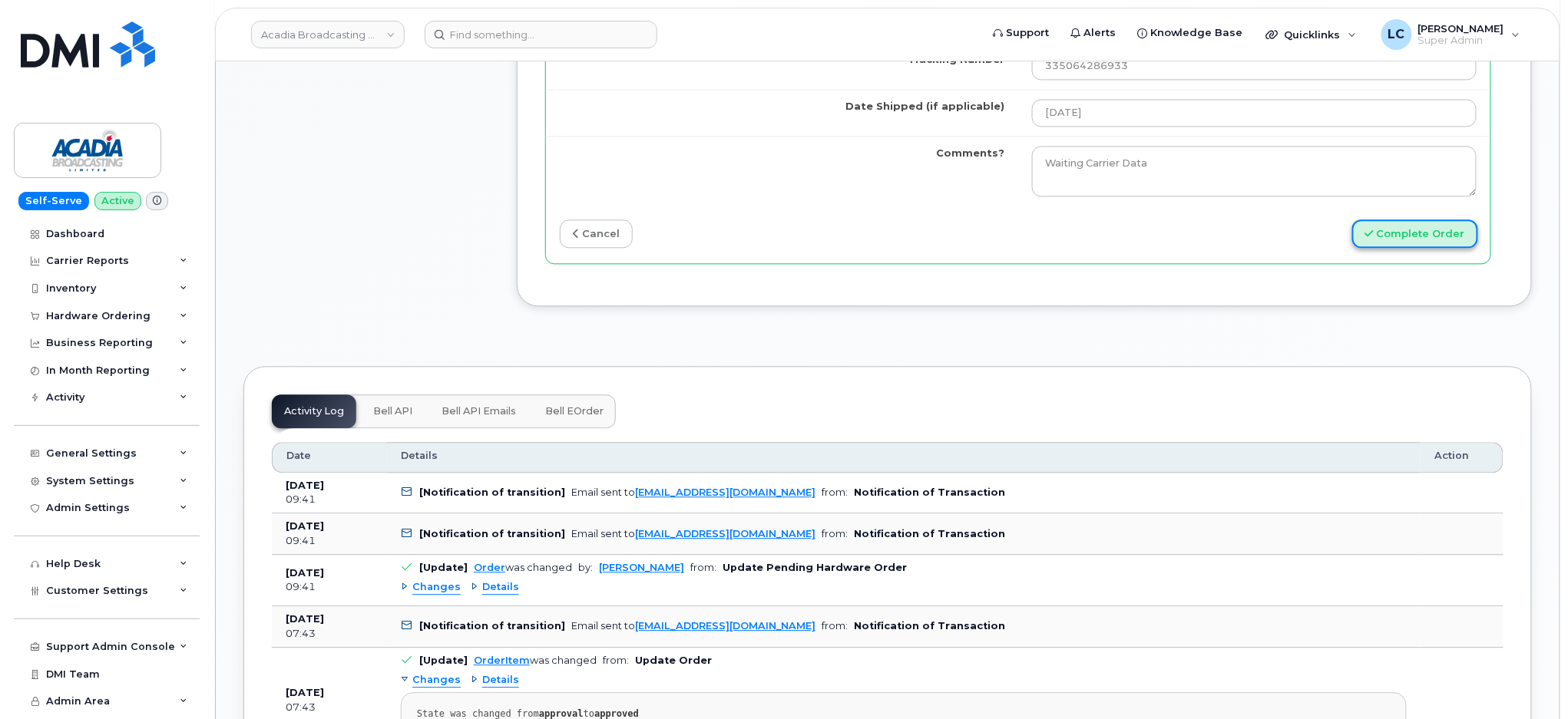
click at [1415, 237] on button "Complete Order" at bounding box center [1415, 234] width 126 height 29
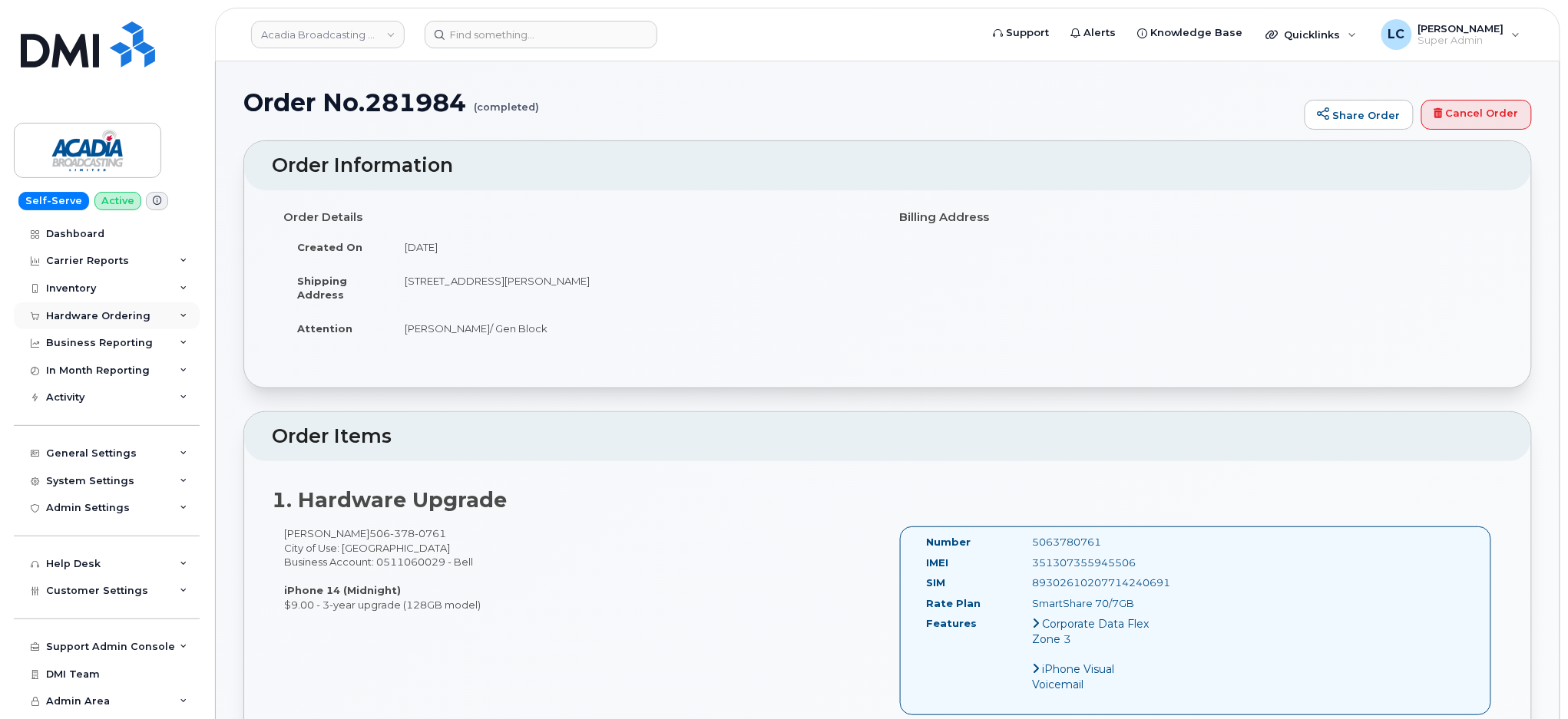
click at [128, 317] on div "Hardware Ordering" at bounding box center [98, 316] width 104 height 12
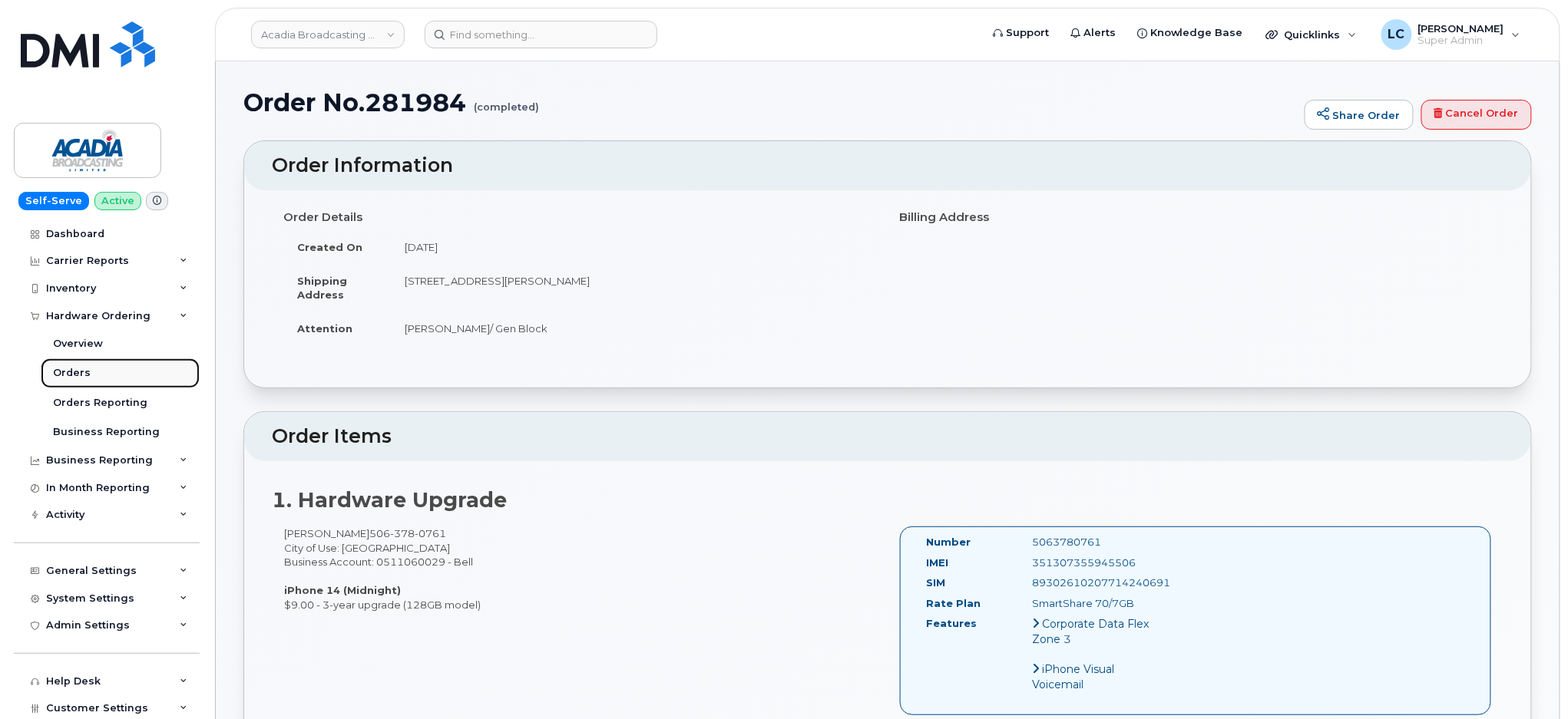
click at [109, 375] on link "Orders" at bounding box center [120, 372] width 159 height 29
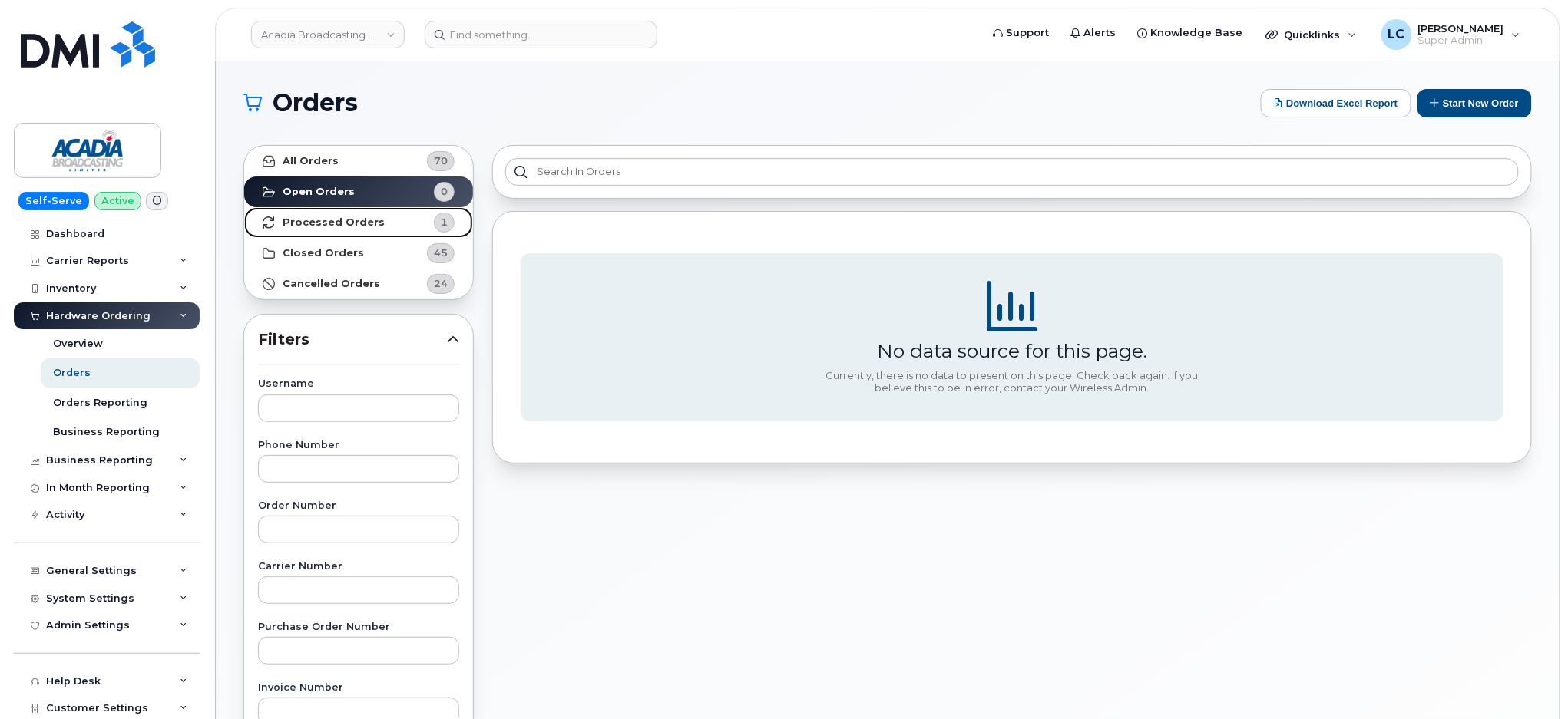
click at [351, 221] on strong "Processed Orders" at bounding box center [333, 223] width 102 height 12
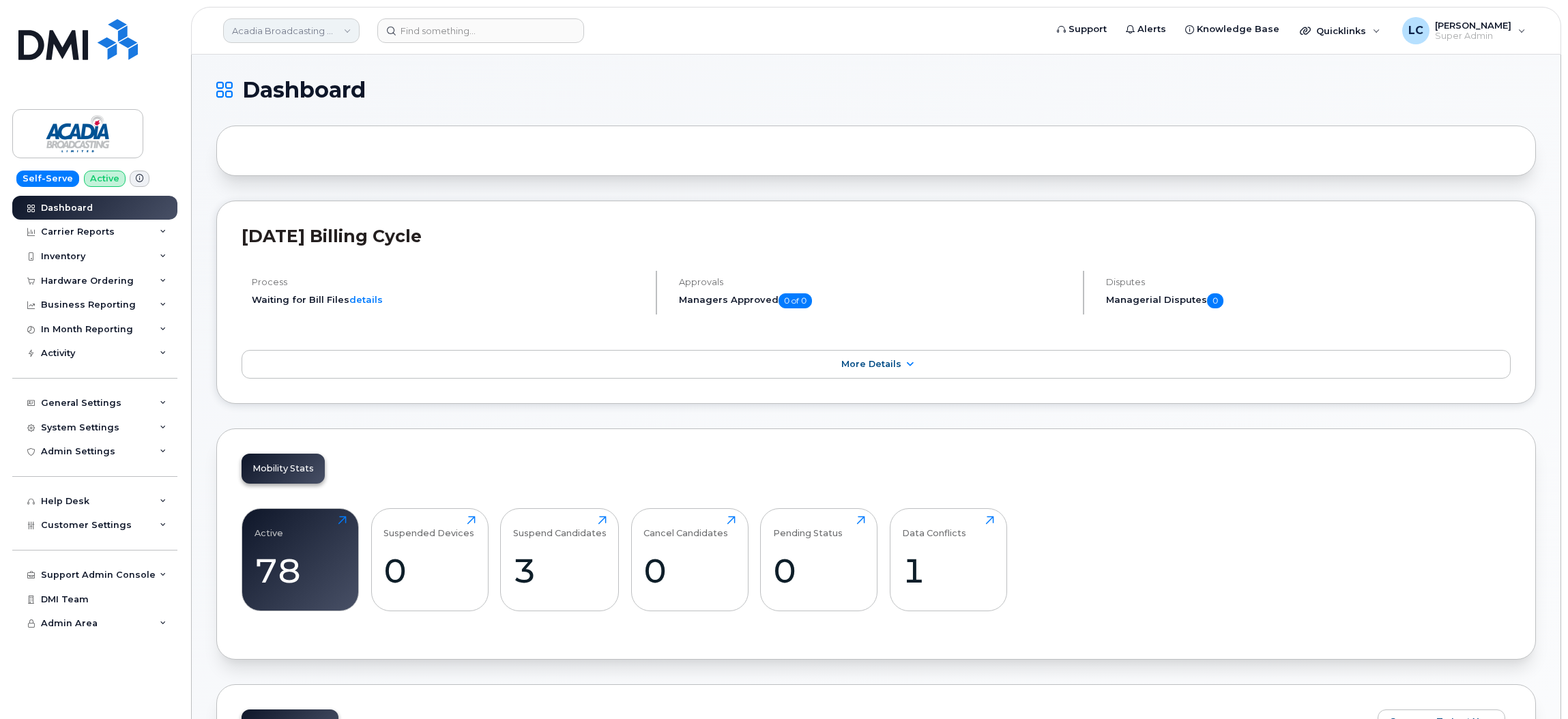
click at [304, 27] on link "Acadia Broadcasting Ltd" at bounding box center [291, 31] width 136 height 25
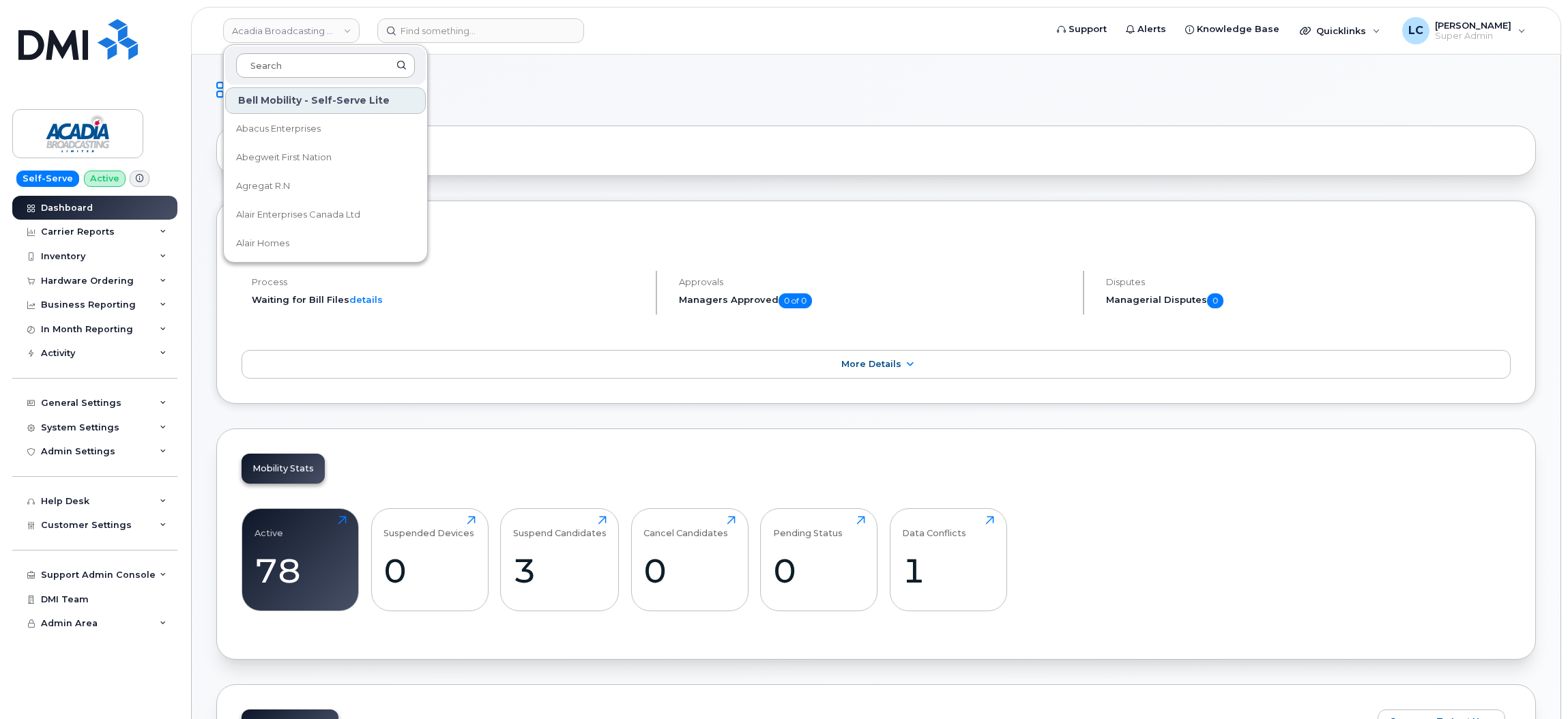
click at [304, 63] on input at bounding box center [325, 65] width 179 height 25
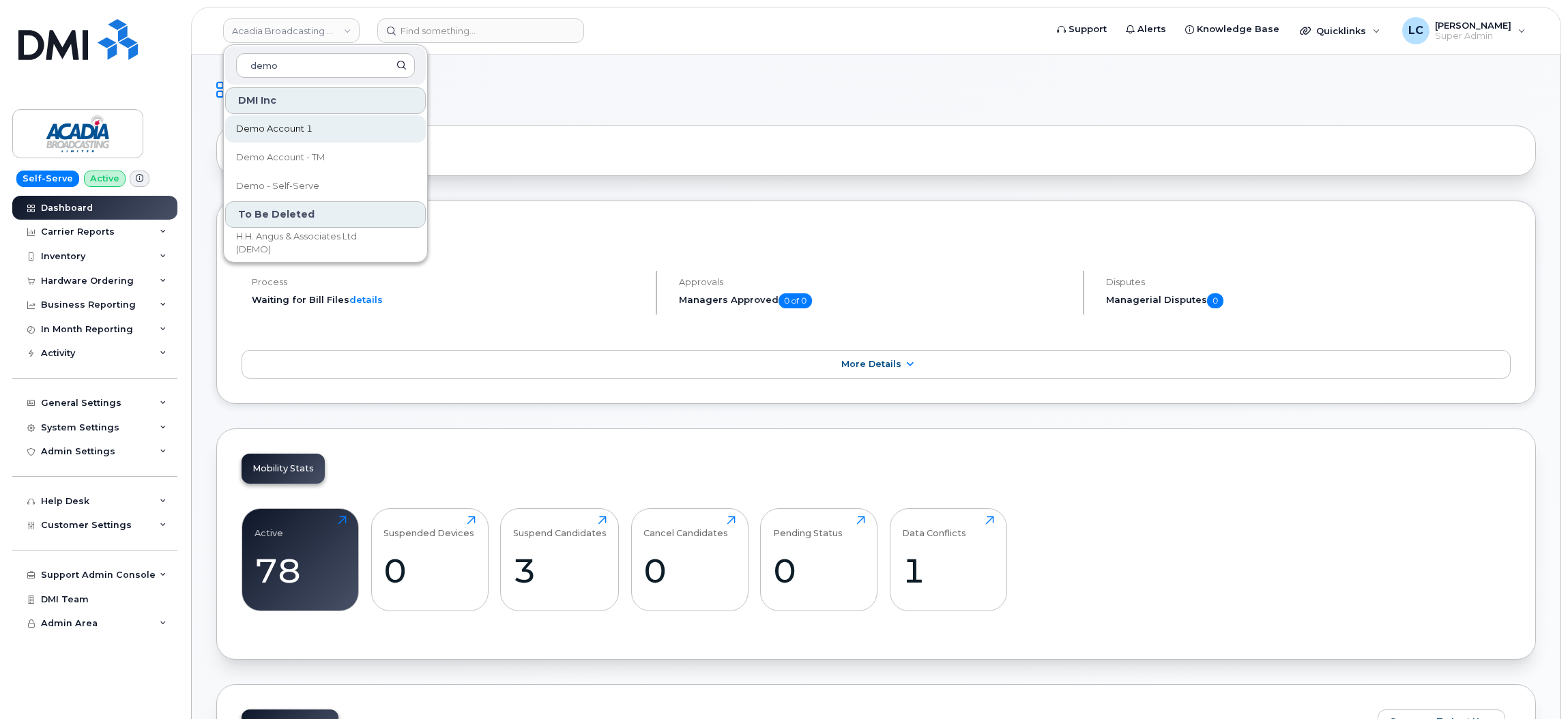
type input "demo"
click at [363, 134] on link "Demo Account 1" at bounding box center [325, 128] width 201 height 27
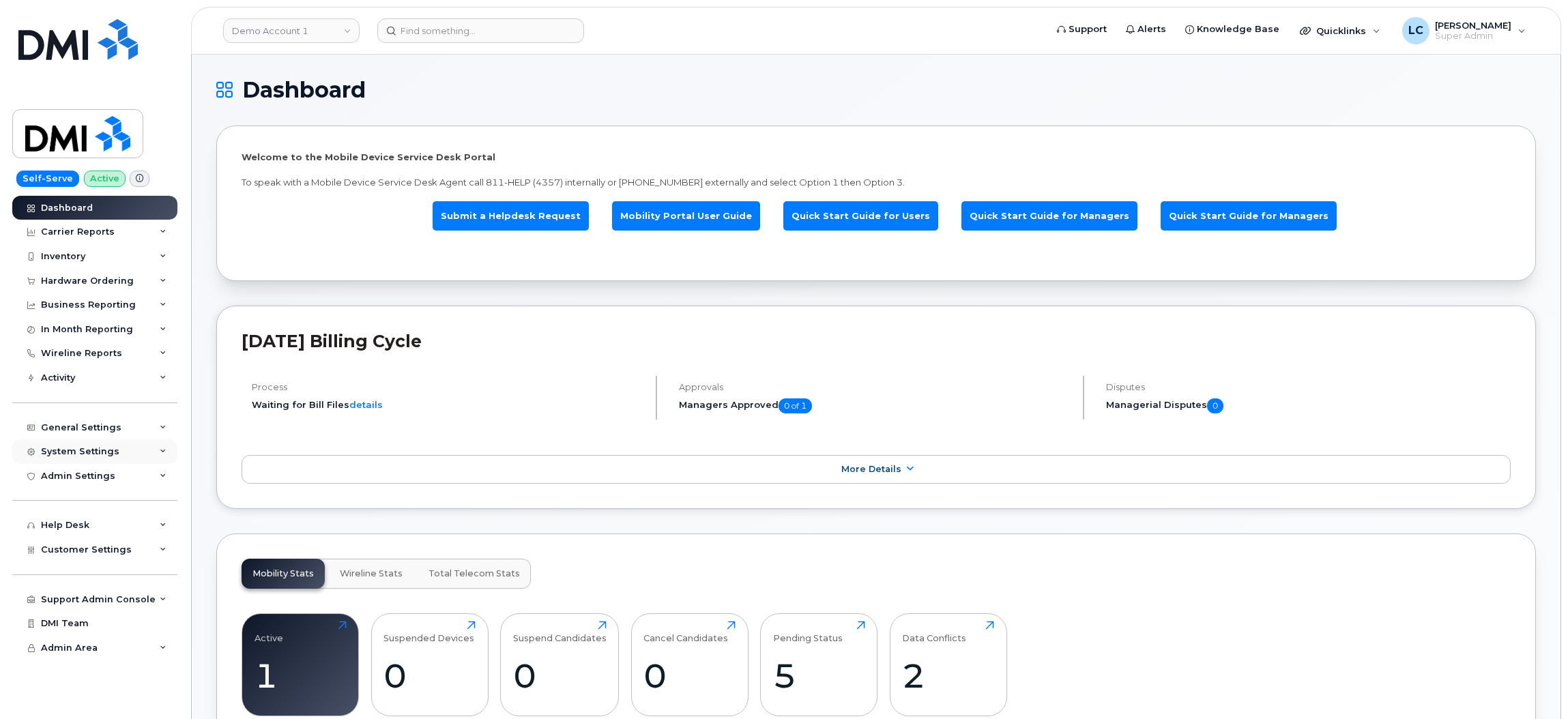
click at [163, 458] on div "System Settings" at bounding box center [95, 452] width 165 height 25
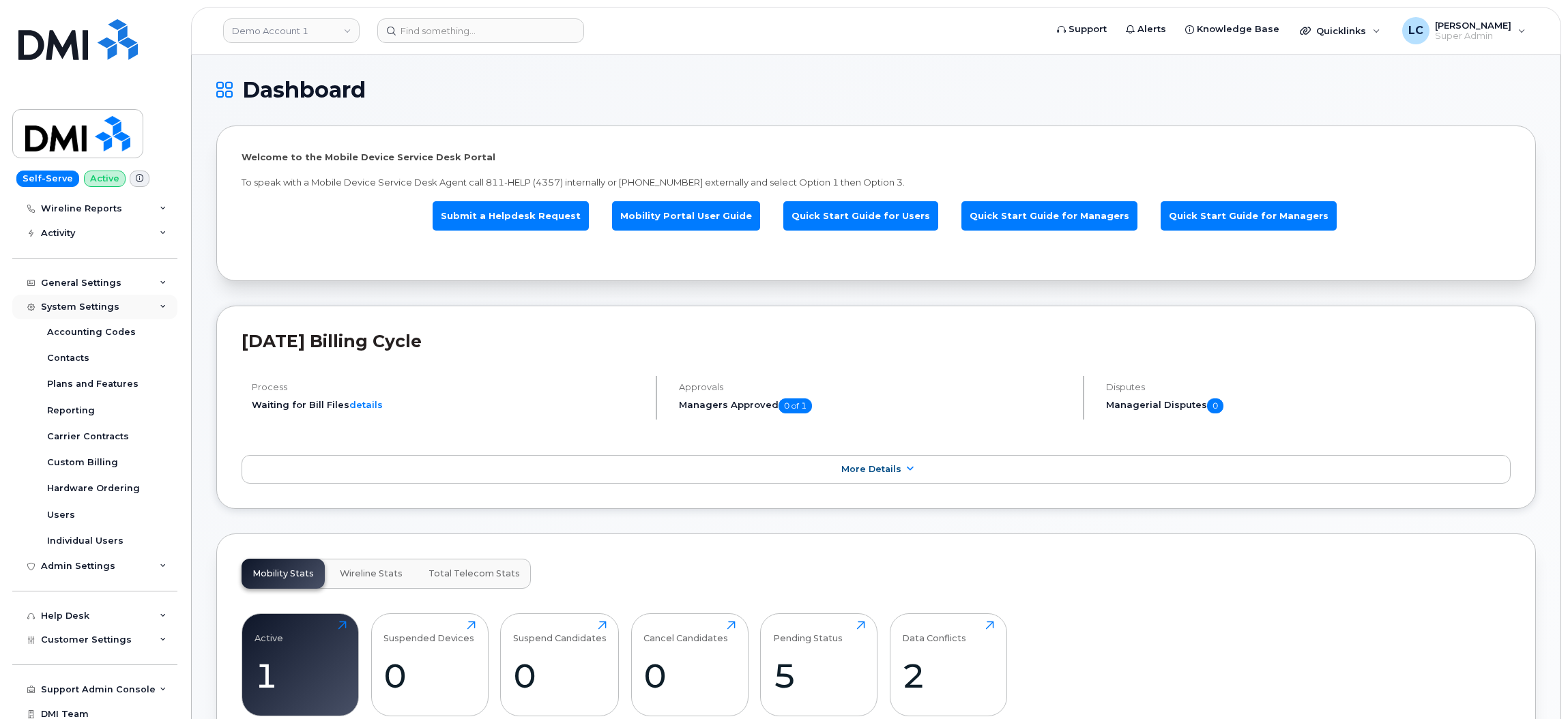
scroll to position [178, 0]
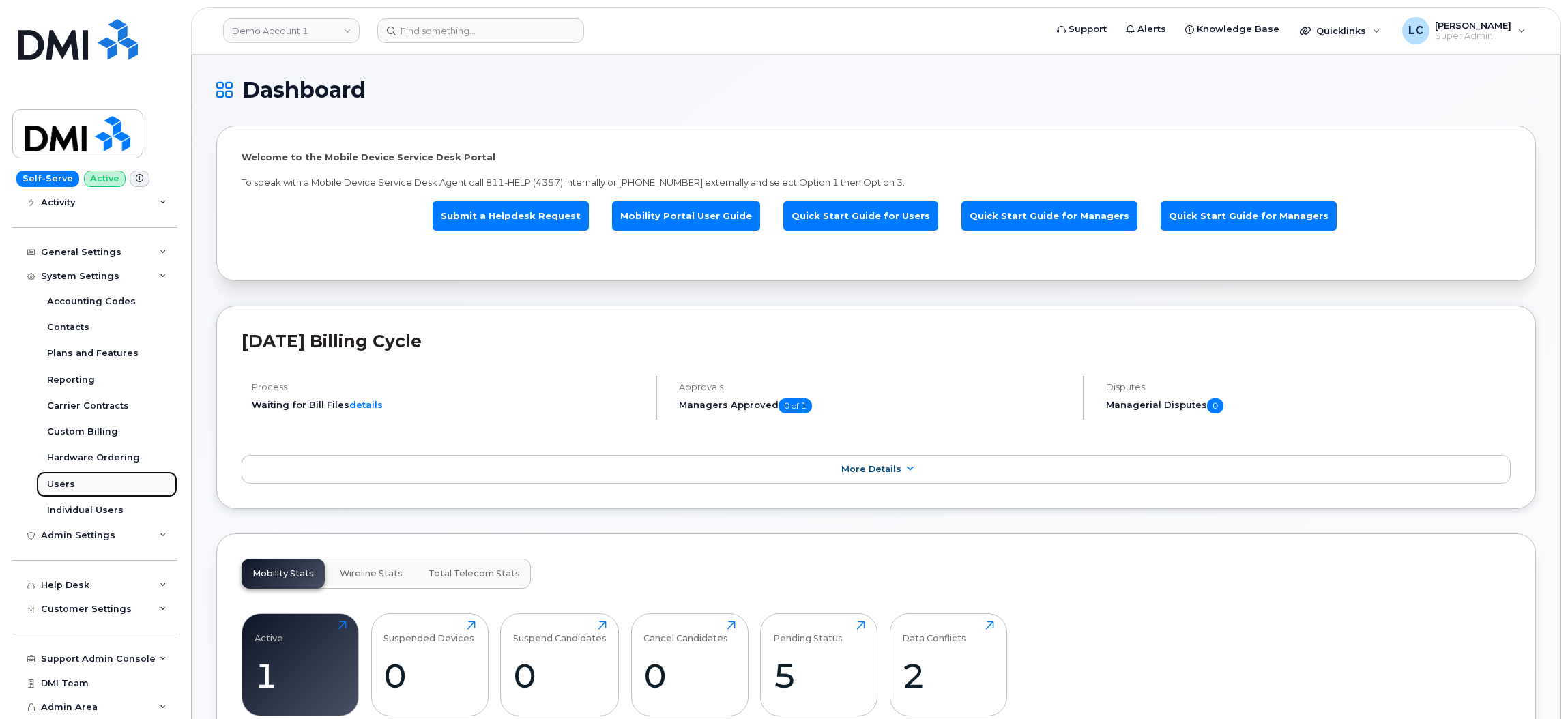
click at [91, 482] on link "Users" at bounding box center [107, 484] width 142 height 26
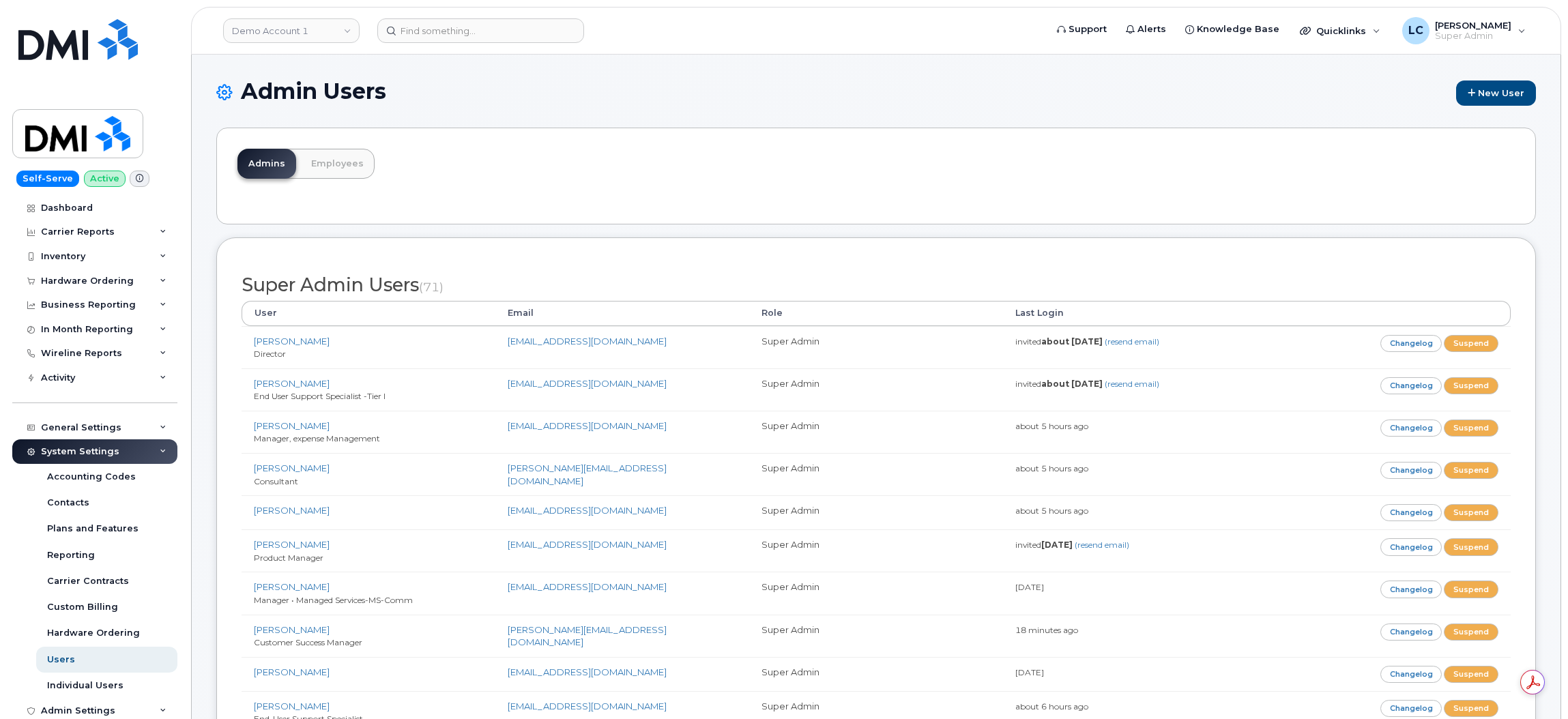
click at [609, 134] on div "Admins Employees" at bounding box center [876, 176] width 1319 height 97
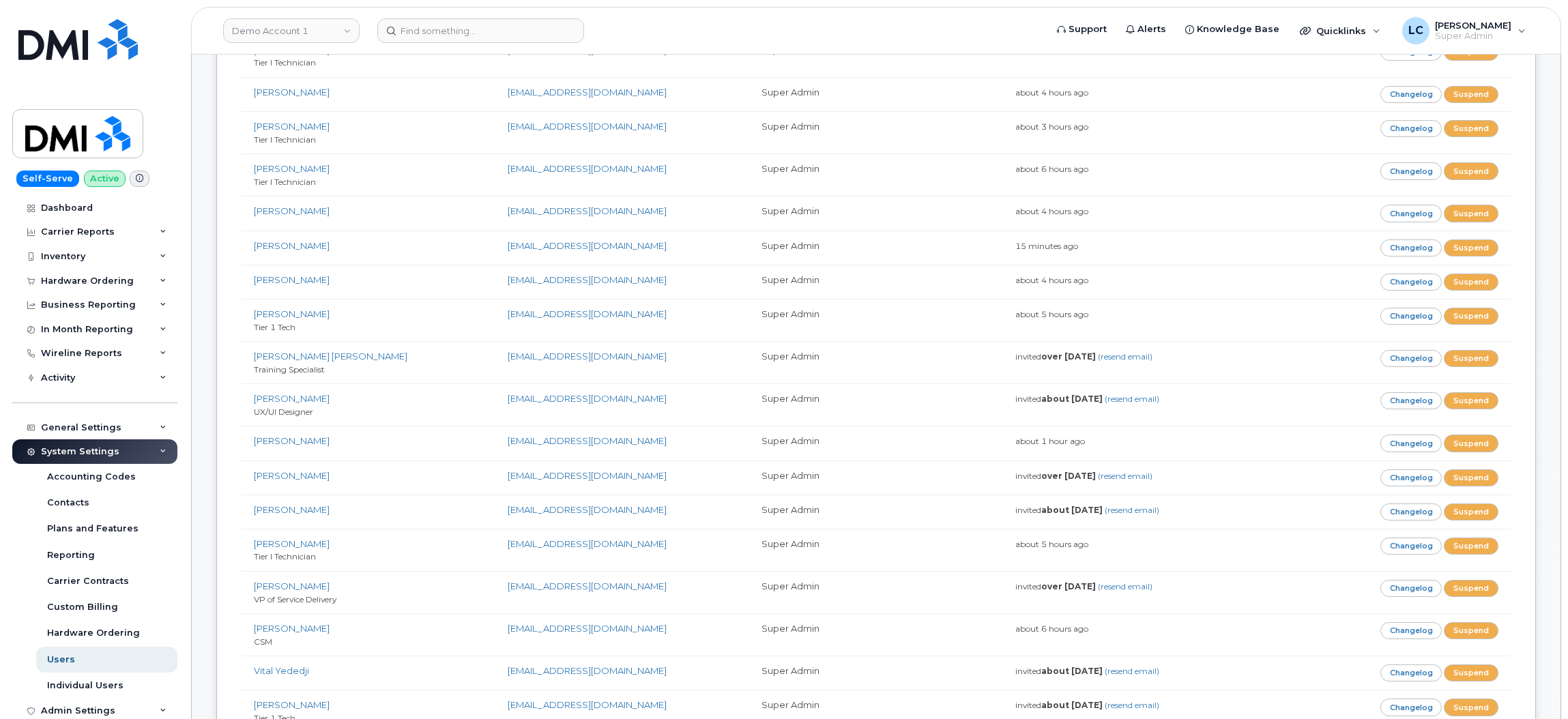
scroll to position [5488, 0]
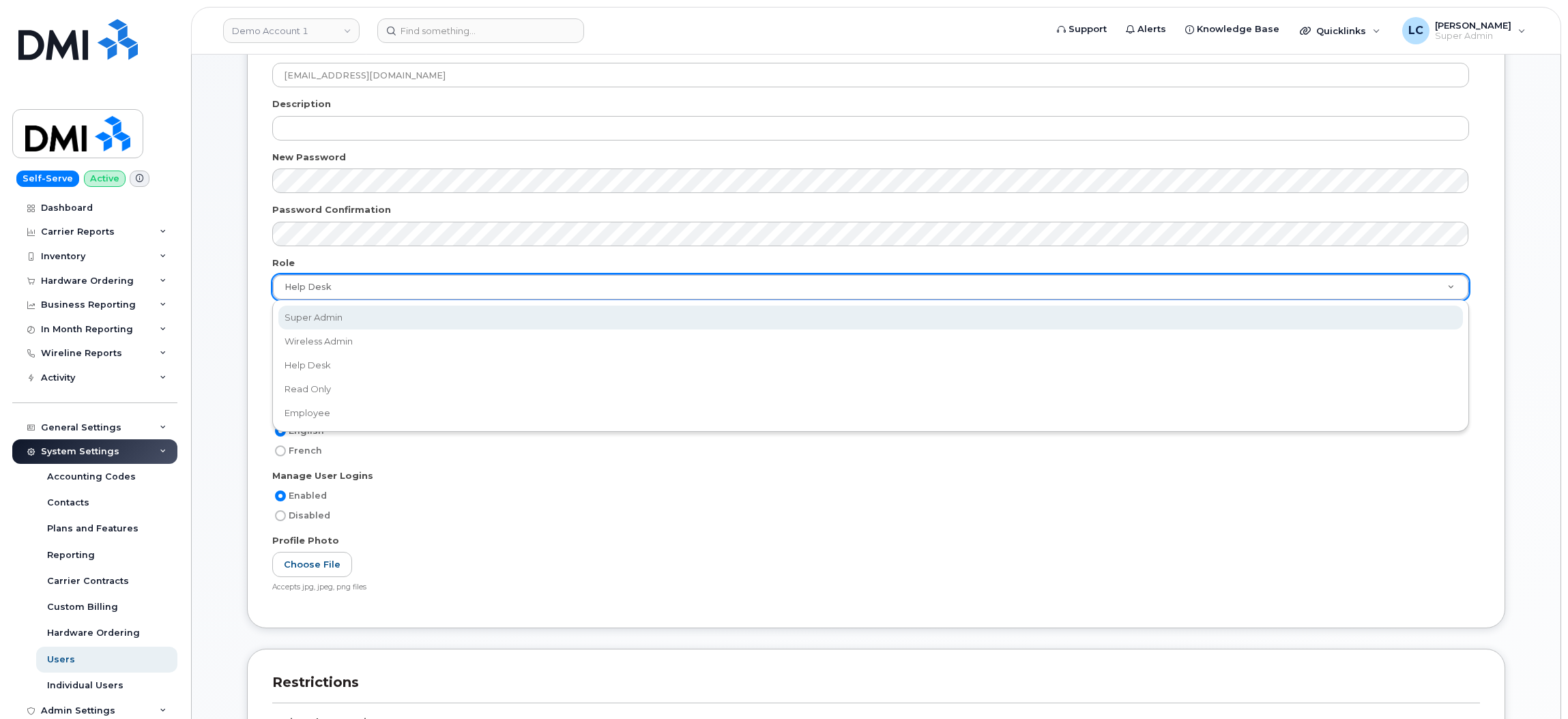
scroll to position [0, 4]
select select "super_admin"
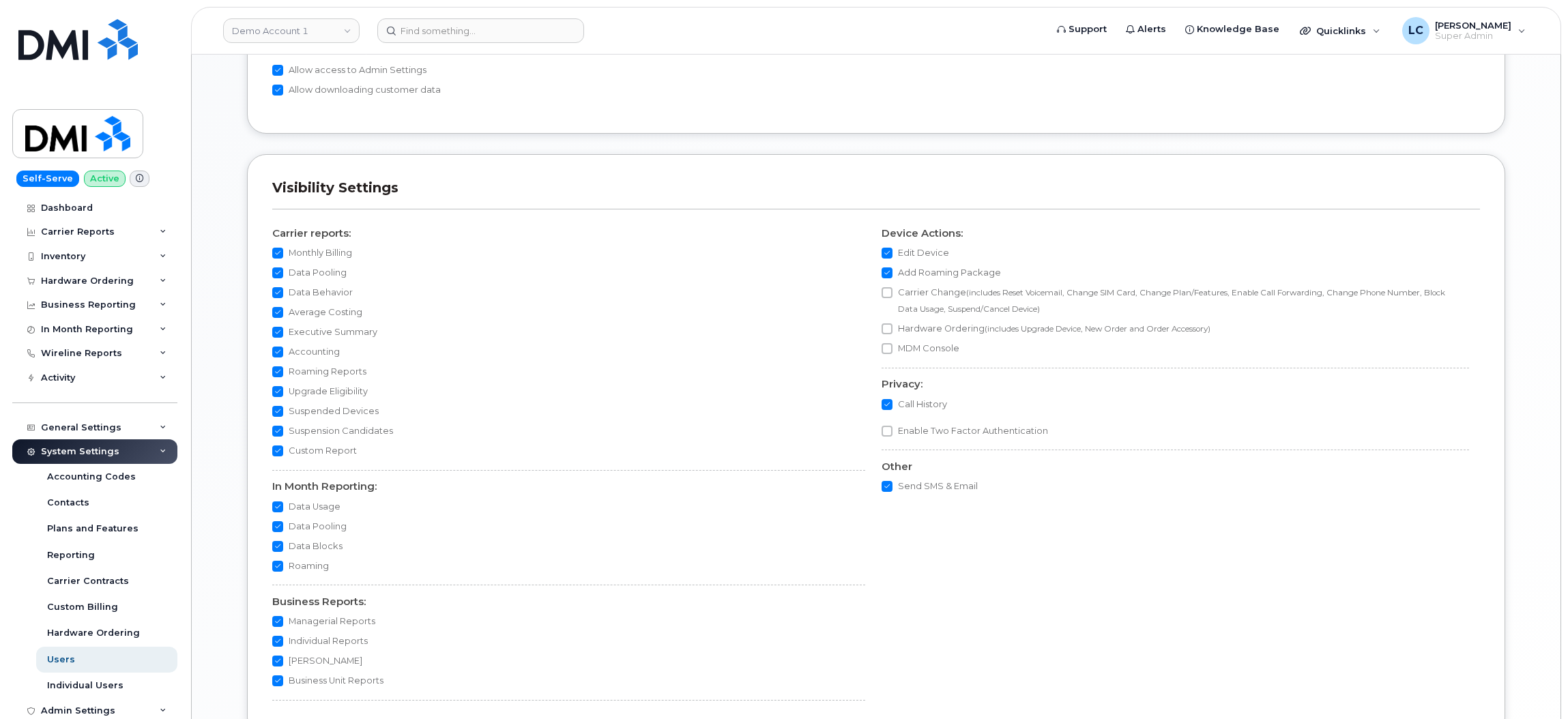
scroll to position [1166, 0]
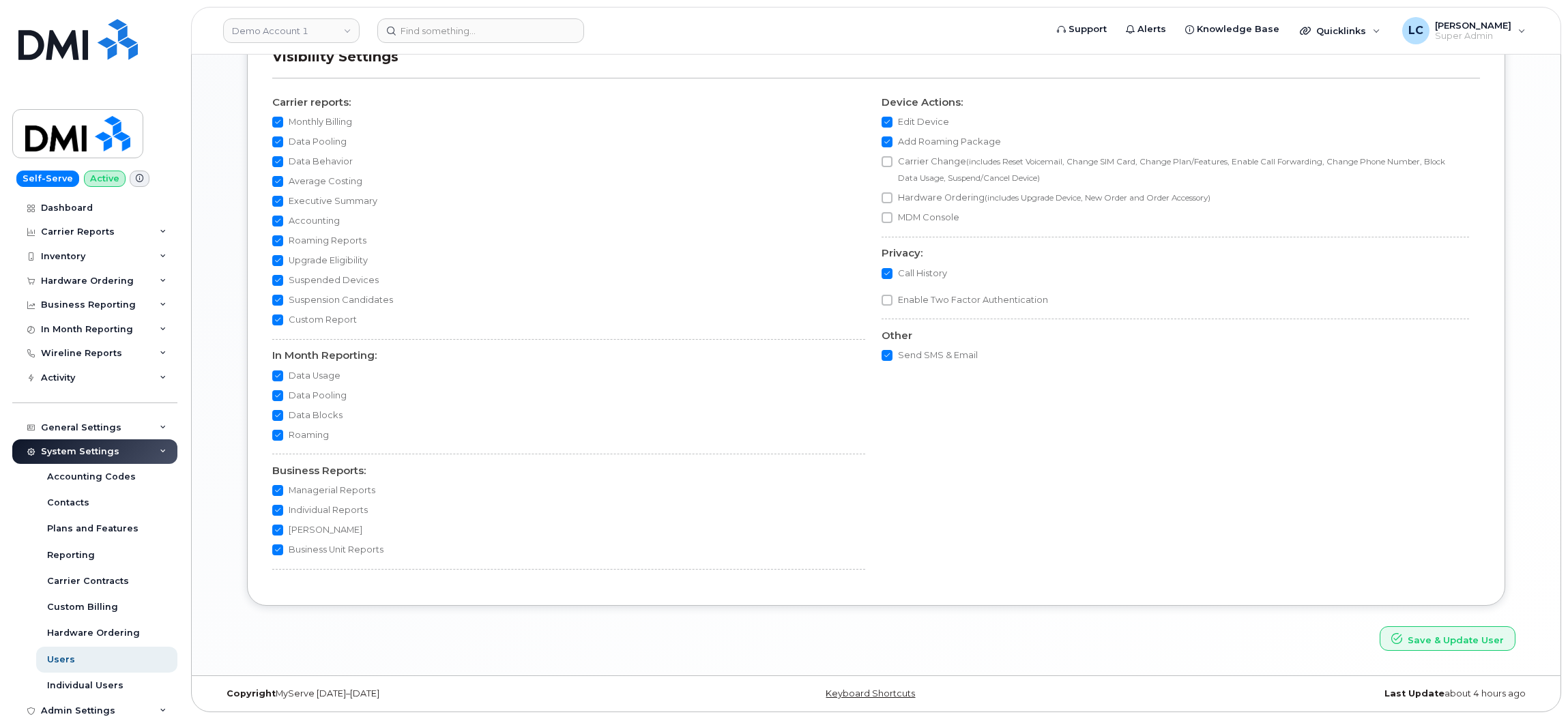
click at [898, 433] on div "Carrier reports: Monthly Billing Data Pooling Data Behavior Average Costing Exe…" at bounding box center [876, 336] width 1208 height 490
click at [1463, 636] on button "Save & Update User" at bounding box center [1448, 639] width 136 height 26
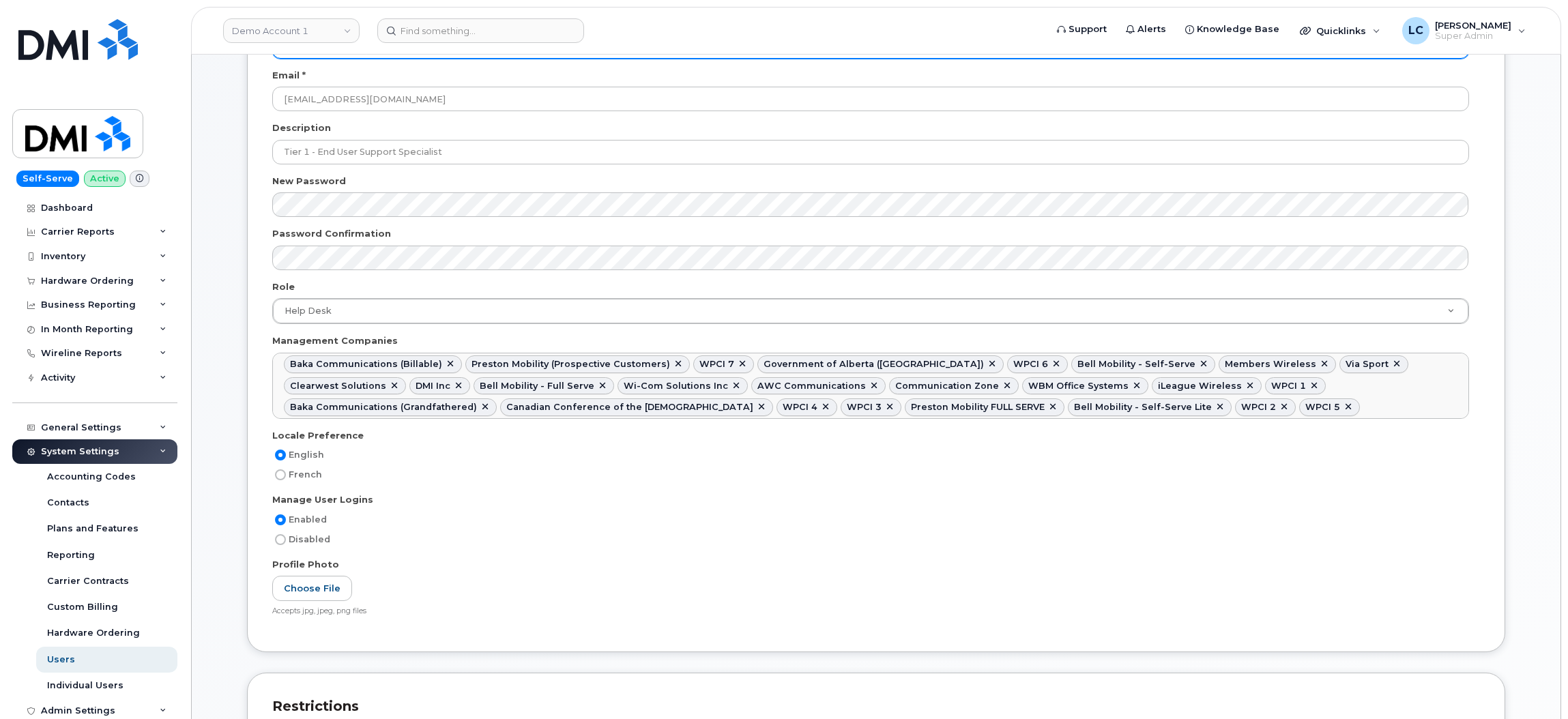
scroll to position [204, 0]
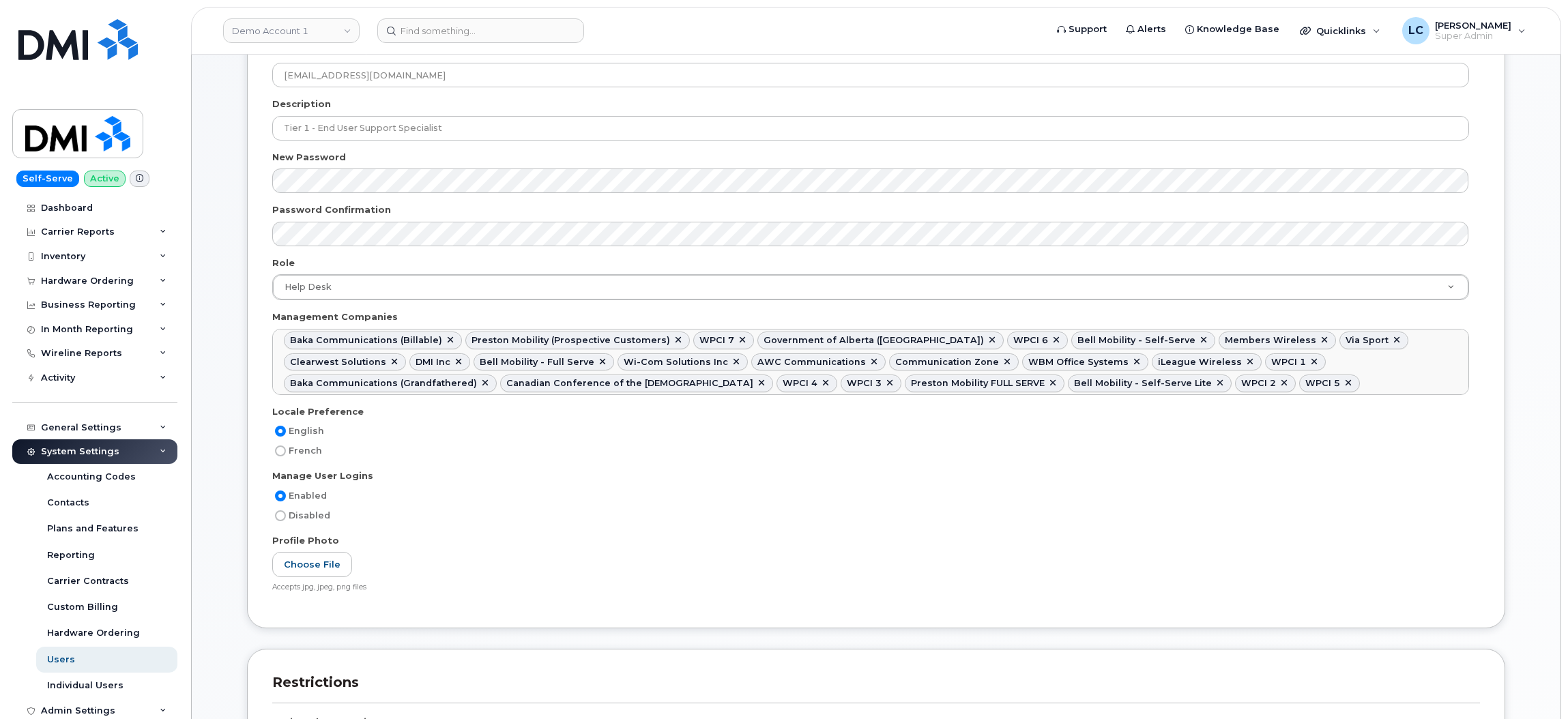
click at [379, 271] on div "Role" at bounding box center [876, 265] width 1208 height 19
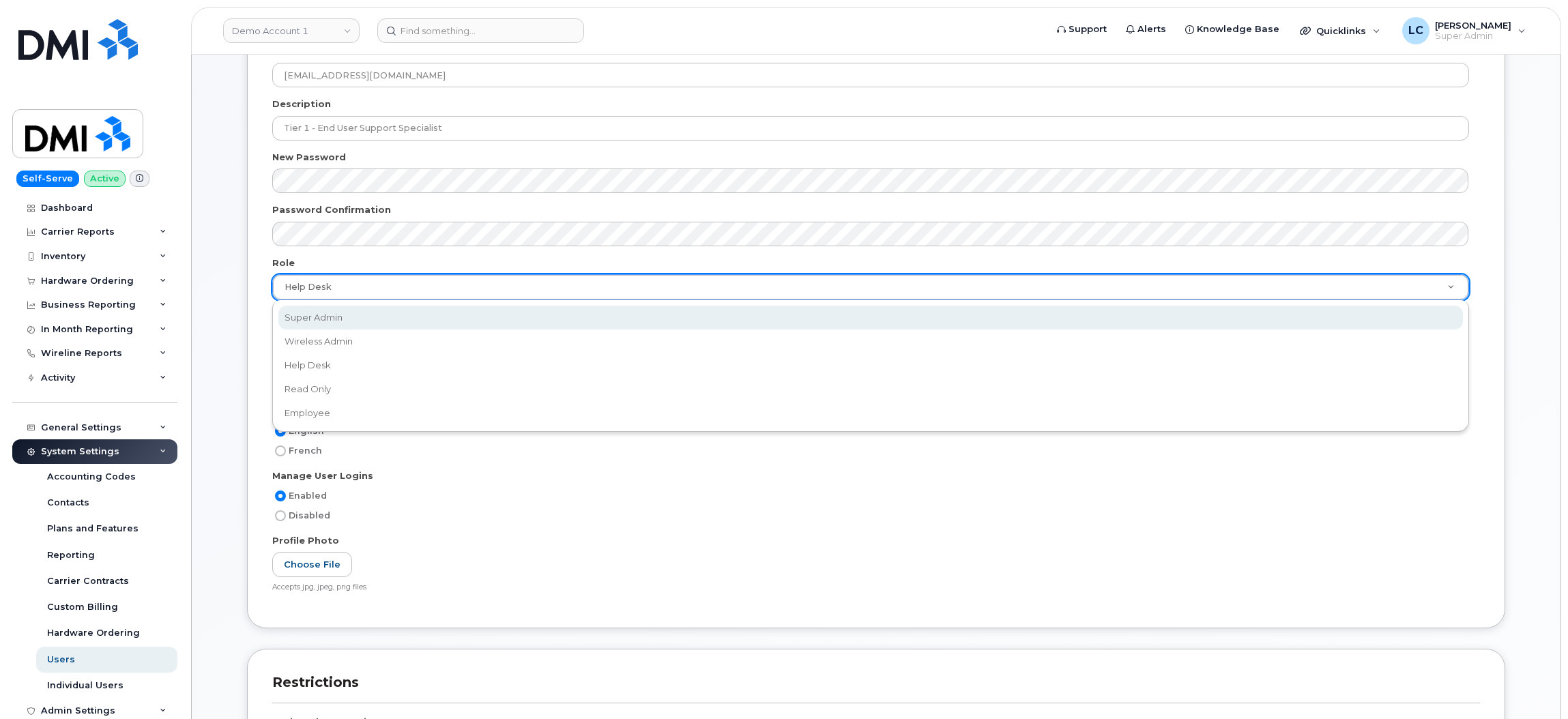
select select "super_admin"
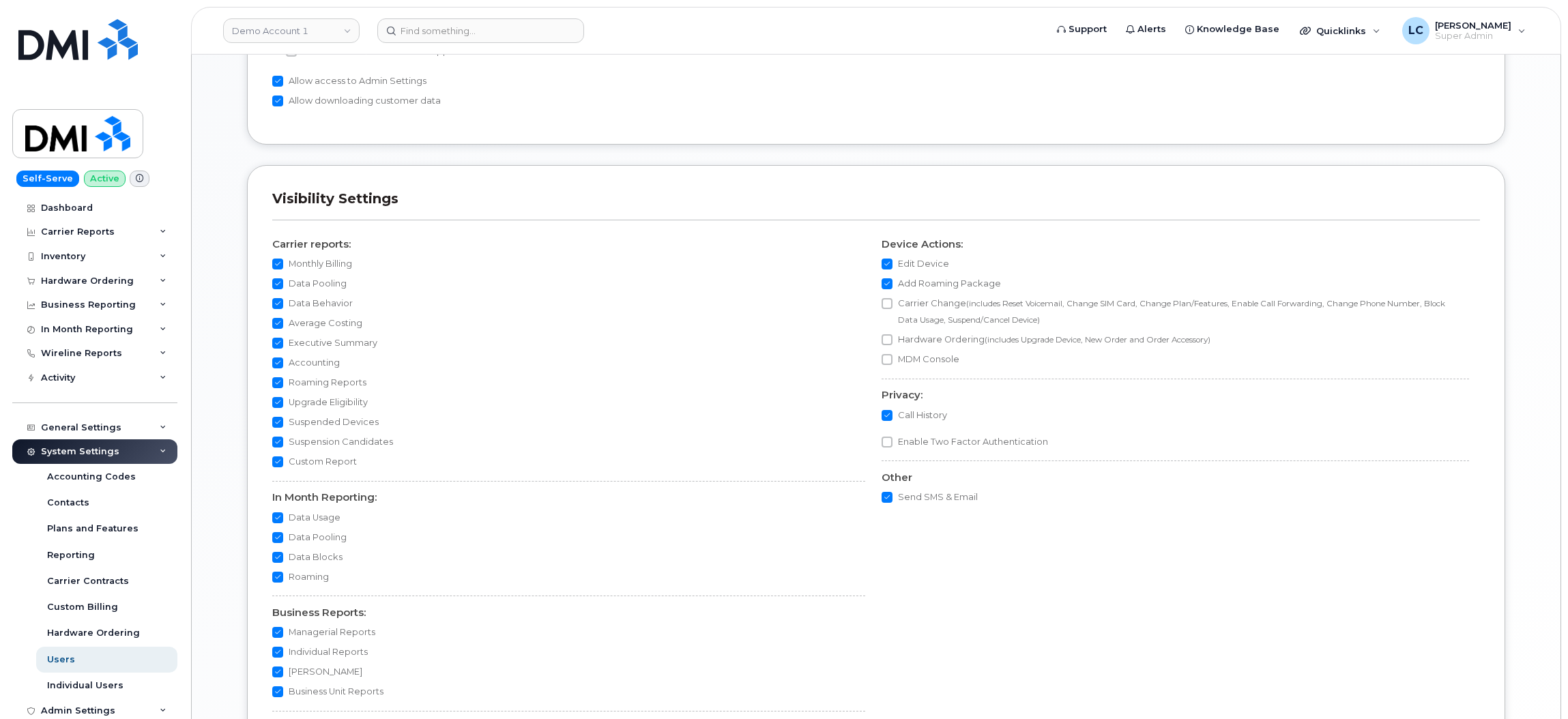
scroll to position [1166, 0]
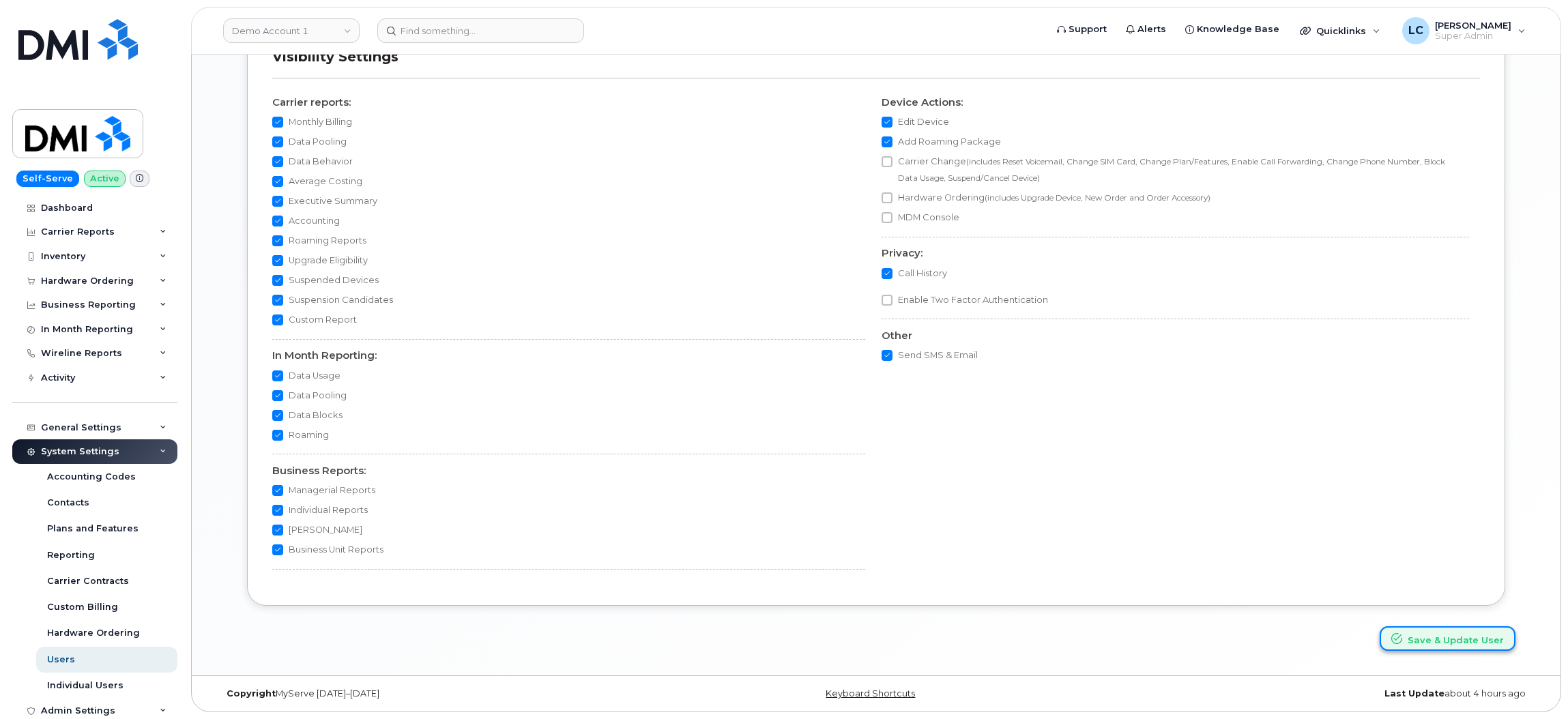
click at [1485, 642] on button "Save & Update User" at bounding box center [1448, 639] width 136 height 26
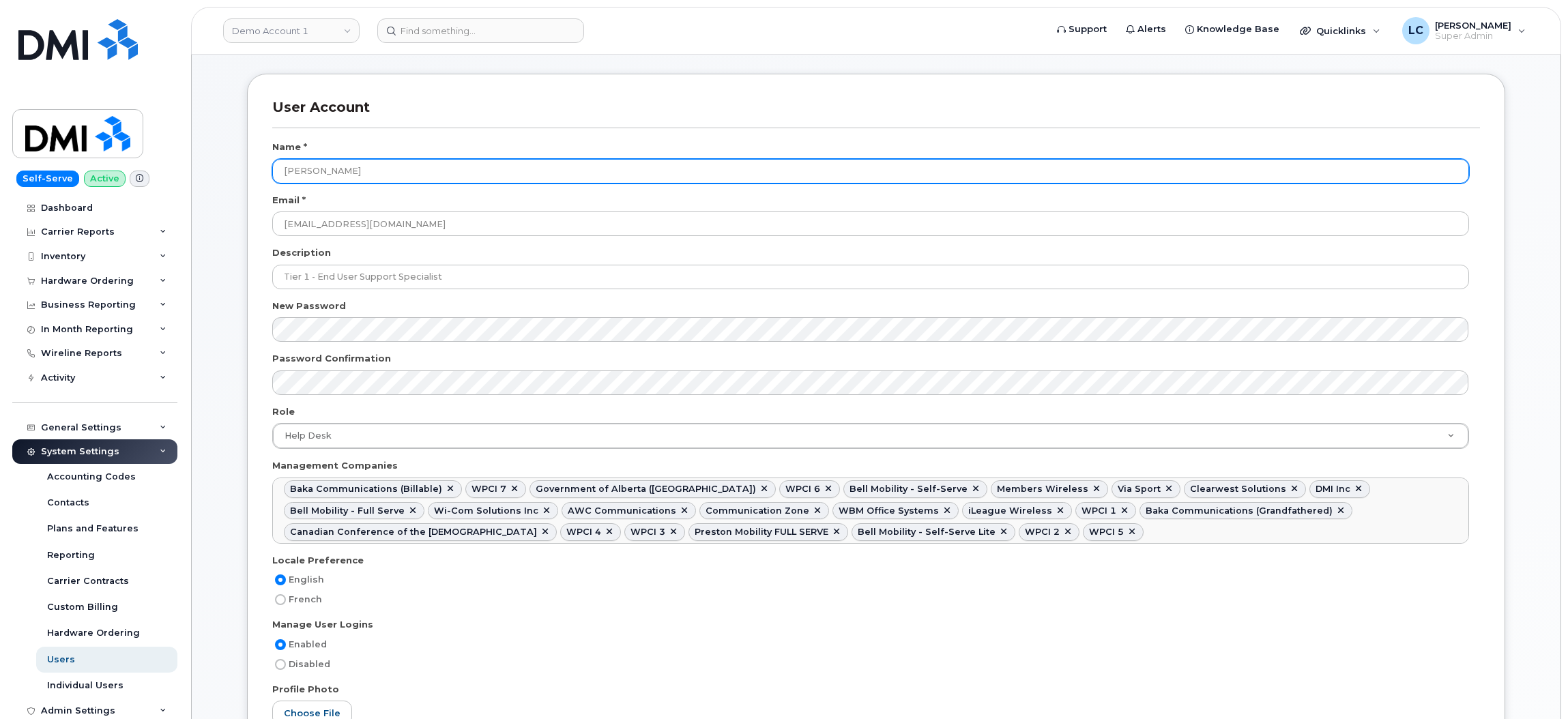
scroll to position [103, 0]
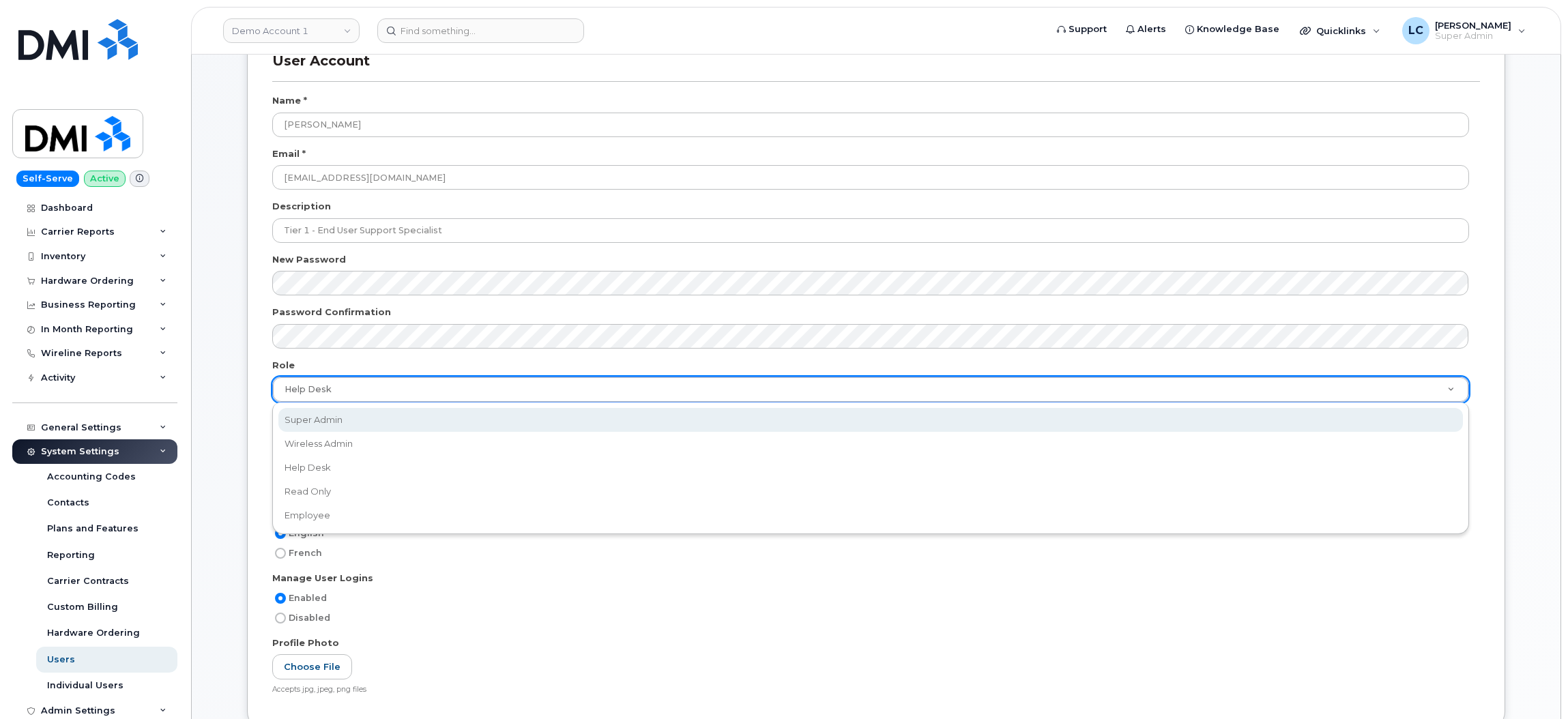
select select "super_admin"
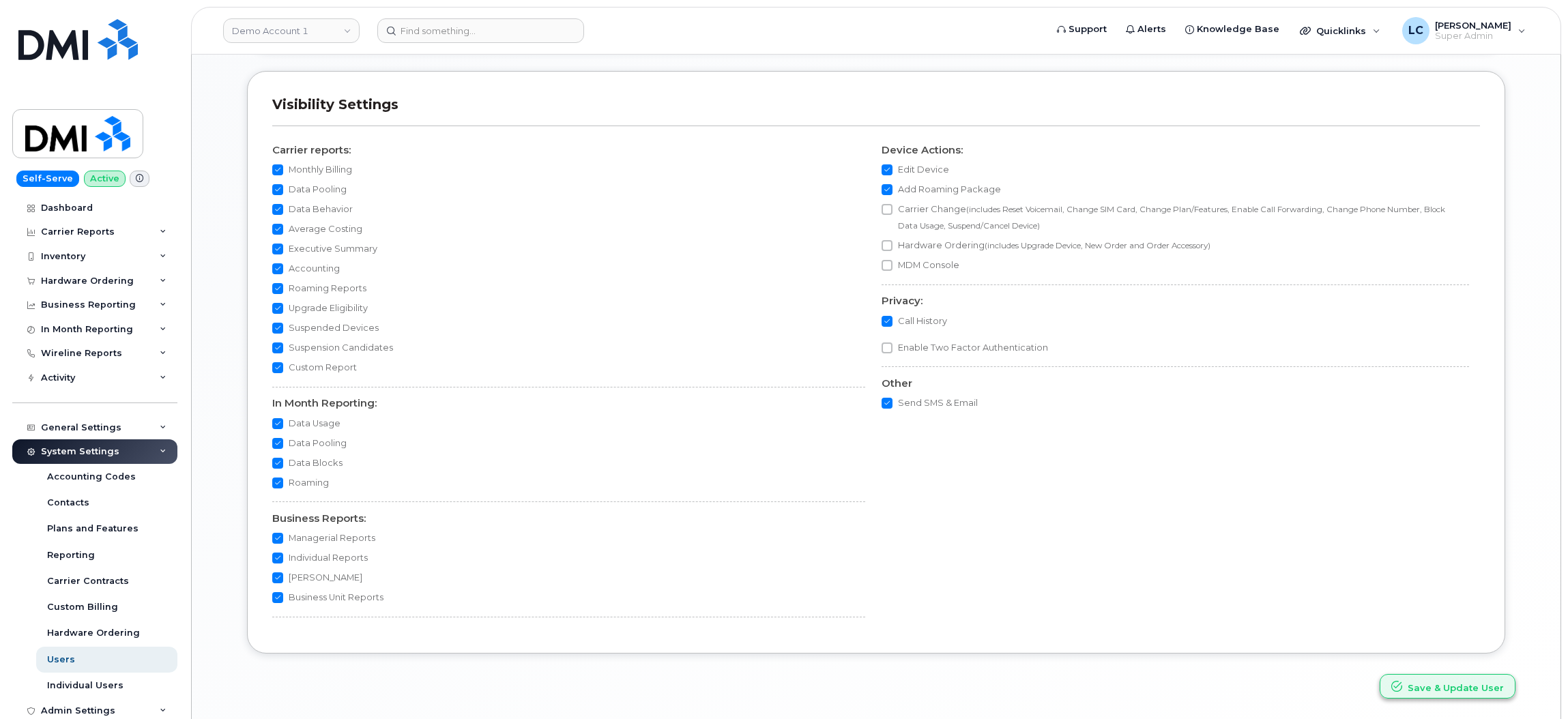
scroll to position [1166, 0]
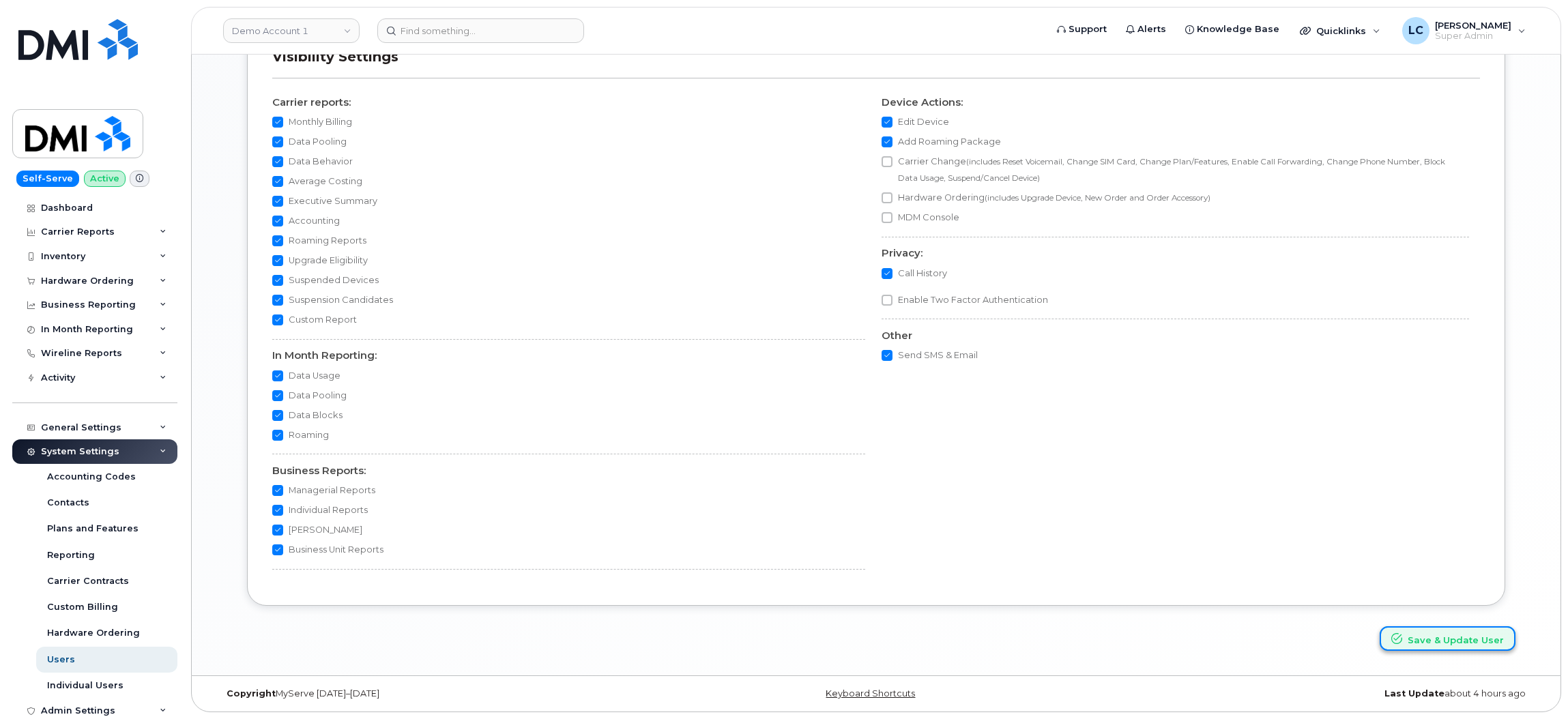
click at [1486, 646] on button "Save & Update User" at bounding box center [1448, 639] width 136 height 26
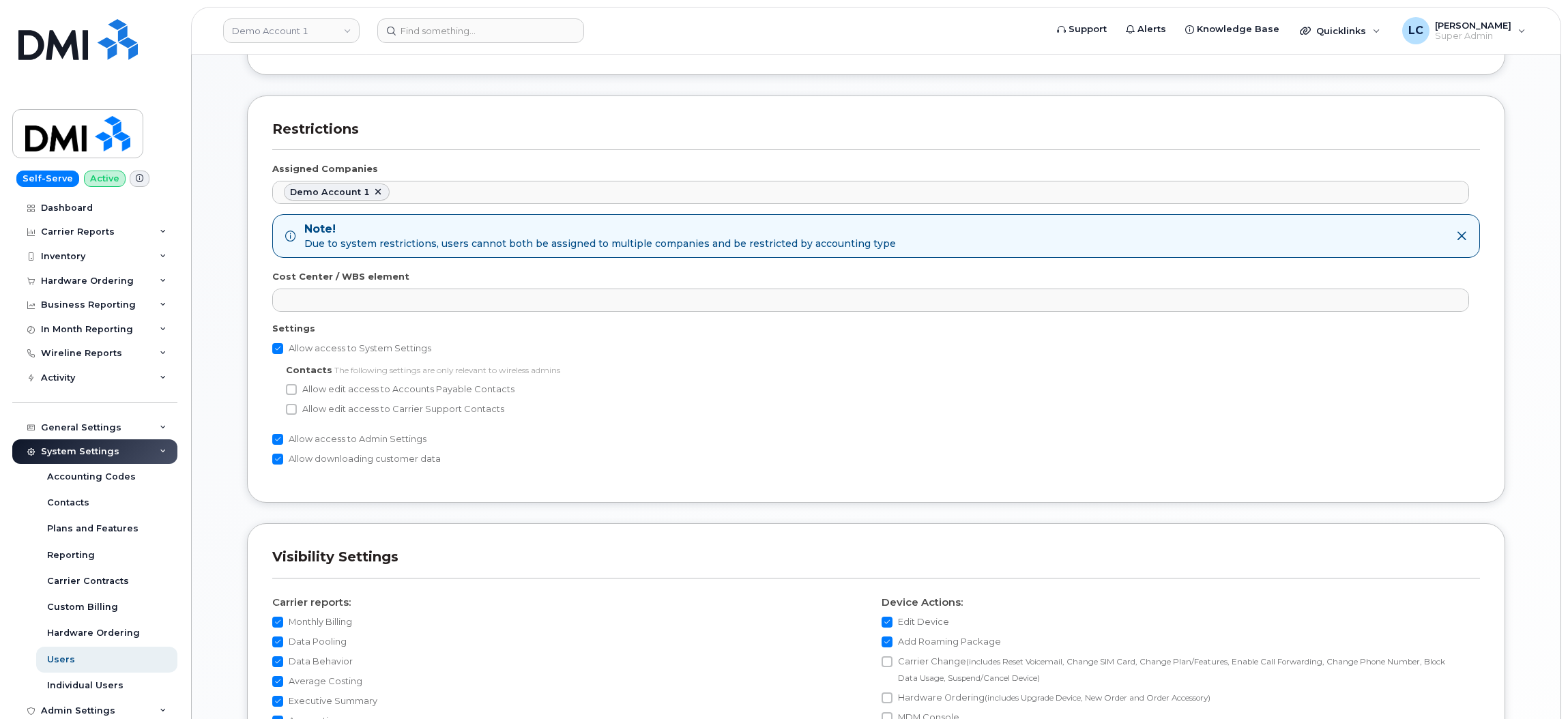
scroll to position [654, 0]
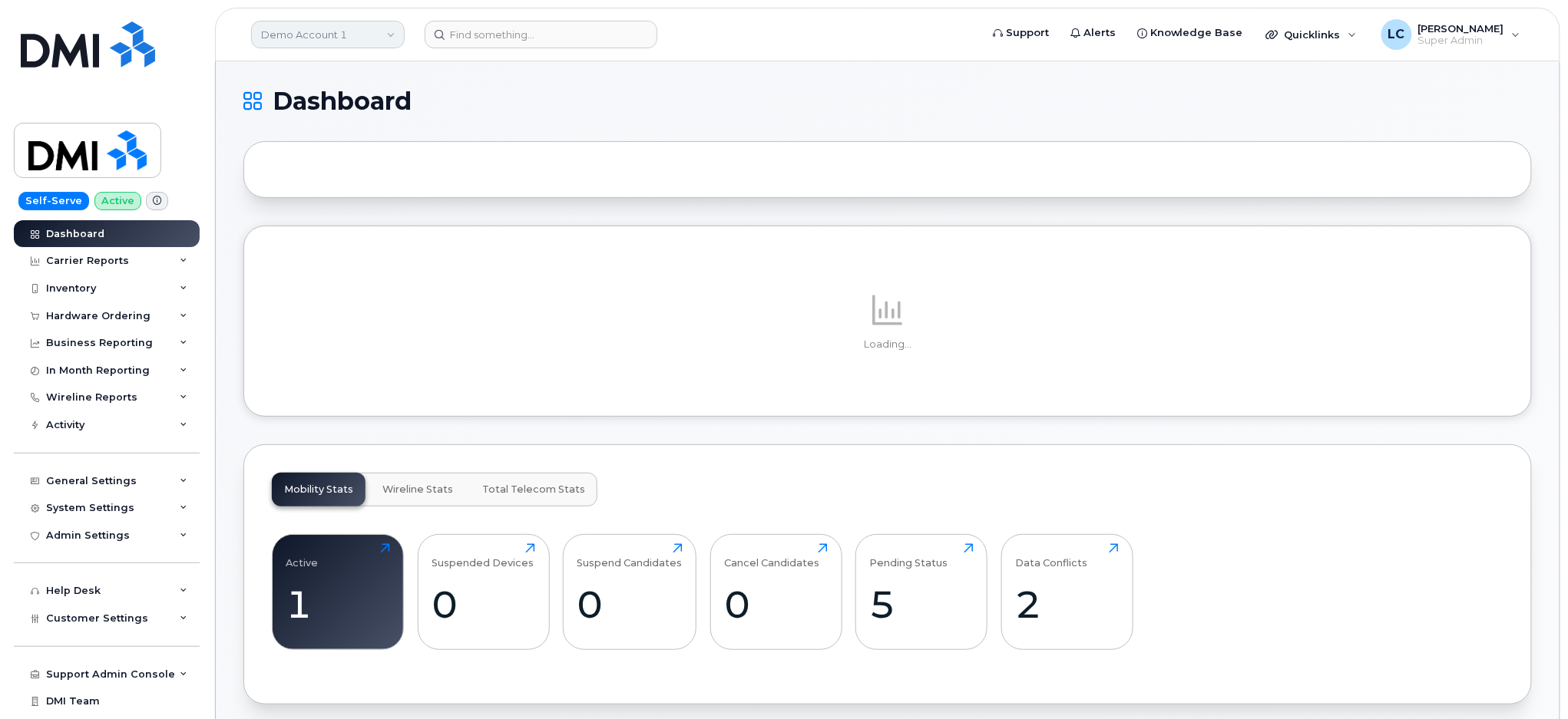
click at [334, 23] on link "Demo Account 1" at bounding box center [327, 35] width 153 height 28
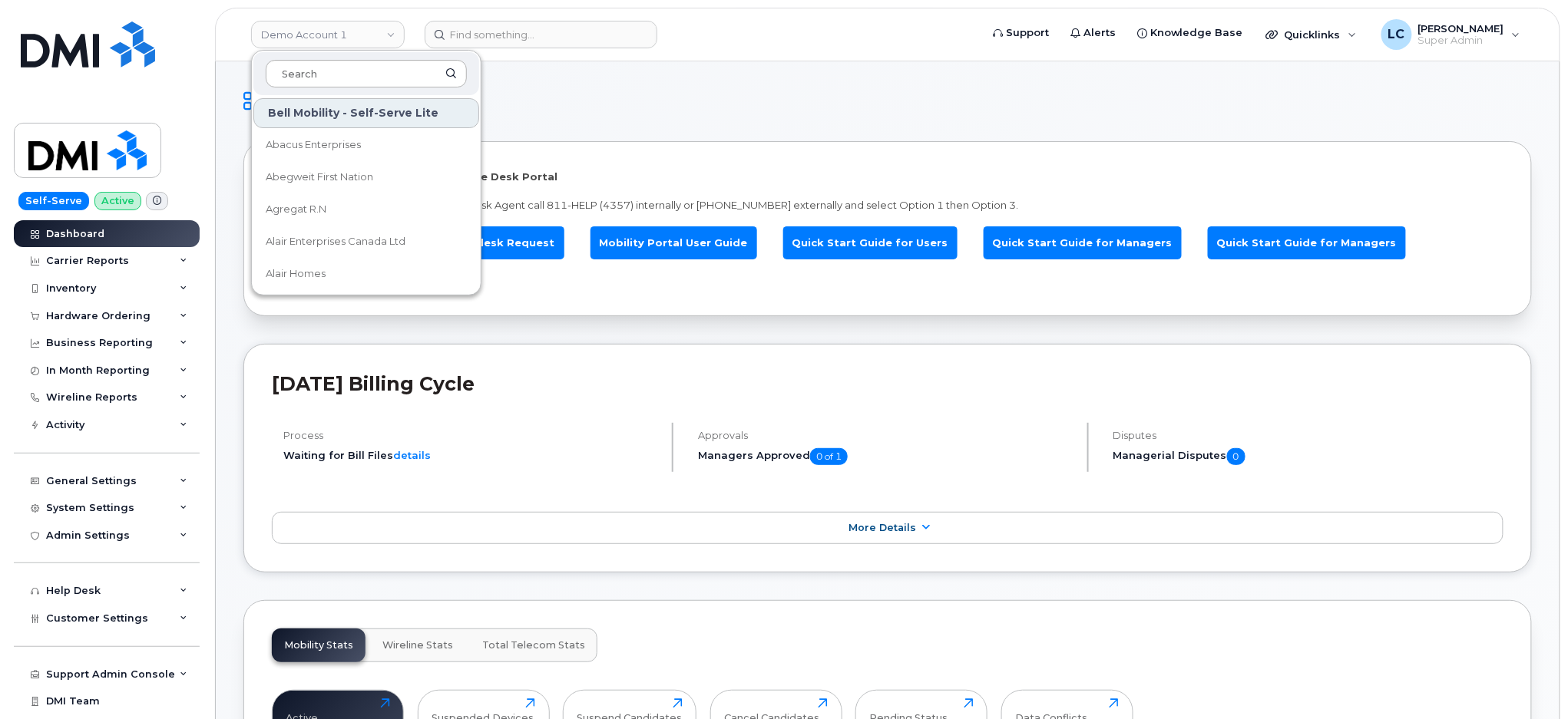
click at [344, 67] on input at bounding box center [366, 74] width 201 height 28
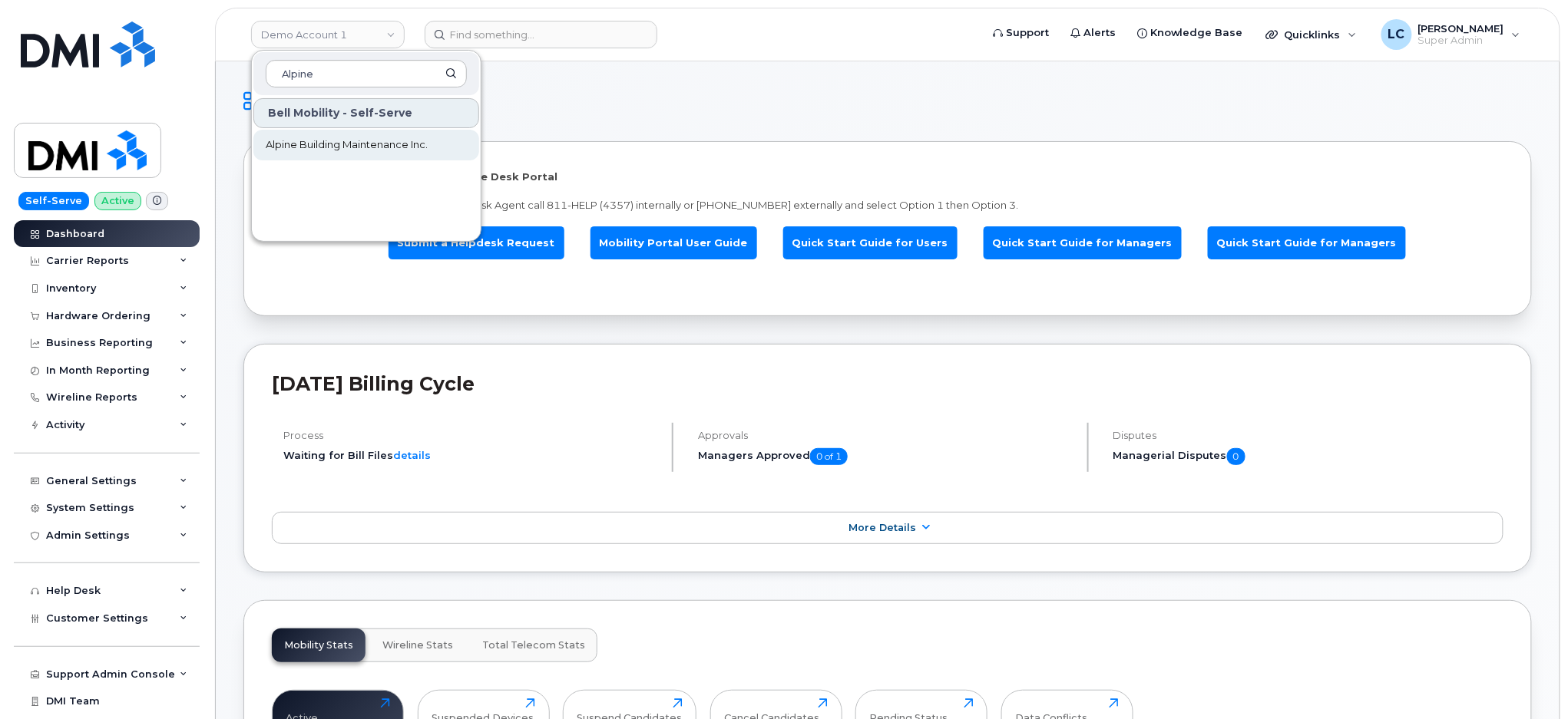
type input "Alpine"
click at [393, 138] on span "Alpine Building Maintenance Inc." at bounding box center [346, 144] width 162 height 15
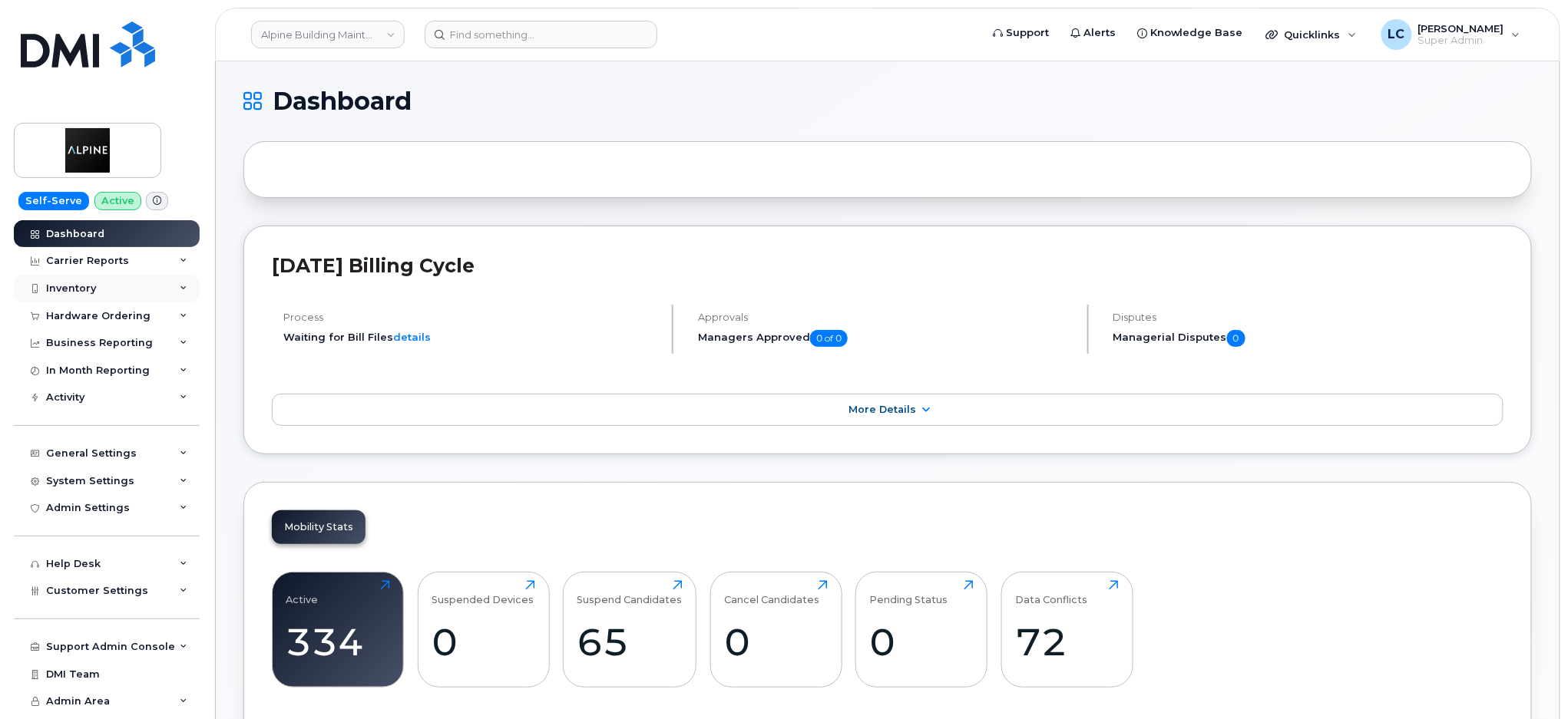
click at [132, 296] on div "Inventory" at bounding box center [106, 288] width 186 height 28
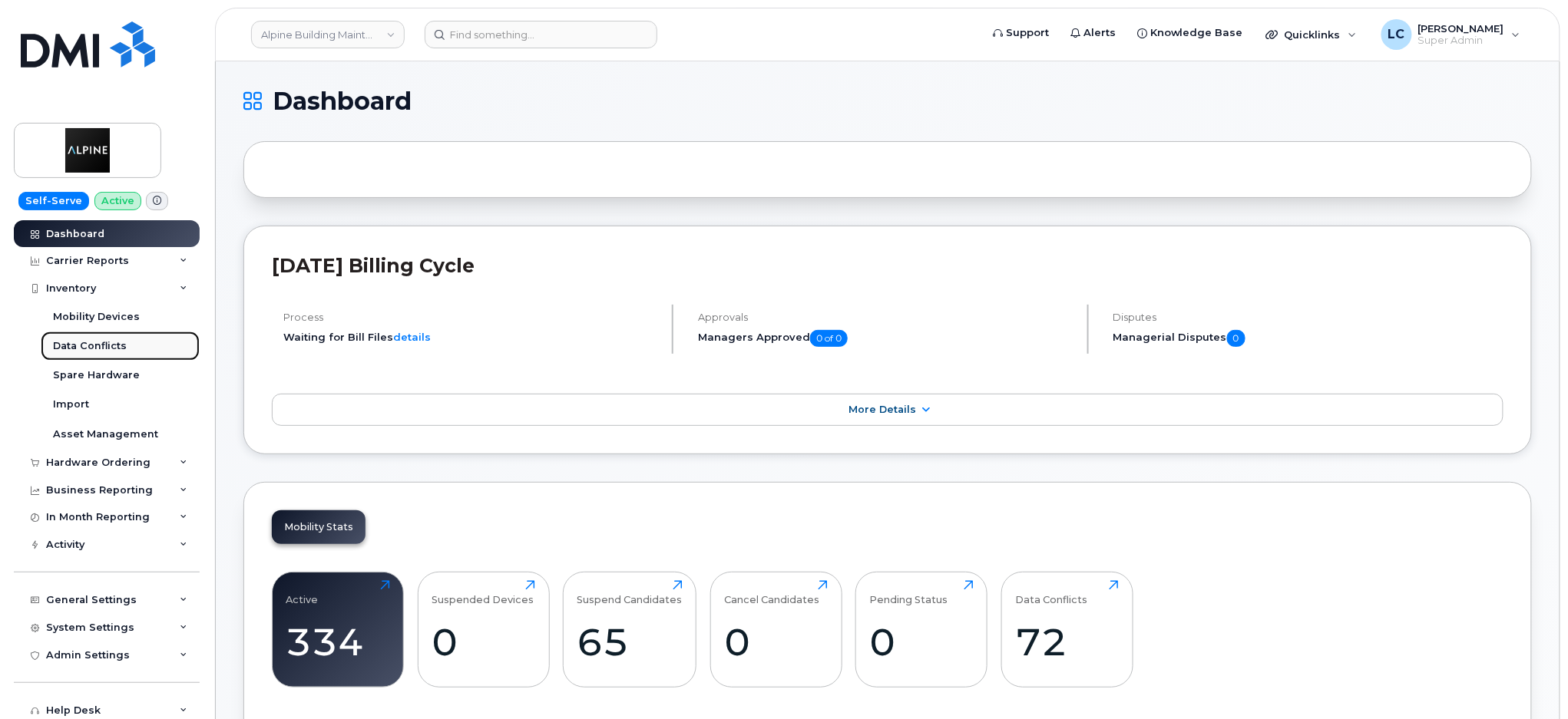
click at [105, 348] on div "Data Conflicts" at bounding box center [90, 346] width 74 height 14
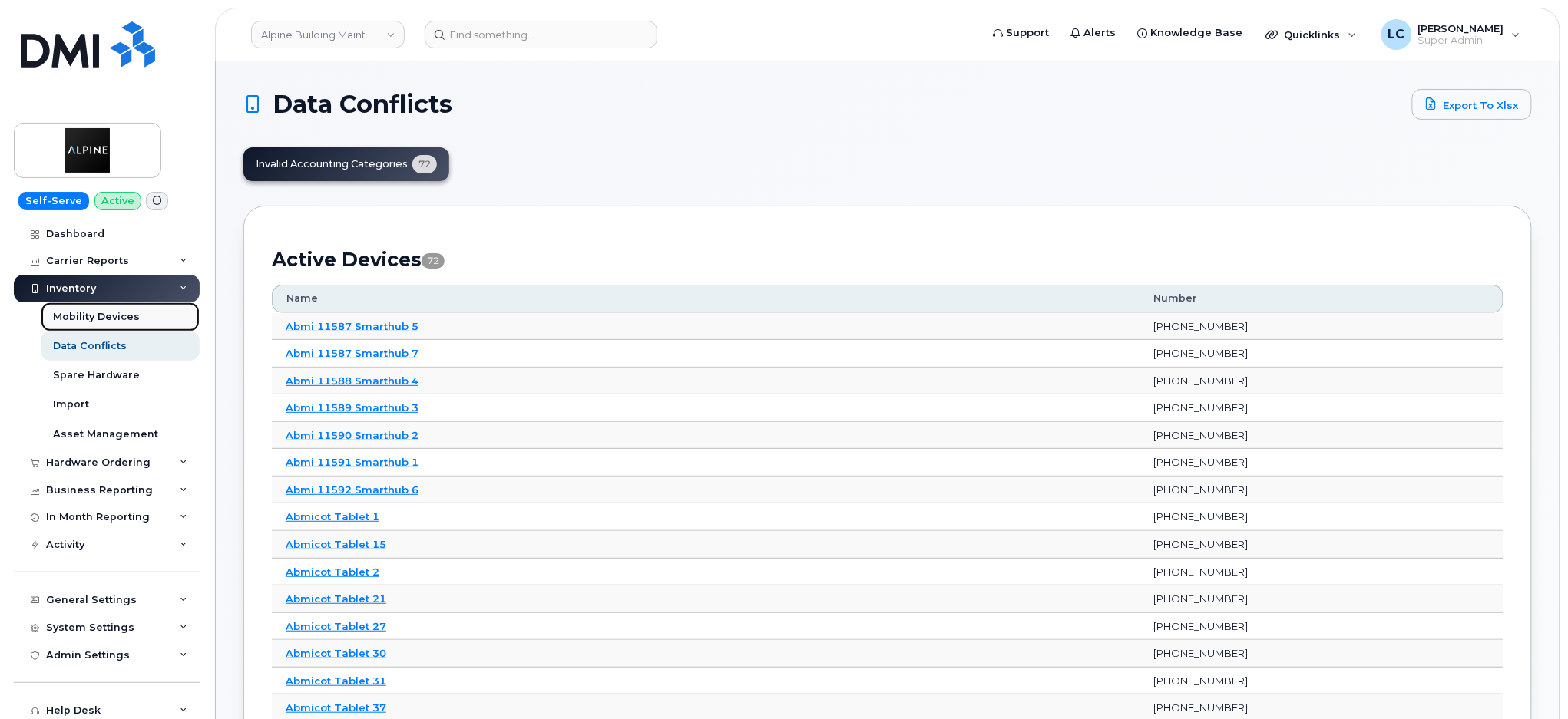
click at [117, 317] on div "Mobility Devices" at bounding box center [96, 317] width 87 height 14
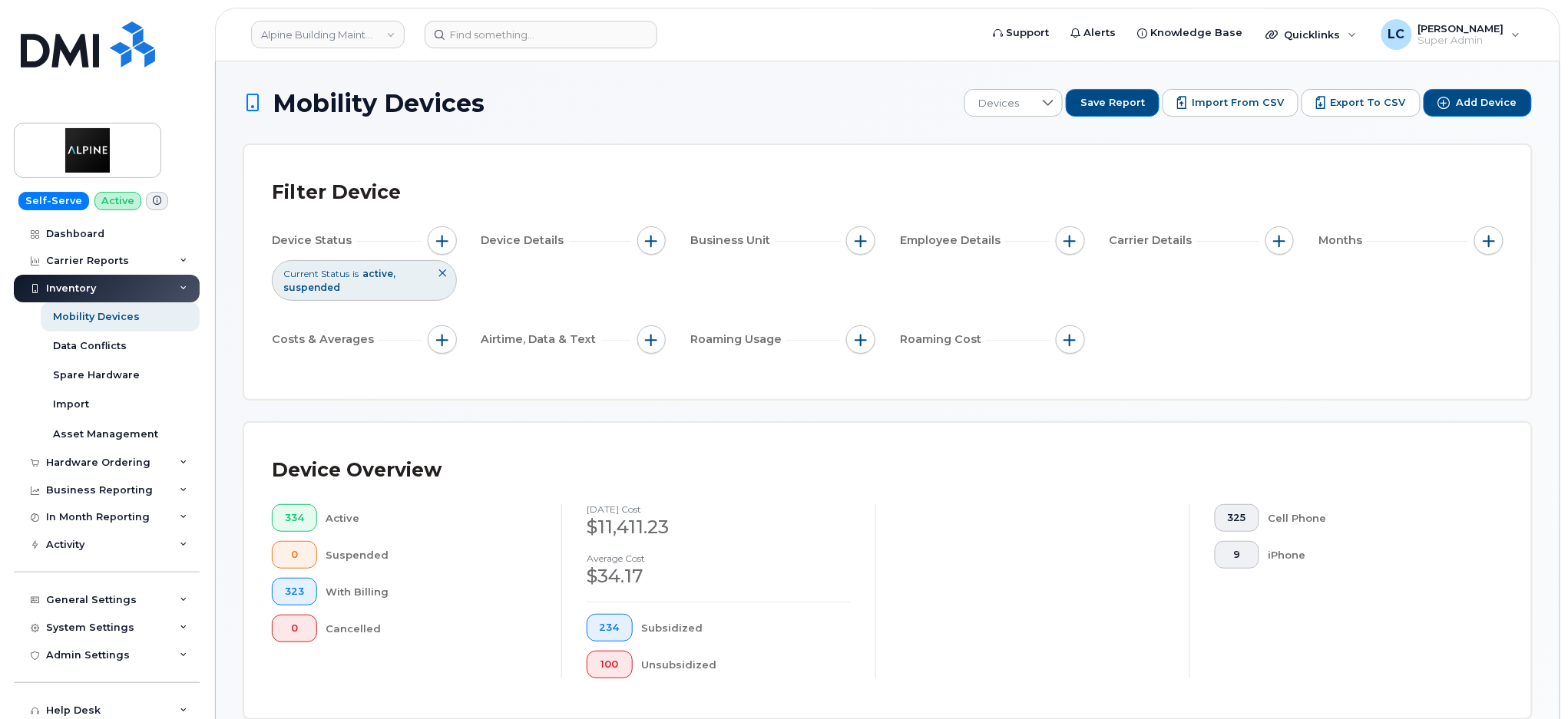
click at [1237, 105] on span "Import from CSV" at bounding box center [1237, 102] width 93 height 14
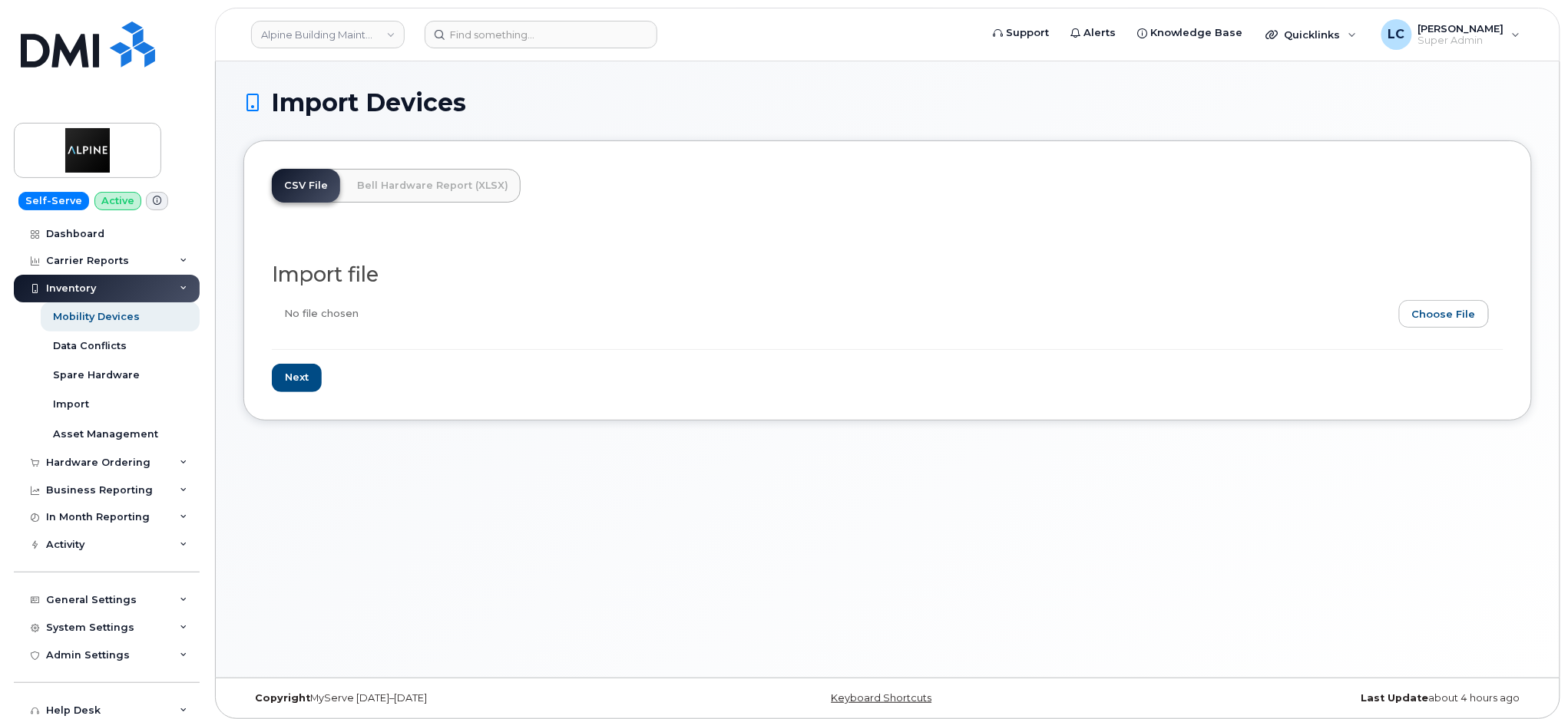
click at [1430, 312] on input "file" at bounding box center [881, 317] width 1219 height 35
type input "C:\fakepath\AlpineAC_V2.csv"
click at [295, 388] on input "Next" at bounding box center [296, 378] width 50 height 29
type input "Loading..."
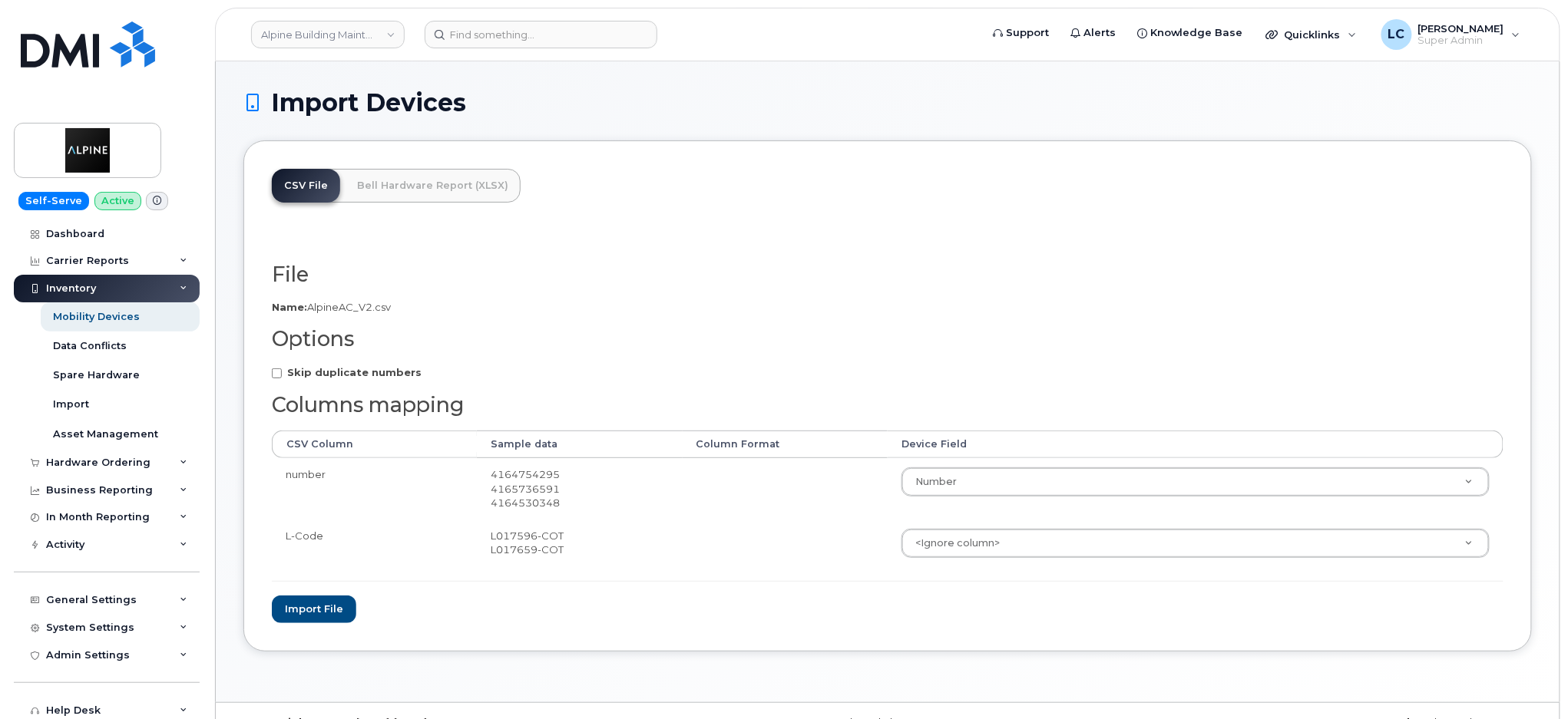
scroll to position [32, 0]
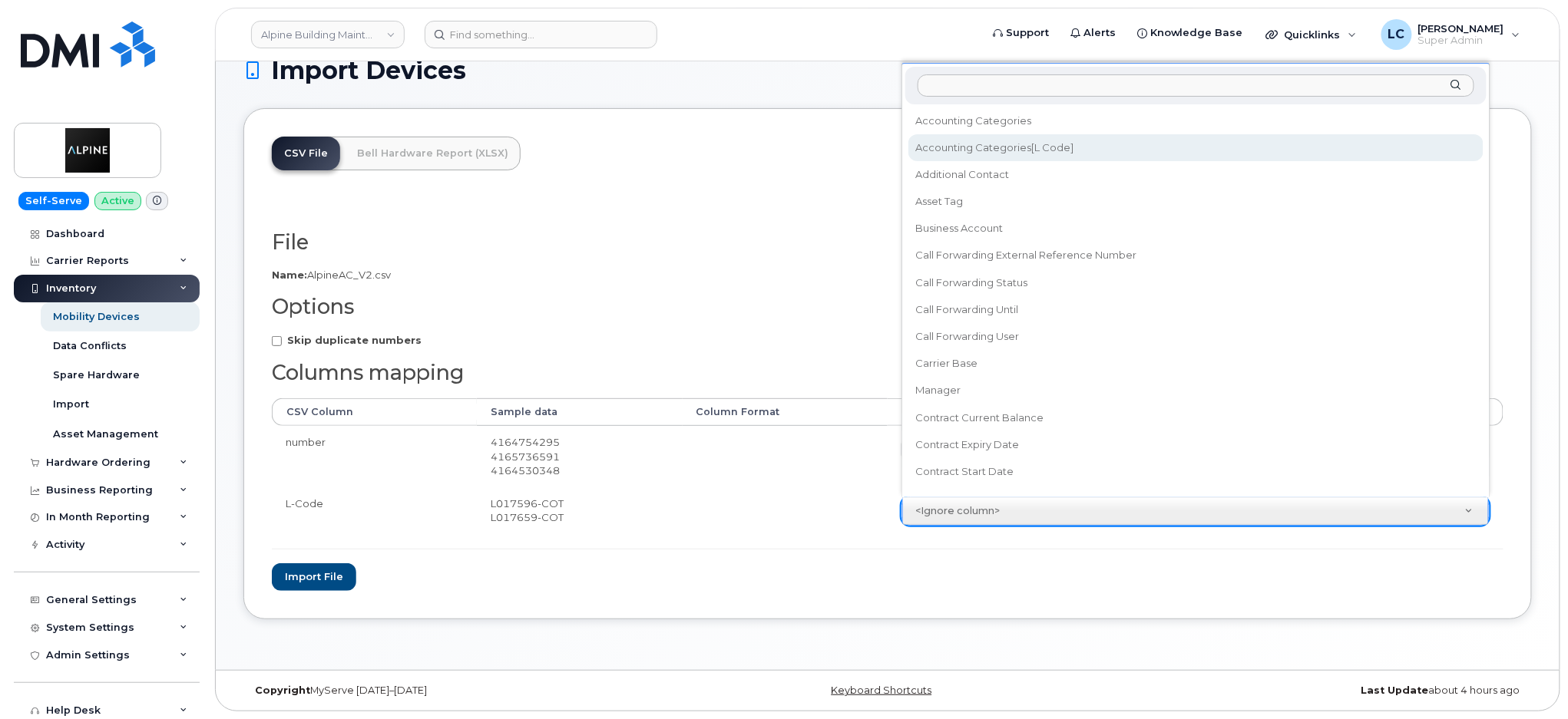
select select "accounting_categories[L-Code]"
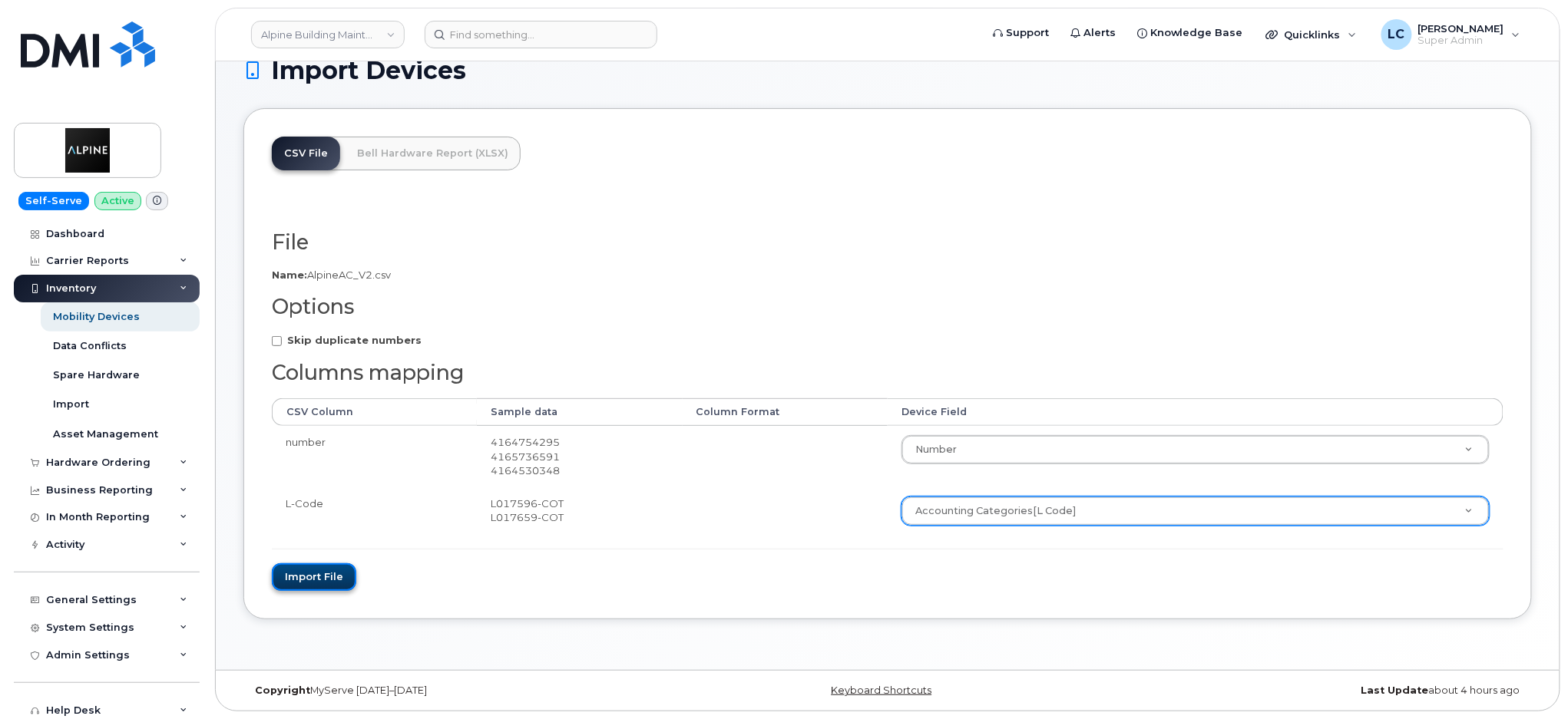
click at [312, 574] on button "Import file" at bounding box center [313, 577] width 85 height 29
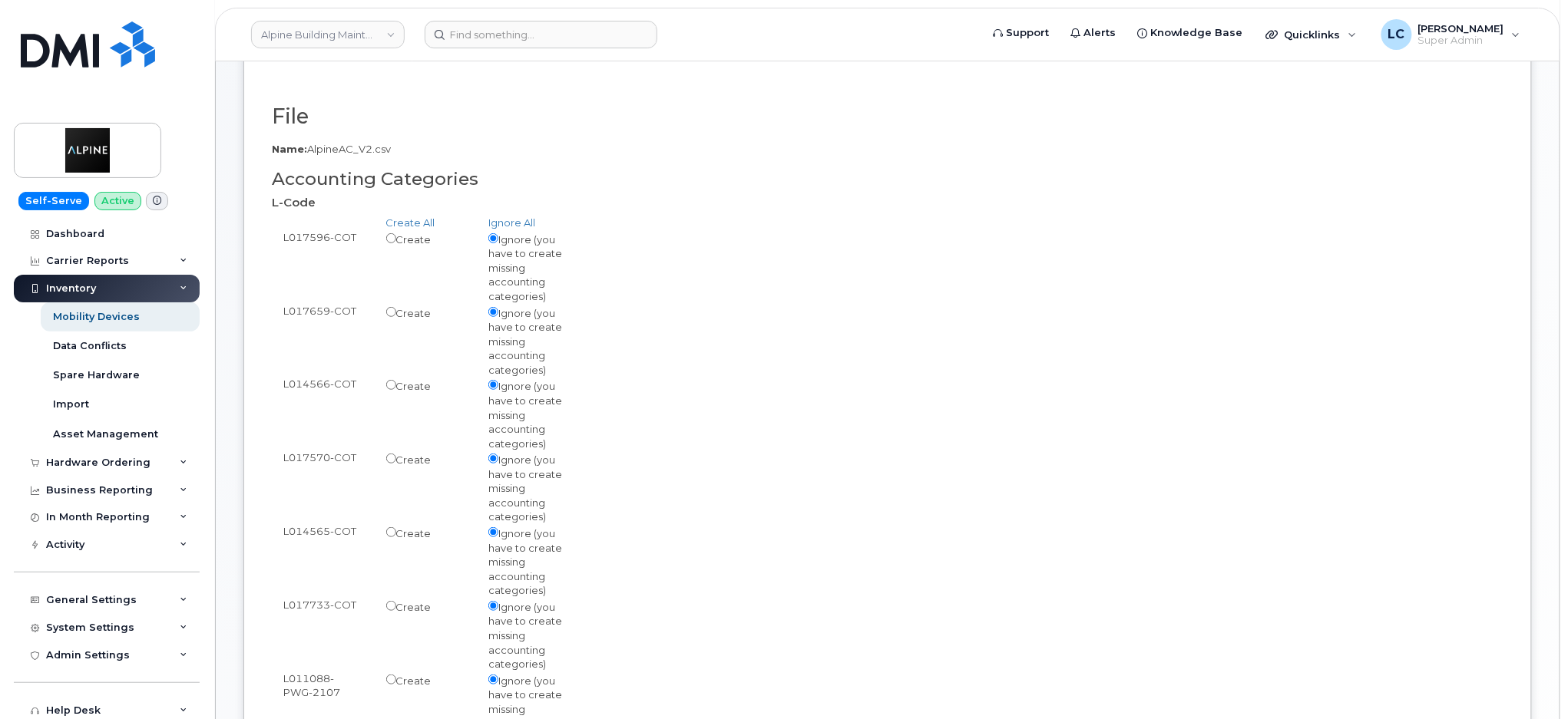
scroll to position [204, 0]
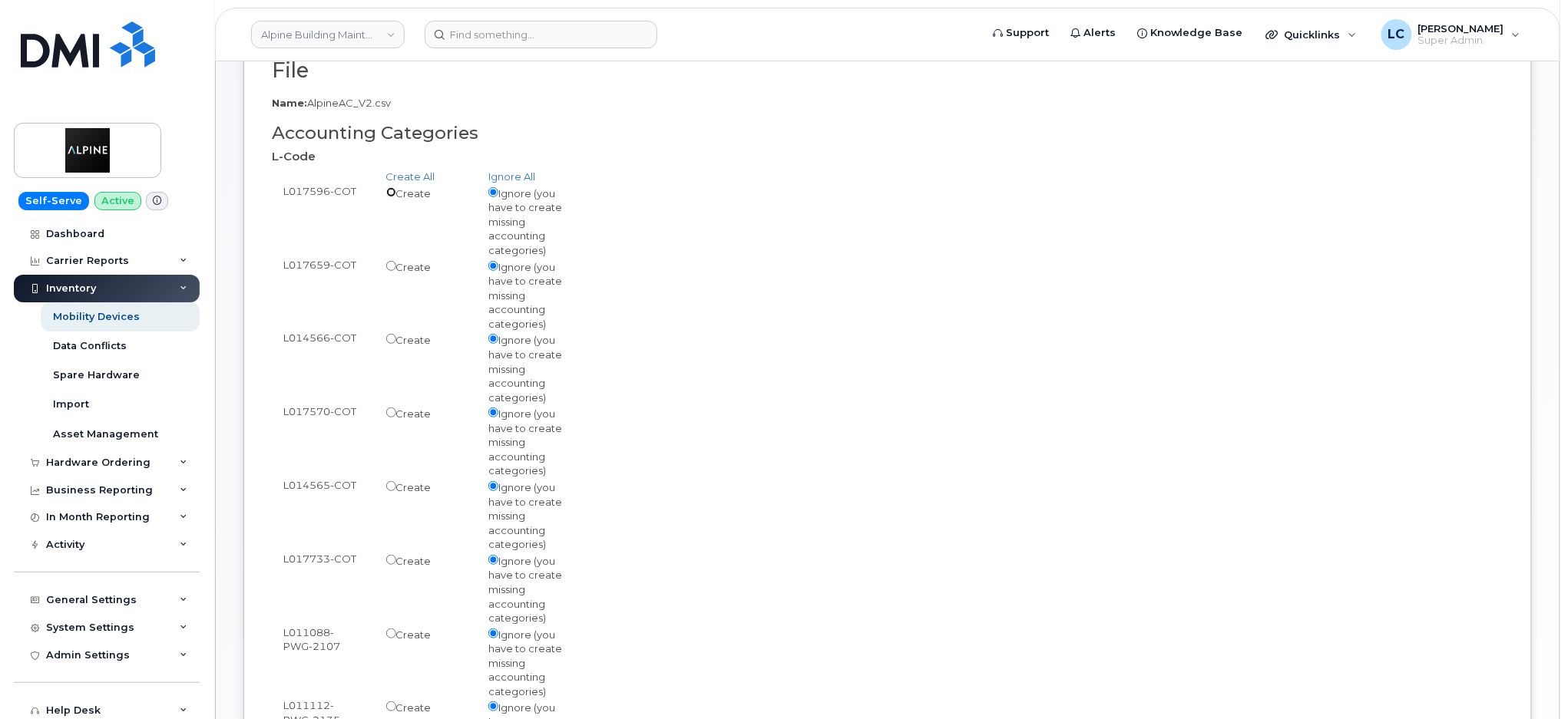
click at [388, 189] on input "radio" at bounding box center [391, 192] width 10 height 10
radio input "true"
click at [419, 173] on link "Create All" at bounding box center [410, 176] width 49 height 12
radio input "true"
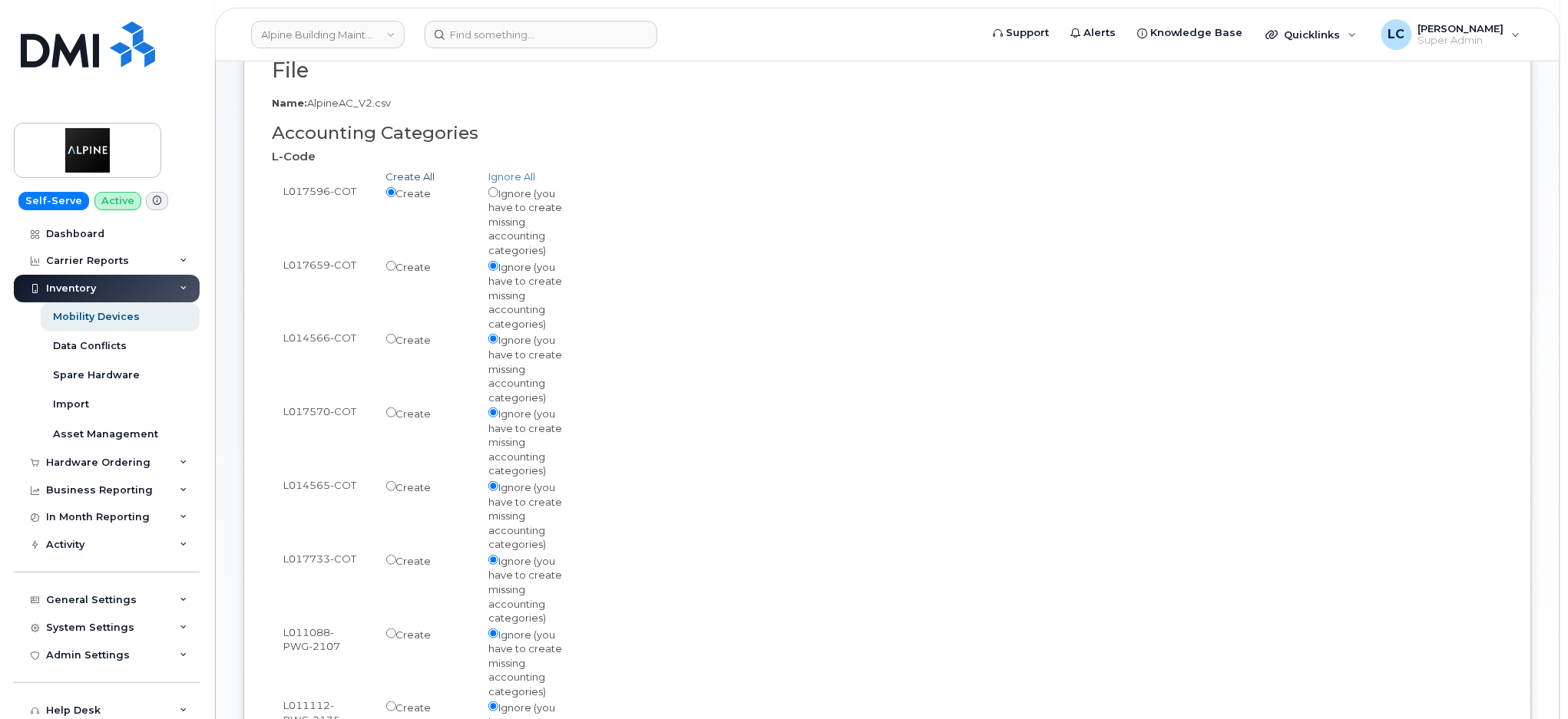
radio input "true"
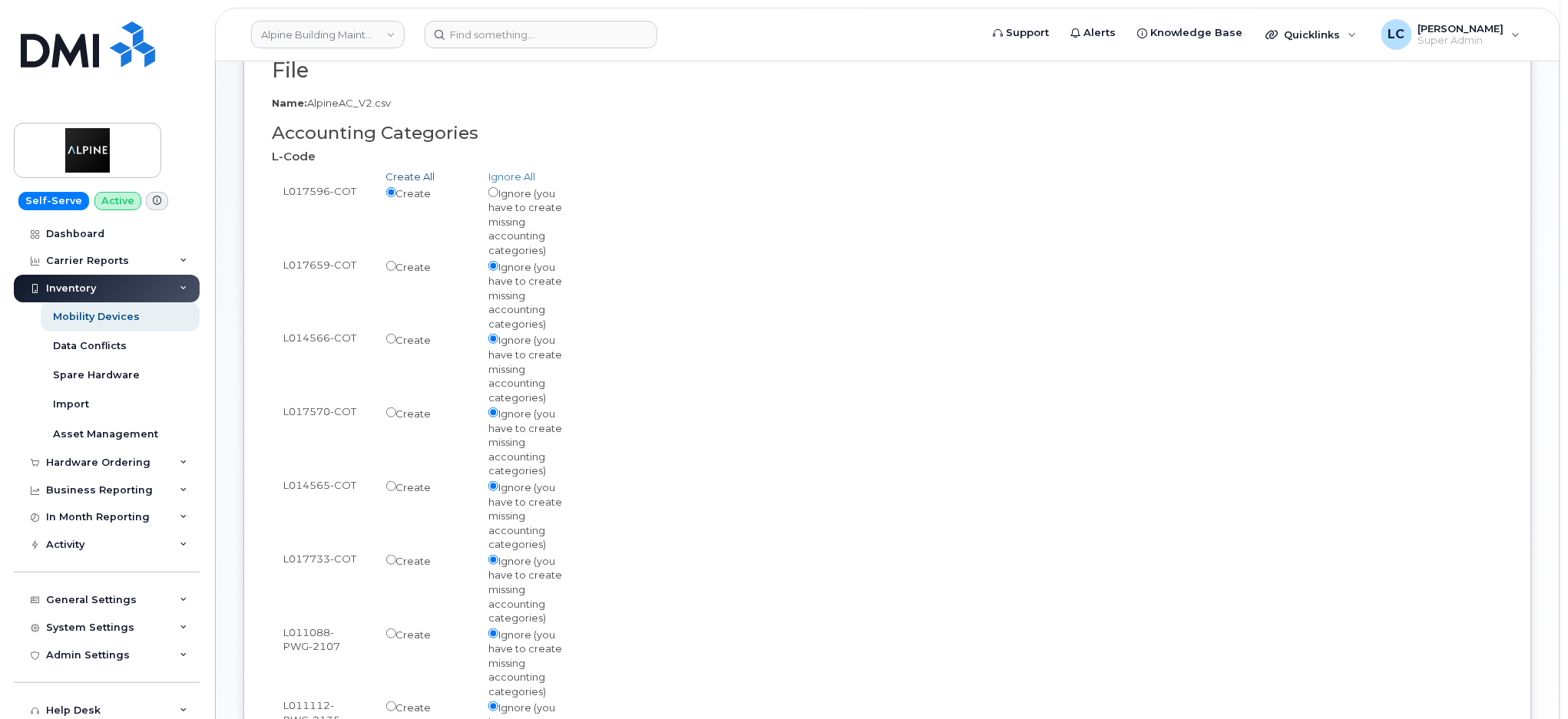
radio input "true"
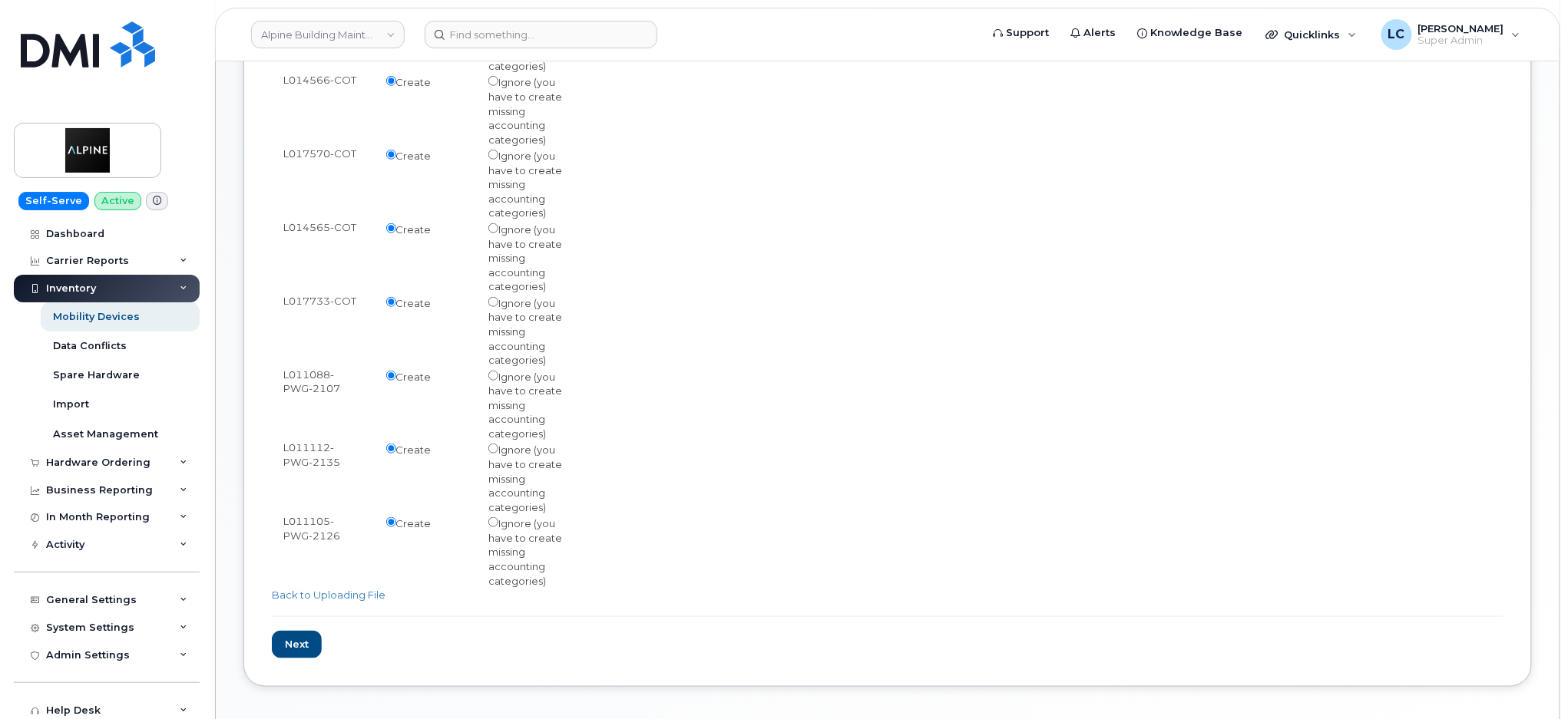
scroll to position [531, 0]
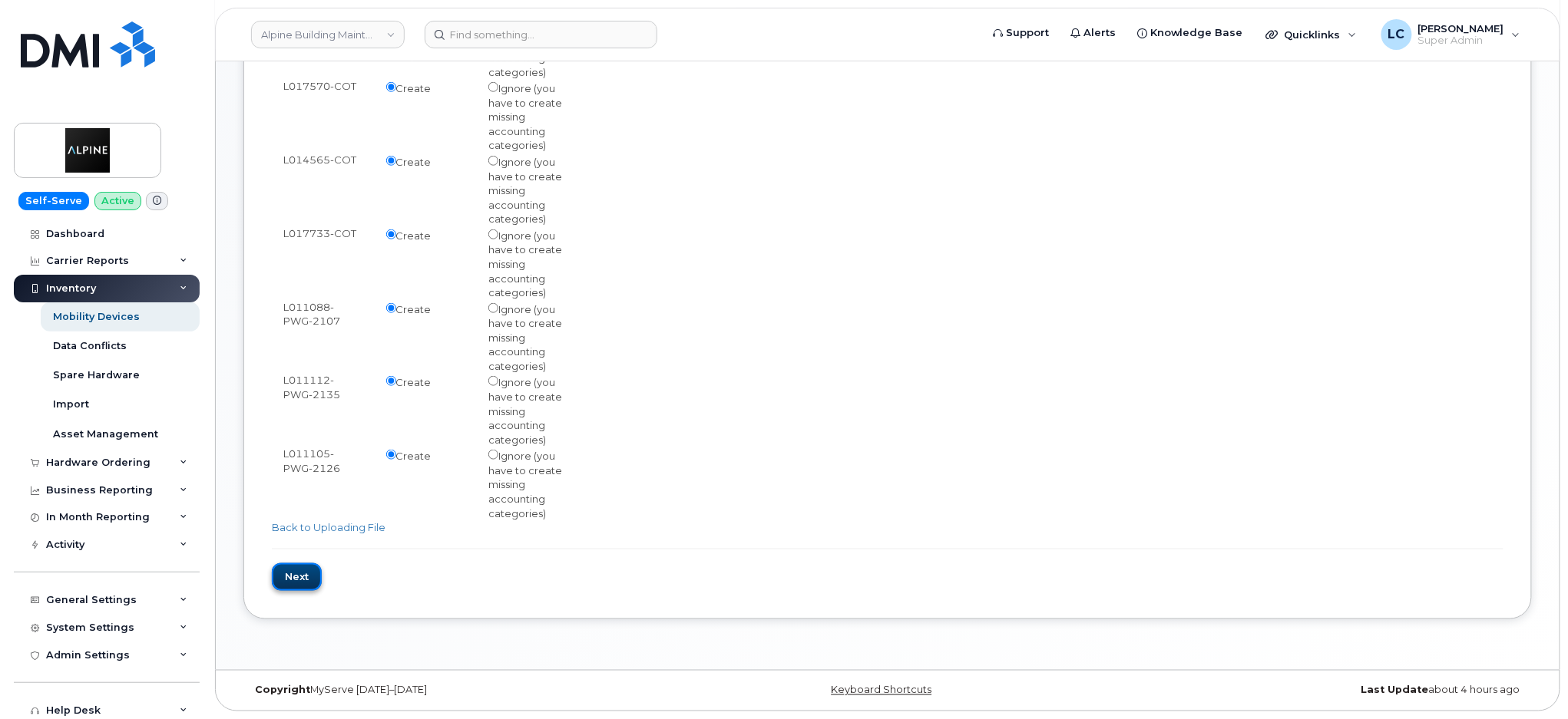
click at [291, 571] on input "Next" at bounding box center [296, 577] width 50 height 29
type input "Loading..."
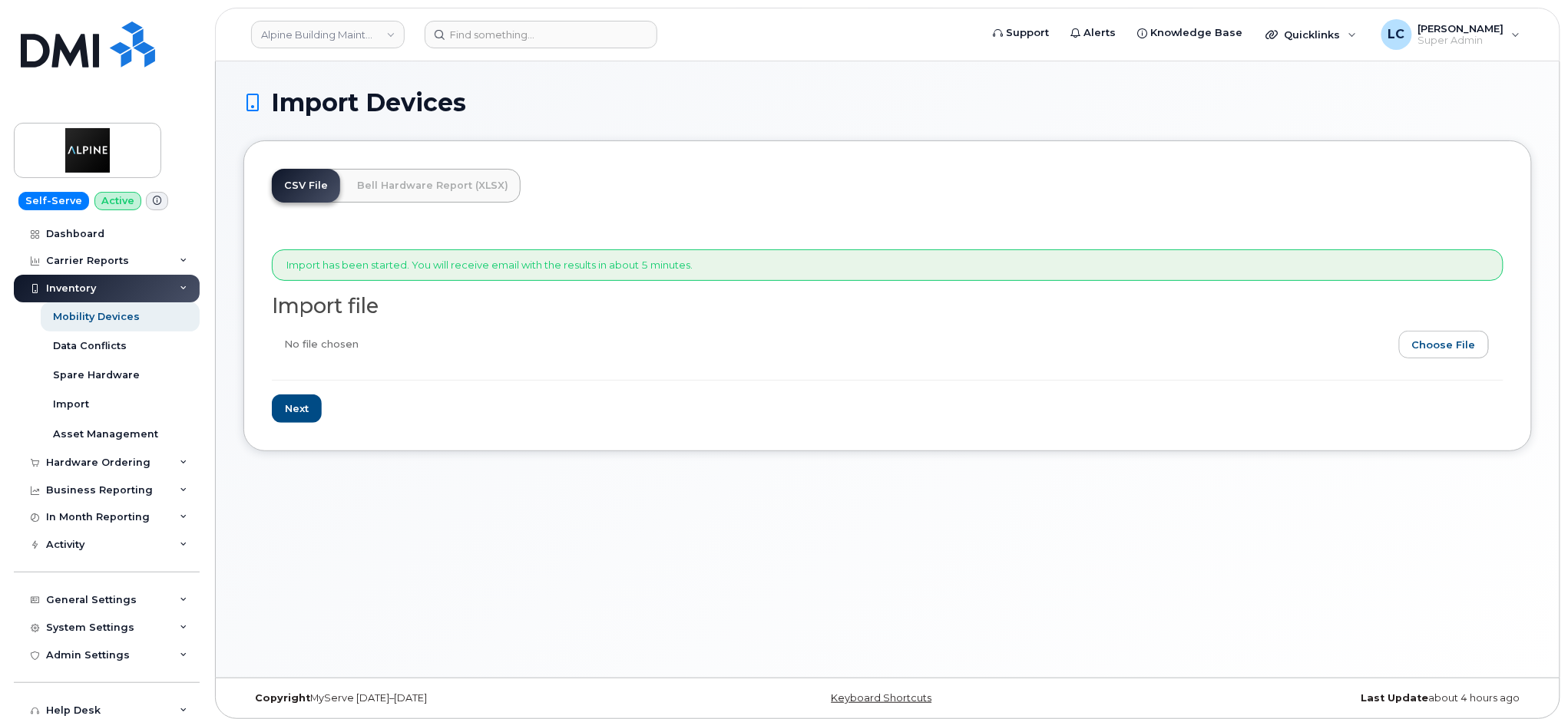
click at [634, 475] on div "Import Devices CSV File Bell Hardware Report (XLSX) Import has been started. Yo…" at bounding box center [887, 370] width 1343 height 617
click at [788, 91] on h1 "Import Devices" at bounding box center [887, 102] width 1288 height 27
click at [93, 351] on div "Data Conflicts" at bounding box center [90, 346] width 74 height 14
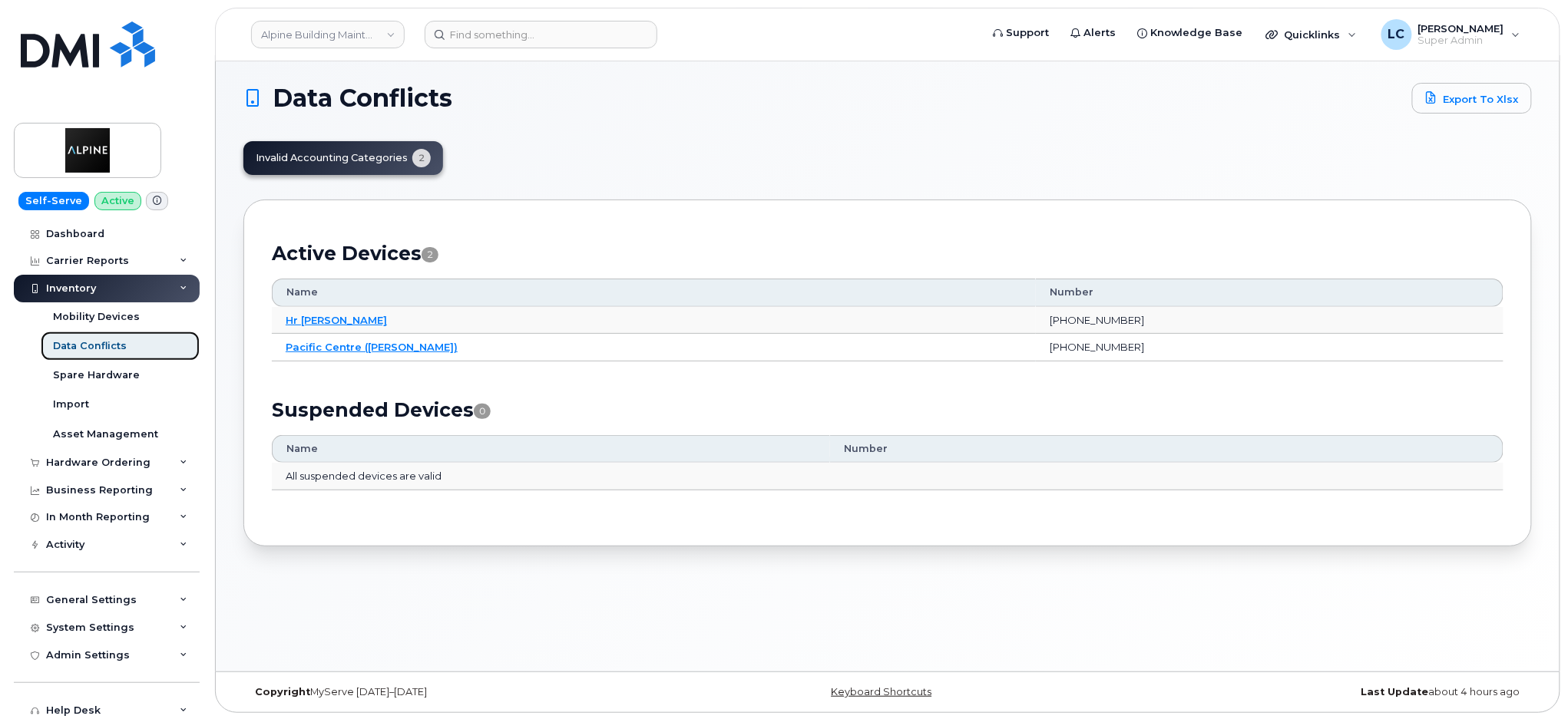
scroll to position [8, 0]
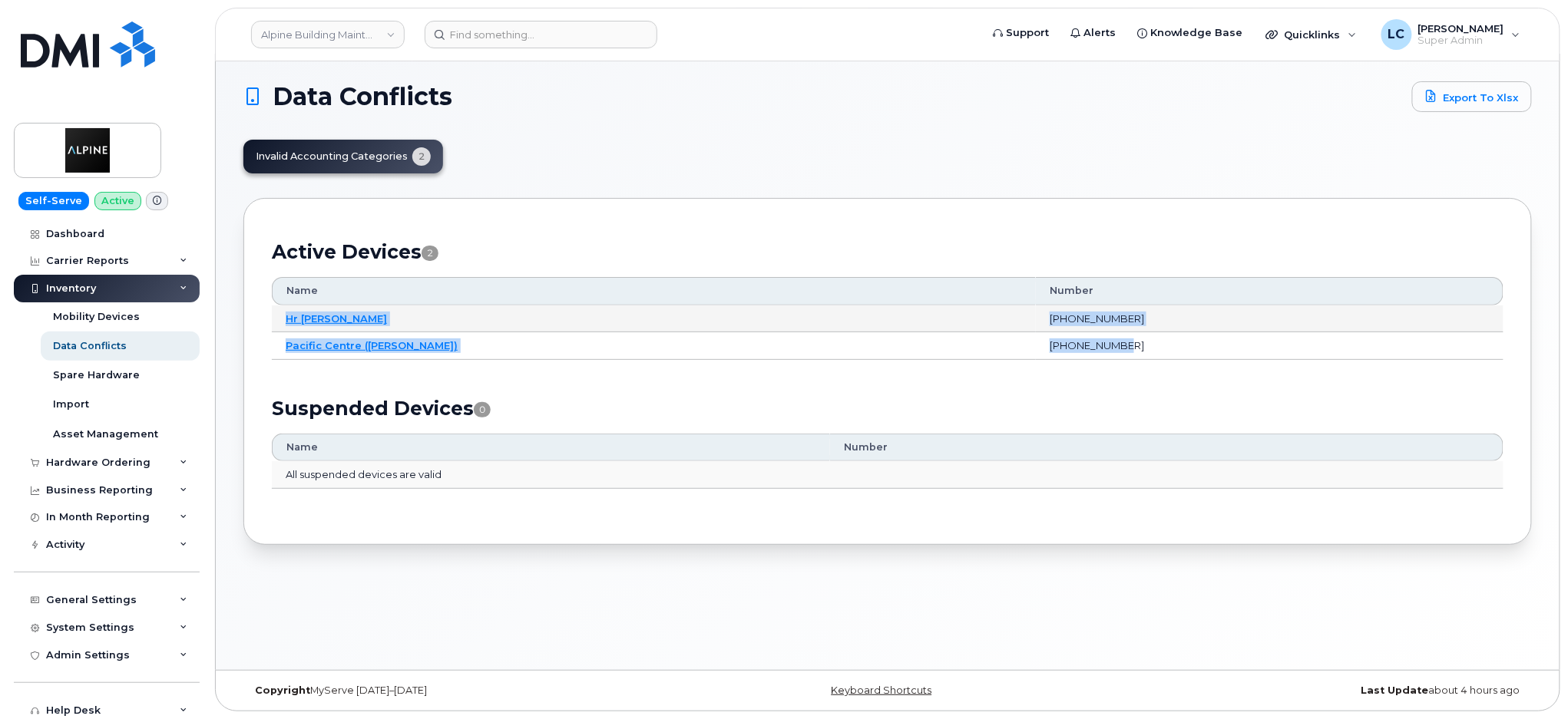
drag, startPoint x: 1192, startPoint y: 337, endPoint x: 280, endPoint y: 318, distance: 912.2
click at [280, 318] on tbody "Hr [PERSON_NAME] 604-340-[GEOGRAPHIC_DATA] ([PERSON_NAME]) [PHONE_NUMBER]" at bounding box center [887, 332] width 1232 height 55
copy tbody "Hr [PERSON_NAME] 604-340-[GEOGRAPHIC_DATA] ([PERSON_NAME]) [PHONE_NUMBER]"
